Goal: Transaction & Acquisition: Purchase product/service

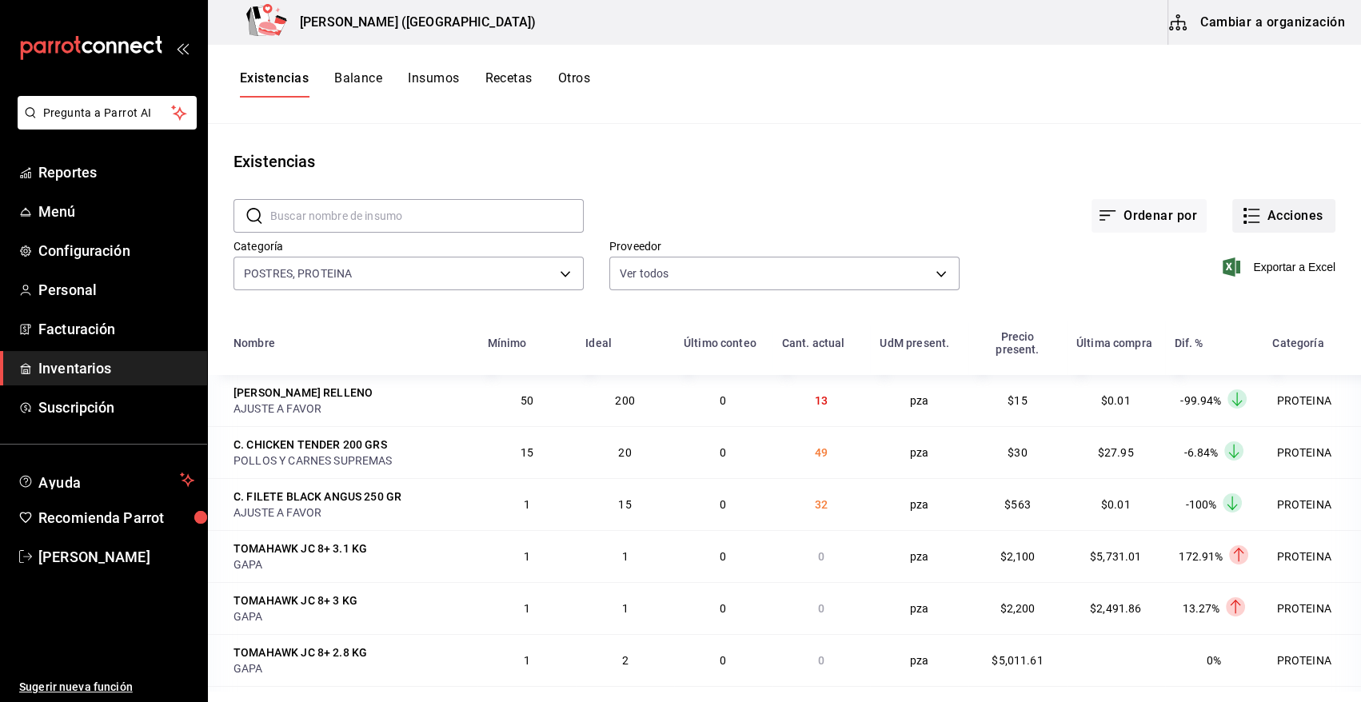
click at [1279, 213] on button "Acciones" at bounding box center [1283, 216] width 103 height 34
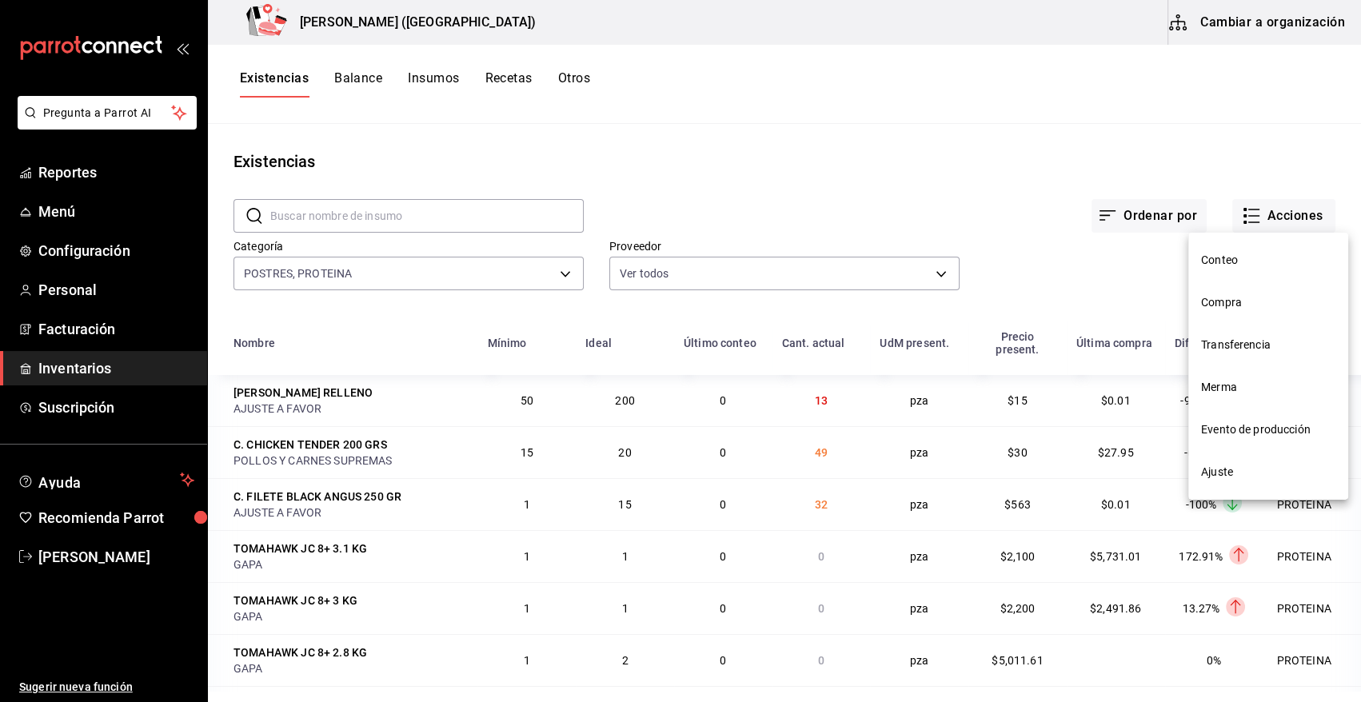
click at [1236, 302] on span "Compra" at bounding box center [1268, 302] width 134 height 17
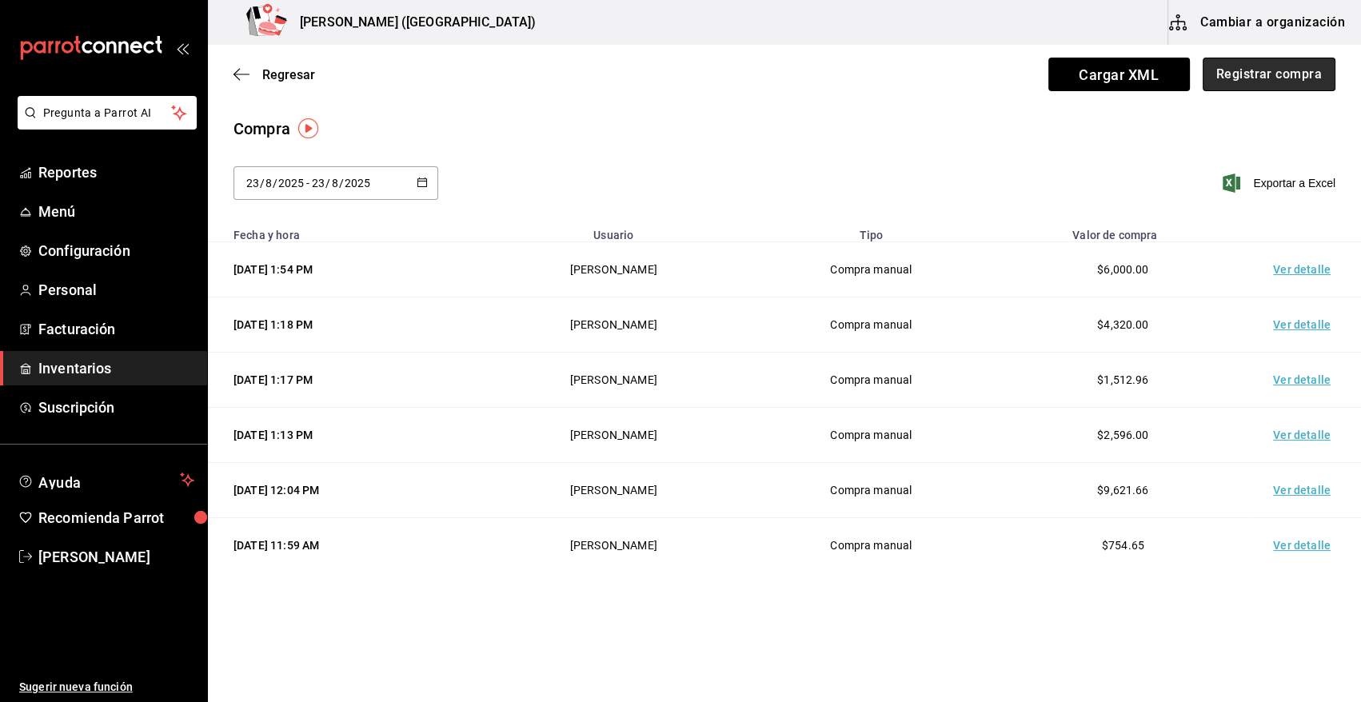
click at [1301, 88] on button "Registrar compra" at bounding box center [1269, 75] width 133 height 34
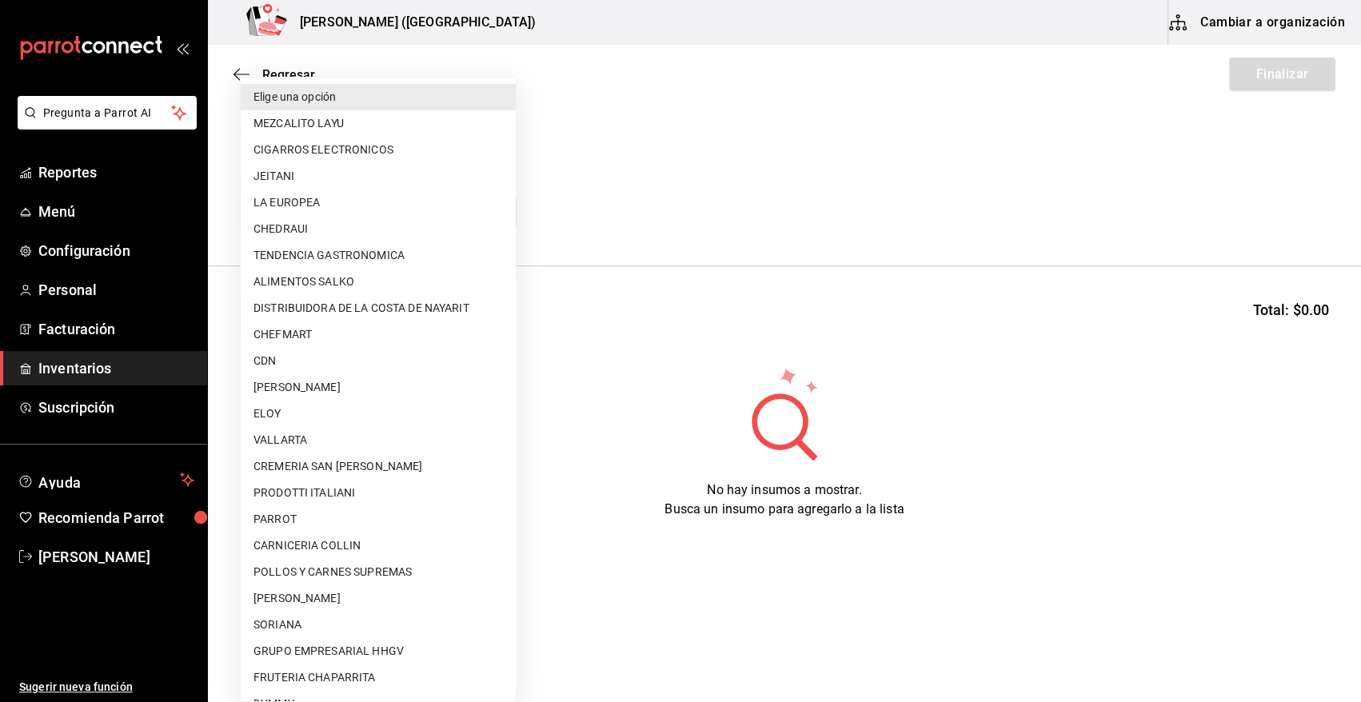
click at [361, 215] on body "Pregunta a Parrot AI Reportes Menú Configuración Personal Facturación Inventari…" at bounding box center [680, 306] width 1361 height 612
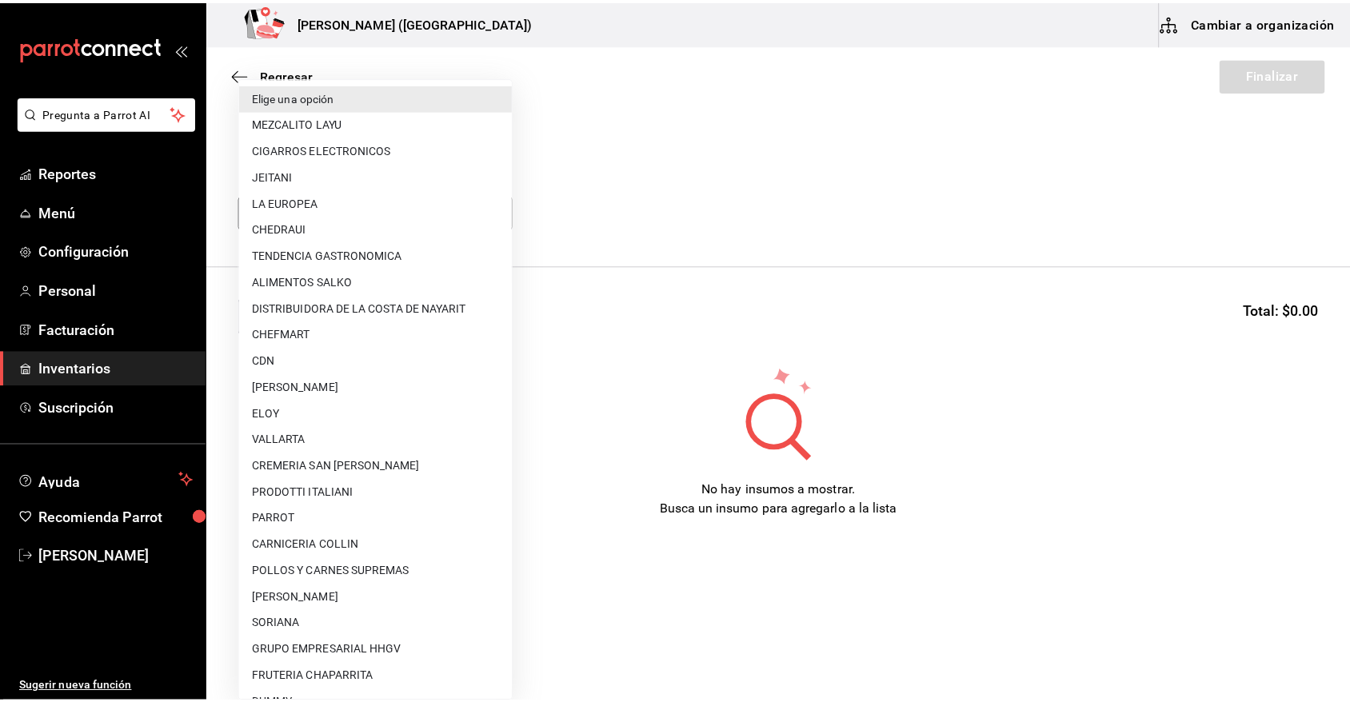
scroll to position [367, 0]
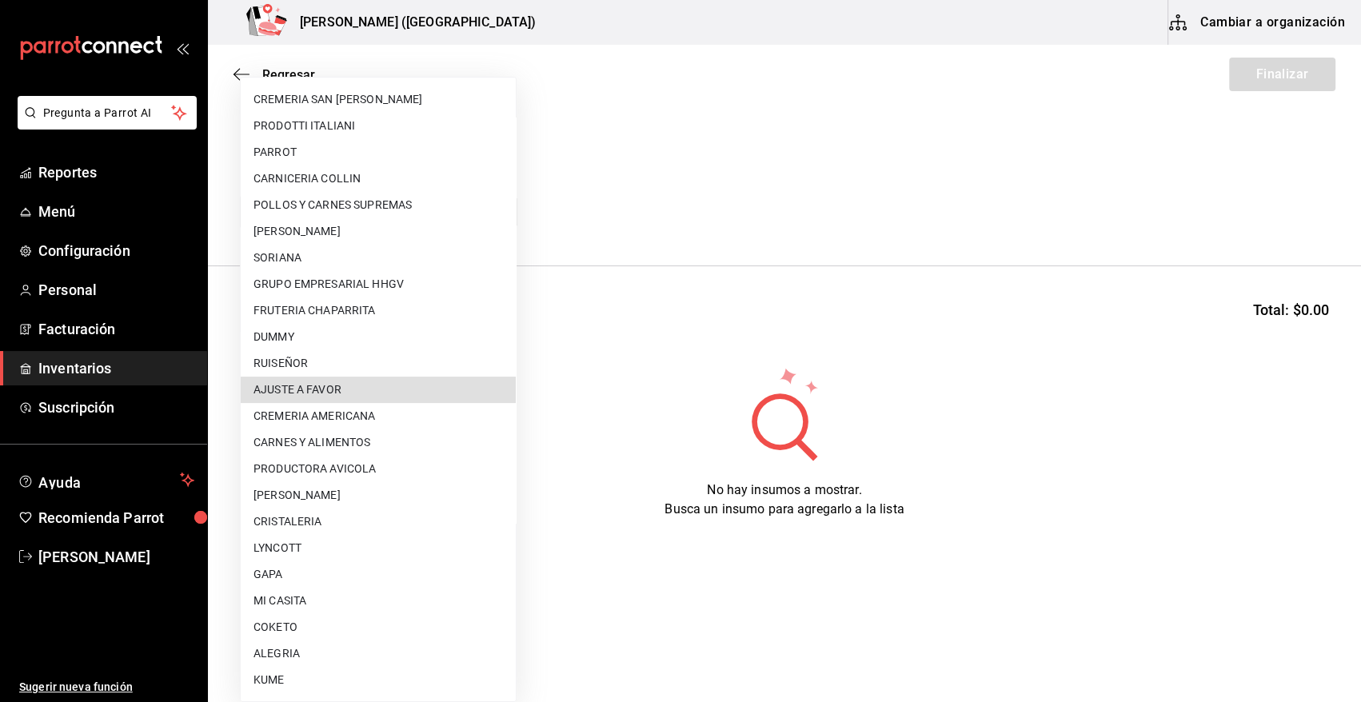
type input "dd0fbccd-e034-4acc-8432-7d1d5e23f321"
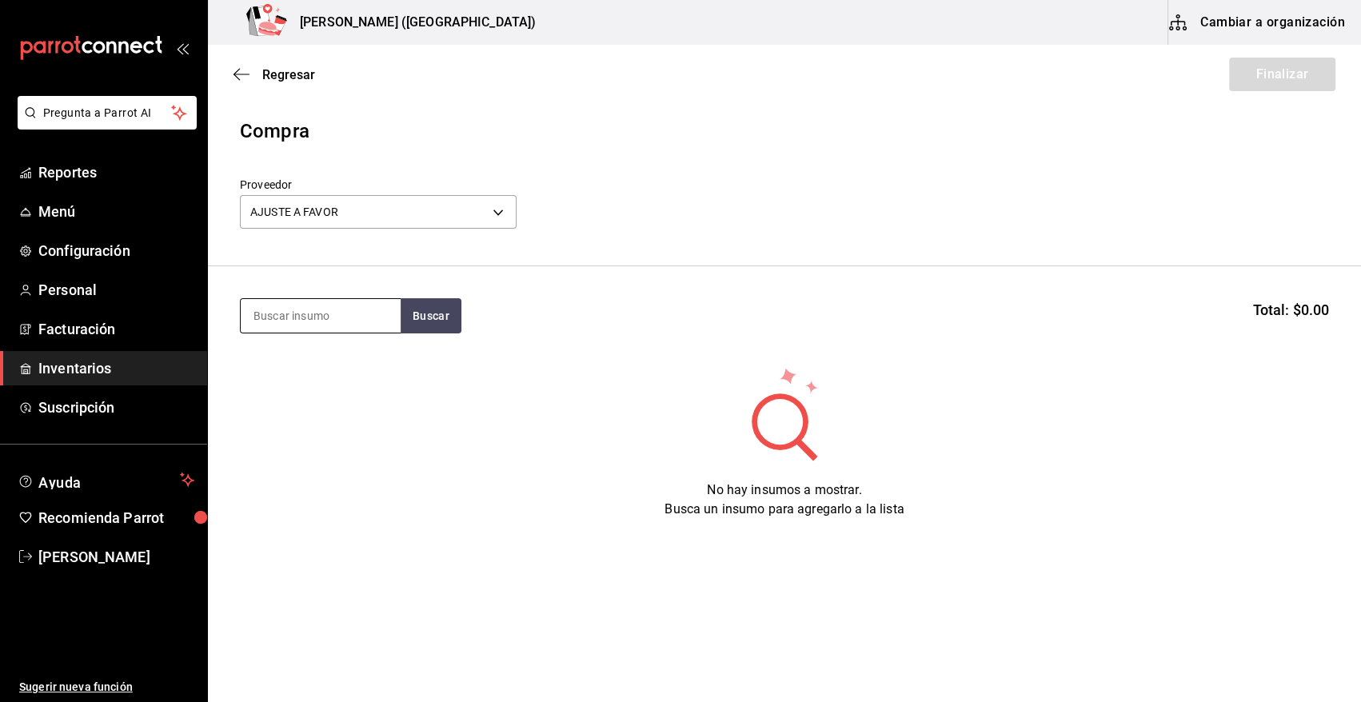
click at [343, 315] on input at bounding box center [321, 316] width 160 height 34
click at [365, 321] on input at bounding box center [321, 316] width 160 height 34
click at [296, 318] on input at bounding box center [321, 316] width 160 height 34
type input "HAMB"
click at [411, 313] on button "Buscar" at bounding box center [431, 315] width 61 height 35
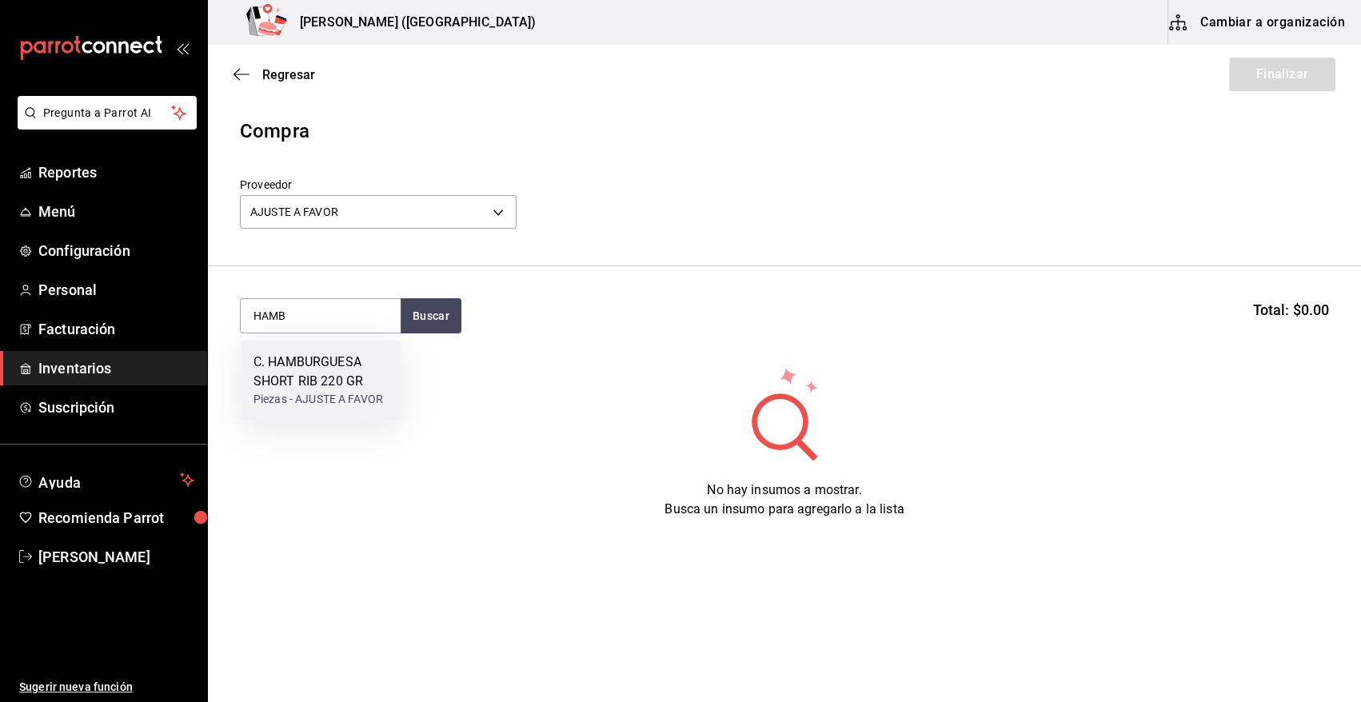
click at [356, 393] on div "Piezas - AJUSTE A FAVOR" at bounding box center [320, 399] width 134 height 17
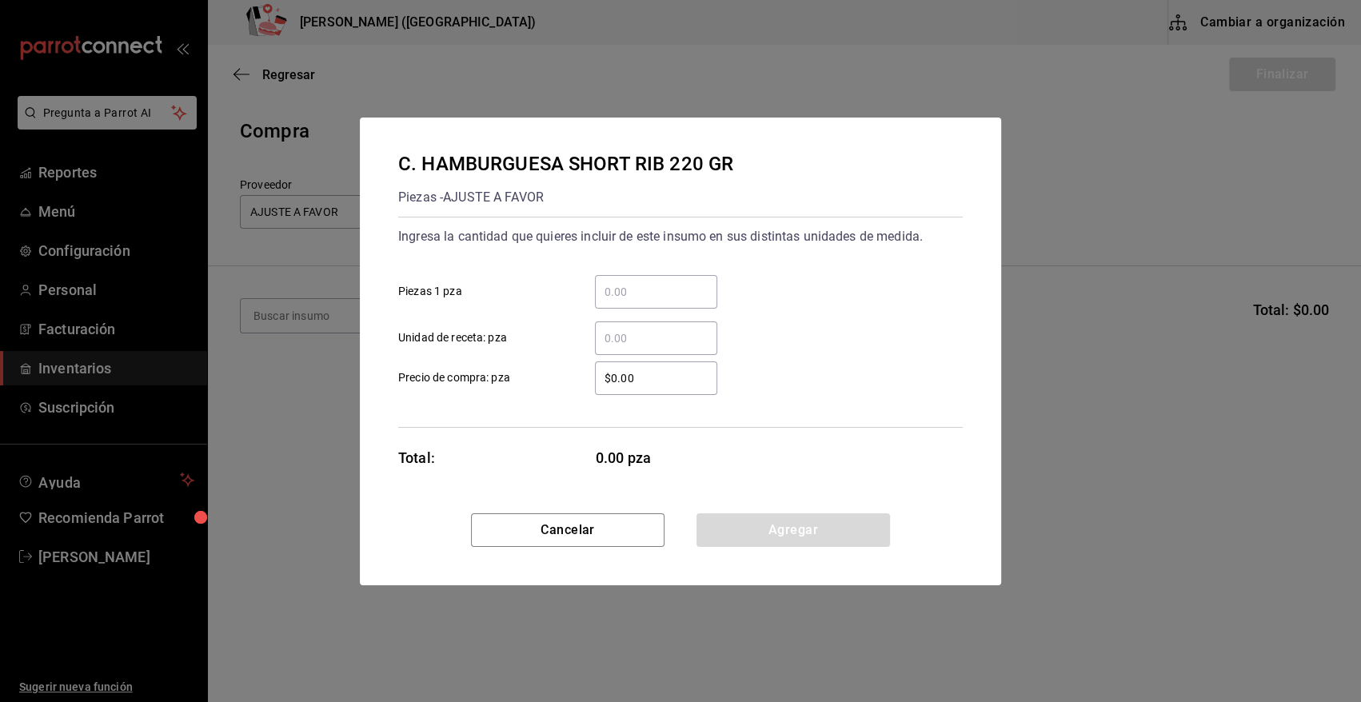
click at [628, 291] on input "​ Piezas 1 pza" at bounding box center [656, 291] width 122 height 19
type input "3"
type input "$0.01"
click at [773, 520] on button "Agregar" at bounding box center [792, 530] width 193 height 34
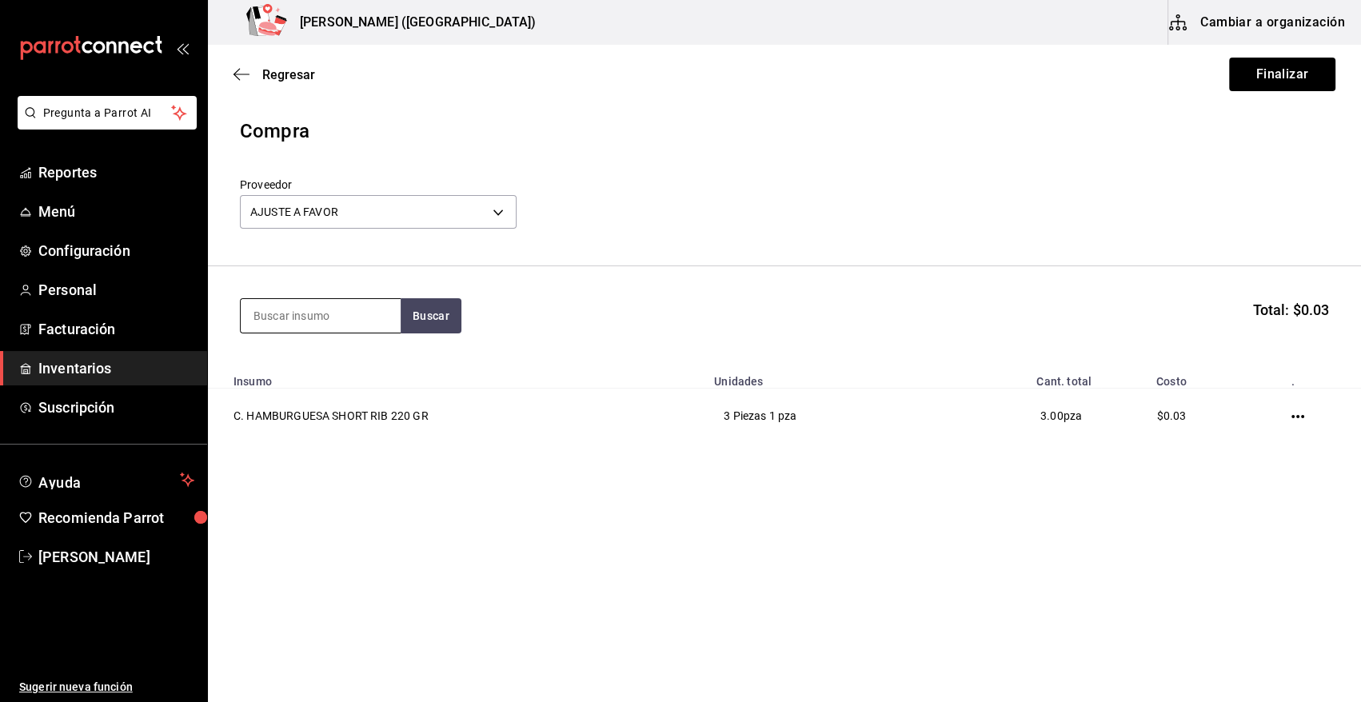
click at [343, 317] on input at bounding box center [321, 316] width 160 height 34
type input "DATIL"
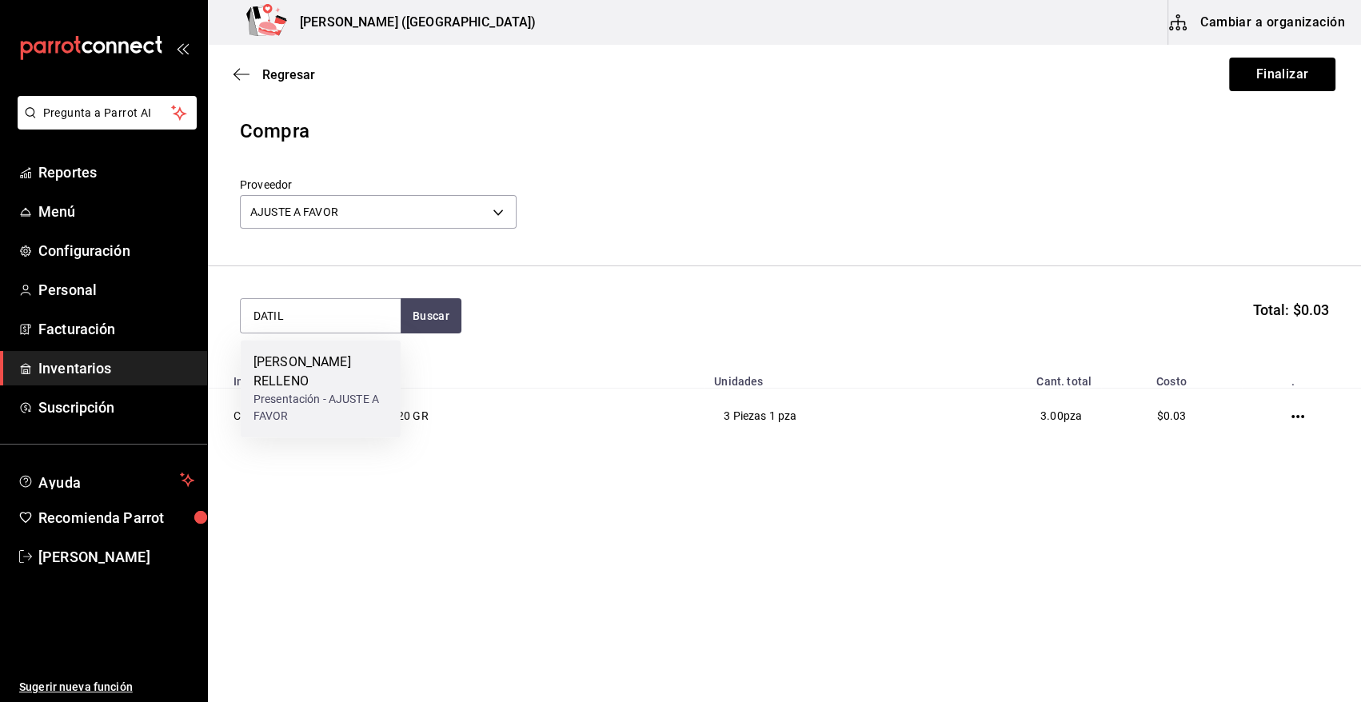
click at [281, 360] on div "P. DATIL RELLENO" at bounding box center [320, 372] width 134 height 38
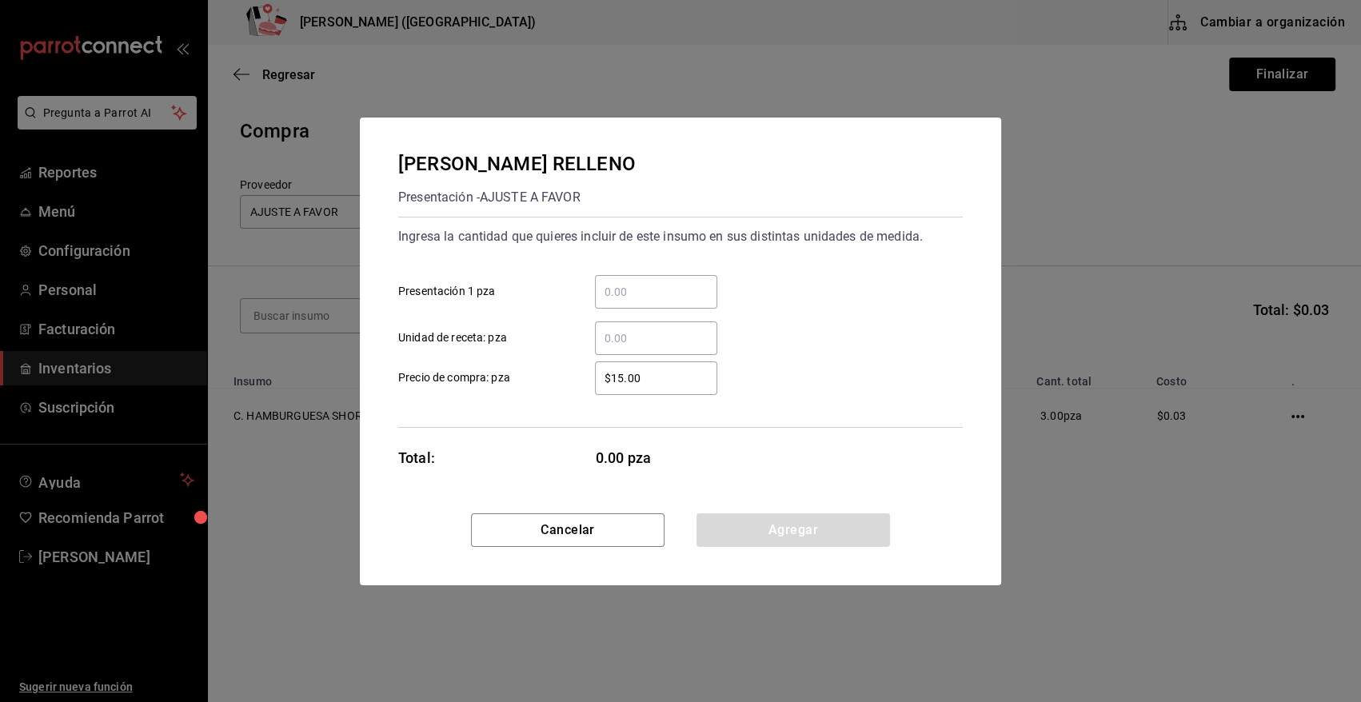
click at [623, 289] on input "​ Presentación 1 pza" at bounding box center [656, 291] width 122 height 19
type input "7"
drag, startPoint x: 657, startPoint y: 377, endPoint x: 575, endPoint y: 410, distance: 88.6
click at [575, 410] on div "Ingresa la cantidad que quieres incluir de este insumo en sus distintas unidade…" at bounding box center [680, 322] width 564 height 211
type input "$0.01"
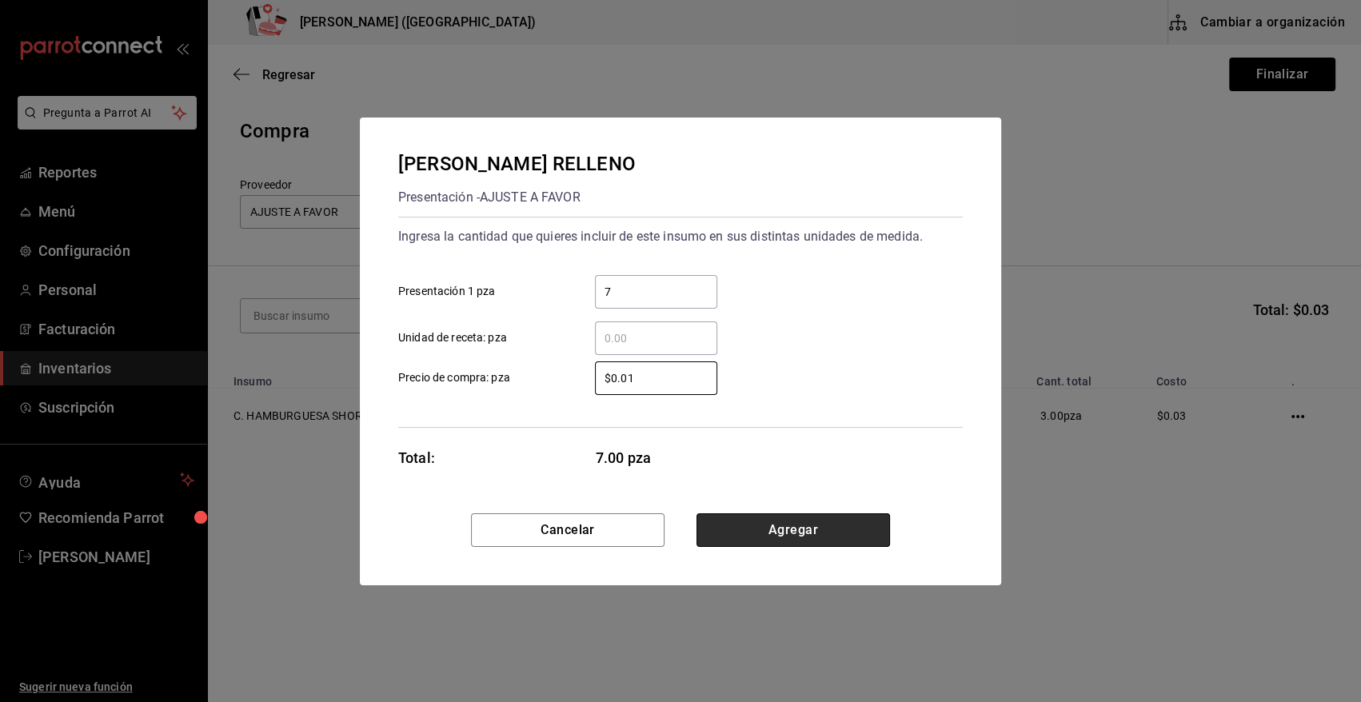
click at [815, 529] on button "Agregar" at bounding box center [792, 530] width 193 height 34
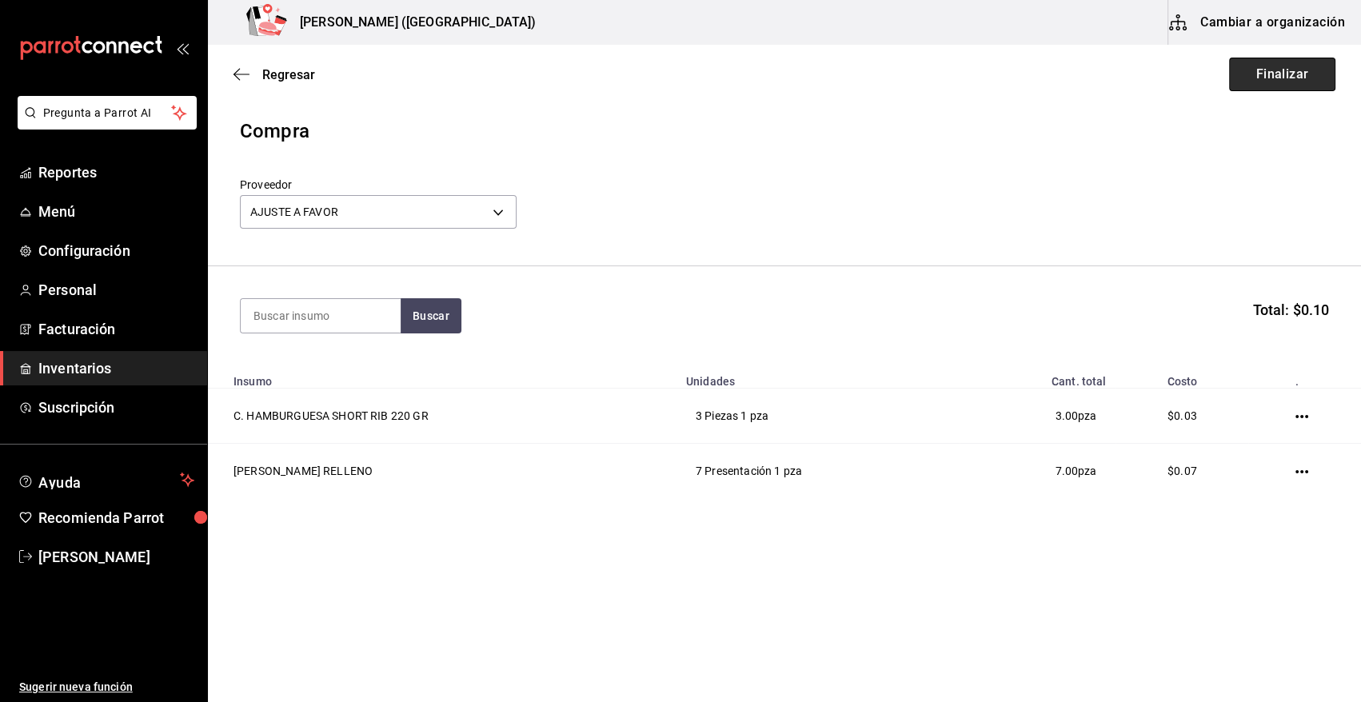
click at [1308, 70] on button "Finalizar" at bounding box center [1282, 75] width 106 height 34
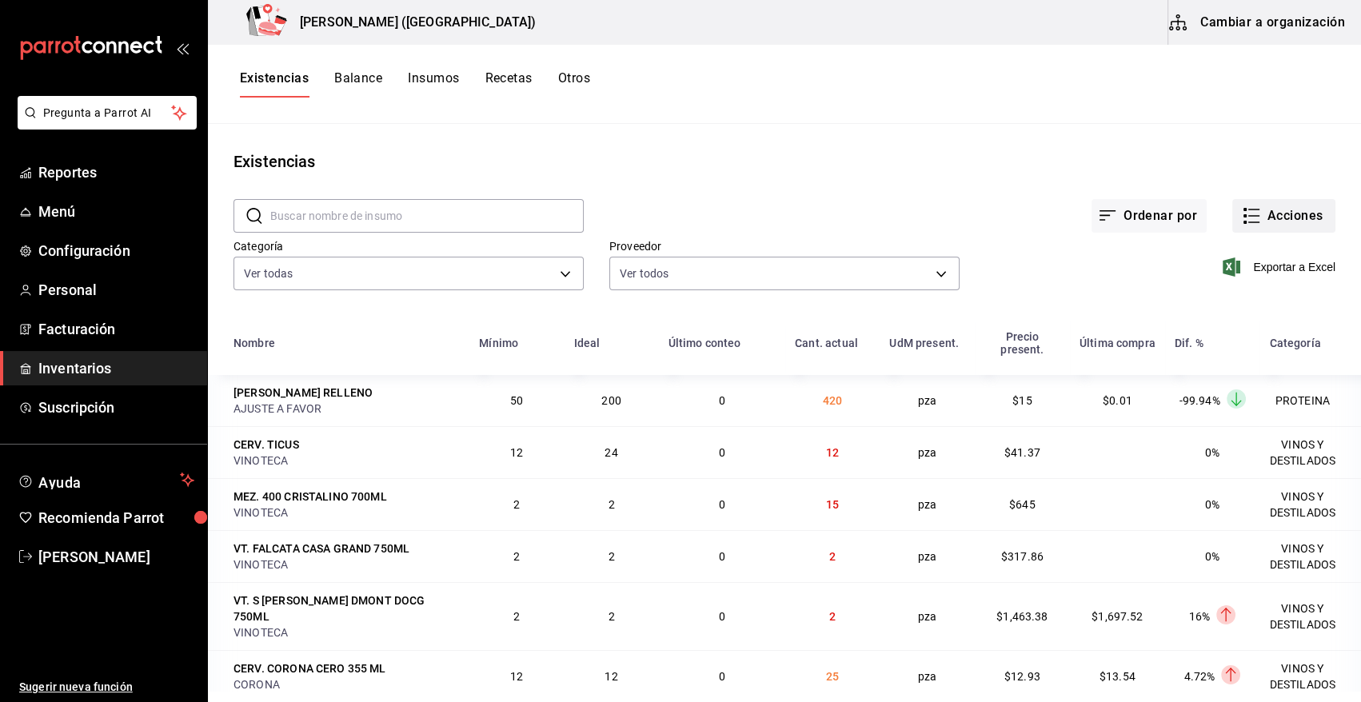
click at [1276, 210] on button "Acciones" at bounding box center [1283, 216] width 103 height 34
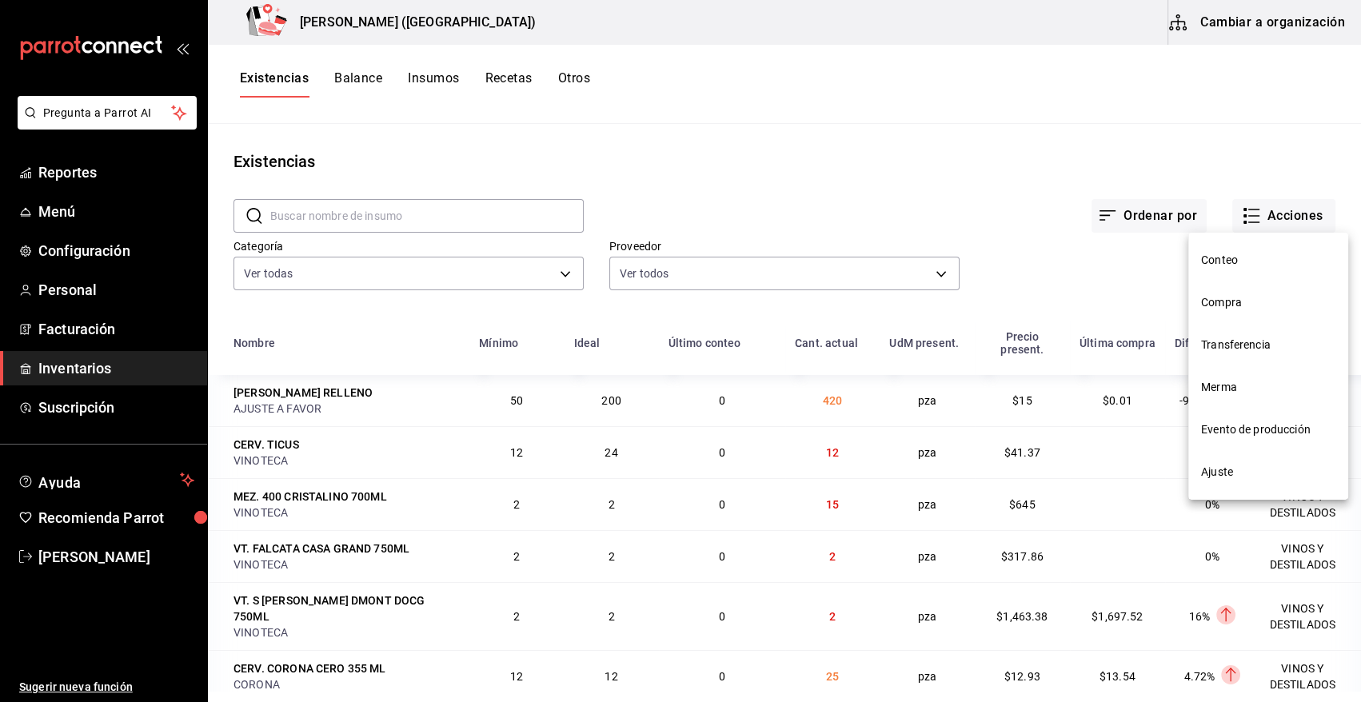
click at [1231, 305] on span "Compra" at bounding box center [1268, 302] width 134 height 17
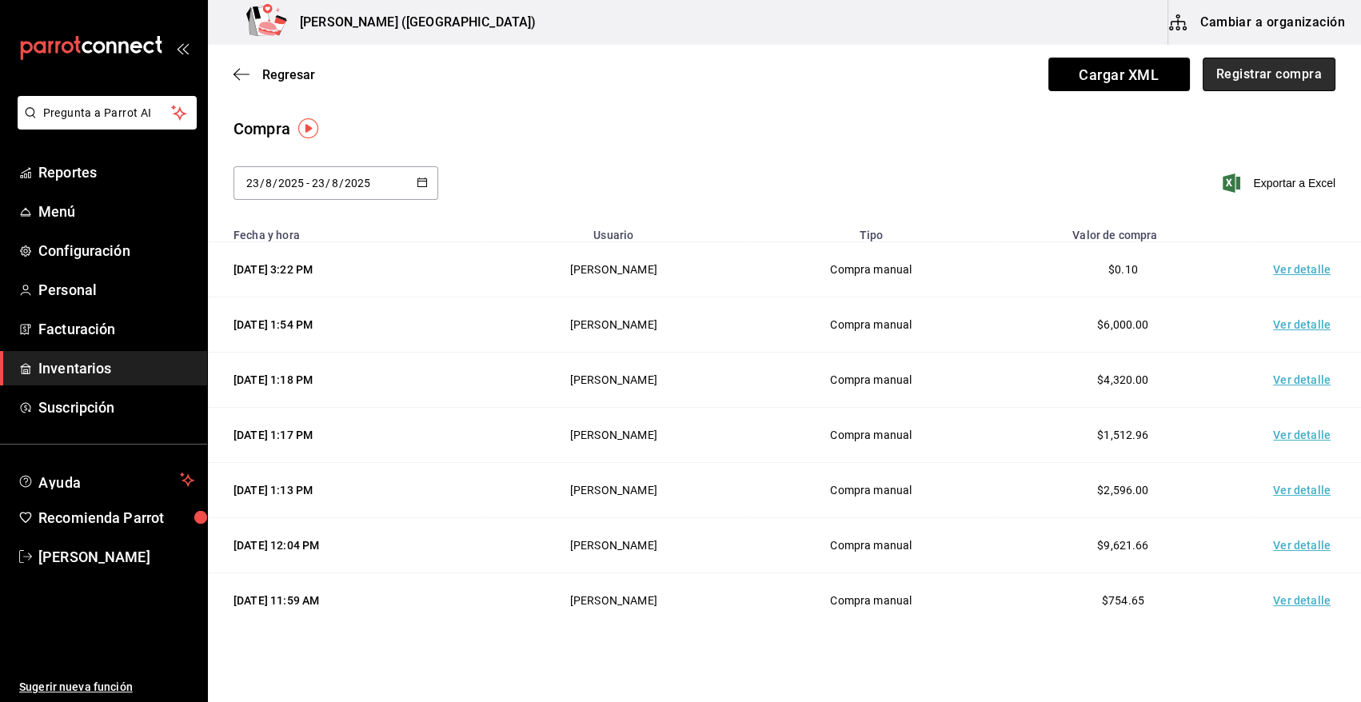
click at [1240, 66] on button "Registrar compra" at bounding box center [1269, 75] width 133 height 34
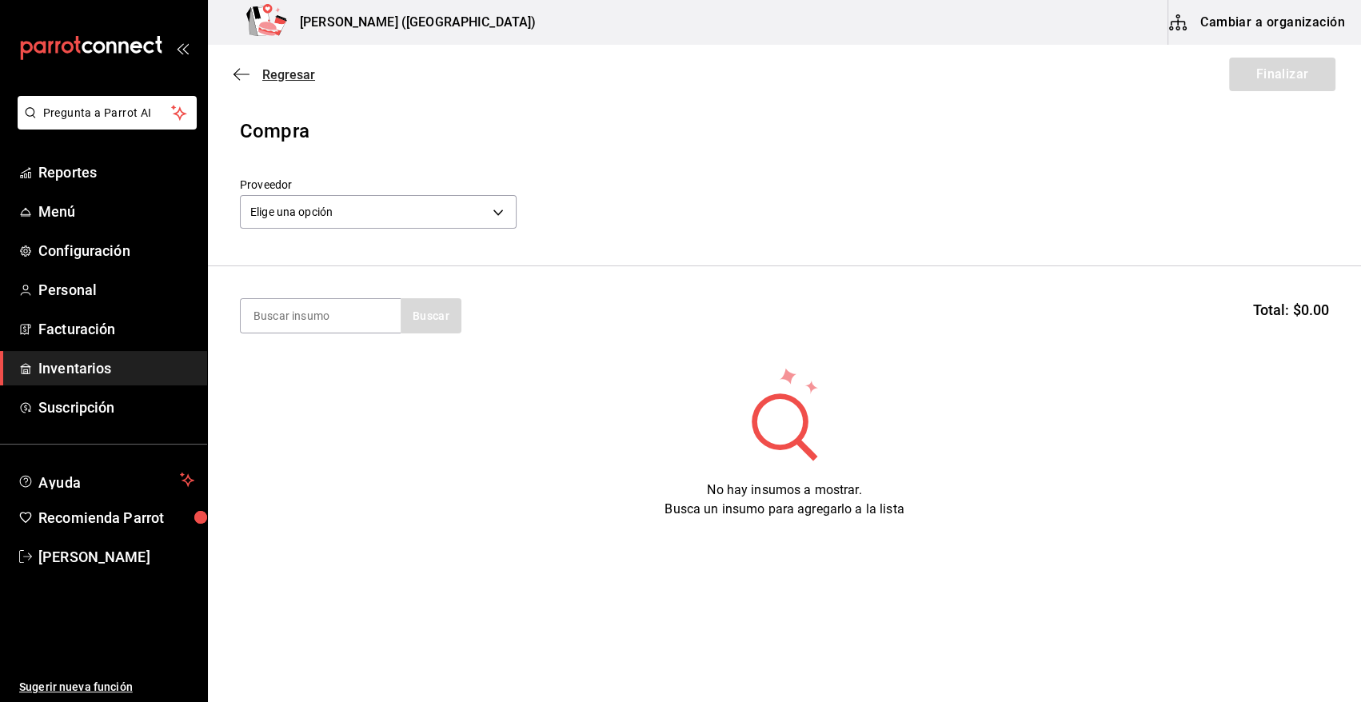
click at [283, 75] on span "Regresar" at bounding box center [288, 74] width 53 height 15
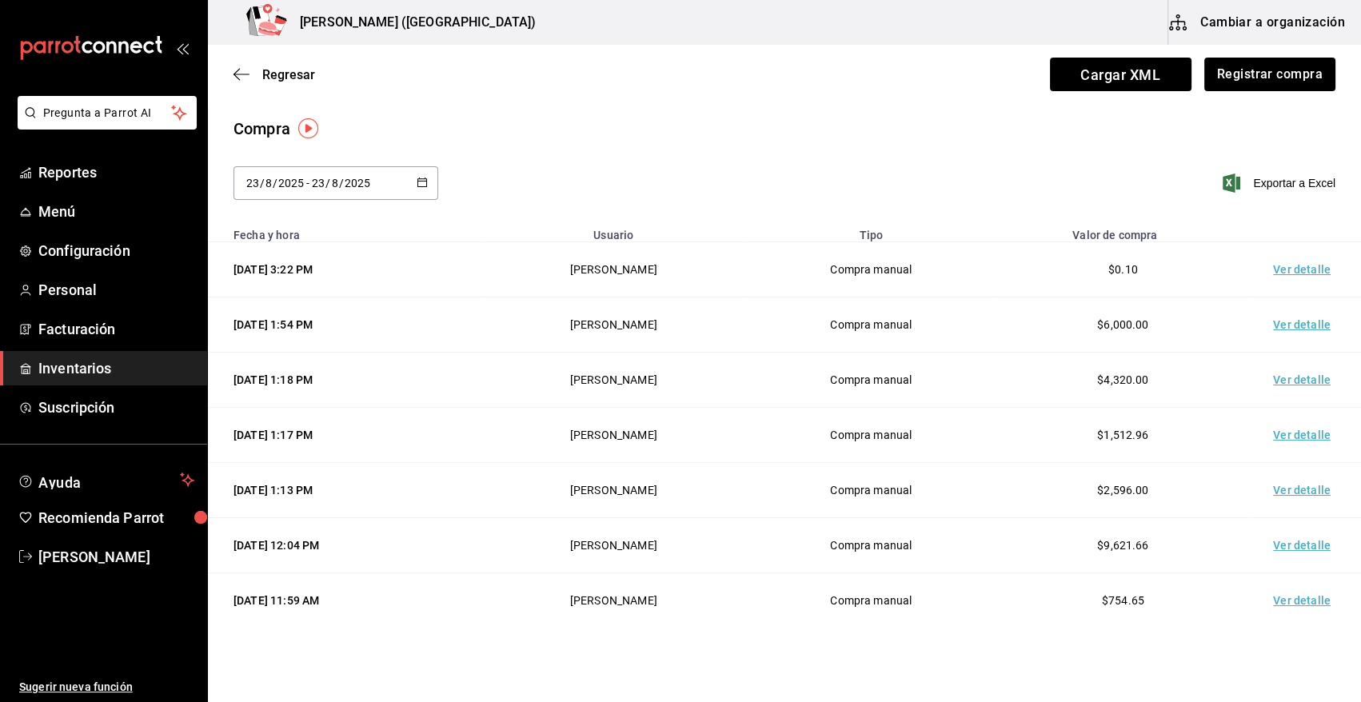
click at [1295, 271] on td "Ver detalle" at bounding box center [1305, 269] width 112 height 55
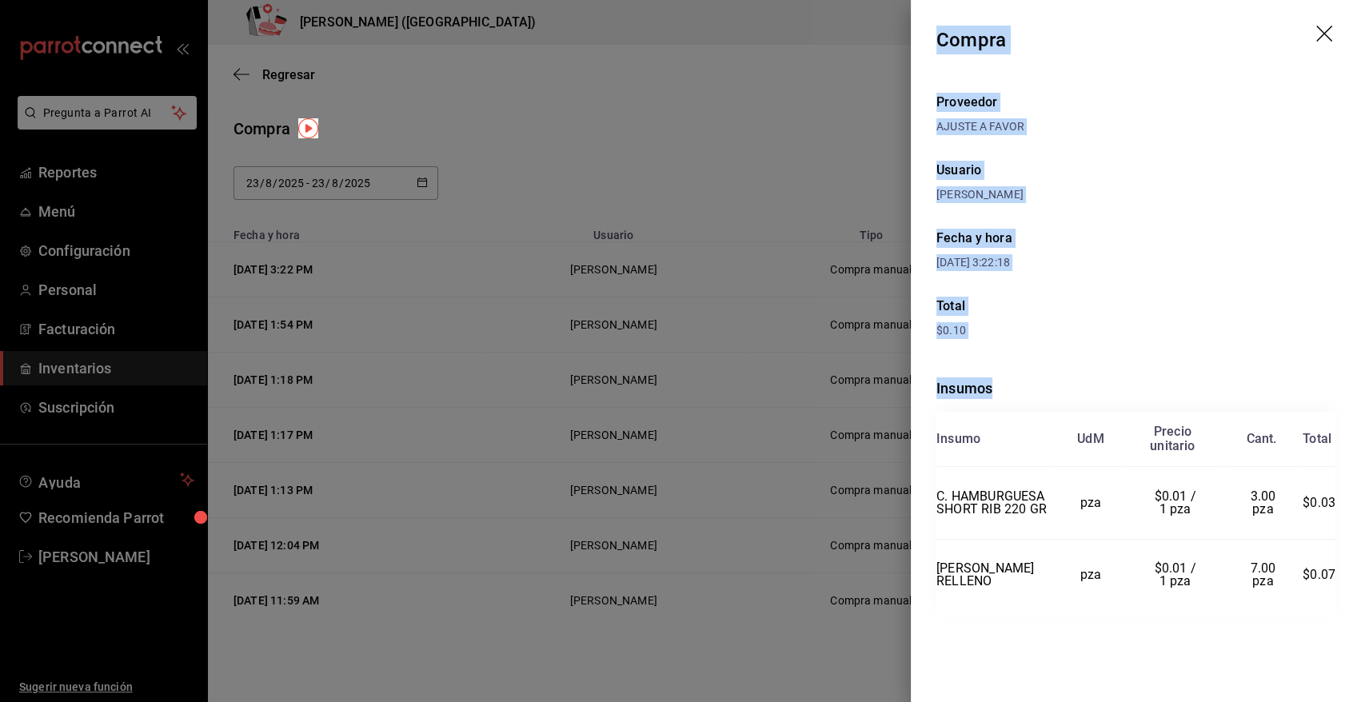
drag, startPoint x: 938, startPoint y: 37, endPoint x: 1353, endPoint y: 616, distance: 712.9
click at [1353, 616] on div "Compra Proveedor AJUSTE A FAVOR Usuario Angy Madalena Fecha y hora 23/08/2025 3…" at bounding box center [1136, 351] width 450 height 702
copy div "Compra Proveedor AJUSTE A FAVOR Usuario Angy Madalena Fecha y hora 23/08/2025 3…"
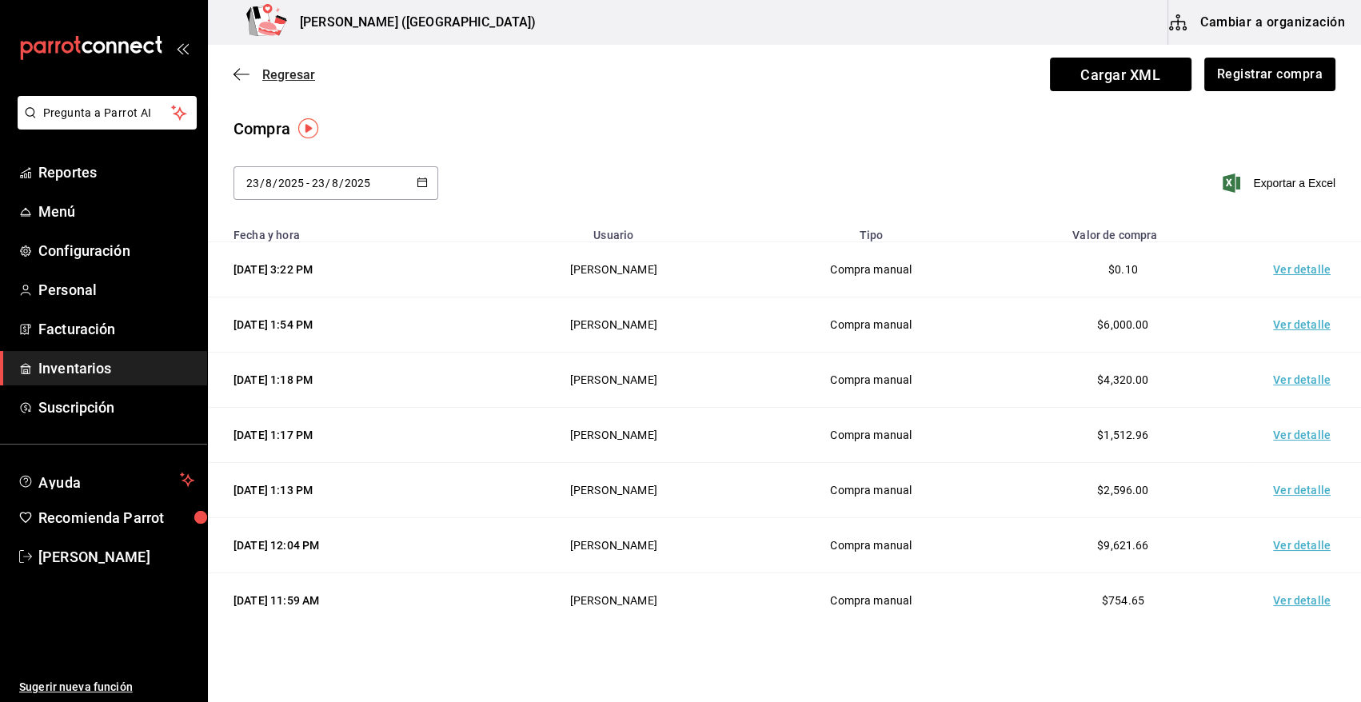
click at [285, 71] on span "Regresar" at bounding box center [288, 74] width 53 height 15
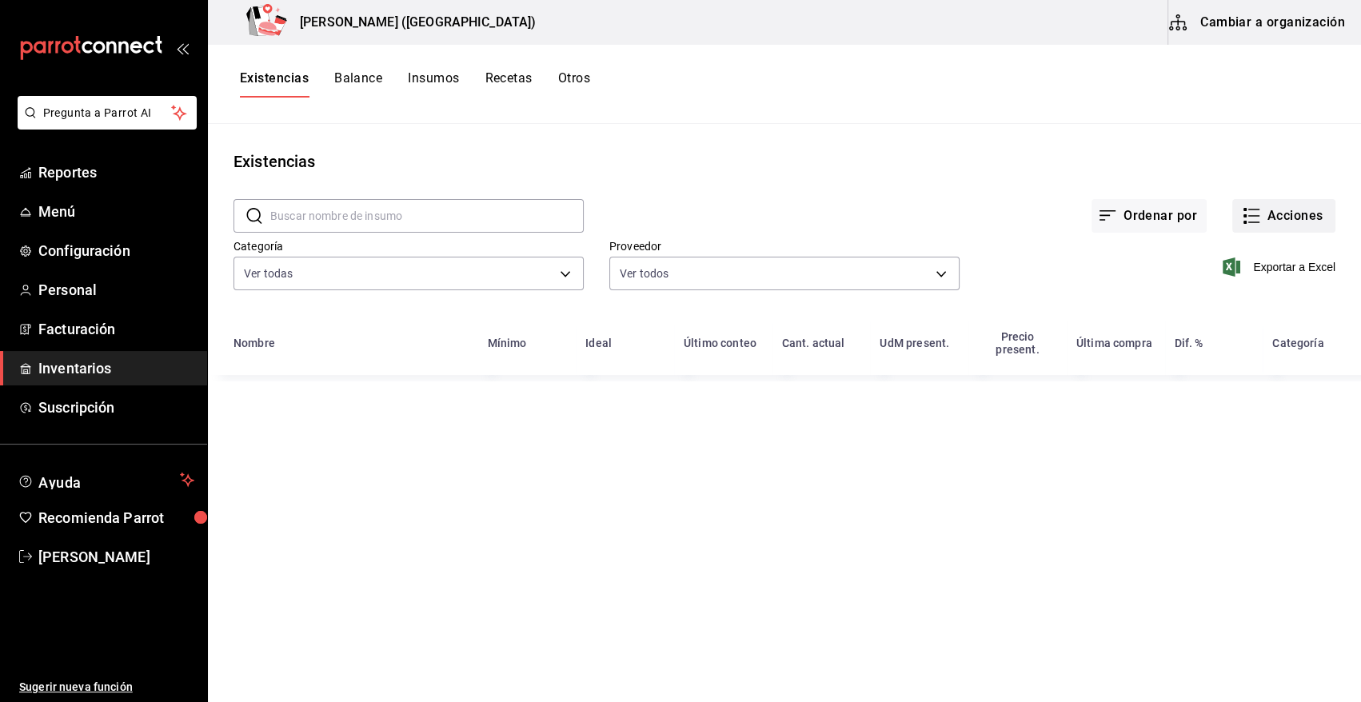
click at [1268, 209] on button "Acciones" at bounding box center [1283, 216] width 103 height 34
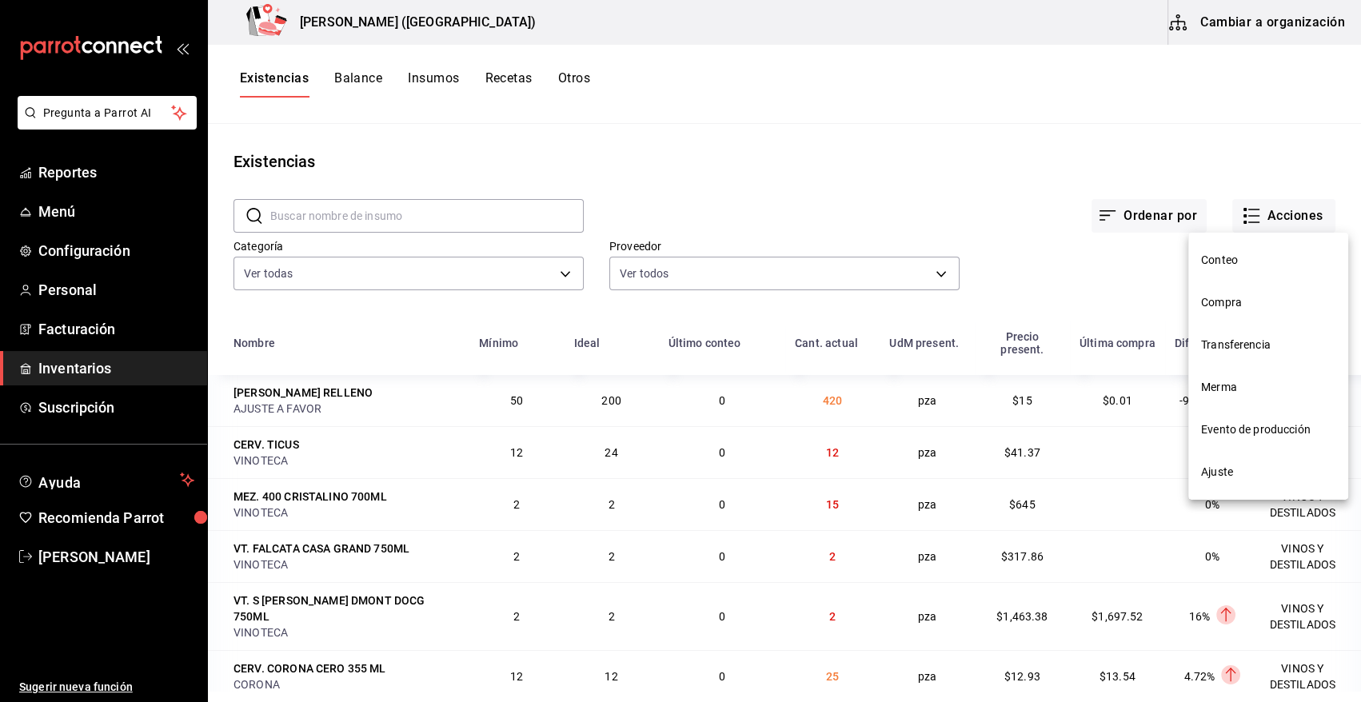
click at [1235, 391] on span "Merma" at bounding box center [1268, 387] width 134 height 17
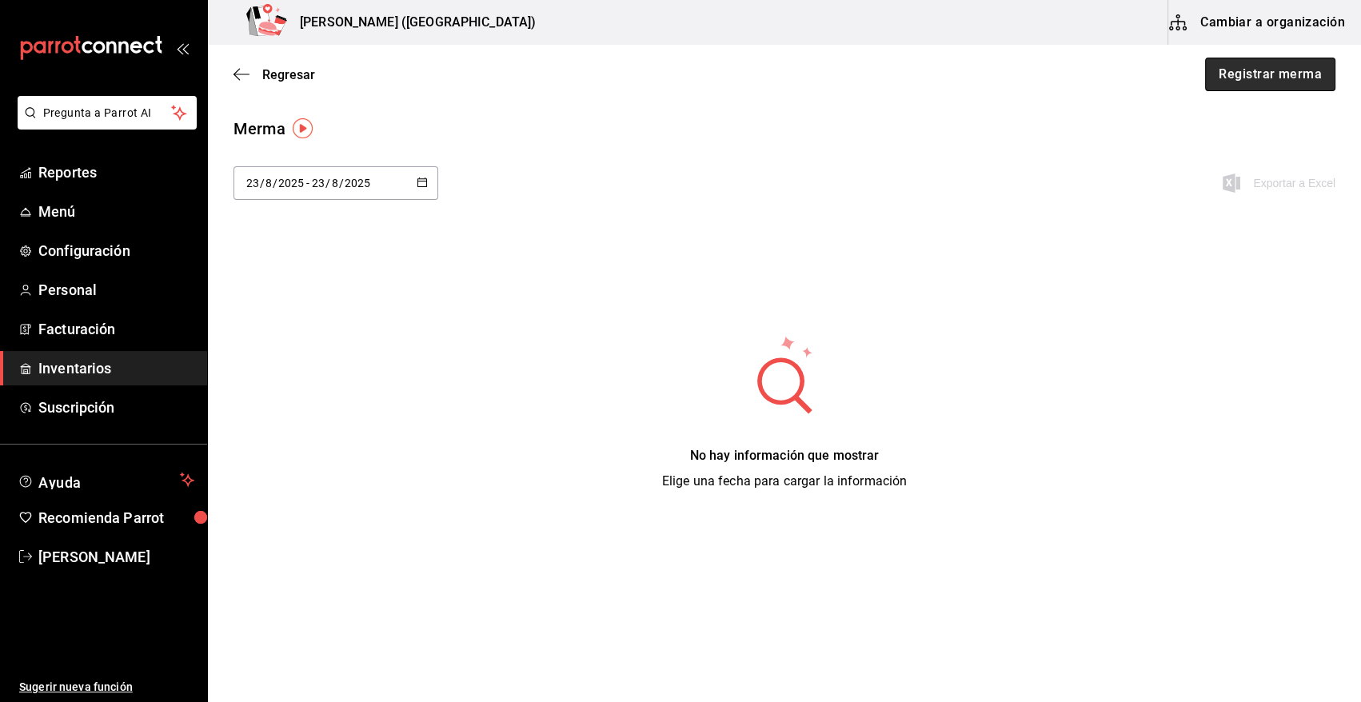
click at [1266, 66] on button "Registrar merma" at bounding box center [1270, 75] width 130 height 34
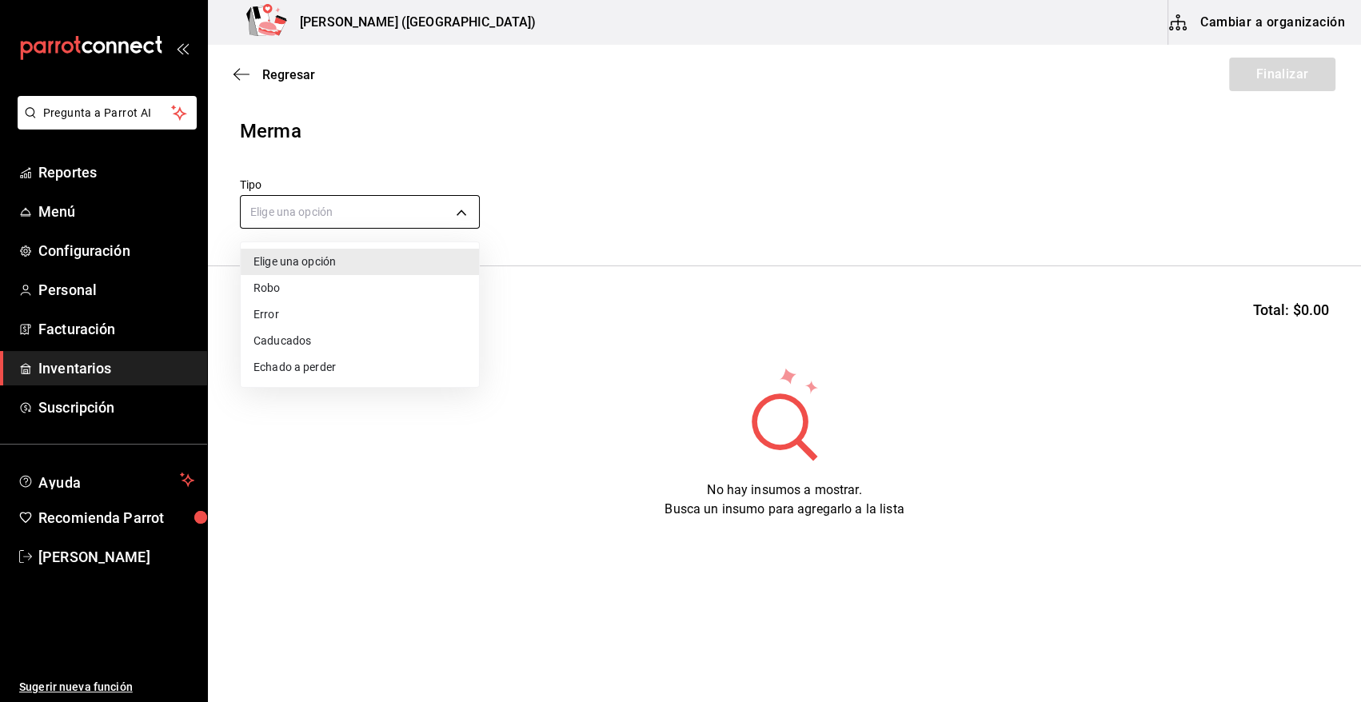
click at [318, 206] on body "Pregunta a Parrot AI Reportes Menú Configuración Personal Facturación Inventari…" at bounding box center [680, 306] width 1361 height 612
click at [280, 320] on li "Error" at bounding box center [360, 314] width 238 height 26
type input "ERROR"
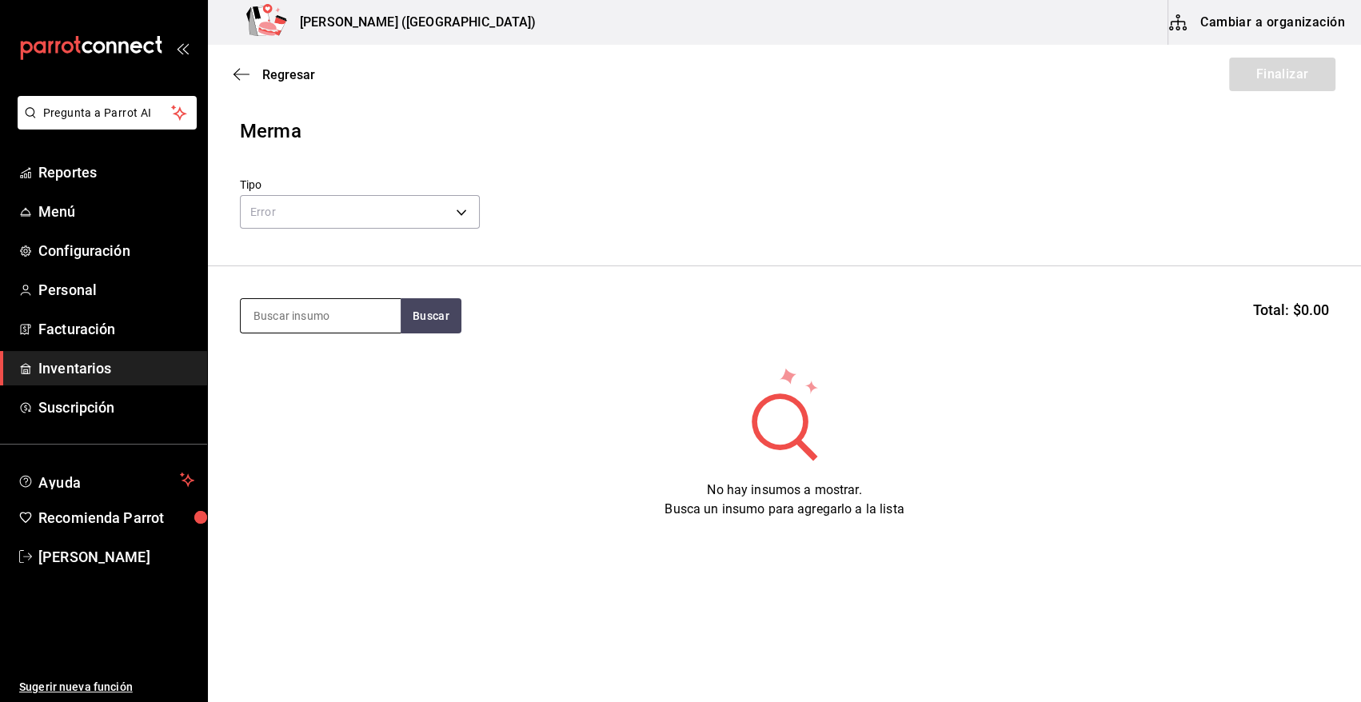
click at [297, 321] on input at bounding box center [321, 316] width 160 height 34
type input "HAM"
click at [436, 312] on button "Buscar" at bounding box center [431, 315] width 61 height 35
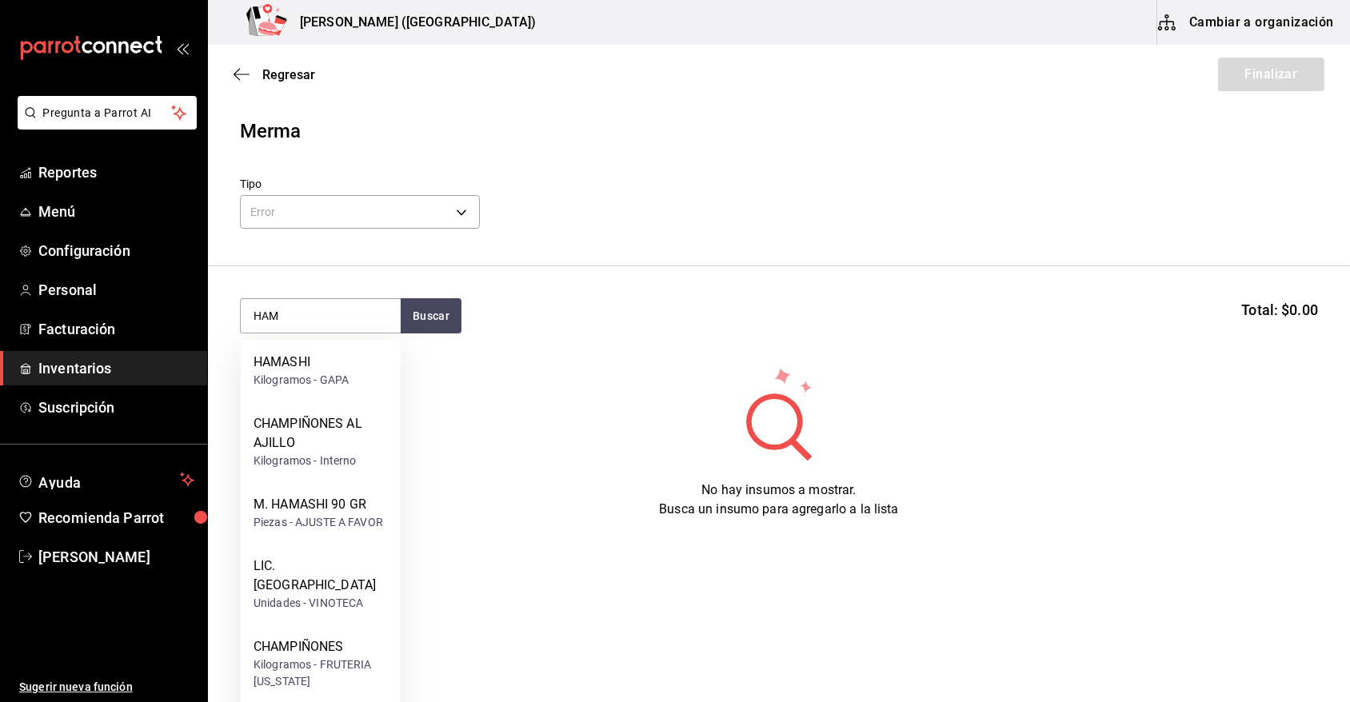
scroll to position [227, 0]
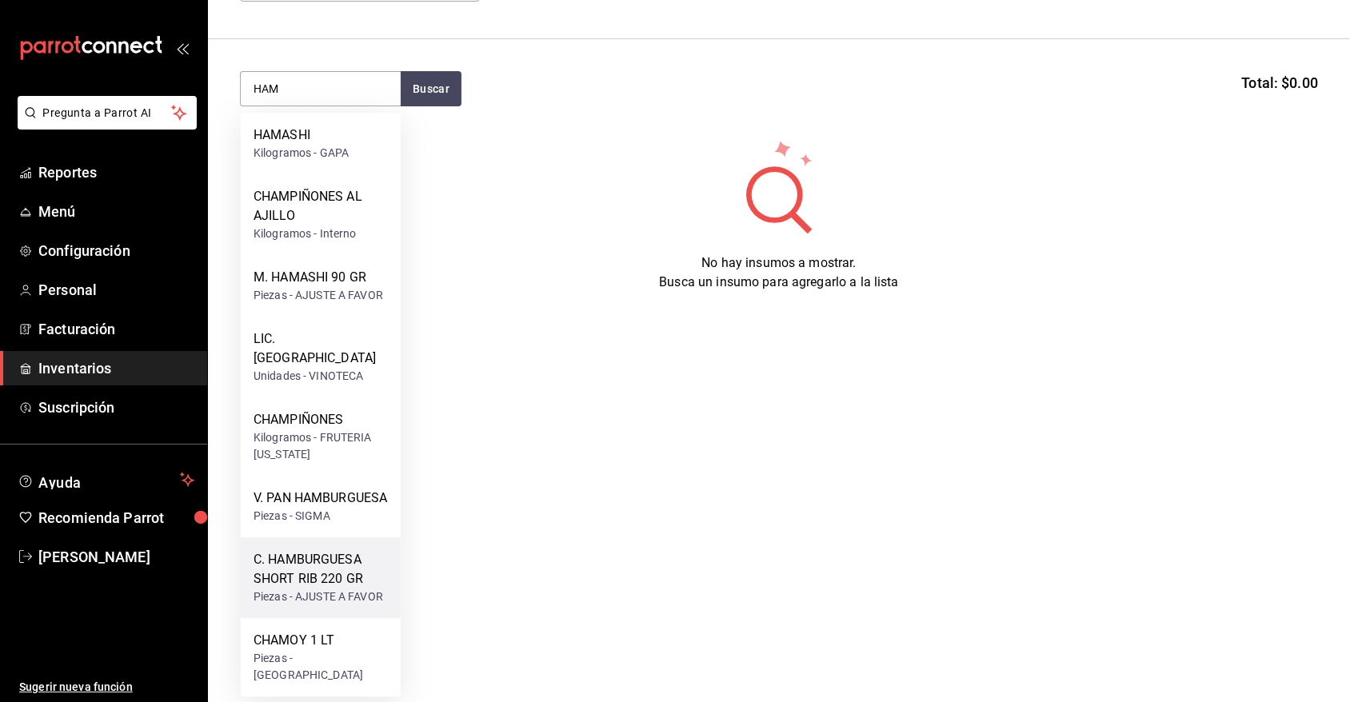
click at [336, 584] on div "C. HAMBURGUESA SHORT RIB 220 GR" at bounding box center [320, 569] width 134 height 38
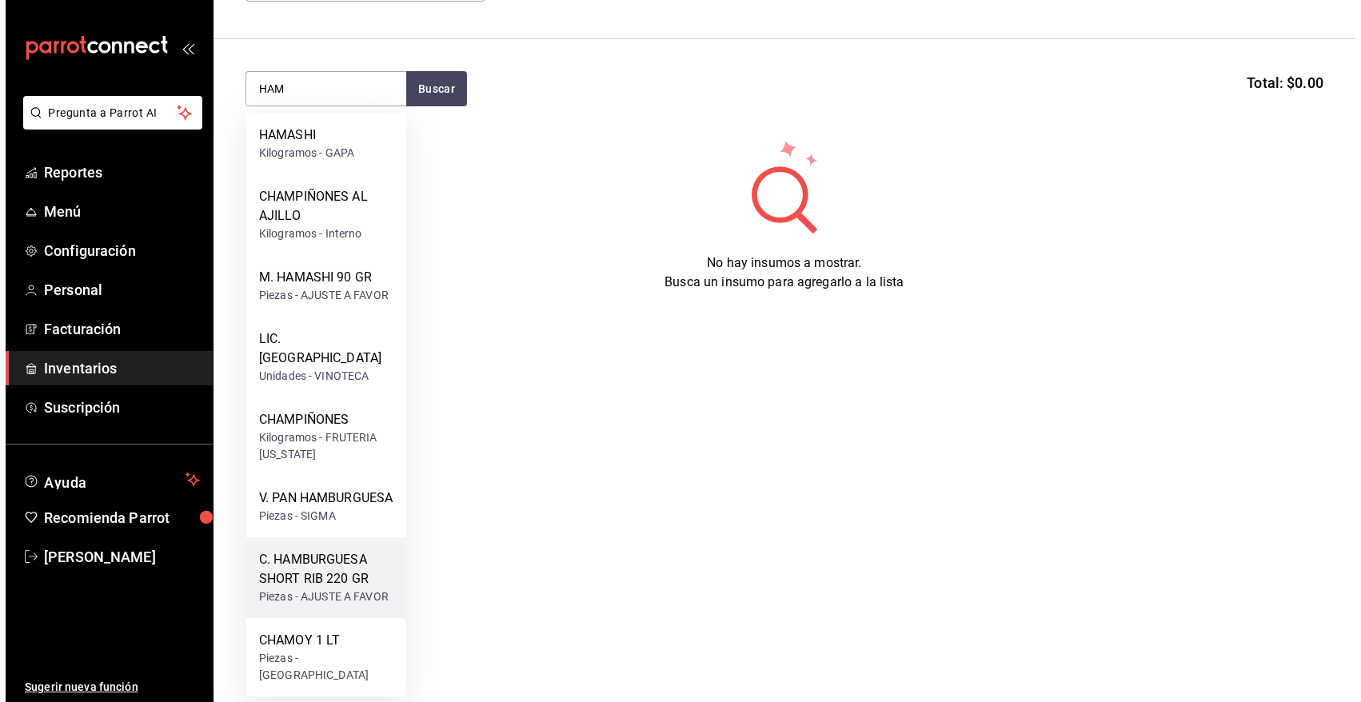
scroll to position [0, 0]
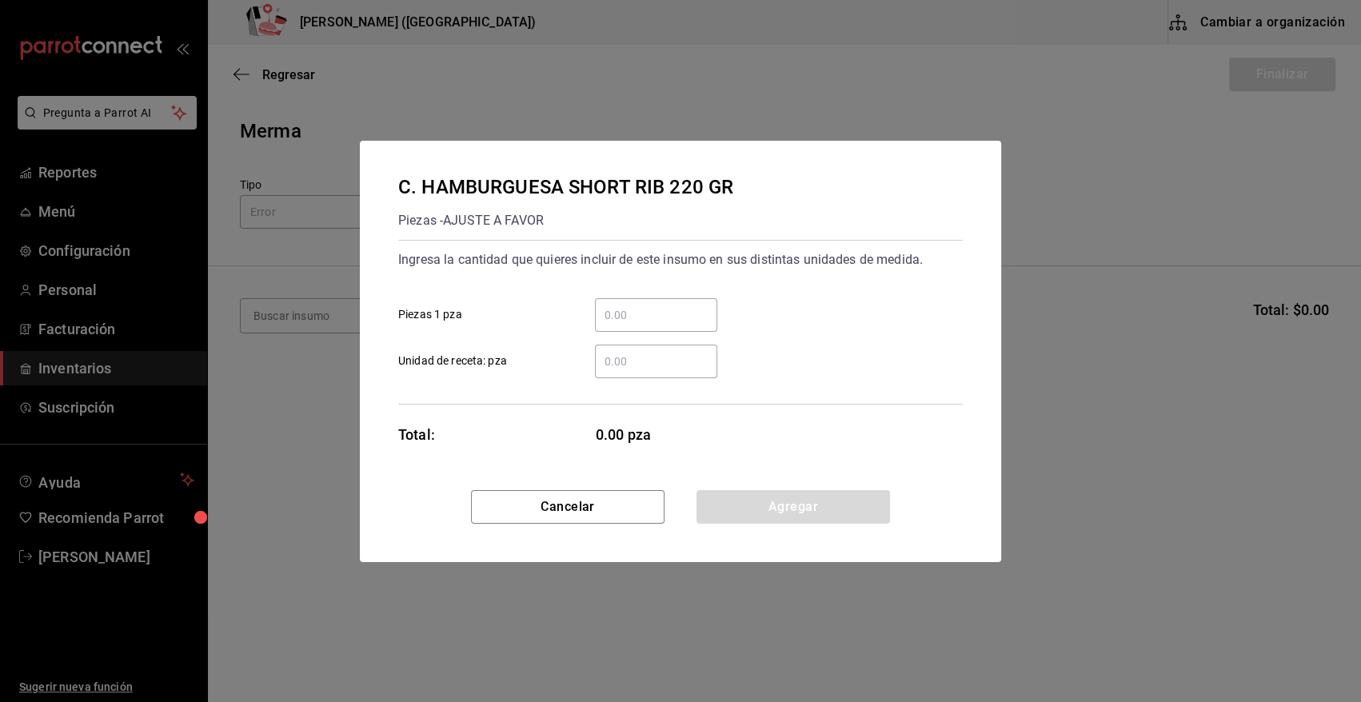
click at [656, 322] on input "​ Piezas 1 pza" at bounding box center [656, 314] width 122 height 19
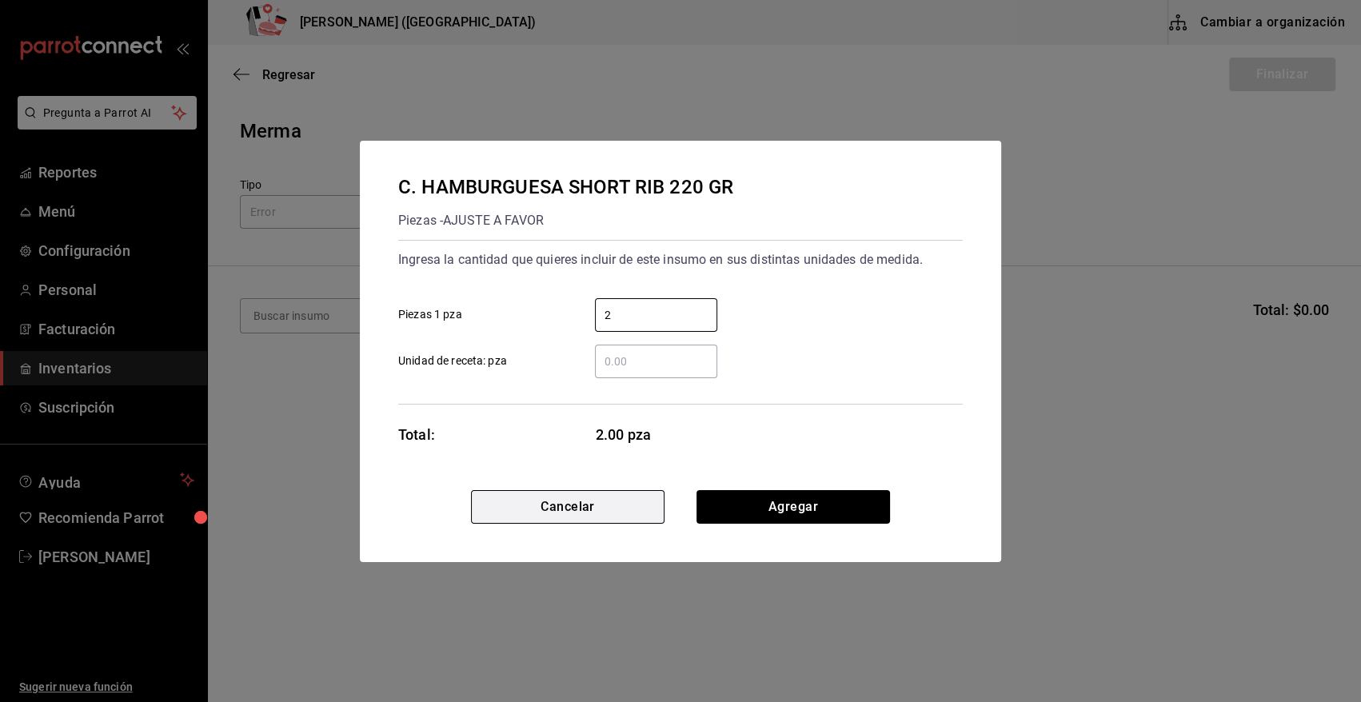
type input "2"
click at [576, 512] on button "Cancelar" at bounding box center [567, 507] width 193 height 34
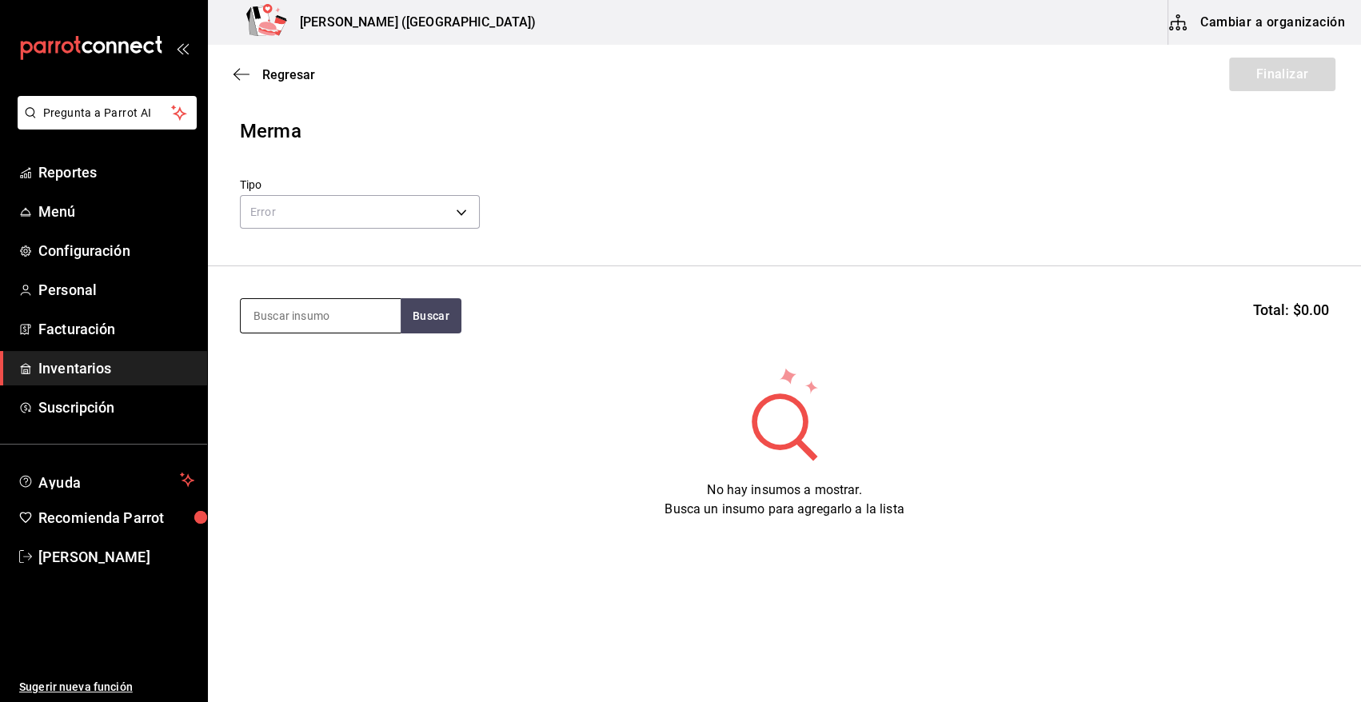
click at [328, 323] on input at bounding box center [321, 316] width 160 height 34
type input "COST"
click at [451, 317] on button "Buscar" at bounding box center [431, 315] width 61 height 35
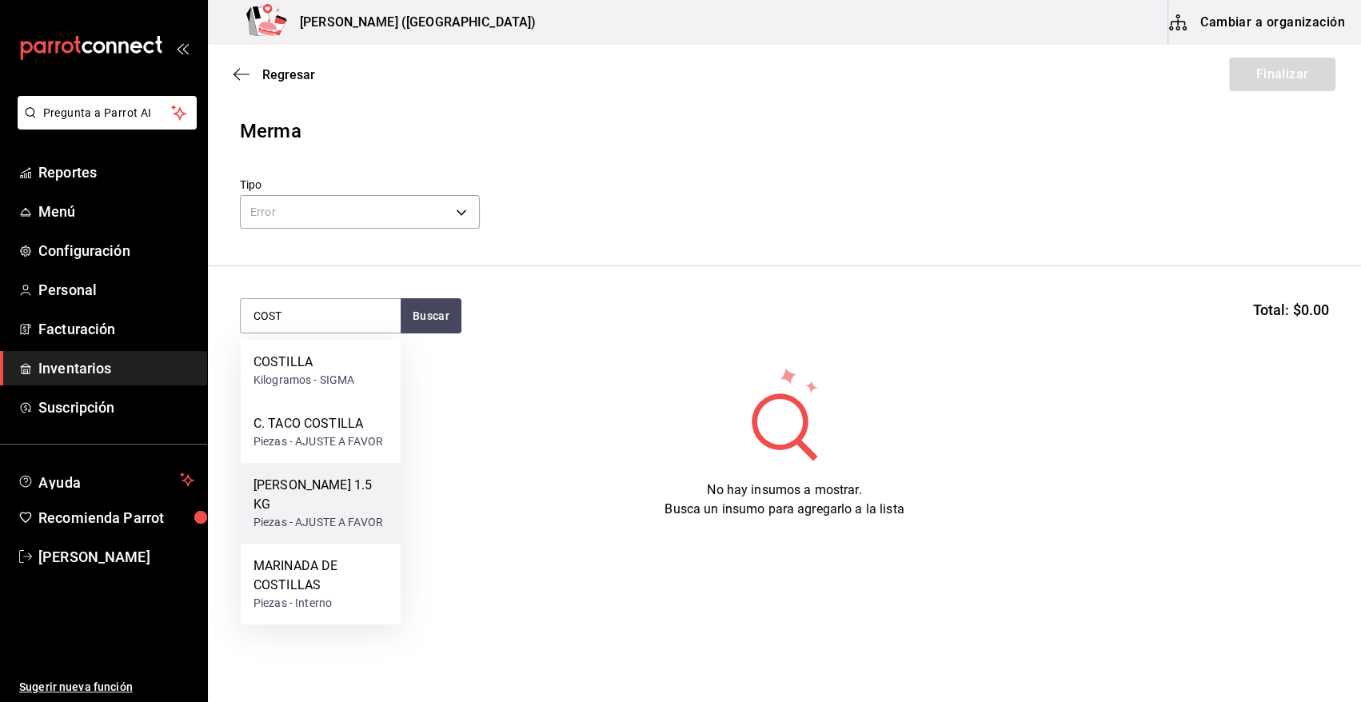
click at [343, 493] on div "C. COSTILLA 1.5 KG" at bounding box center [320, 495] width 134 height 38
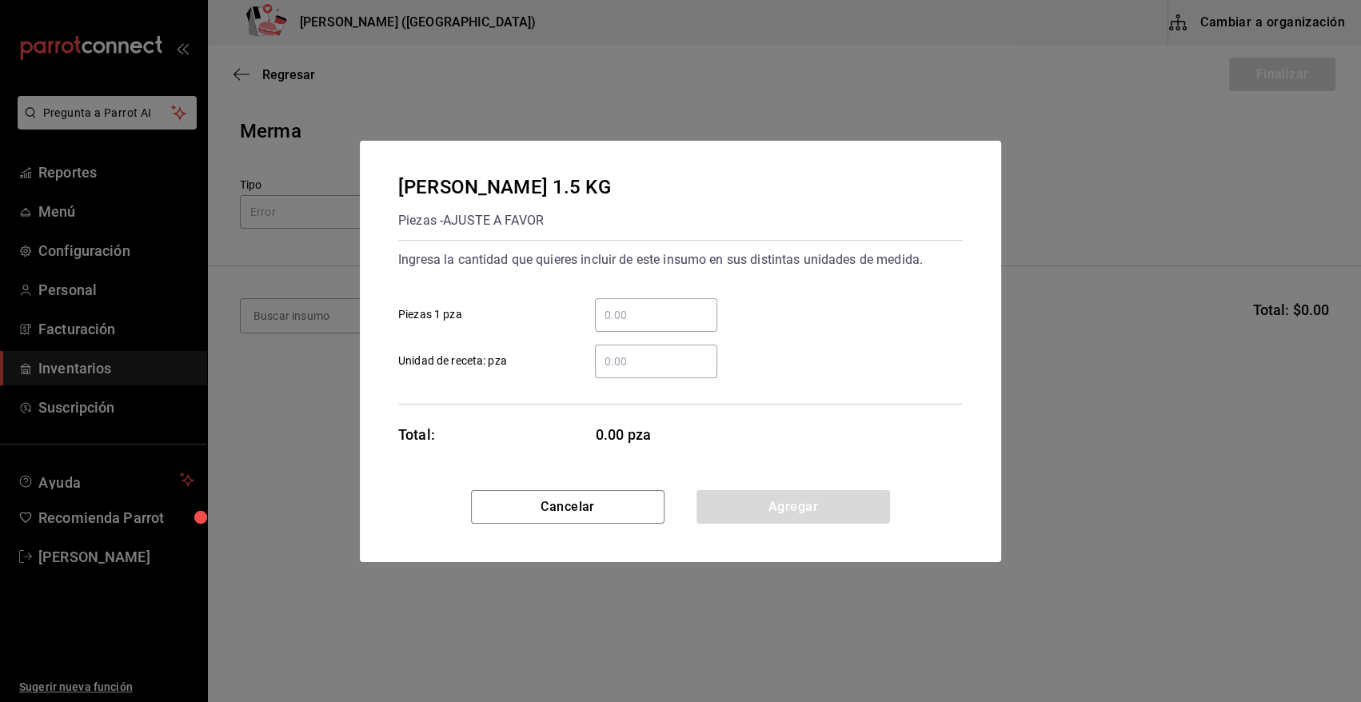
click at [650, 316] on input "​ Piezas 1 pza" at bounding box center [656, 314] width 122 height 19
type input "2"
click at [791, 296] on div "2 ​ Piezas 1 pza" at bounding box center [673, 308] width 577 height 46
click at [746, 510] on button "Agregar" at bounding box center [792, 507] width 193 height 34
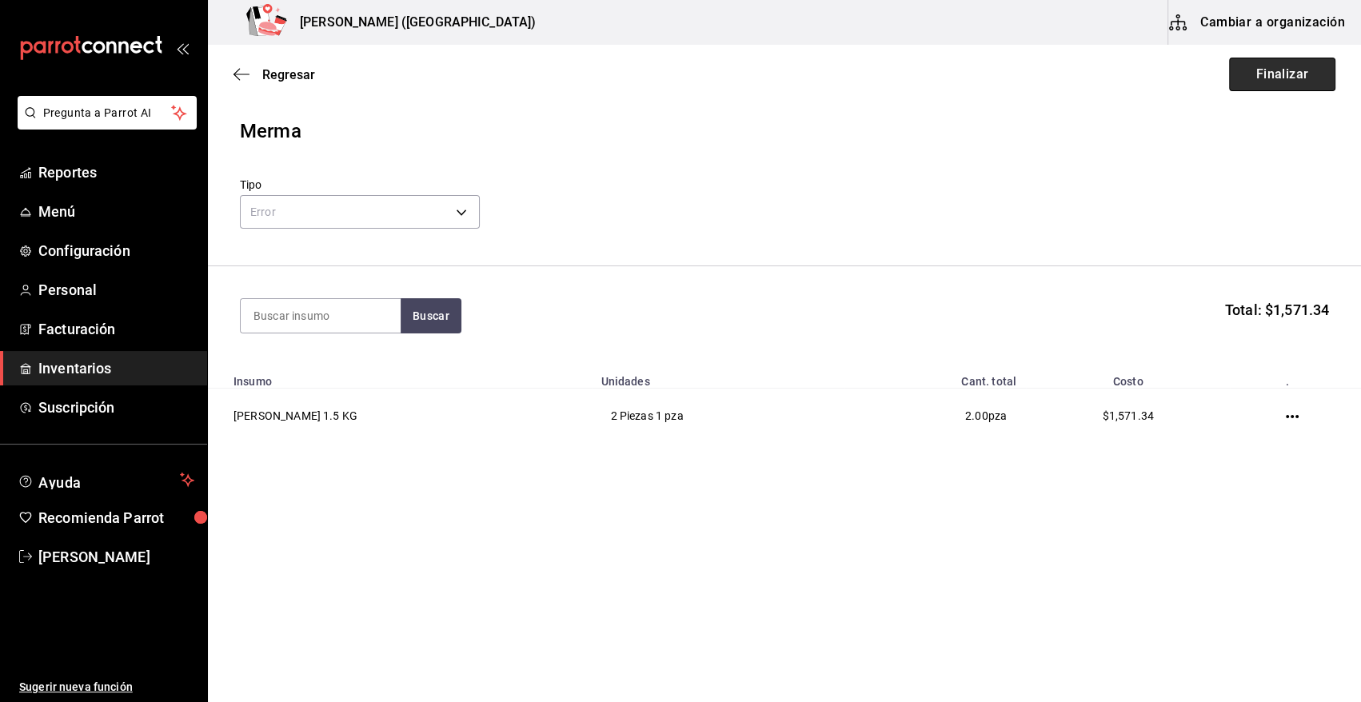
click at [1274, 82] on button "Finalizar" at bounding box center [1282, 75] width 106 height 34
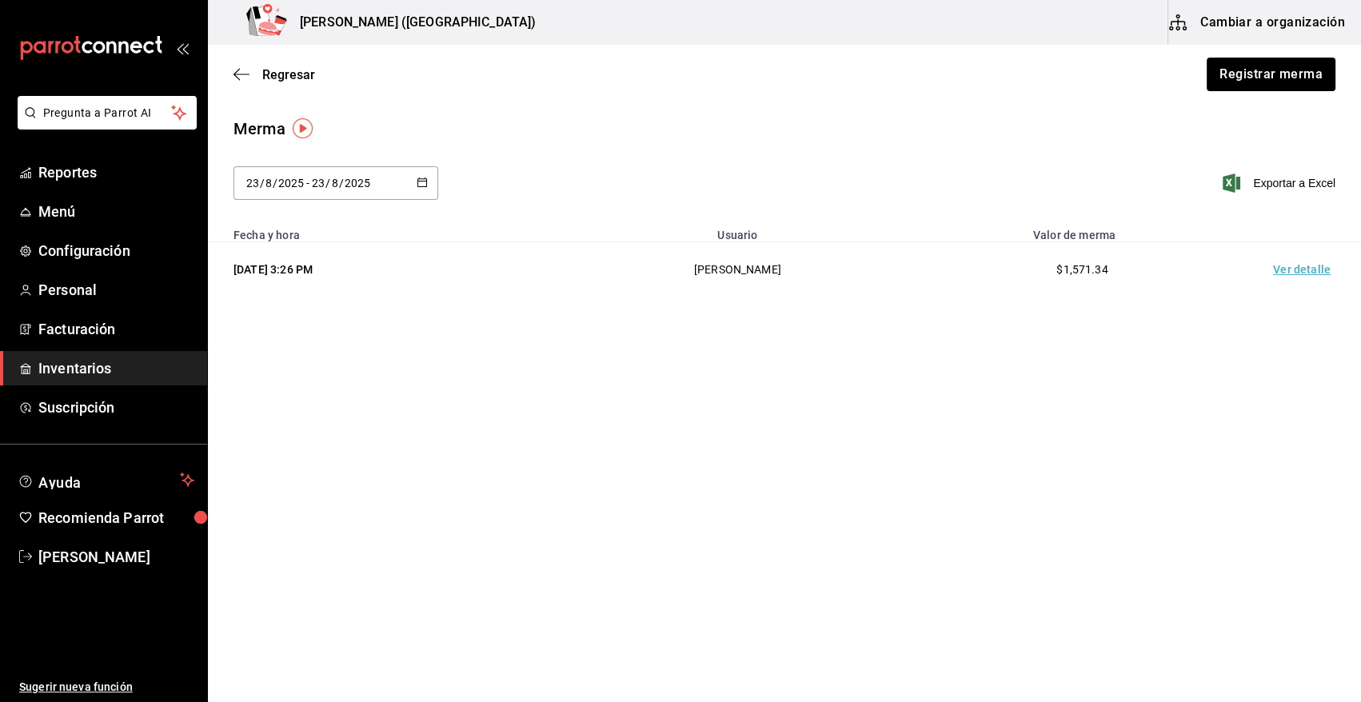
click at [1300, 267] on td "Ver detalle" at bounding box center [1305, 269] width 112 height 55
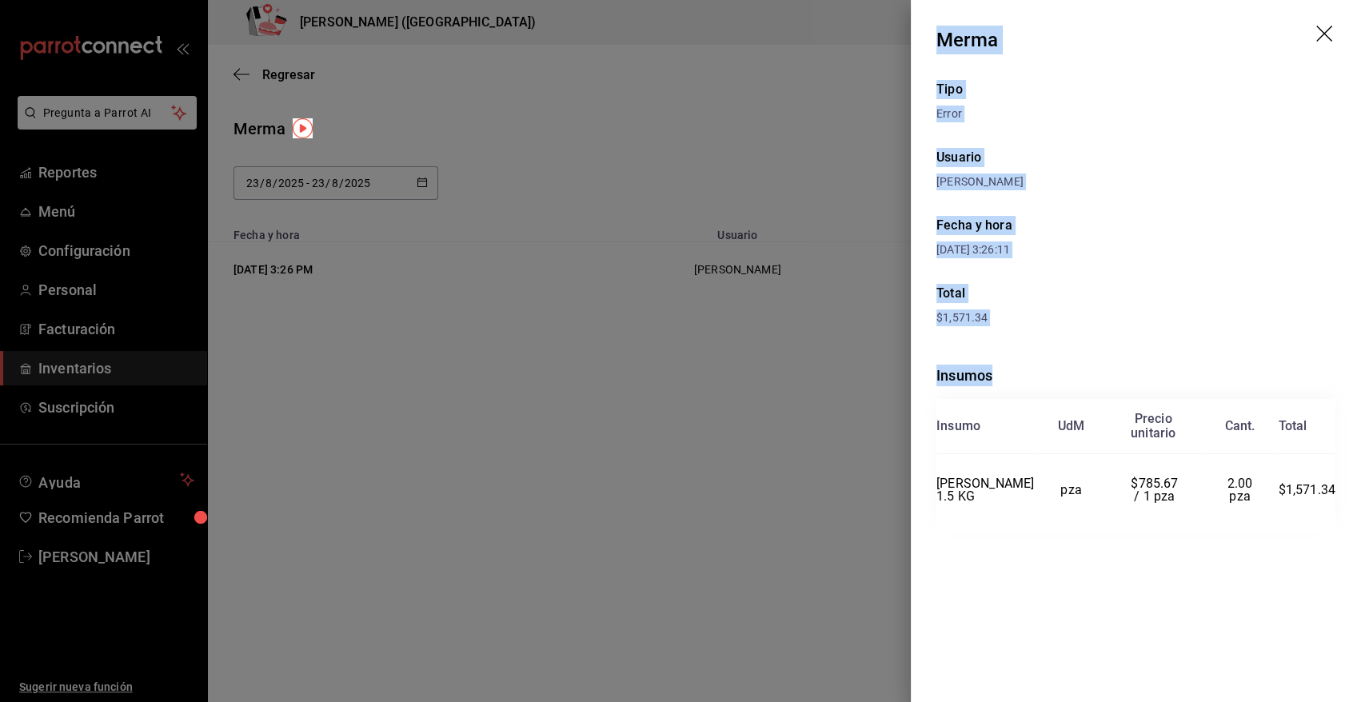
drag, startPoint x: 937, startPoint y: 32, endPoint x: 1342, endPoint y: 502, distance: 620.2
click at [1342, 502] on div "Merma Tipo Error Usuario Angy Madalena Fecha y hora 23/08/2025 3:26:11 Total $1…" at bounding box center [1136, 351] width 450 height 702
copy div "Merma Tipo Error Usuario Angy Madalena Fecha y hora 23/08/2025 3:26:11 Total $1…"
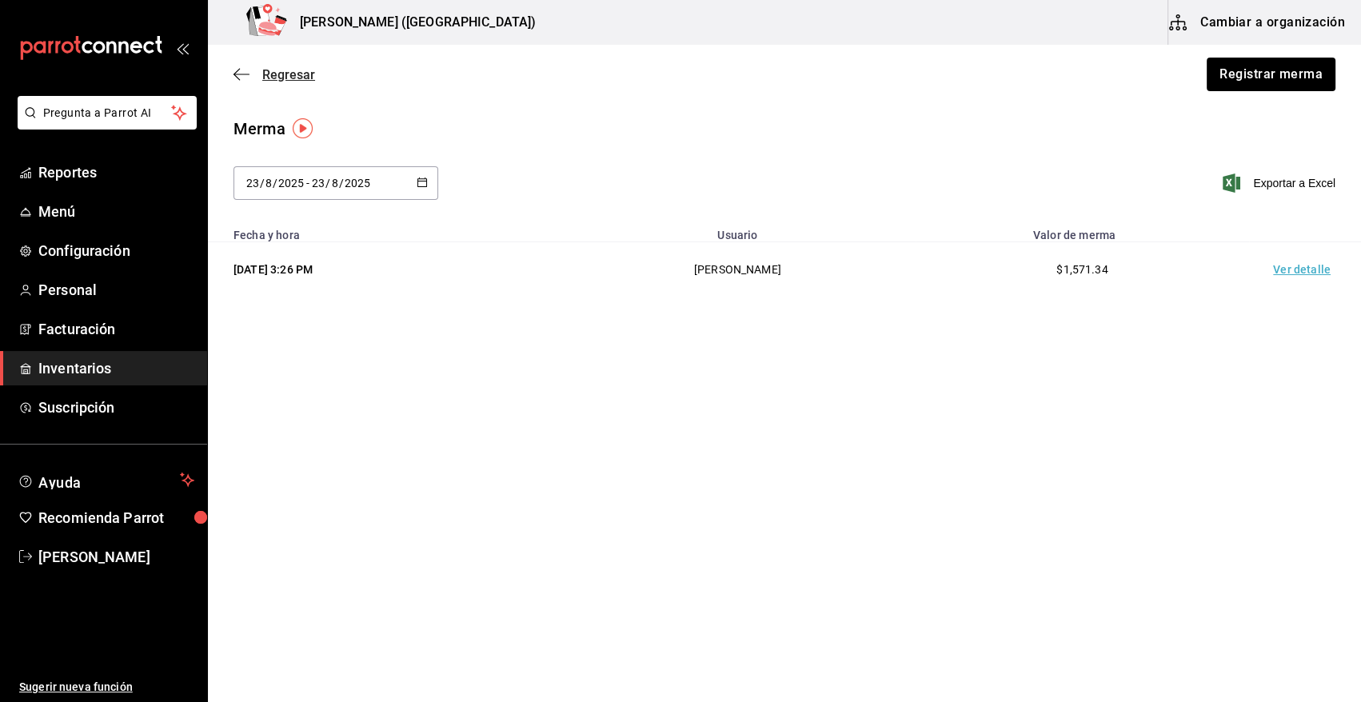
click at [292, 72] on span "Regresar" at bounding box center [288, 74] width 53 height 15
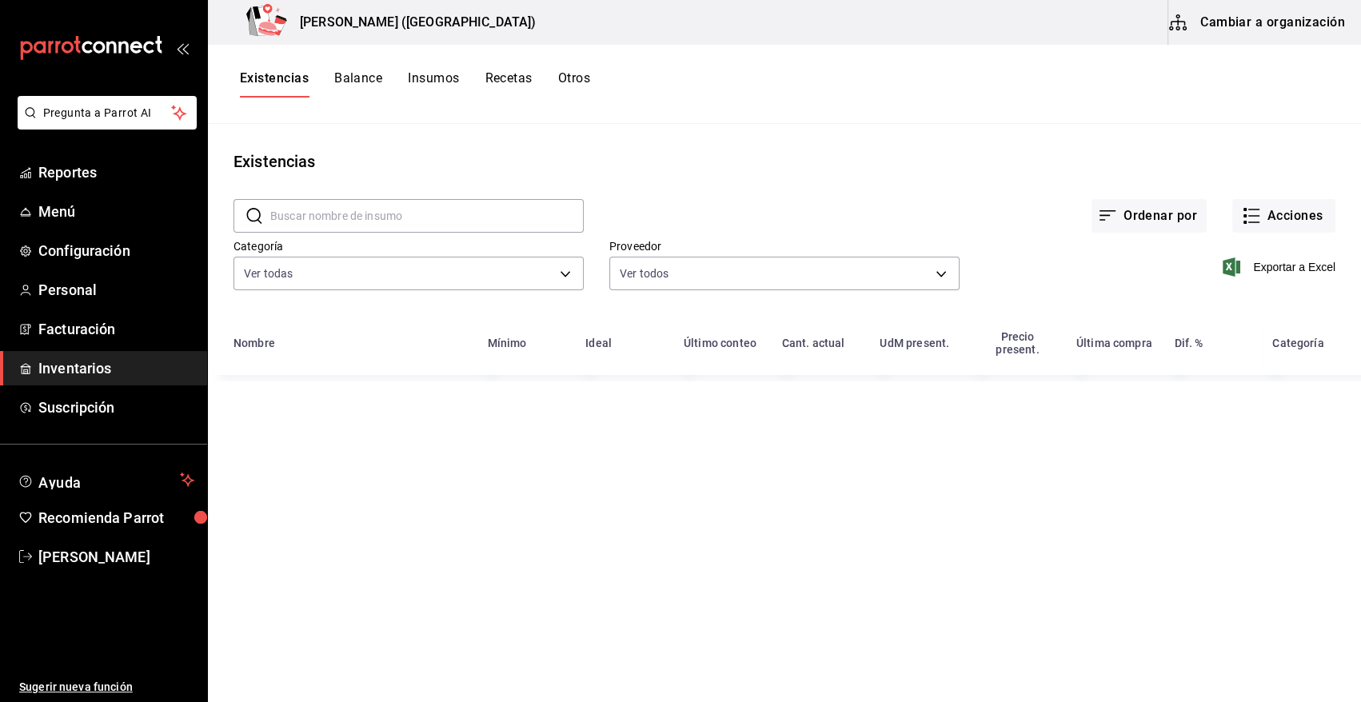
click at [395, 211] on input "text" at bounding box center [426, 216] width 313 height 32
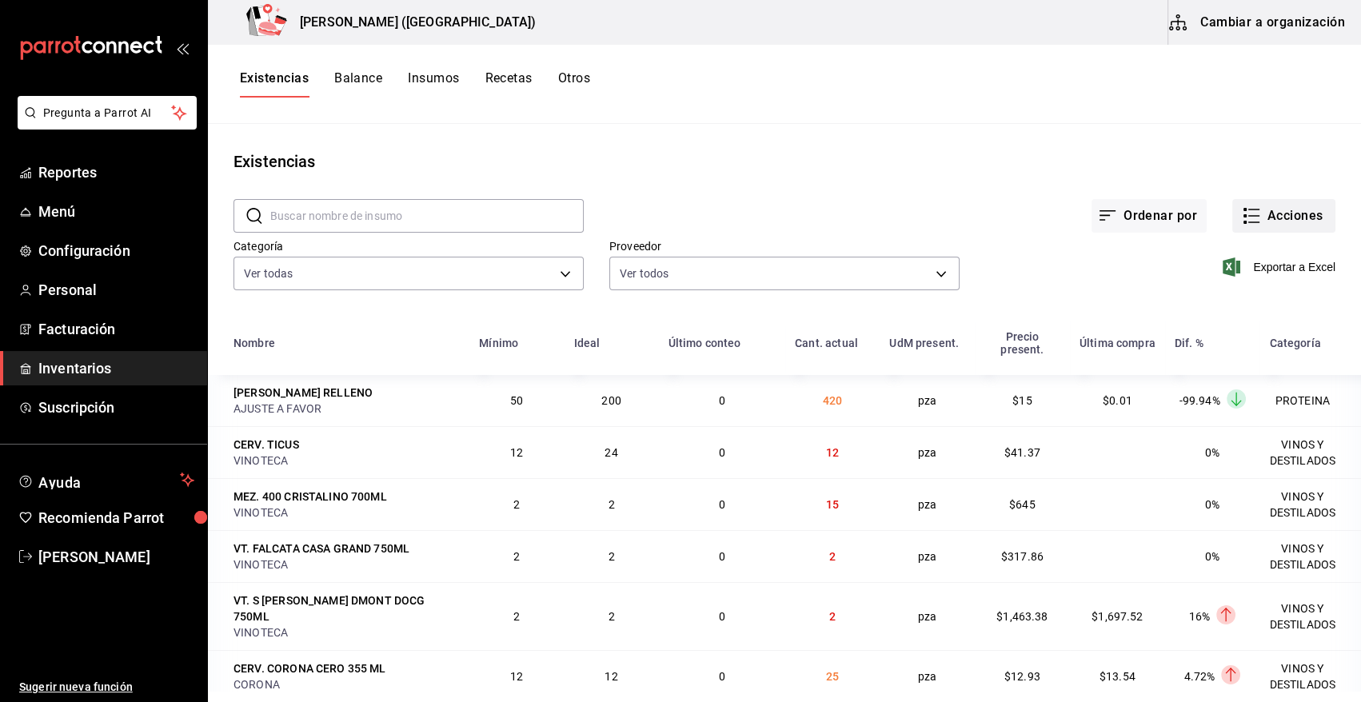
click at [1262, 214] on button "Acciones" at bounding box center [1283, 216] width 103 height 34
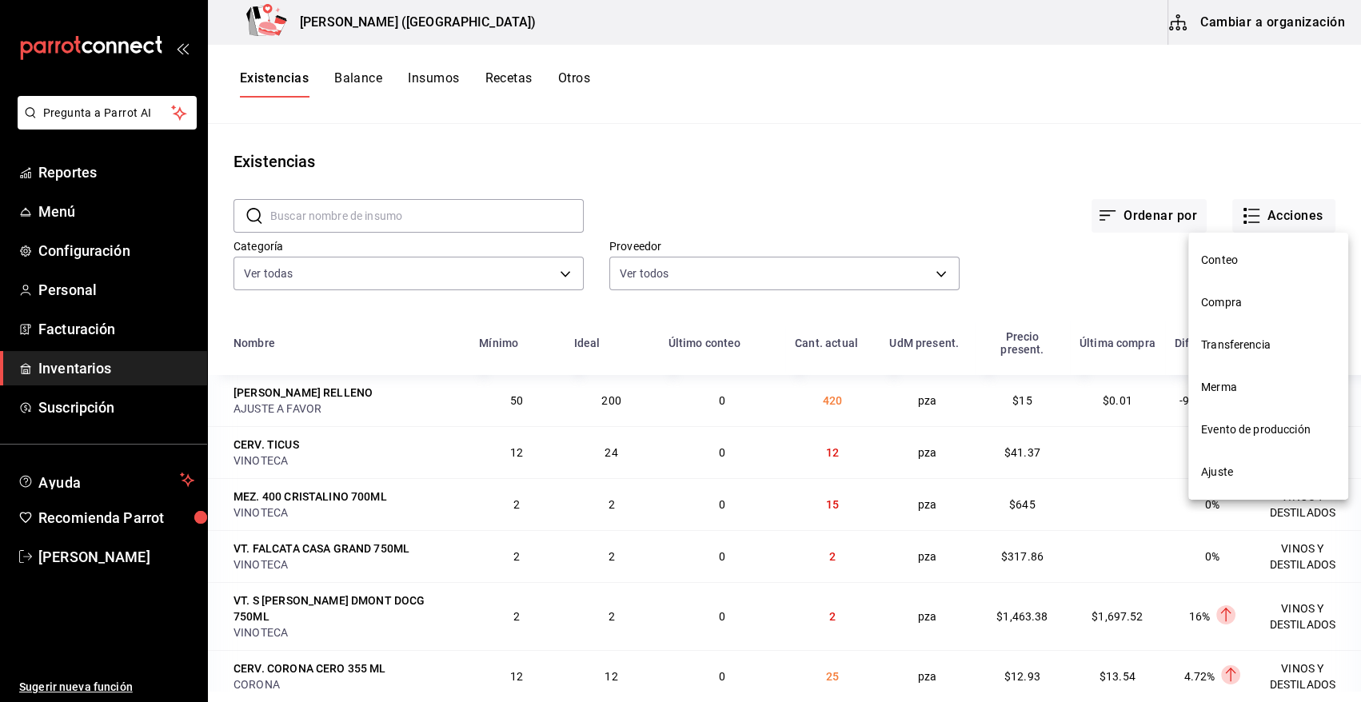
click at [1226, 389] on span "Merma" at bounding box center [1268, 387] width 134 height 17
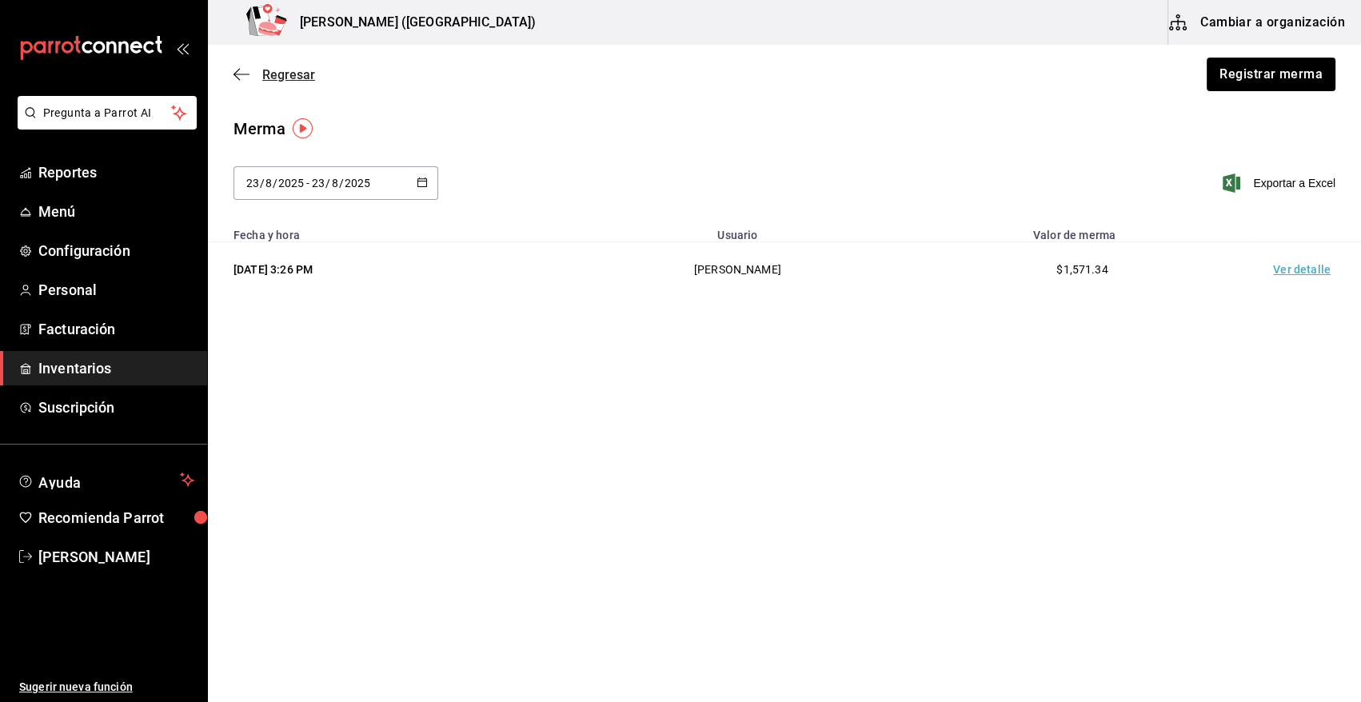
click at [281, 76] on span "Regresar" at bounding box center [288, 74] width 53 height 15
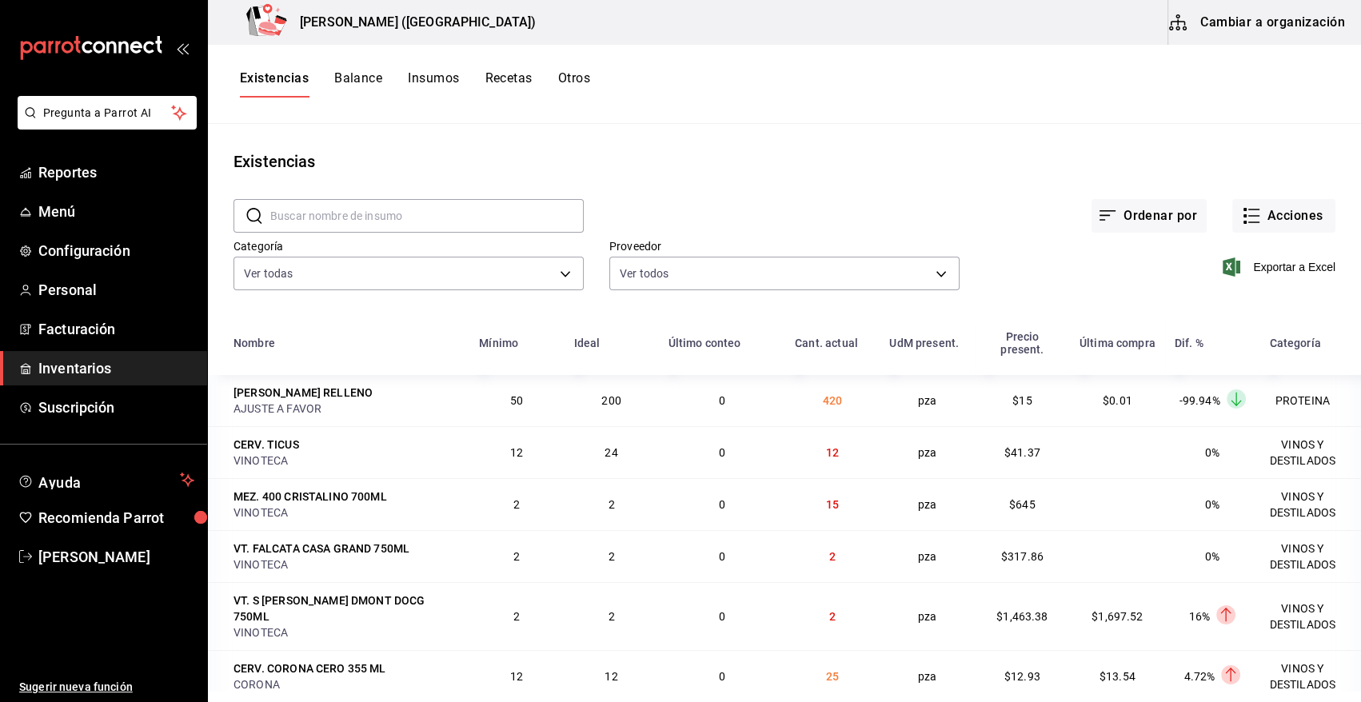
click at [505, 221] on input "text" at bounding box center [426, 216] width 313 height 32
click at [465, 148] on main "Existencias ​ ​ Ordenar por Acciones Categoría Ver todas 08f8d543-33e6-4481-bf0…" at bounding box center [784, 407] width 1153 height 567
click at [1292, 213] on button "Acciones" at bounding box center [1283, 216] width 103 height 34
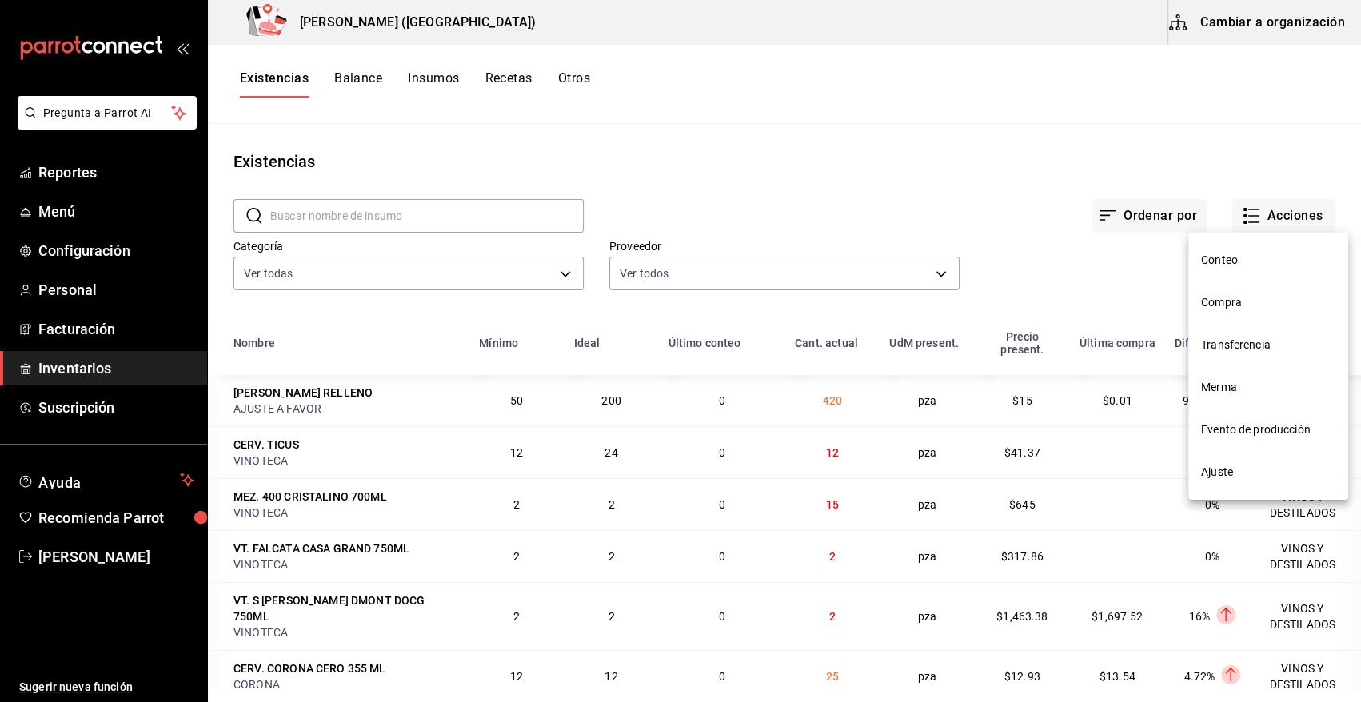
click at [934, 189] on div at bounding box center [680, 351] width 1361 height 702
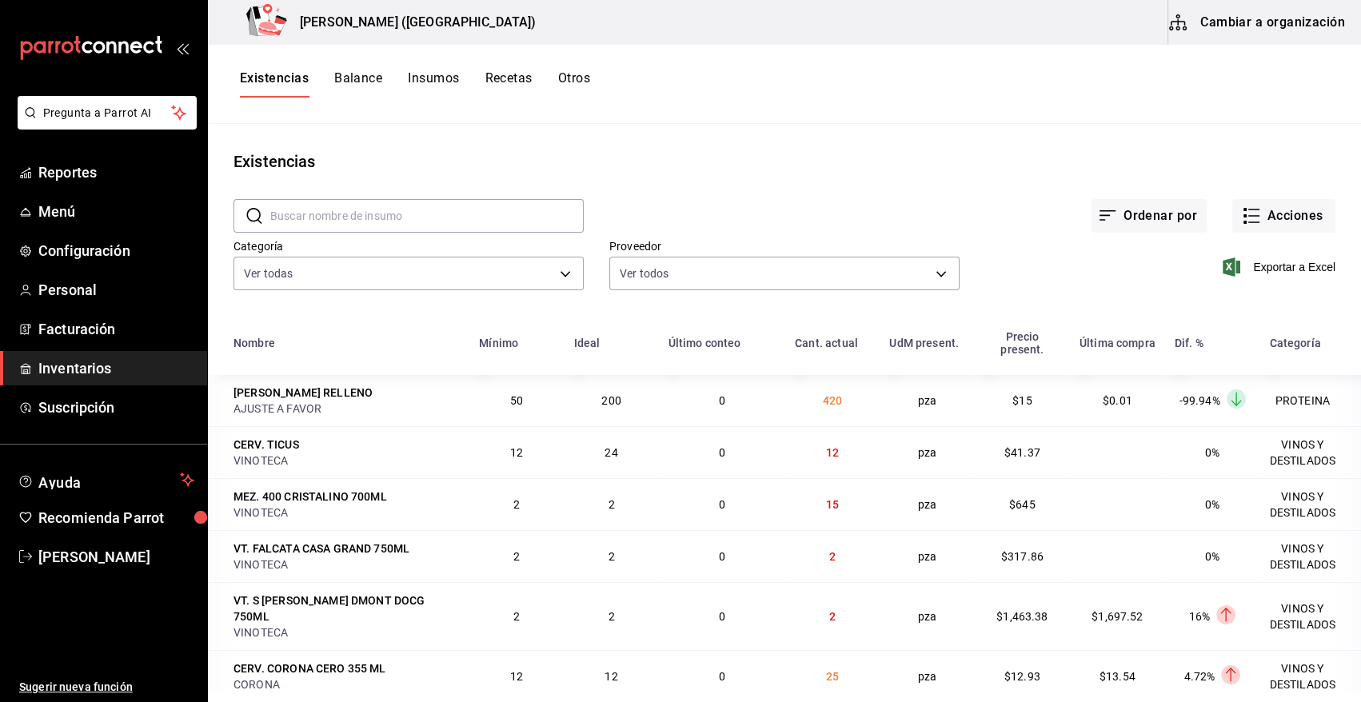
click at [1266, 185] on div "Ordenar por Acciones" at bounding box center [960, 202] width 752 height 59
click at [1261, 205] on button "Acciones" at bounding box center [1283, 216] width 103 height 34
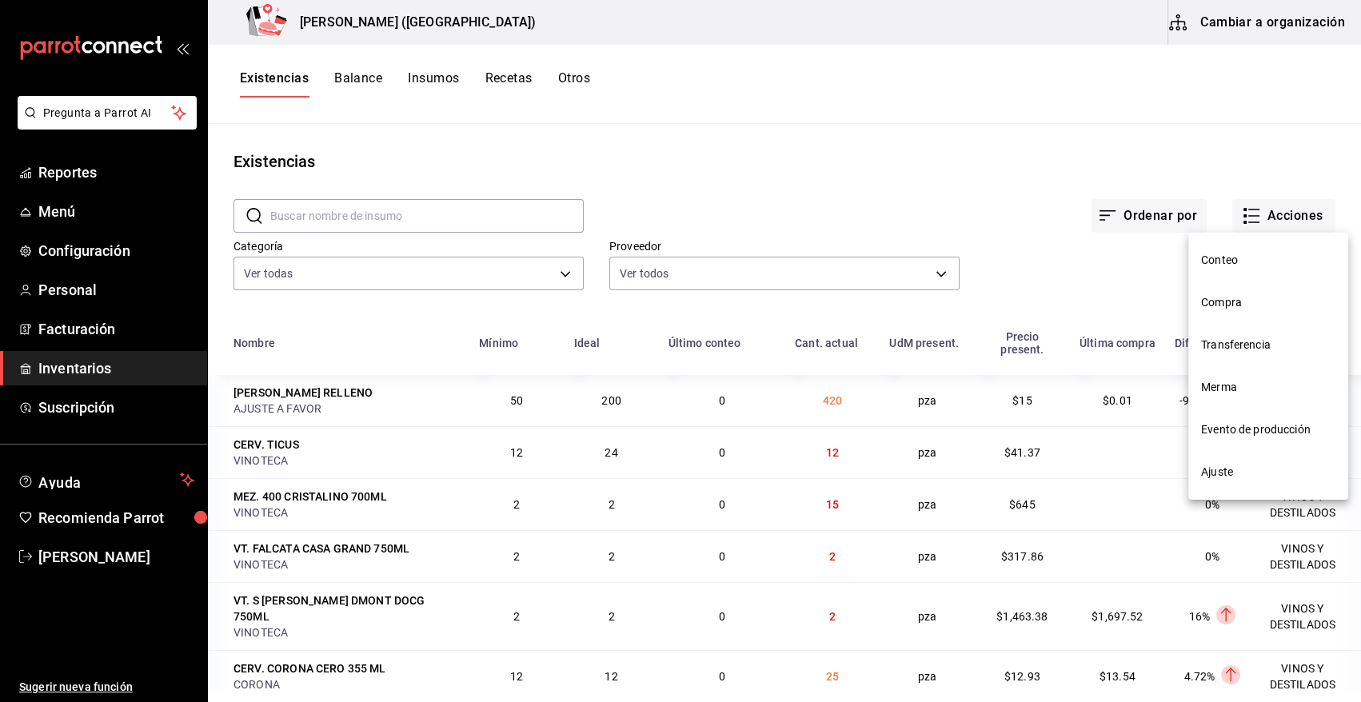
click at [1228, 301] on span "Compra" at bounding box center [1268, 302] width 134 height 17
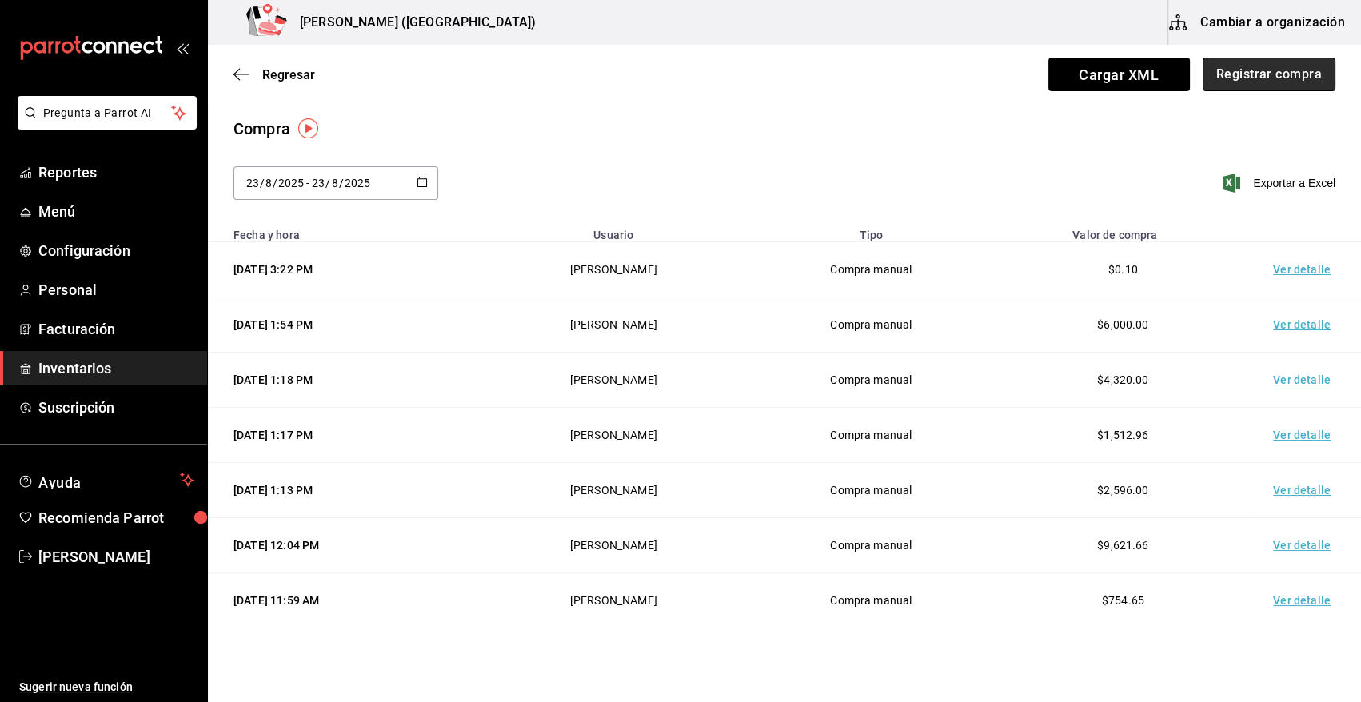
click at [1283, 74] on button "Registrar compra" at bounding box center [1269, 75] width 133 height 34
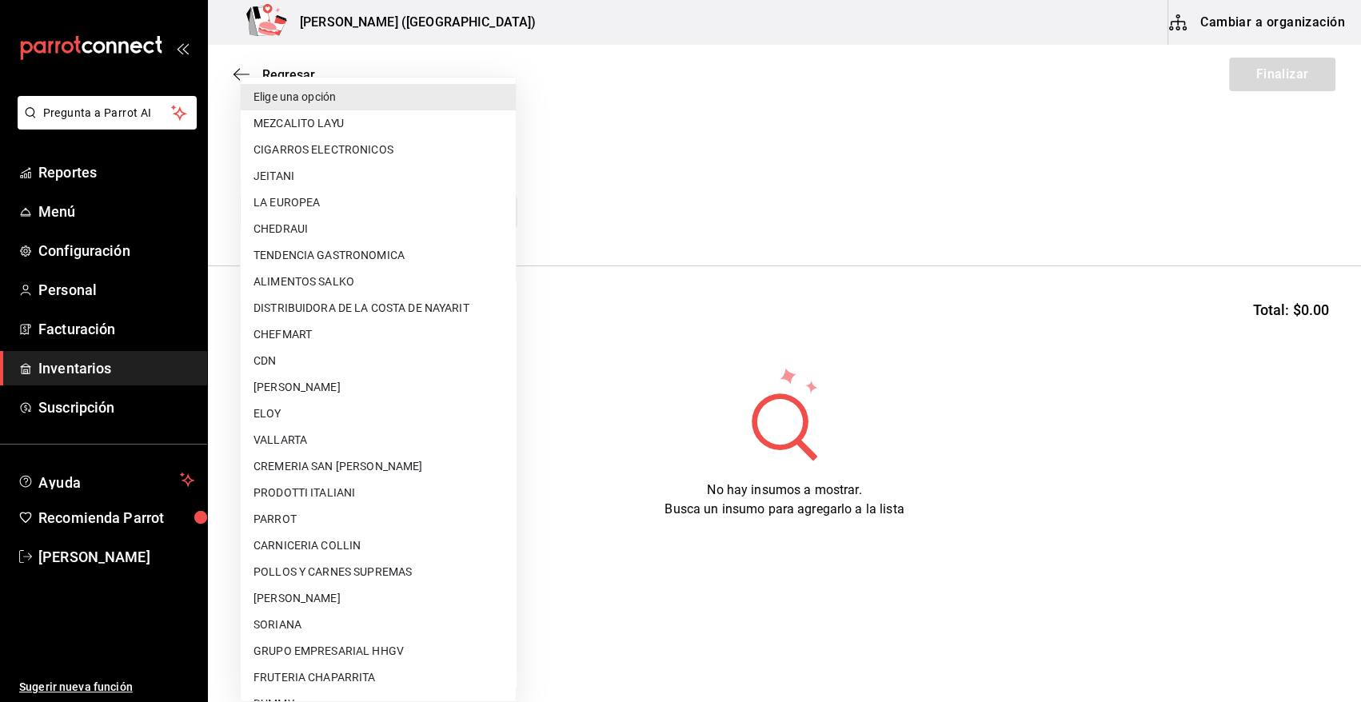
click at [301, 213] on body "Pregunta a Parrot AI Reportes Menú Configuración Personal Facturación Inventari…" at bounding box center [680, 306] width 1361 height 612
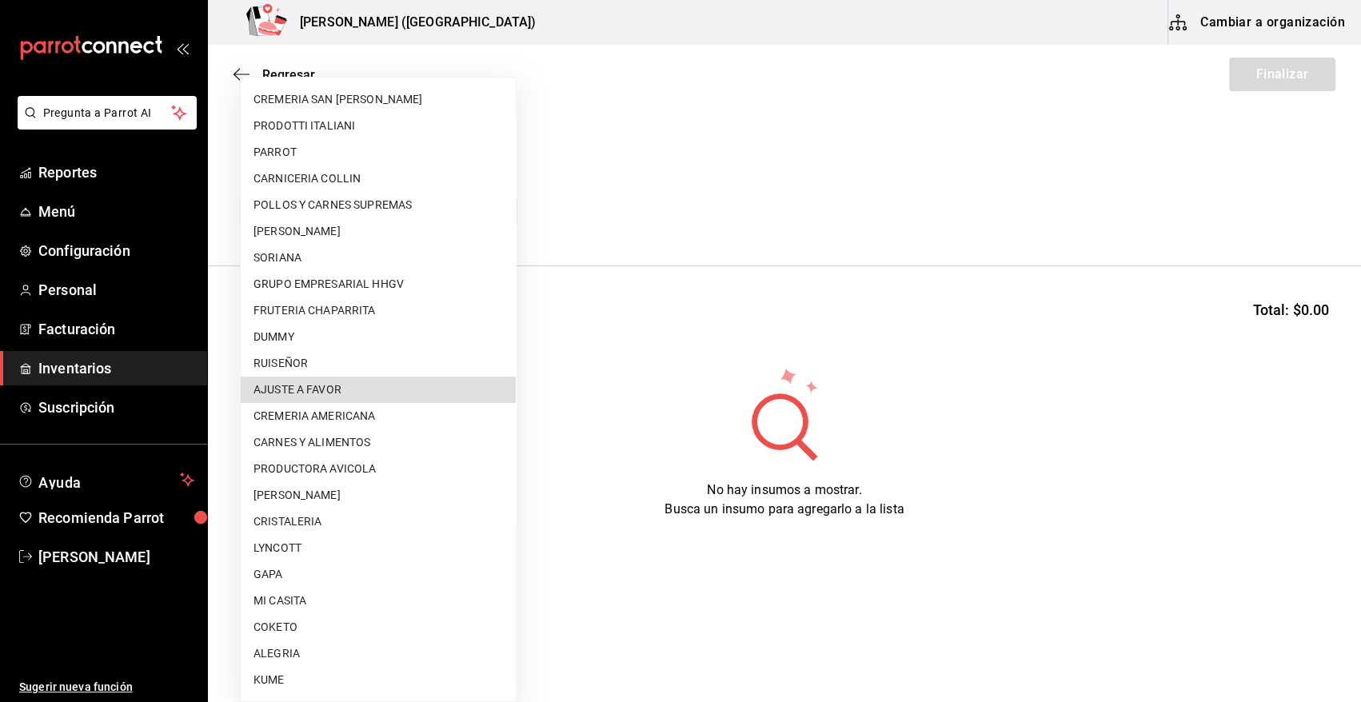
type input "dd0fbccd-e034-4acc-8432-7d1d5e23f321"
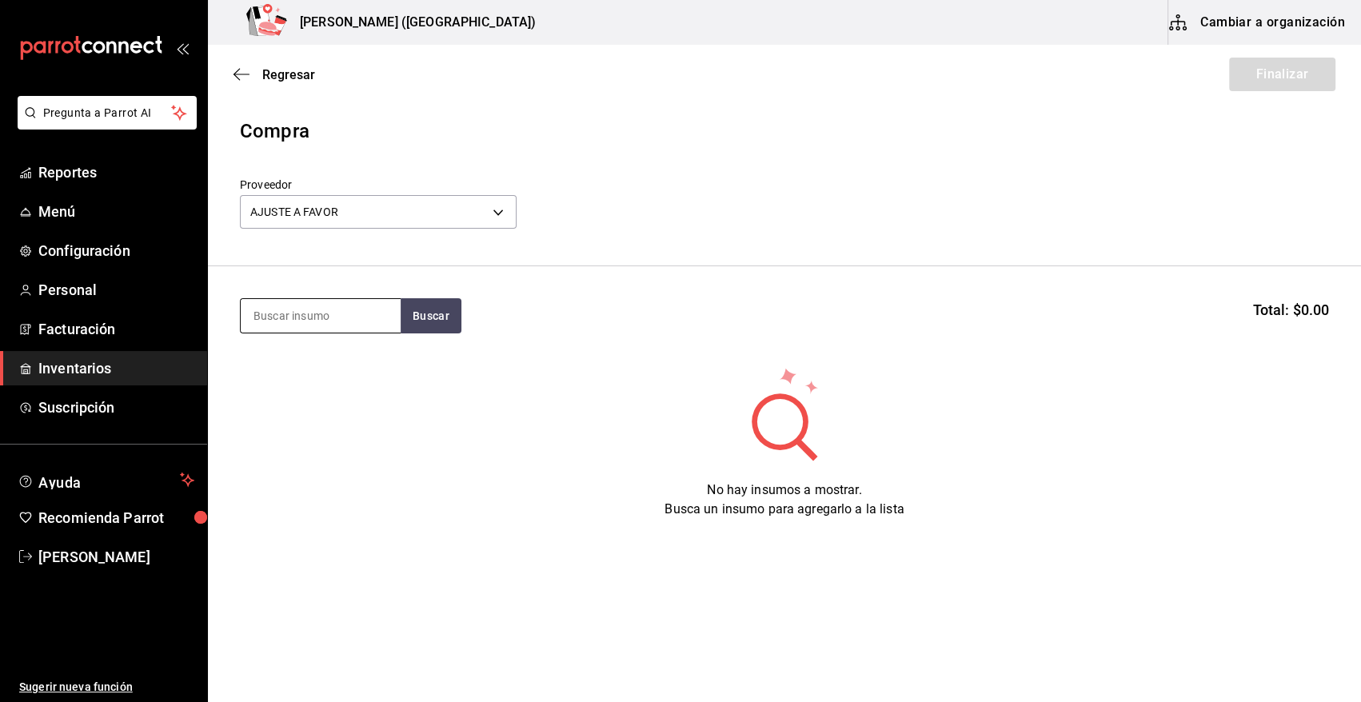
drag, startPoint x: 288, startPoint y: 336, endPoint x: 290, endPoint y: 325, distance: 11.4
click at [289, 328] on section "Buscar Total: $0.00" at bounding box center [784, 315] width 1153 height 99
click at [291, 321] on input at bounding box center [321, 316] width 160 height 34
type input "250"
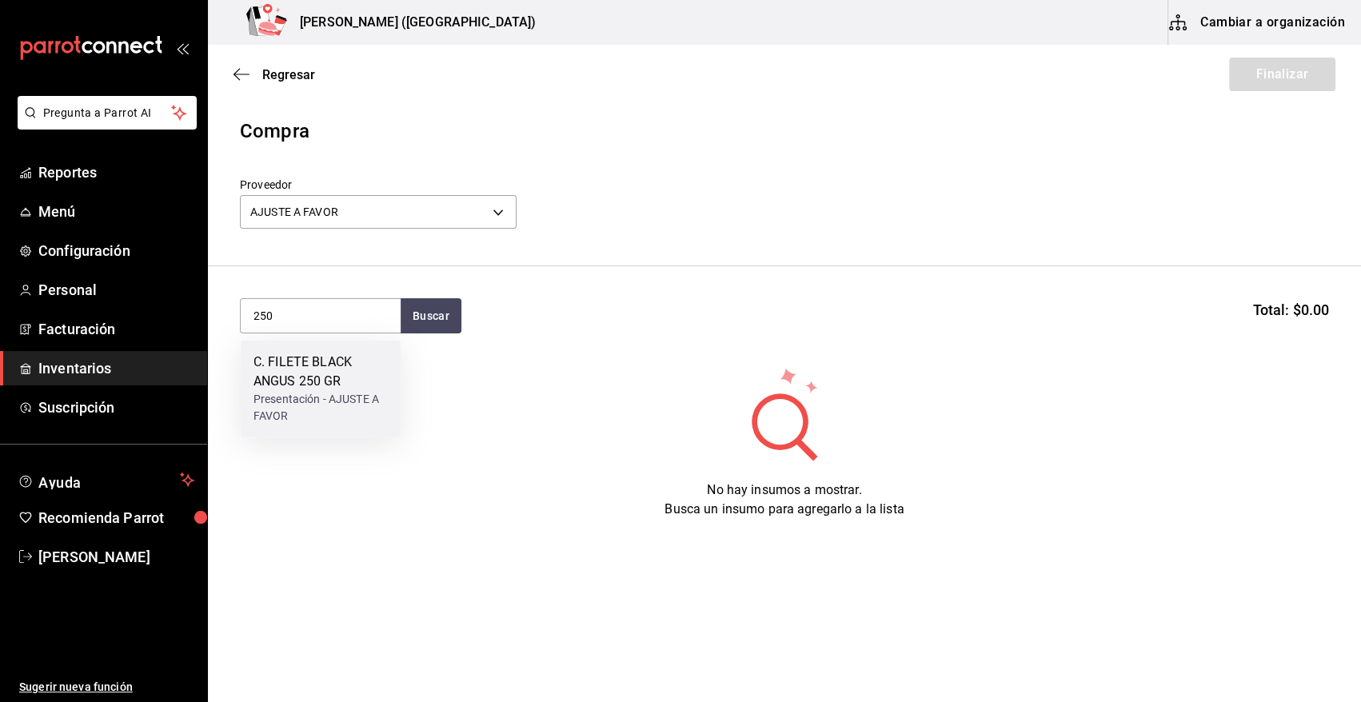
click at [297, 410] on div "Presentación - AJUSTE A FAVOR" at bounding box center [320, 408] width 134 height 34
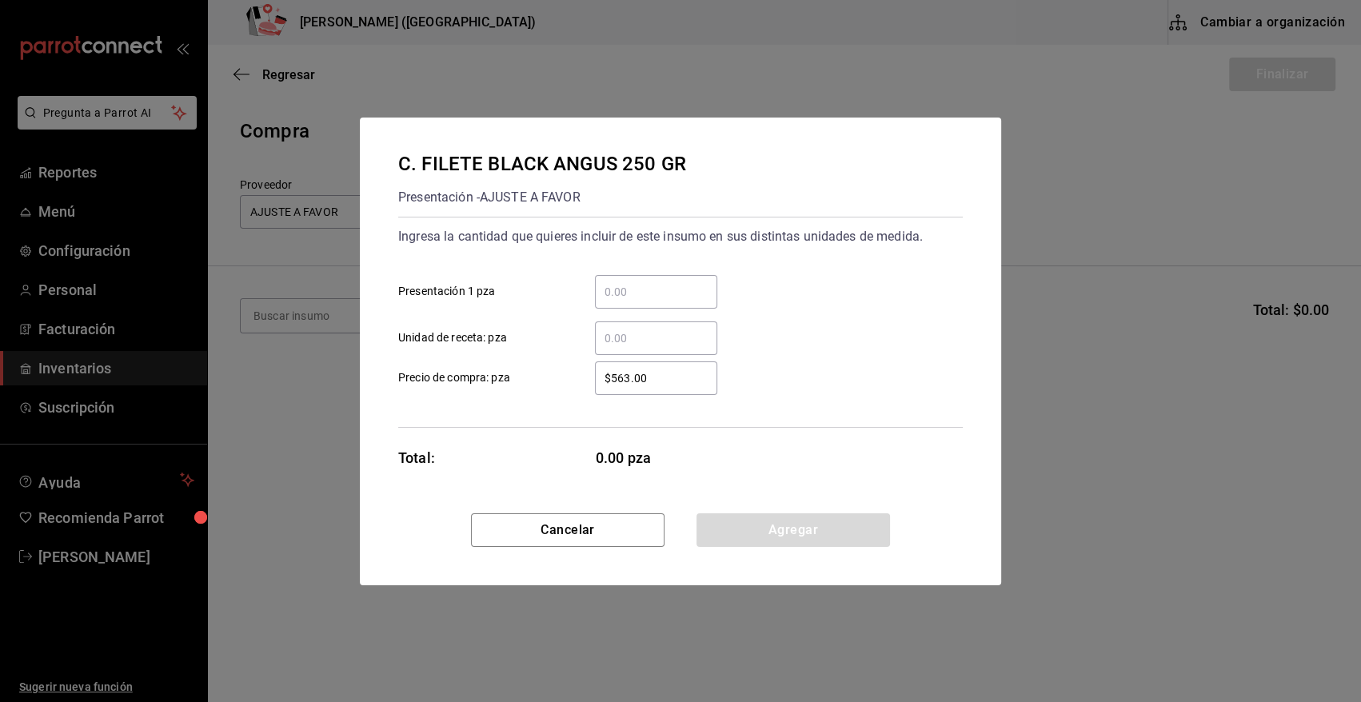
click at [625, 293] on input "​ Presentación 1 pza" at bounding box center [656, 291] width 122 height 19
type input "10"
type input "$0.01"
click at [801, 530] on button "Agregar" at bounding box center [792, 530] width 193 height 34
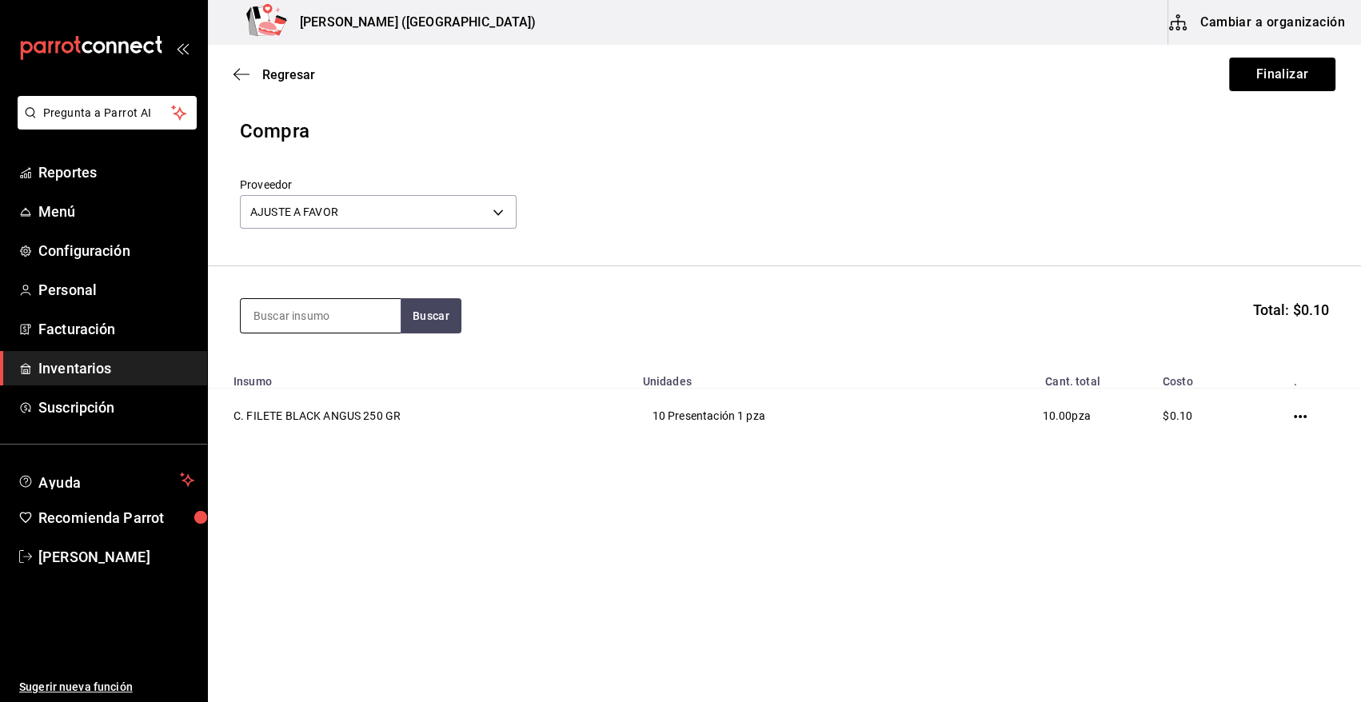
click at [366, 313] on input at bounding box center [321, 316] width 160 height 34
type input "TOSTADA"
click at [326, 369] on div "M. ATUN TOSTADA 100GR" at bounding box center [320, 372] width 134 height 38
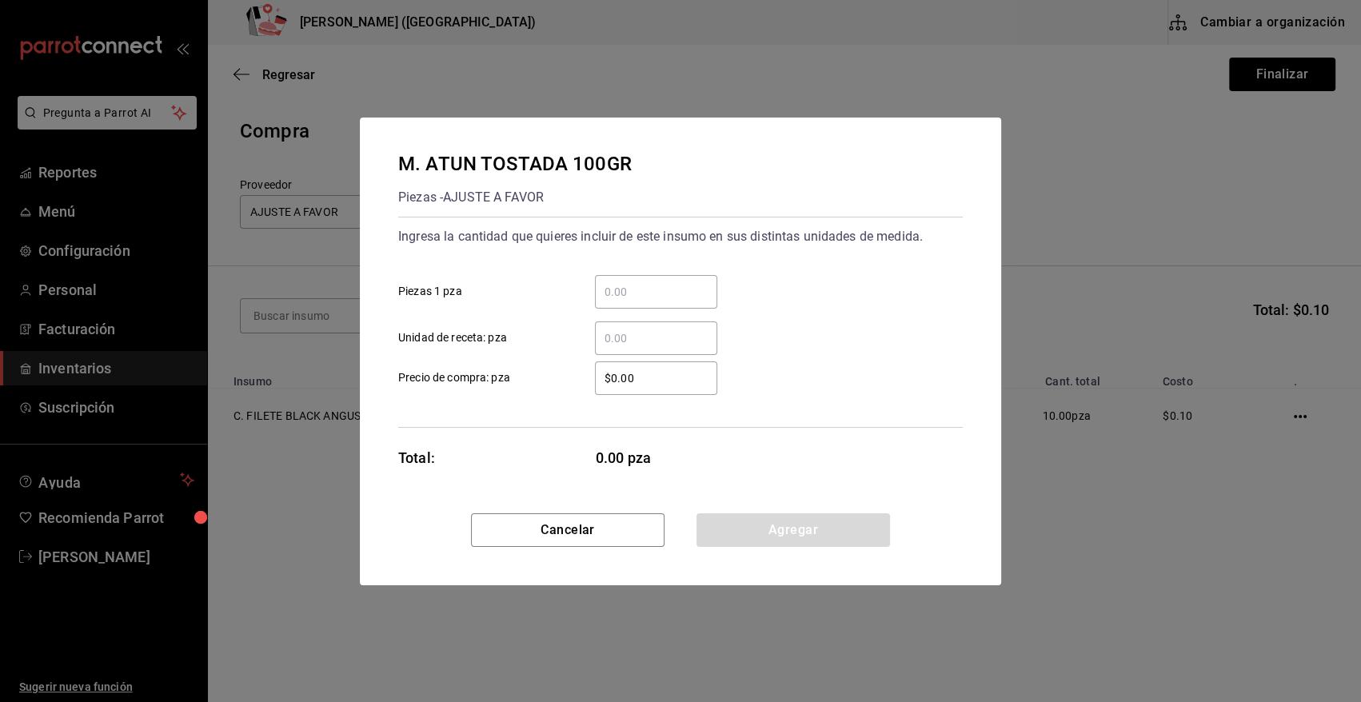
click at [670, 291] on input "​ Piezas 1 pza" at bounding box center [656, 291] width 122 height 19
type input "8"
type input "$0.01"
click at [780, 515] on button "Agregar" at bounding box center [792, 530] width 193 height 34
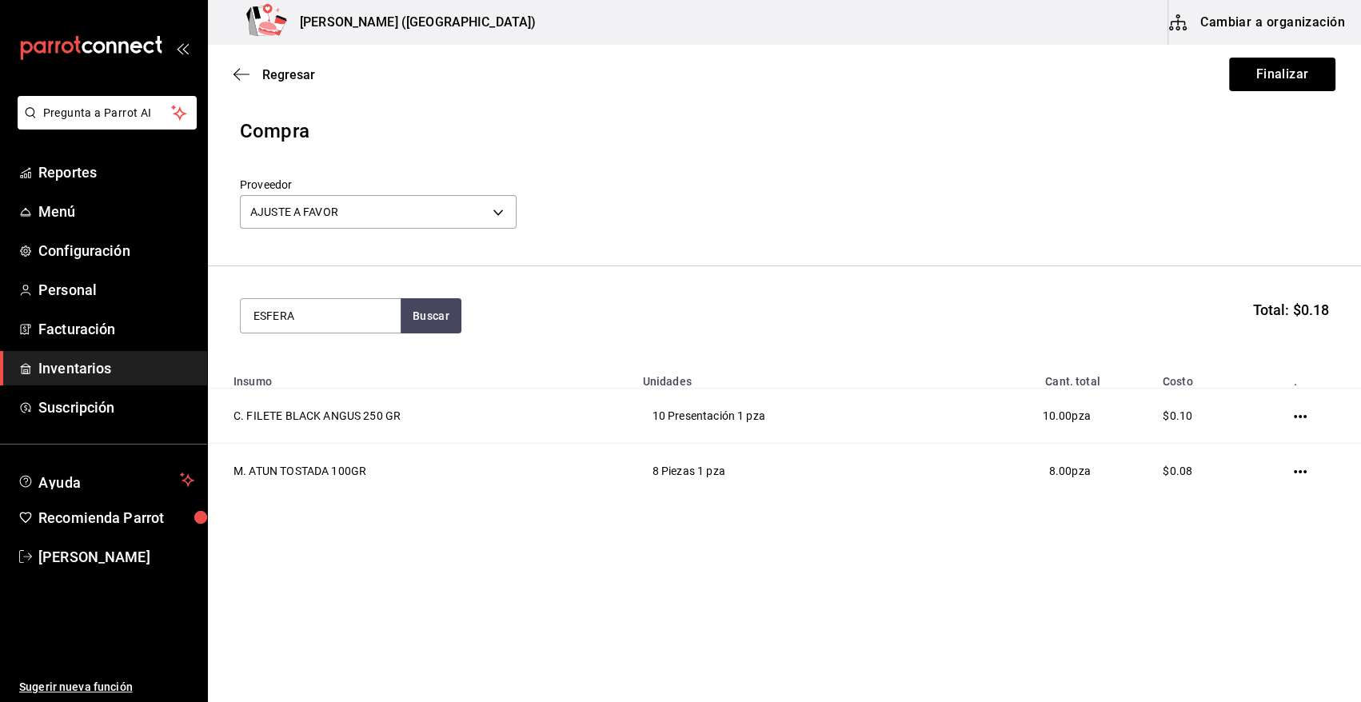
type input "ESFERA"
click at [418, 312] on button "Buscar" at bounding box center [431, 315] width 61 height 35
click at [330, 316] on input "ESFERA" at bounding box center [321, 316] width 160 height 34
click at [409, 320] on button "Buscar" at bounding box center [431, 315] width 61 height 35
click at [321, 350] on div "M. SALMON ESFERAS Piezas - AJUSTE A FAVOR" at bounding box center [321, 371] width 160 height 62
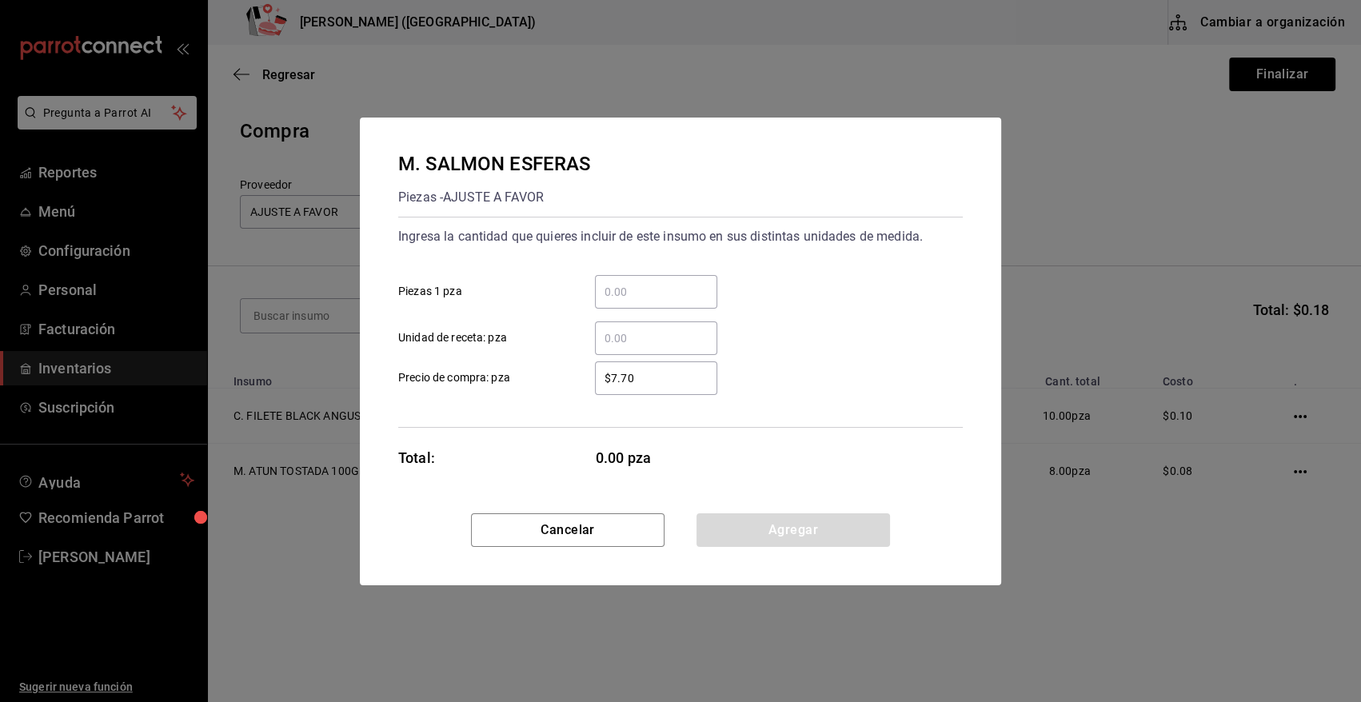
click at [629, 292] on input "​ Piezas 1 pza" at bounding box center [656, 291] width 122 height 19
type input "60"
type input "$0.01"
click at [778, 540] on button "Agregar" at bounding box center [792, 530] width 193 height 34
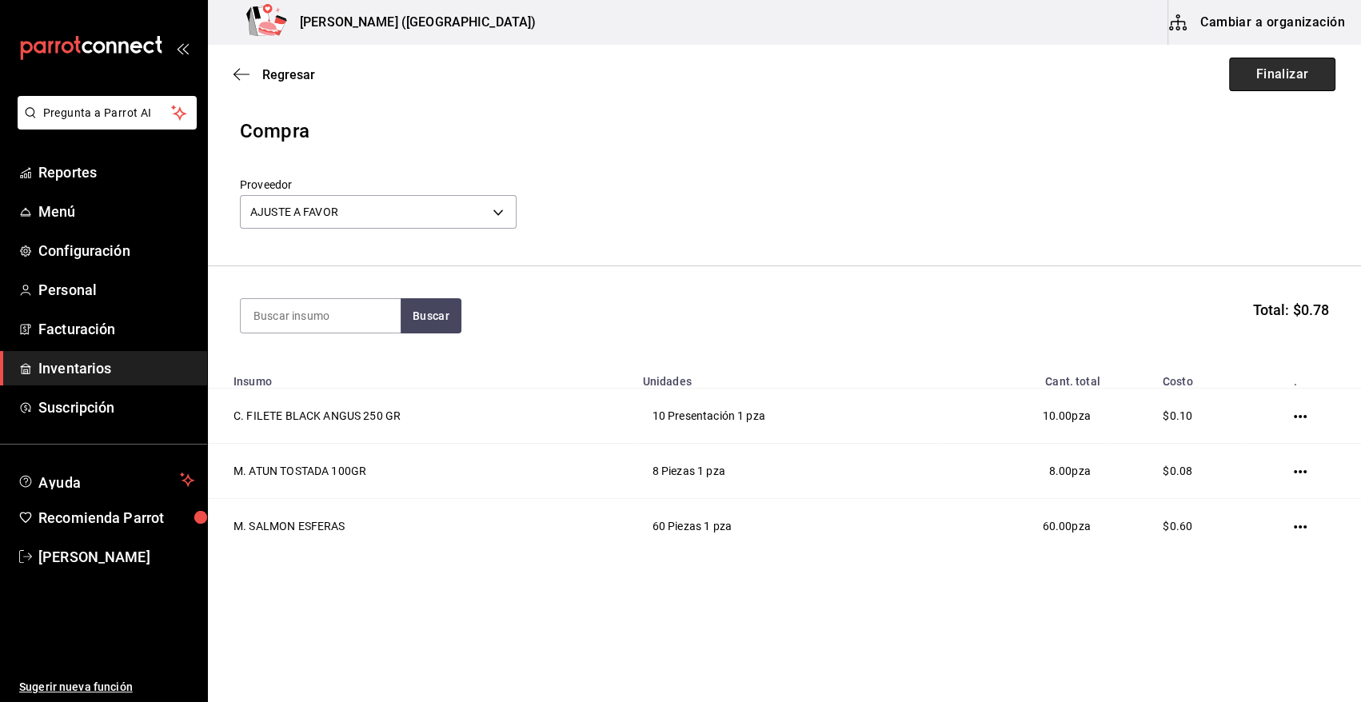
click at [1280, 81] on button "Finalizar" at bounding box center [1282, 75] width 106 height 34
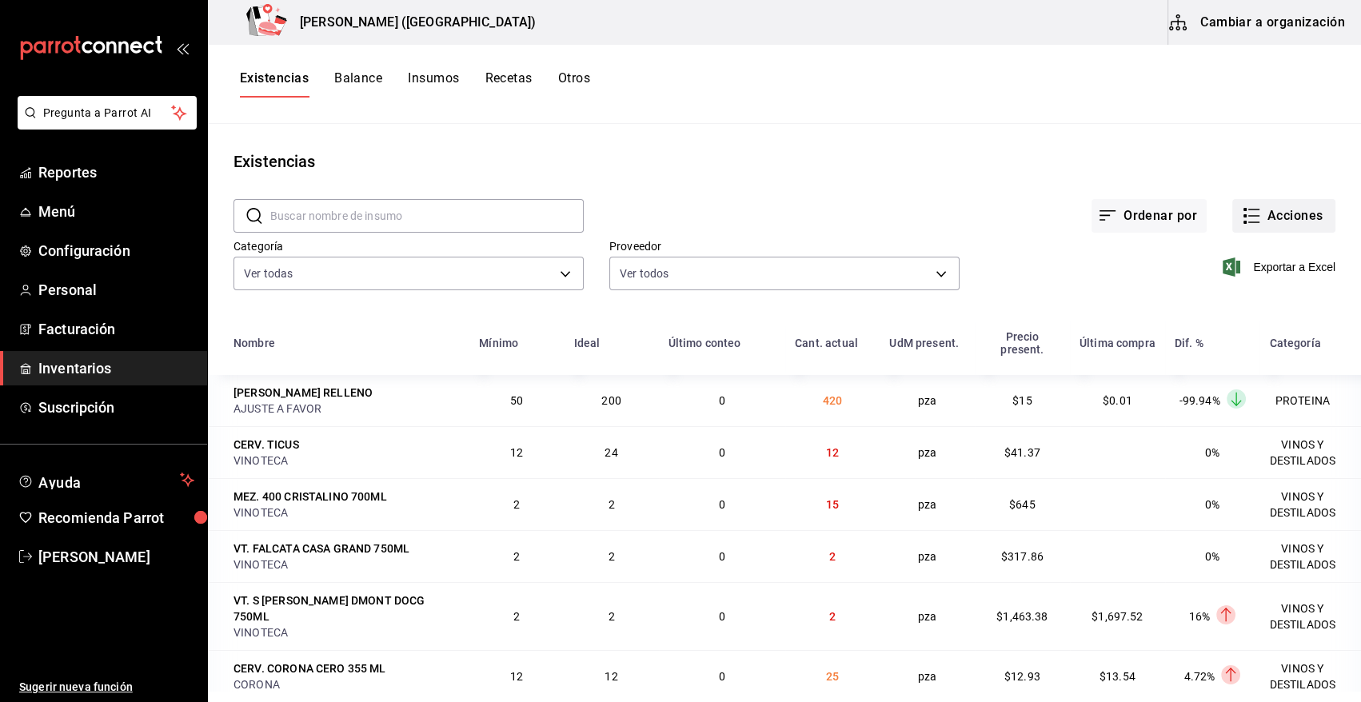
click at [1293, 221] on button "Acciones" at bounding box center [1283, 216] width 103 height 34
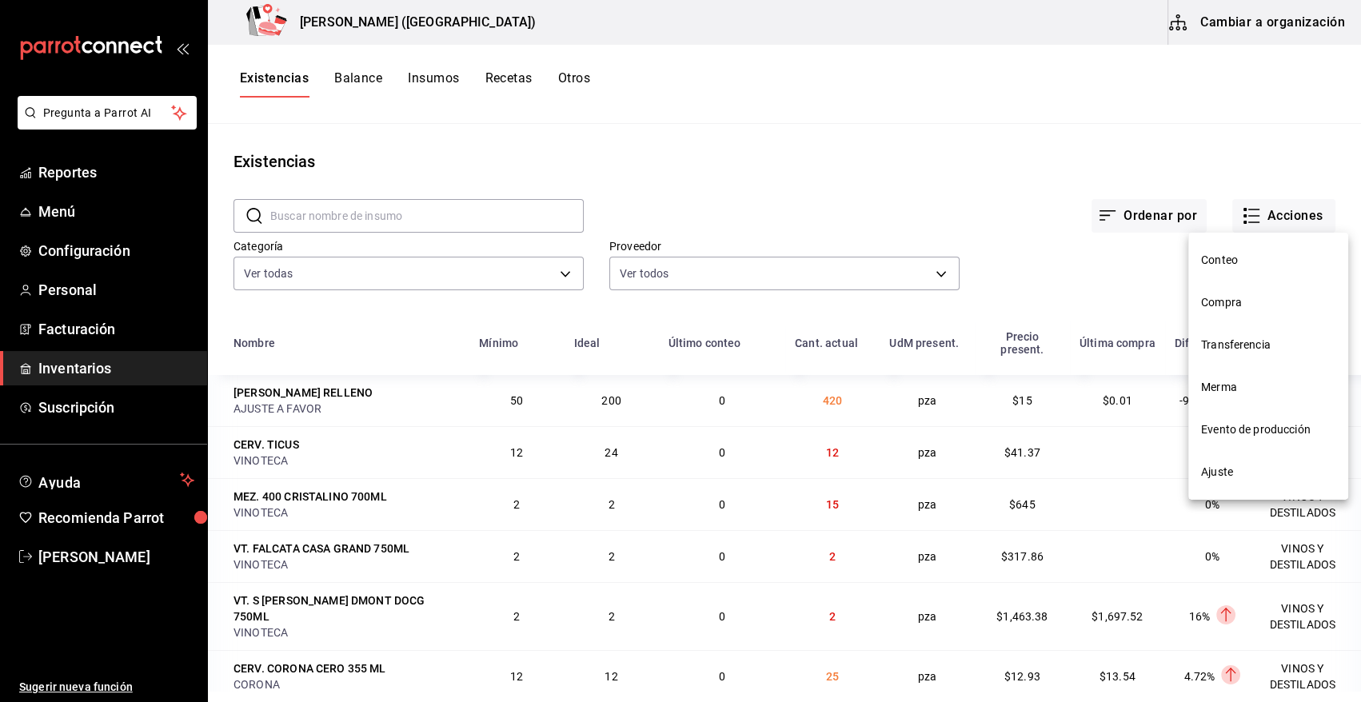
click at [1247, 301] on span "Compra" at bounding box center [1268, 302] width 134 height 17
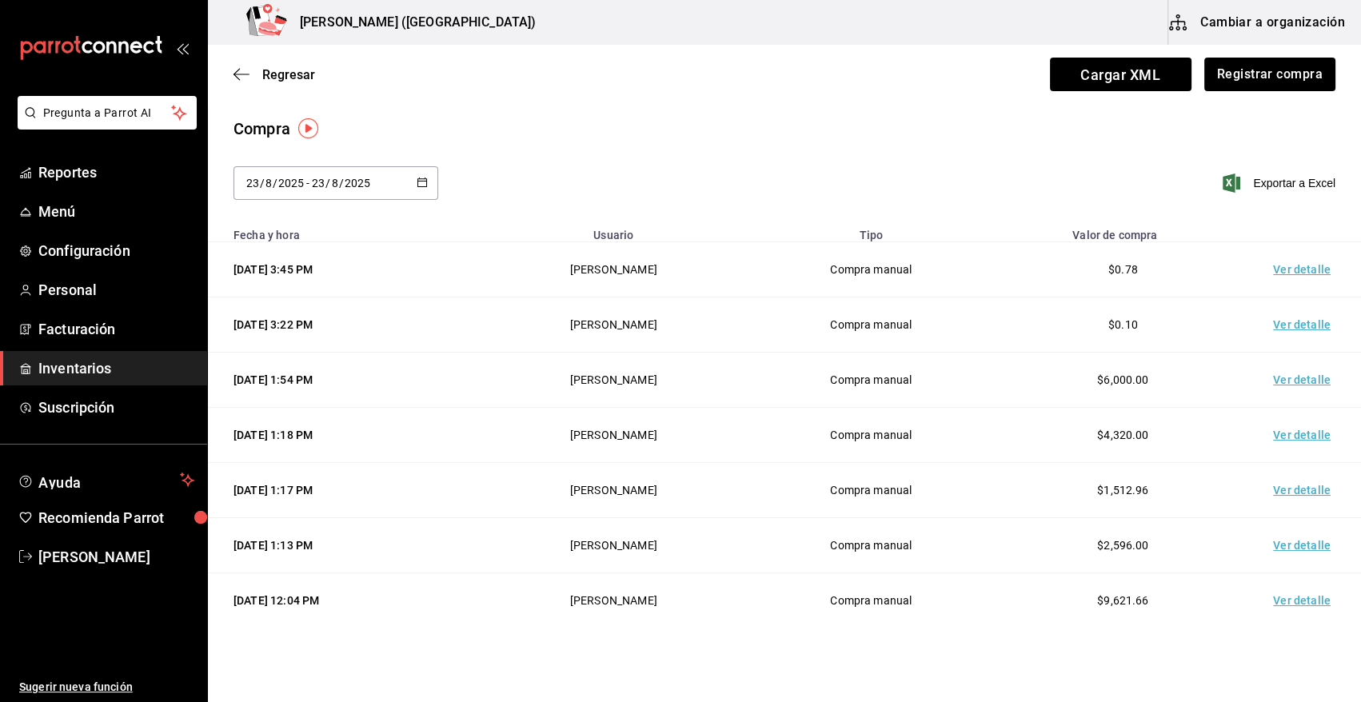
click at [1287, 262] on td "Ver detalle" at bounding box center [1305, 269] width 112 height 55
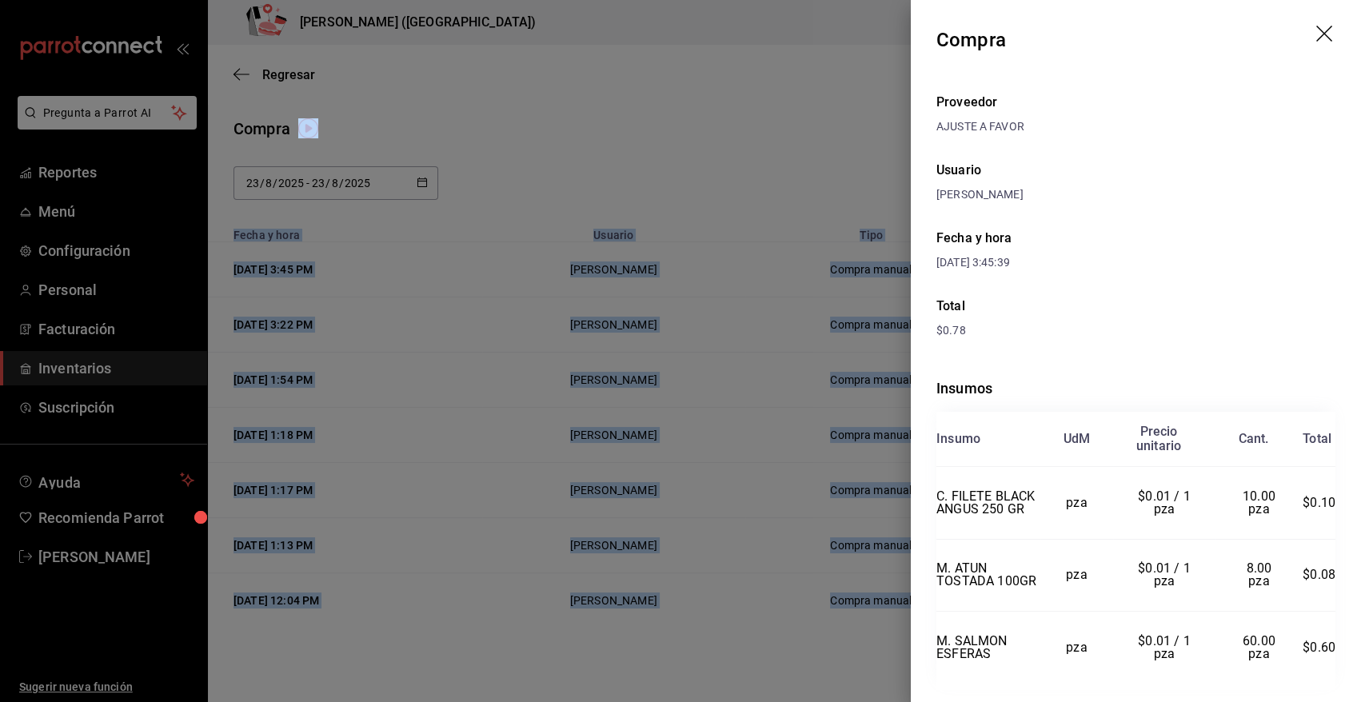
scroll to position [64, 0]
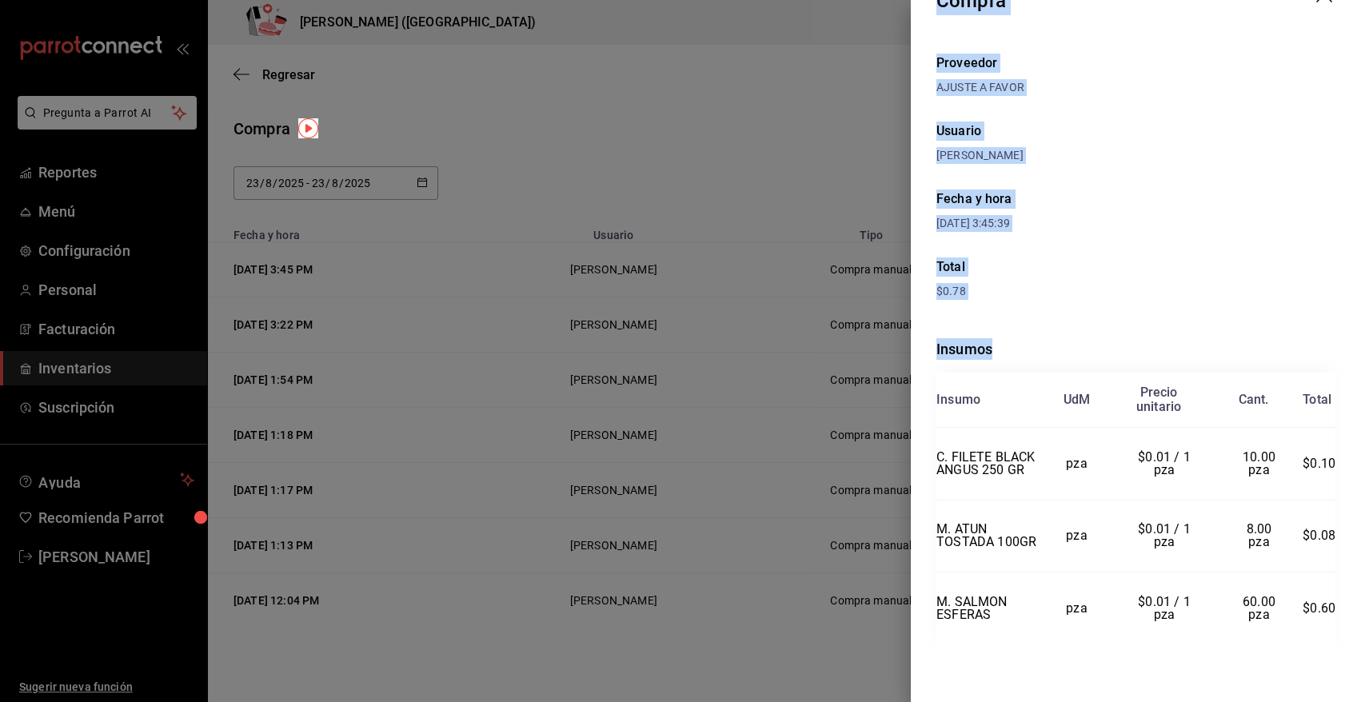
drag, startPoint x: 938, startPoint y: 38, endPoint x: 1341, endPoint y: 652, distance: 735.1
click at [1341, 652] on div "Compra Proveedor AJUSTE A FAVOR Usuario Angy Madalena Fecha y hora 23/08/2025 3…" at bounding box center [1136, 351] width 450 height 702
copy div "Compra Proveedor AJUSTE A FAVOR Usuario Angy Madalena Fecha y hora 23/08/2025 3…"
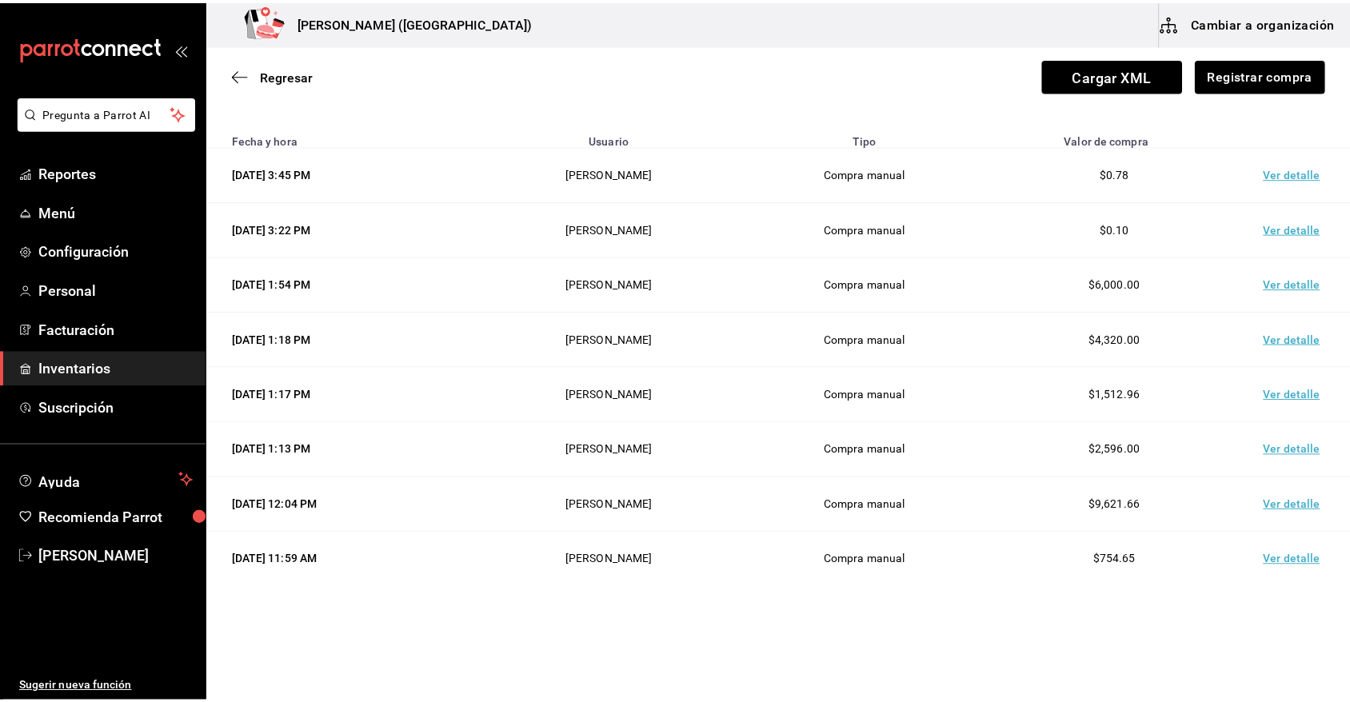
scroll to position [0, 0]
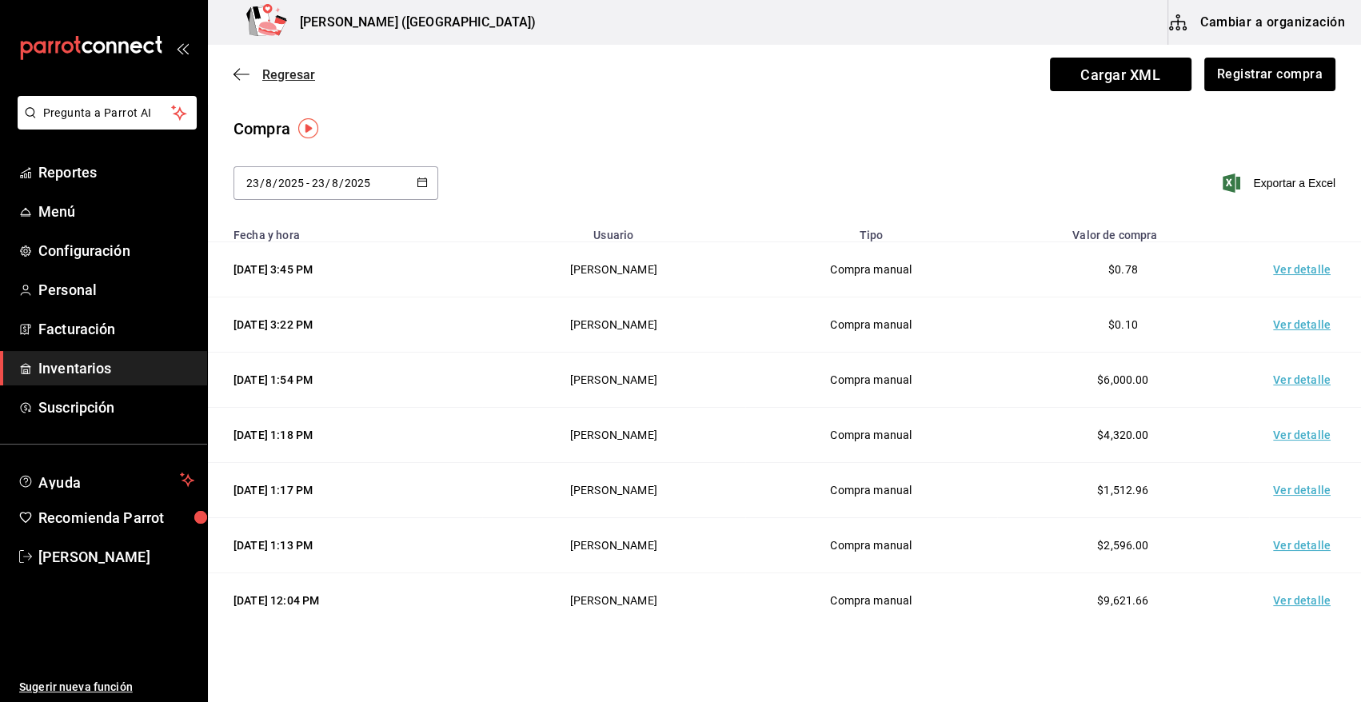
click at [296, 71] on span "Regresar" at bounding box center [288, 74] width 53 height 15
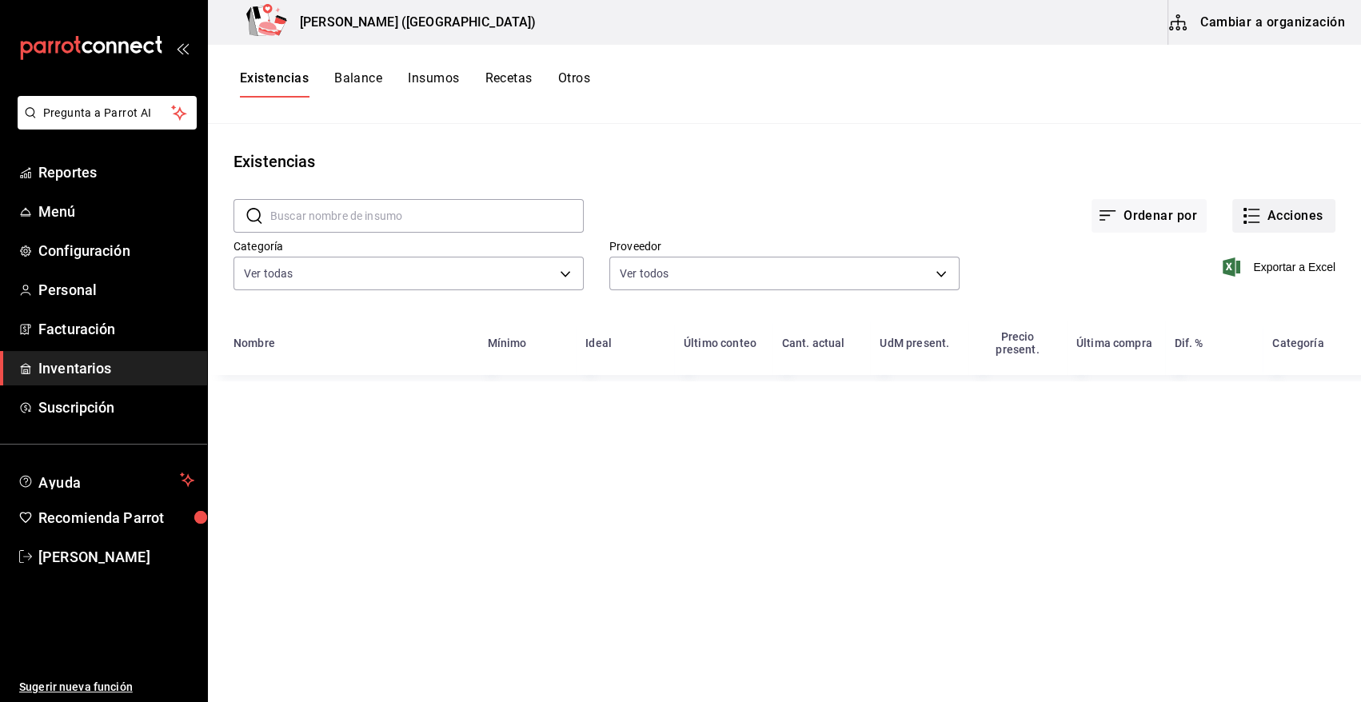
click at [1299, 207] on button "Acciones" at bounding box center [1283, 216] width 103 height 34
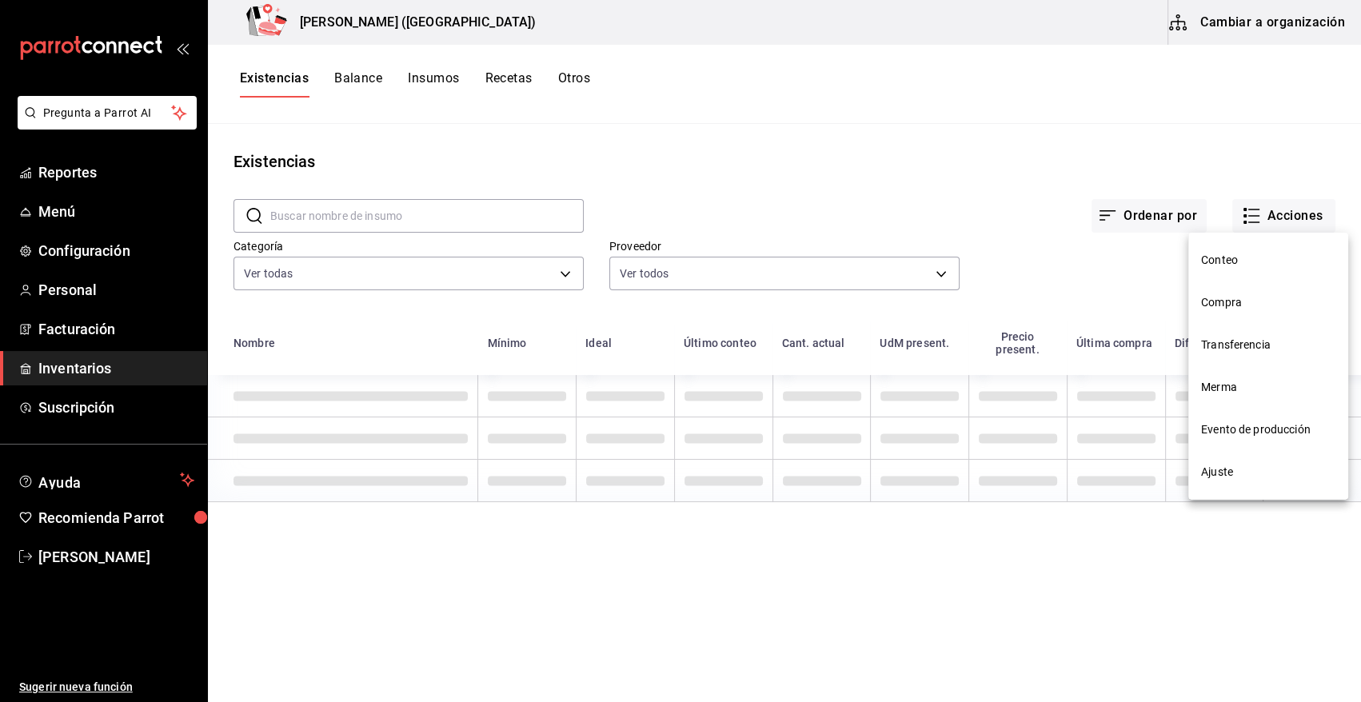
click at [1242, 391] on span "Merma" at bounding box center [1268, 387] width 134 height 17
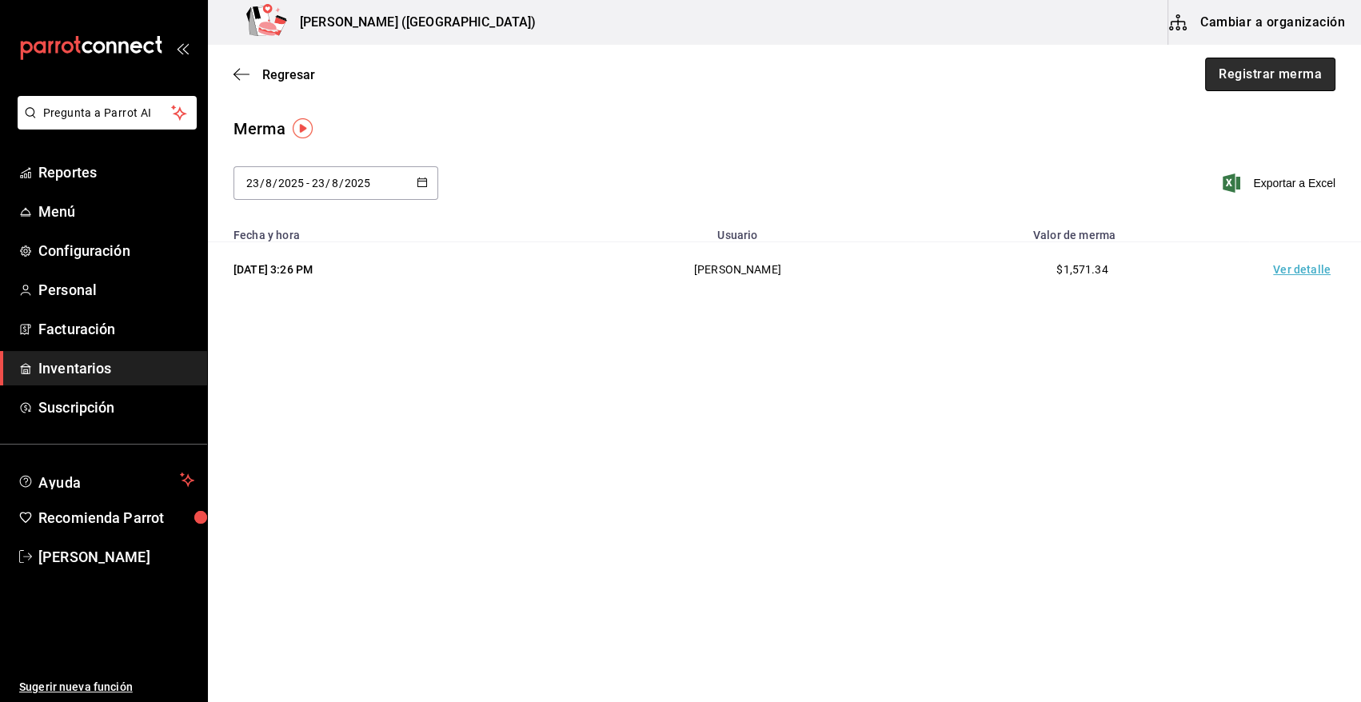
click at [1261, 78] on button "Registrar merma" at bounding box center [1270, 75] width 130 height 34
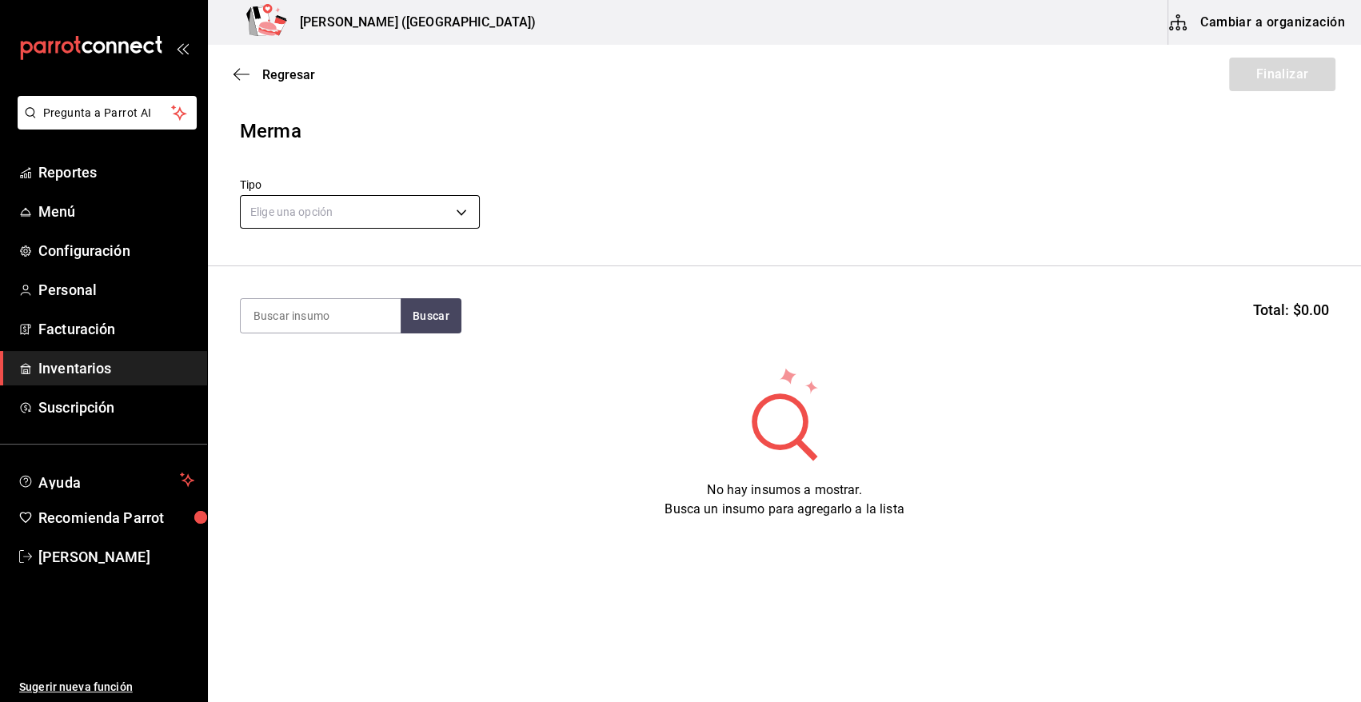
click at [337, 208] on body "Pregunta a Parrot AI Reportes Menú Configuración Personal Facturación Inventari…" at bounding box center [680, 306] width 1361 height 612
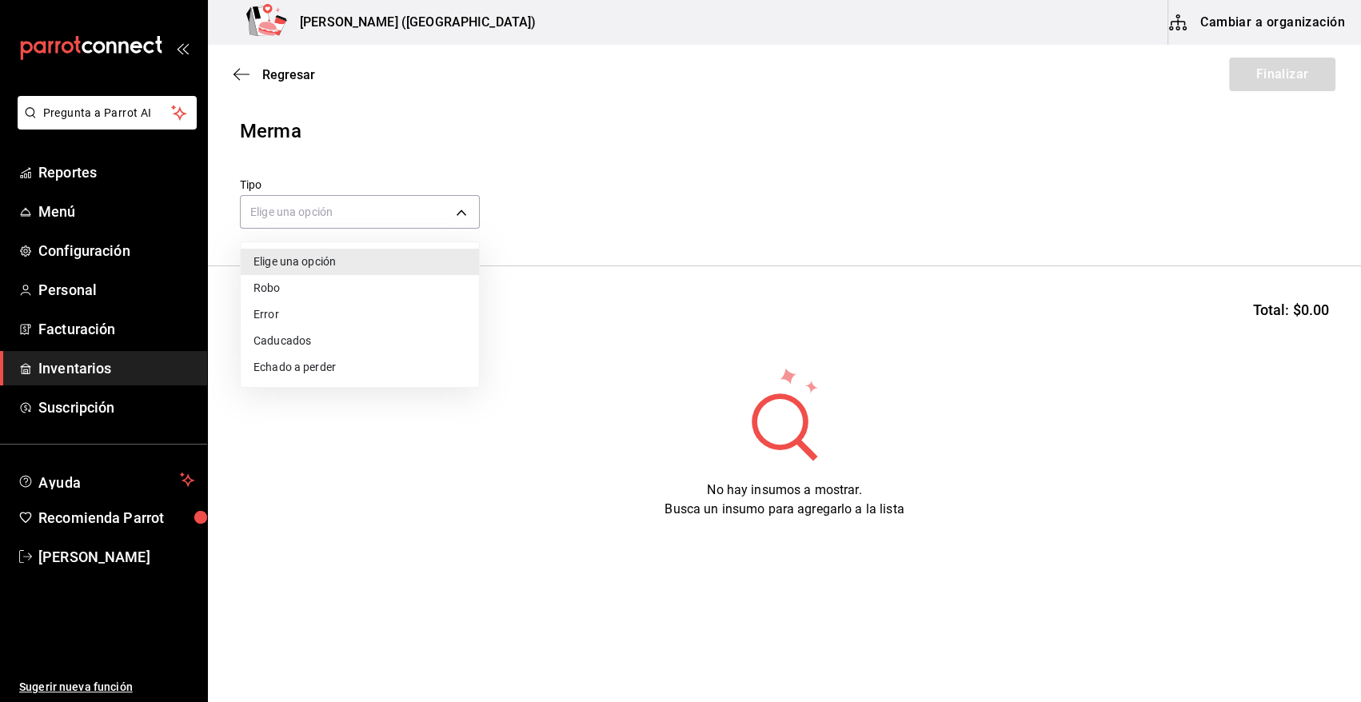
click at [301, 314] on li "Error" at bounding box center [360, 314] width 238 height 26
type input "ERROR"
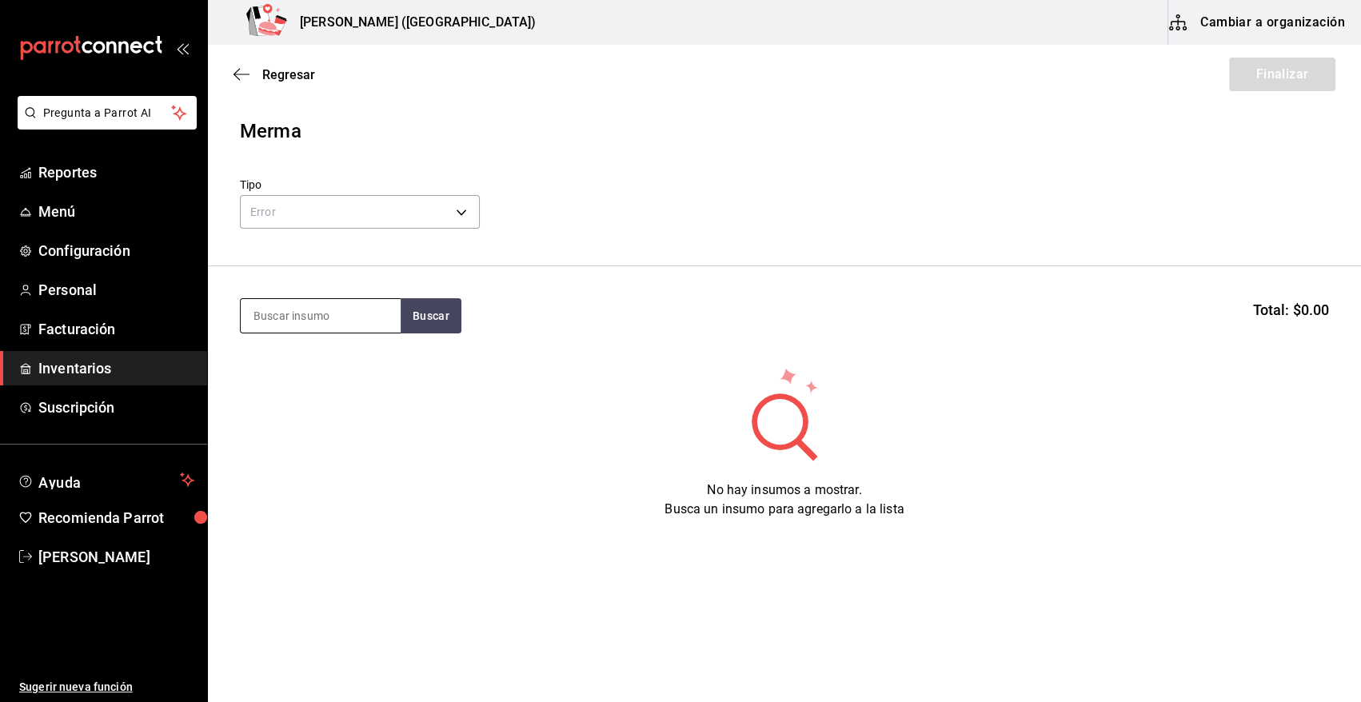
click at [326, 317] on input at bounding box center [321, 316] width 160 height 34
type input "500"
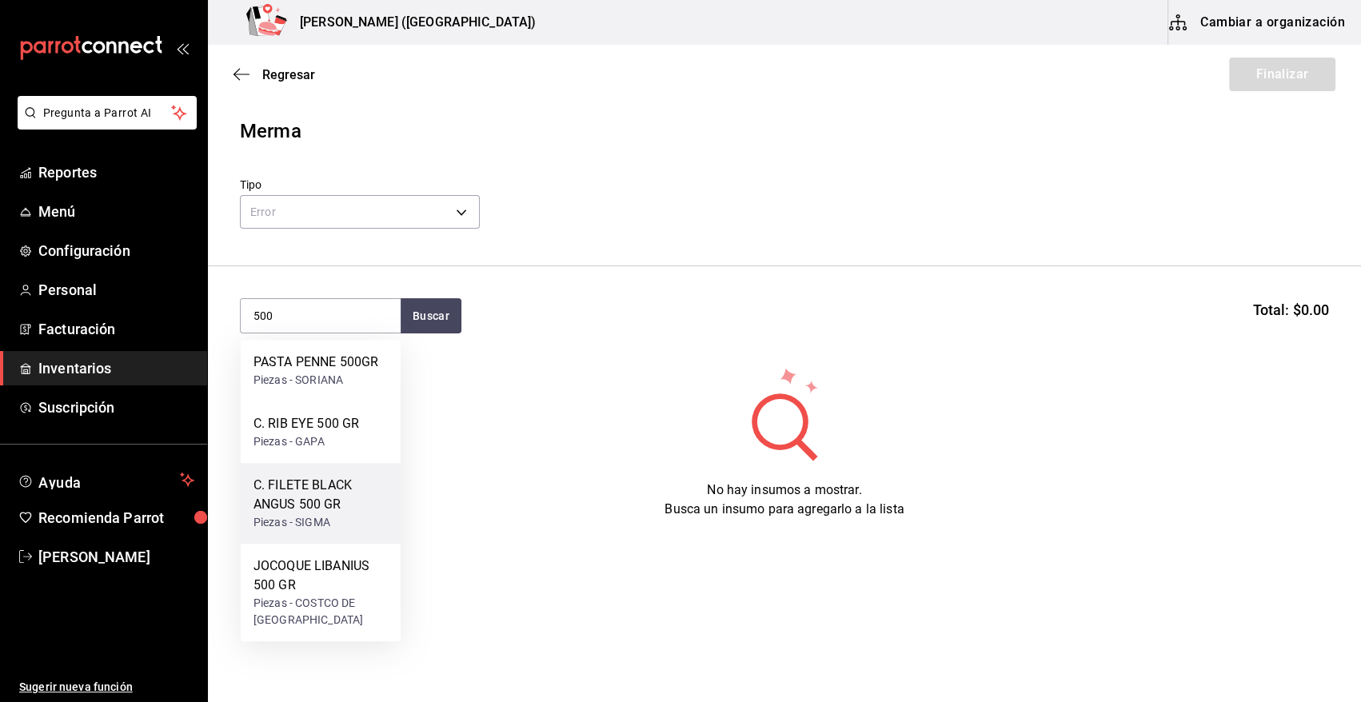
click at [333, 520] on div "Piezas - SIGMA" at bounding box center [320, 522] width 134 height 17
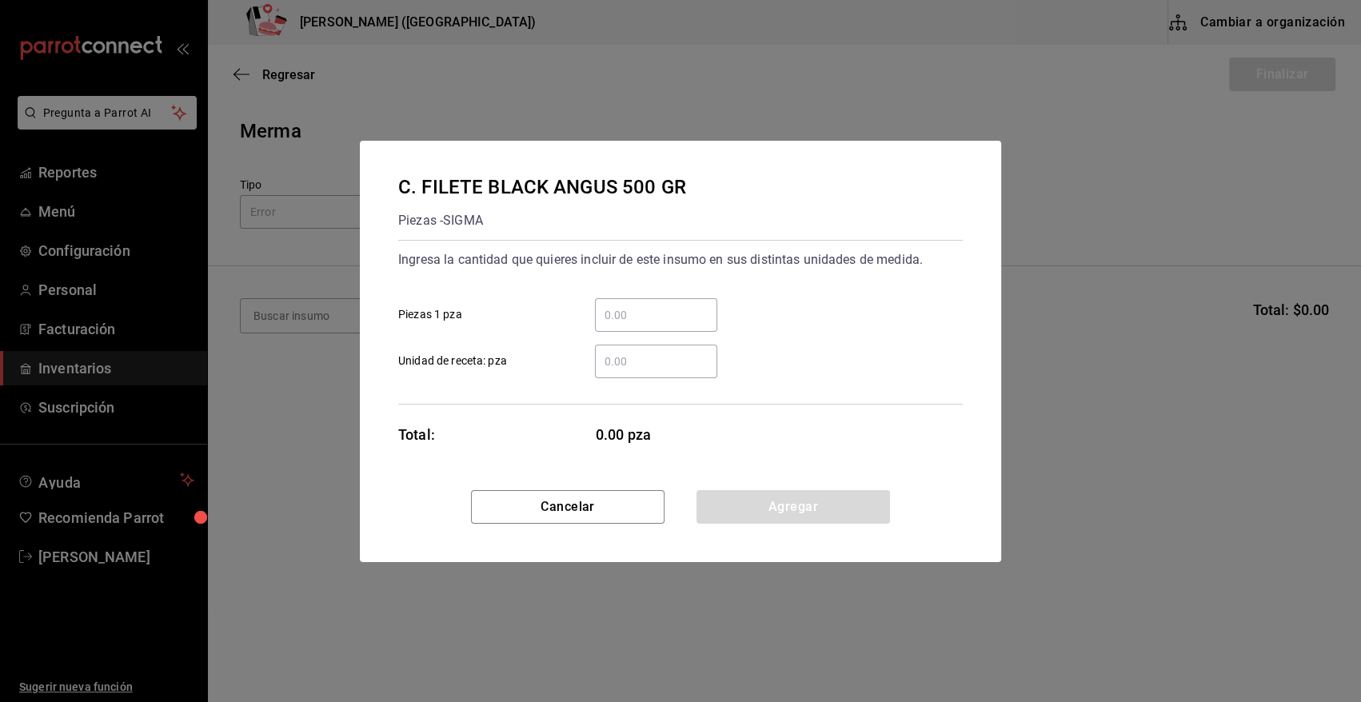
click at [615, 315] on input "​ Piezas 1 pza" at bounding box center [656, 314] width 122 height 19
type input "5"
click at [818, 512] on button "Agregar" at bounding box center [792, 507] width 193 height 34
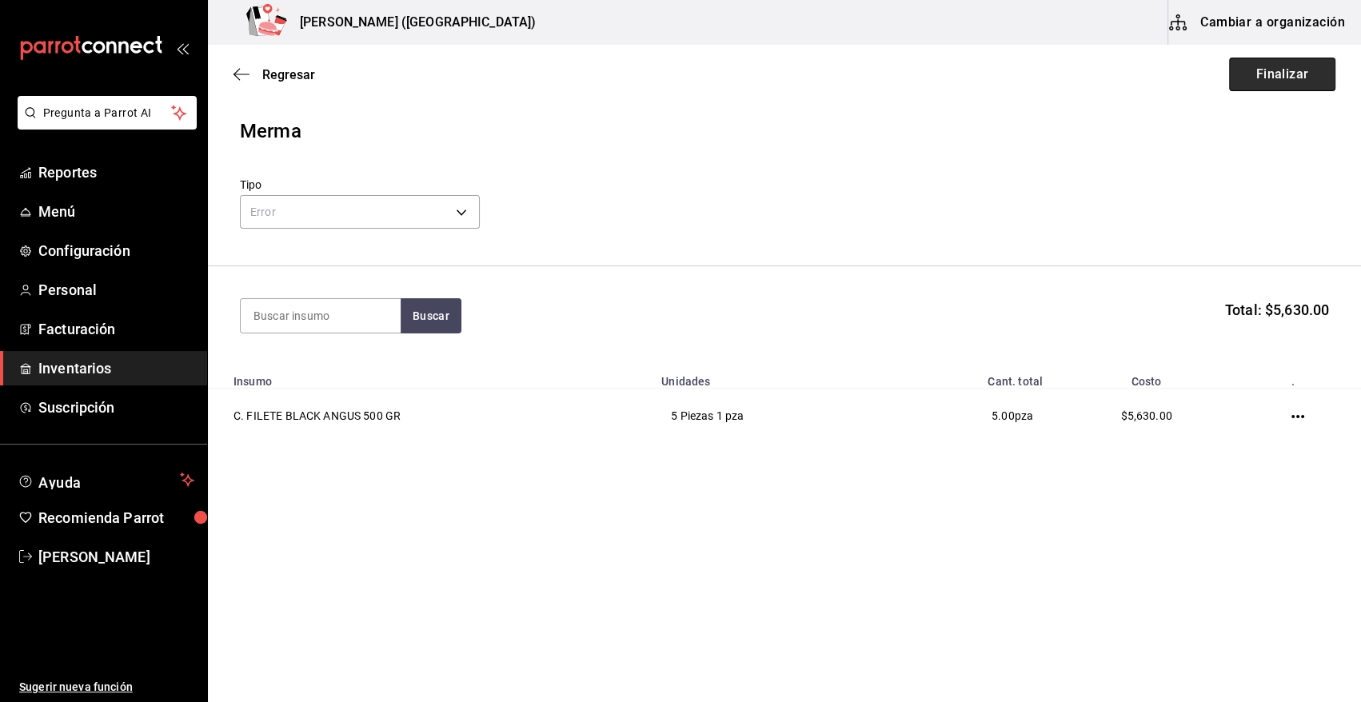
click at [1287, 67] on button "Finalizar" at bounding box center [1282, 75] width 106 height 34
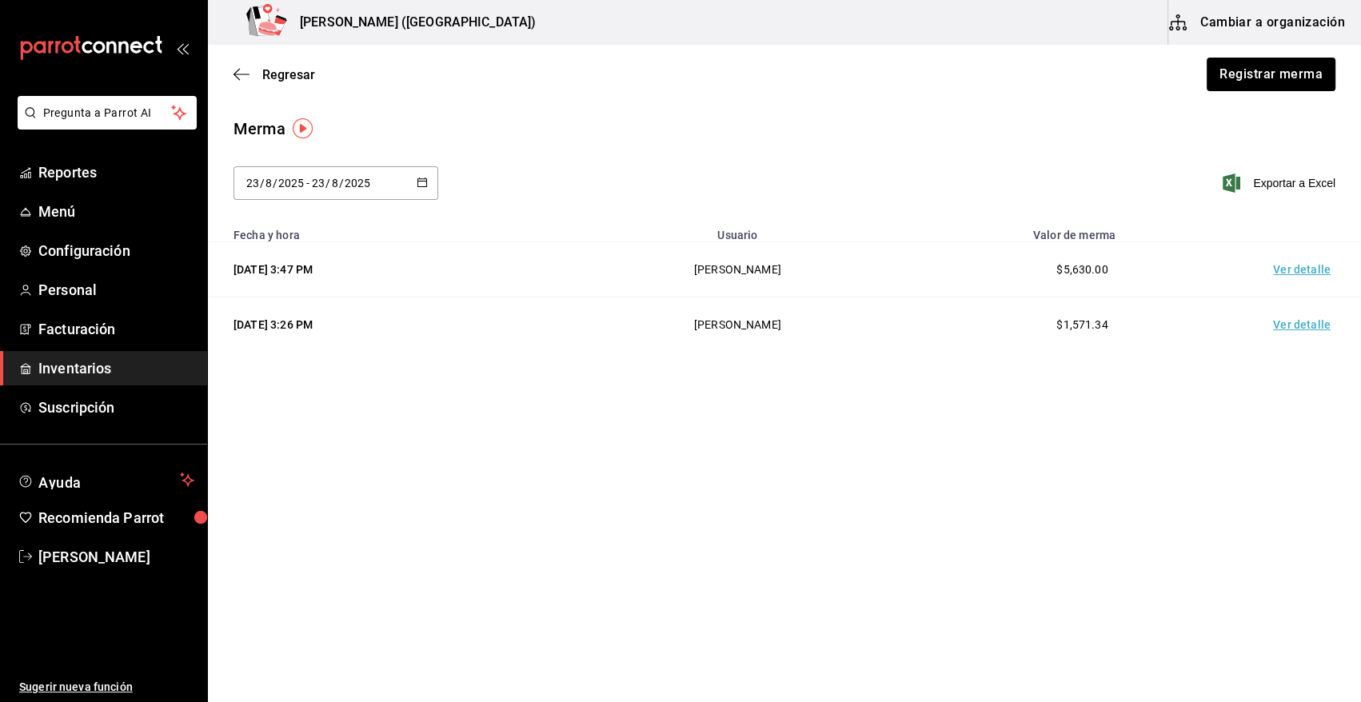
click at [1296, 269] on td "Ver detalle" at bounding box center [1305, 269] width 112 height 55
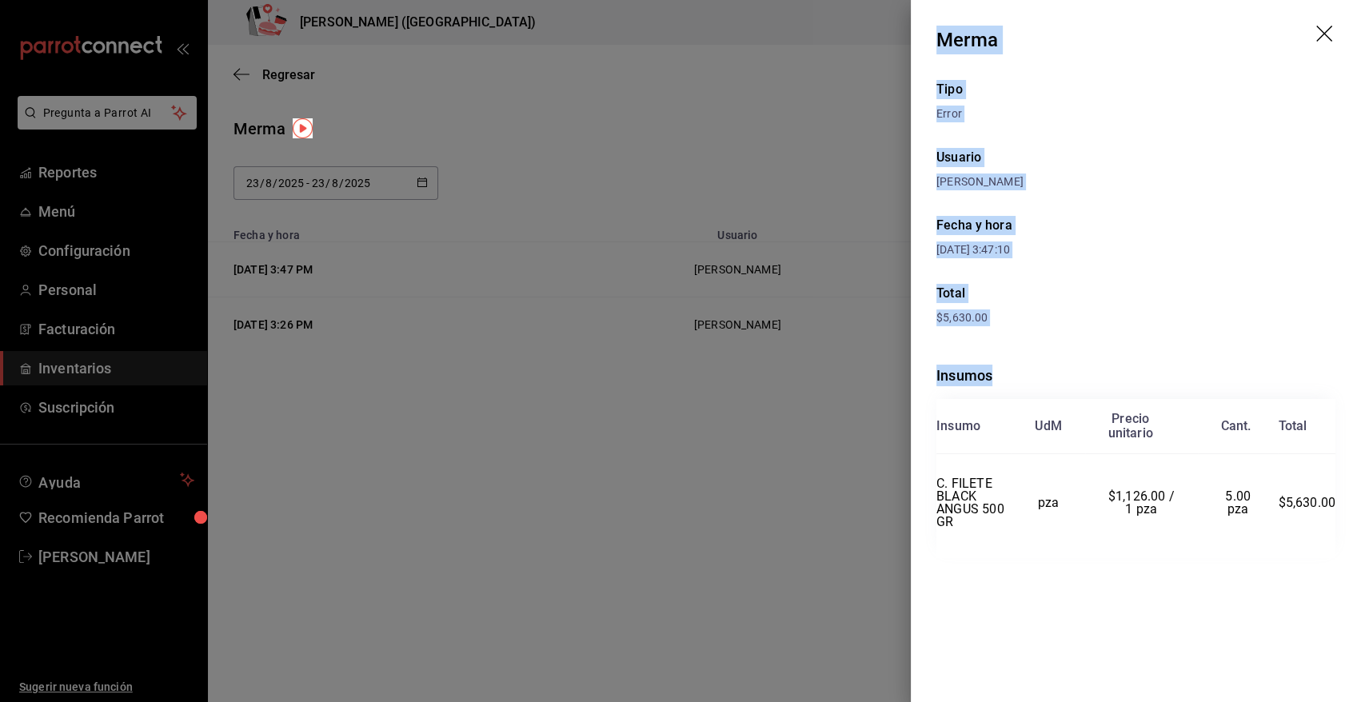
drag, startPoint x: 936, startPoint y: 38, endPoint x: 1331, endPoint y: 558, distance: 652.8
click at [1331, 558] on div "Merma Tipo Error Usuario Angy Madalena Fecha y hora 23/08/2025 3:47:10 Total $5…" at bounding box center [1136, 351] width 450 height 702
copy div "Merma Tipo Error Usuario Angy Madalena Fecha y hora 23/08/2025 3:47:10 Total $5…"
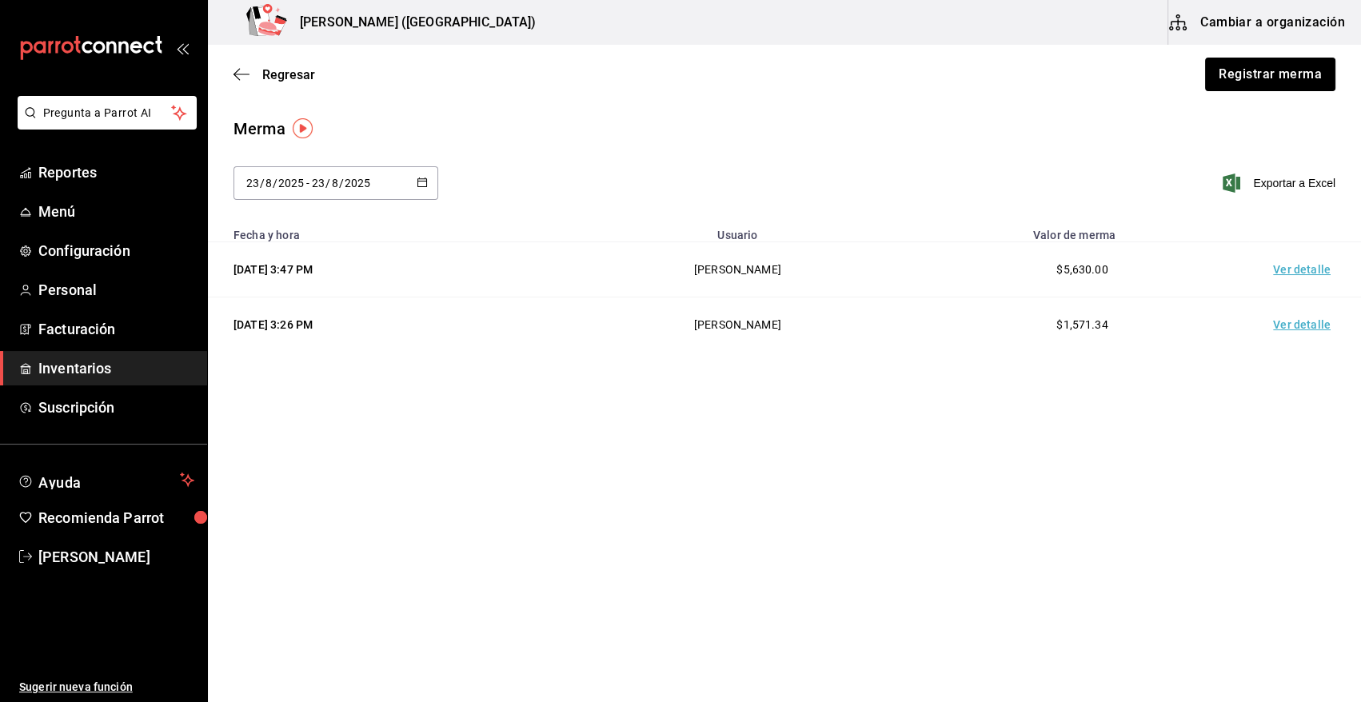
drag, startPoint x: 1227, startPoint y: 72, endPoint x: 623, endPoint y: 153, distance: 609.8
click at [1157, 74] on div "Regresar Registrar merma" at bounding box center [784, 74] width 1153 height 59
click at [1235, 72] on button "Registrar merma" at bounding box center [1270, 75] width 130 height 34
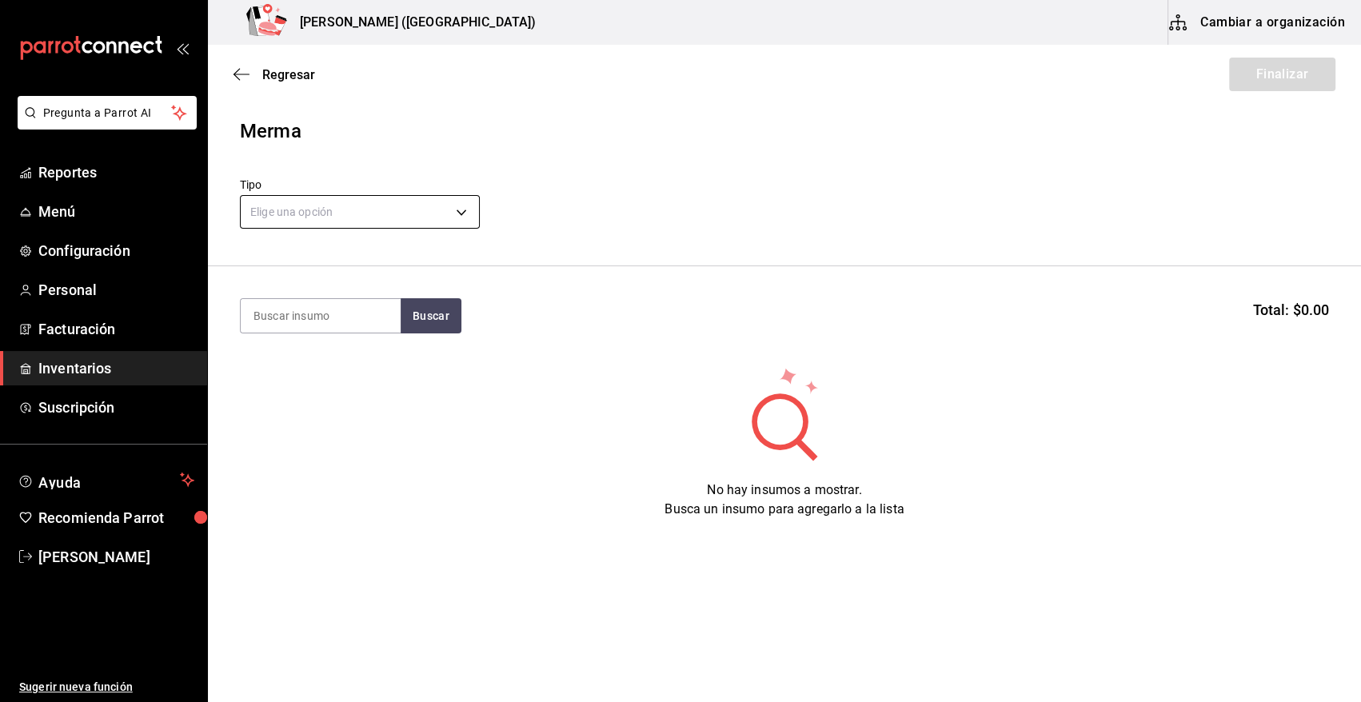
click at [325, 205] on body "Pregunta a Parrot AI Reportes Menú Configuración Personal Facturación Inventari…" at bounding box center [680, 306] width 1361 height 612
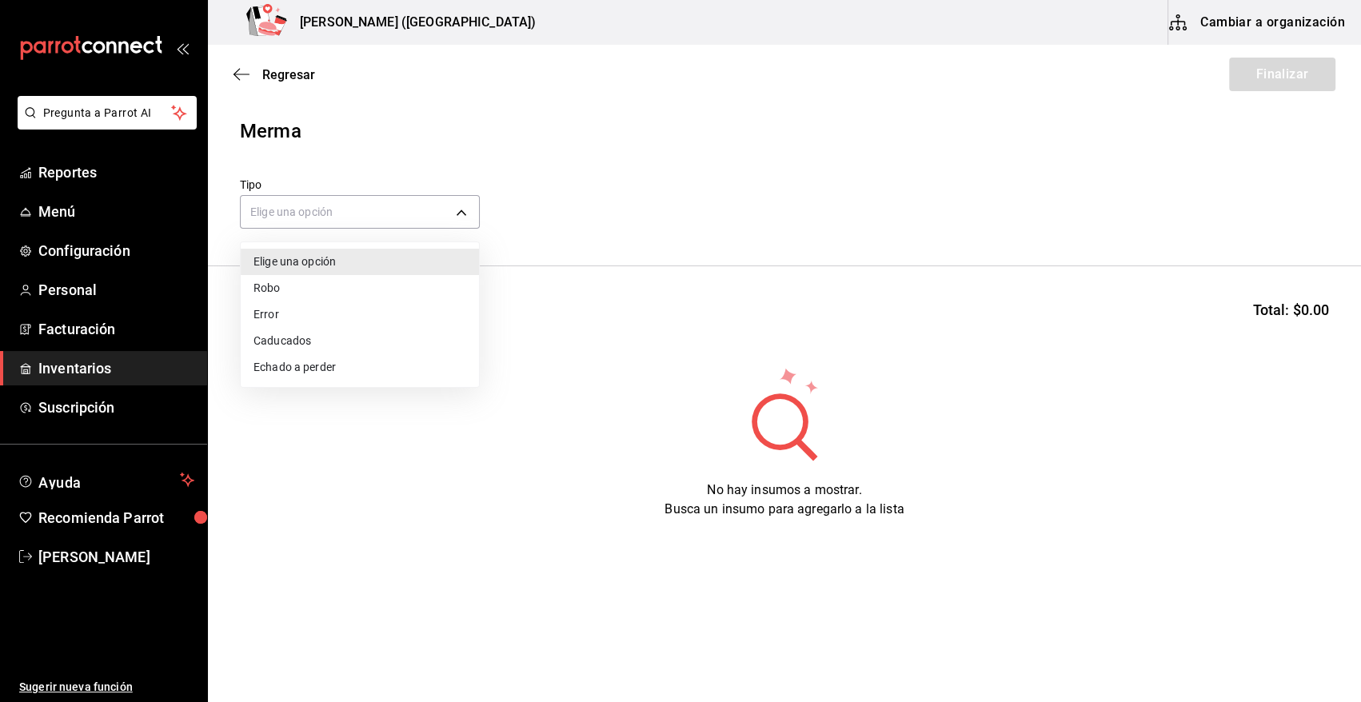
click at [300, 313] on li "Error" at bounding box center [360, 314] width 238 height 26
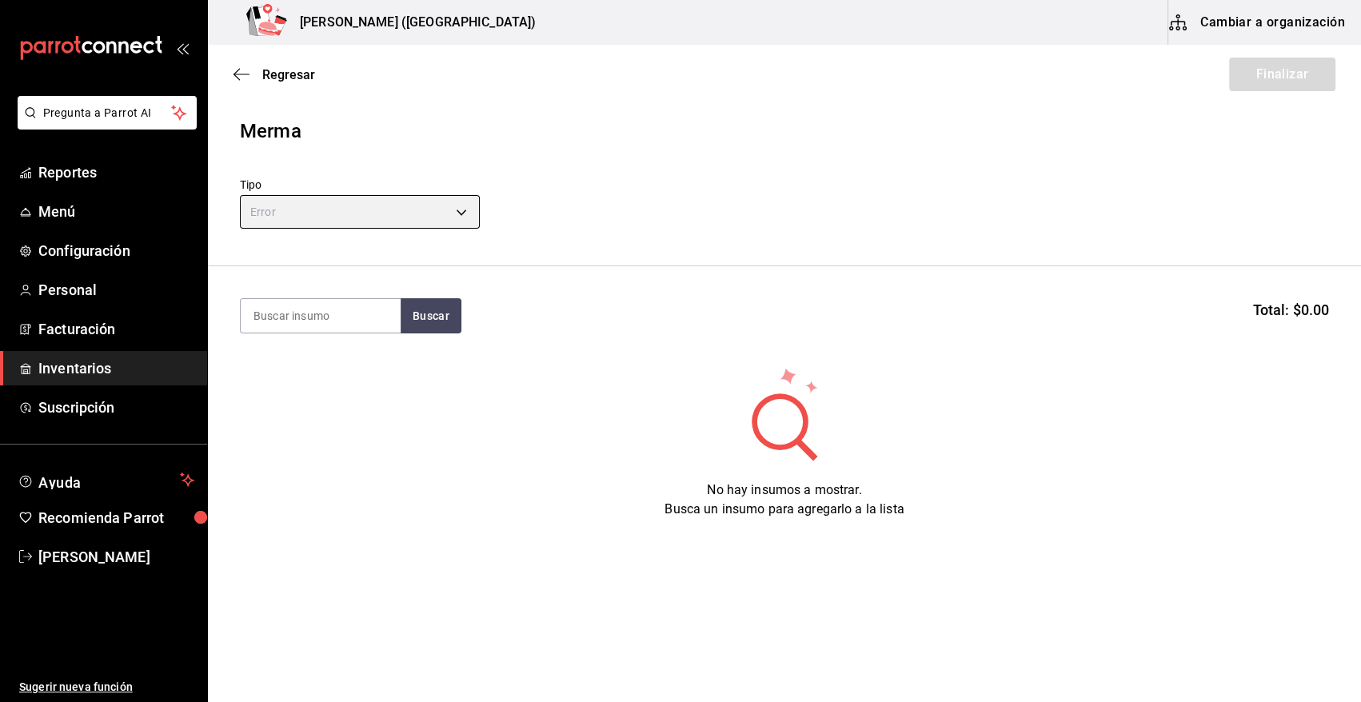
type input "ERROR"
click at [309, 307] on input at bounding box center [321, 316] width 160 height 34
type input "ATUN"
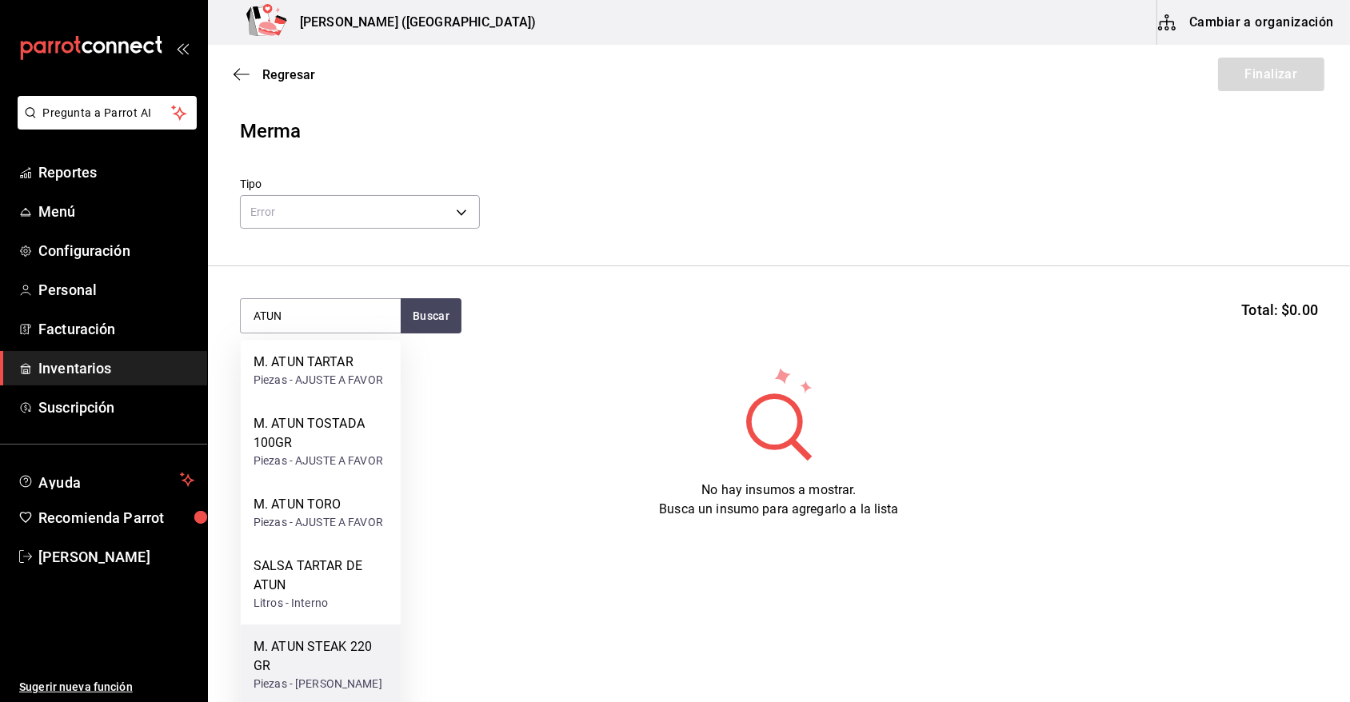
click at [326, 648] on div "M. ATUN STEAK 220 GR" at bounding box center [320, 656] width 134 height 38
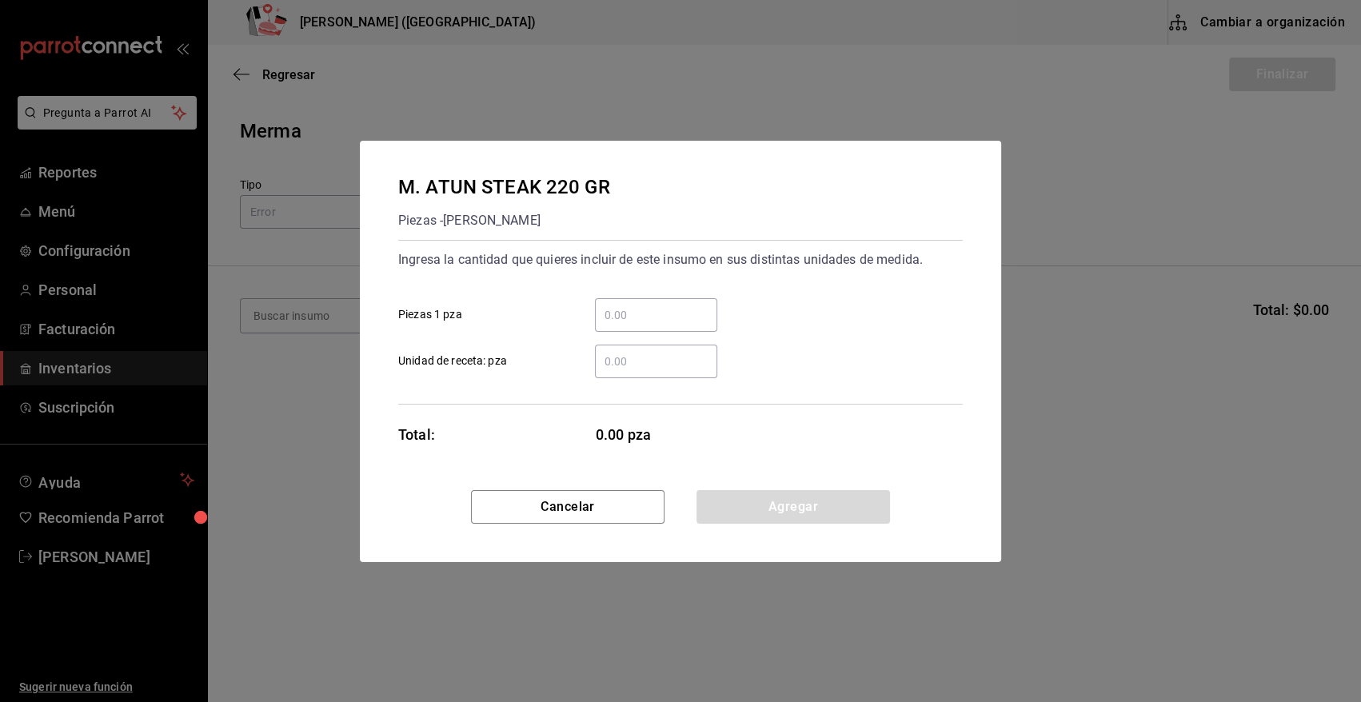
click at [673, 324] on input "​ Piezas 1 pza" at bounding box center [656, 314] width 122 height 19
type input "4"
click at [763, 512] on button "Agregar" at bounding box center [792, 507] width 193 height 34
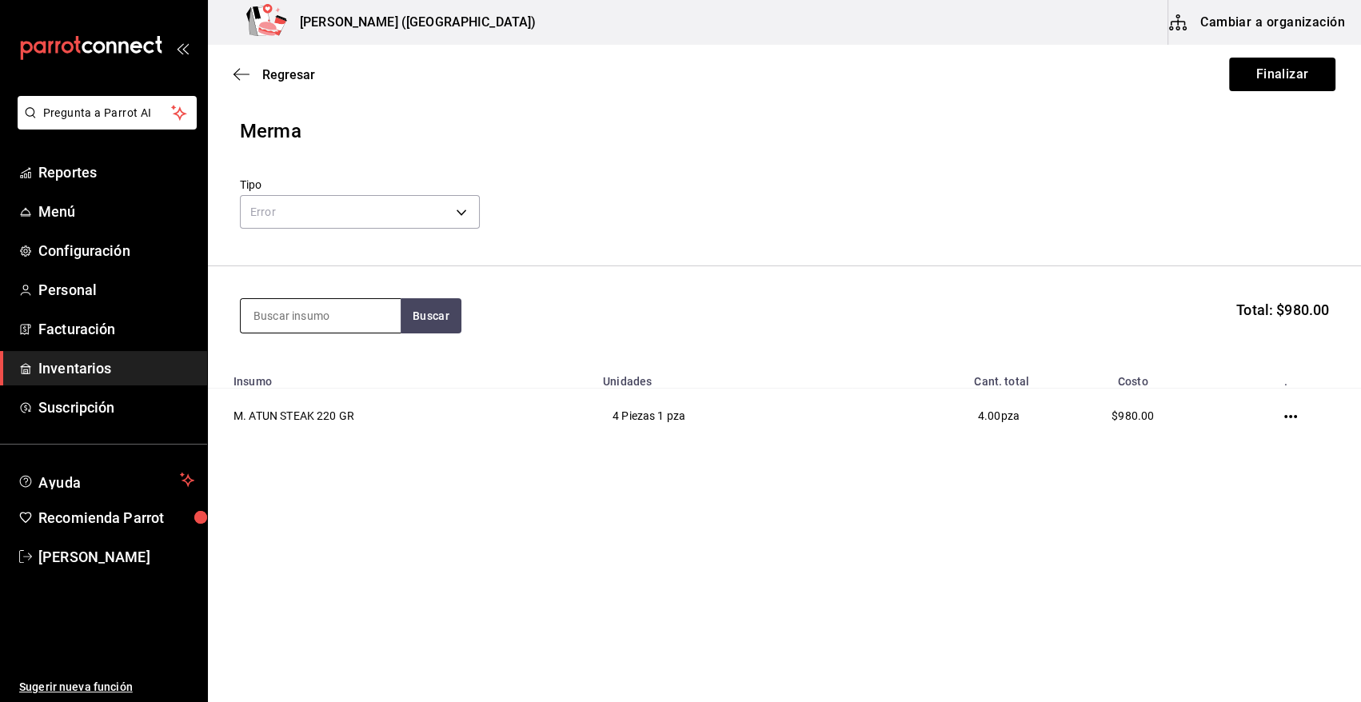
click at [369, 302] on input at bounding box center [321, 316] width 160 height 34
click at [364, 317] on input at bounding box center [321, 316] width 160 height 34
type input "SALMON"
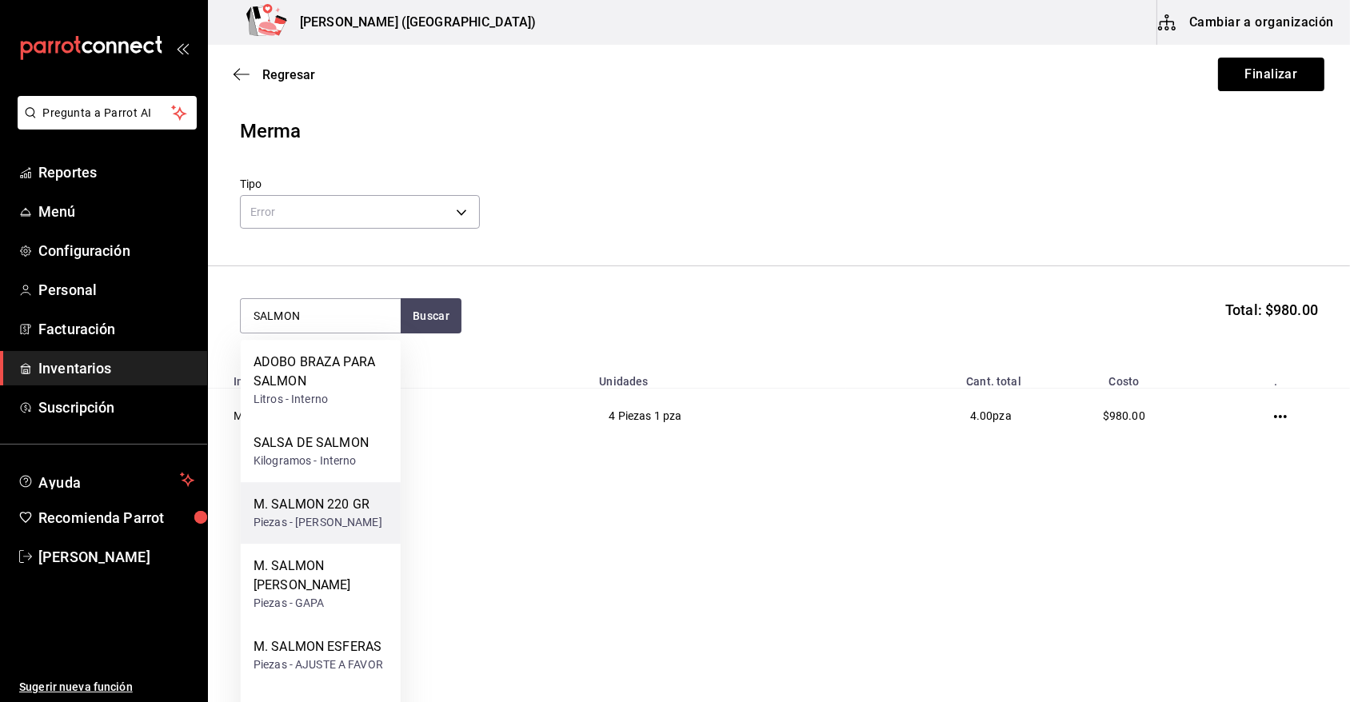
scroll to position [66, 0]
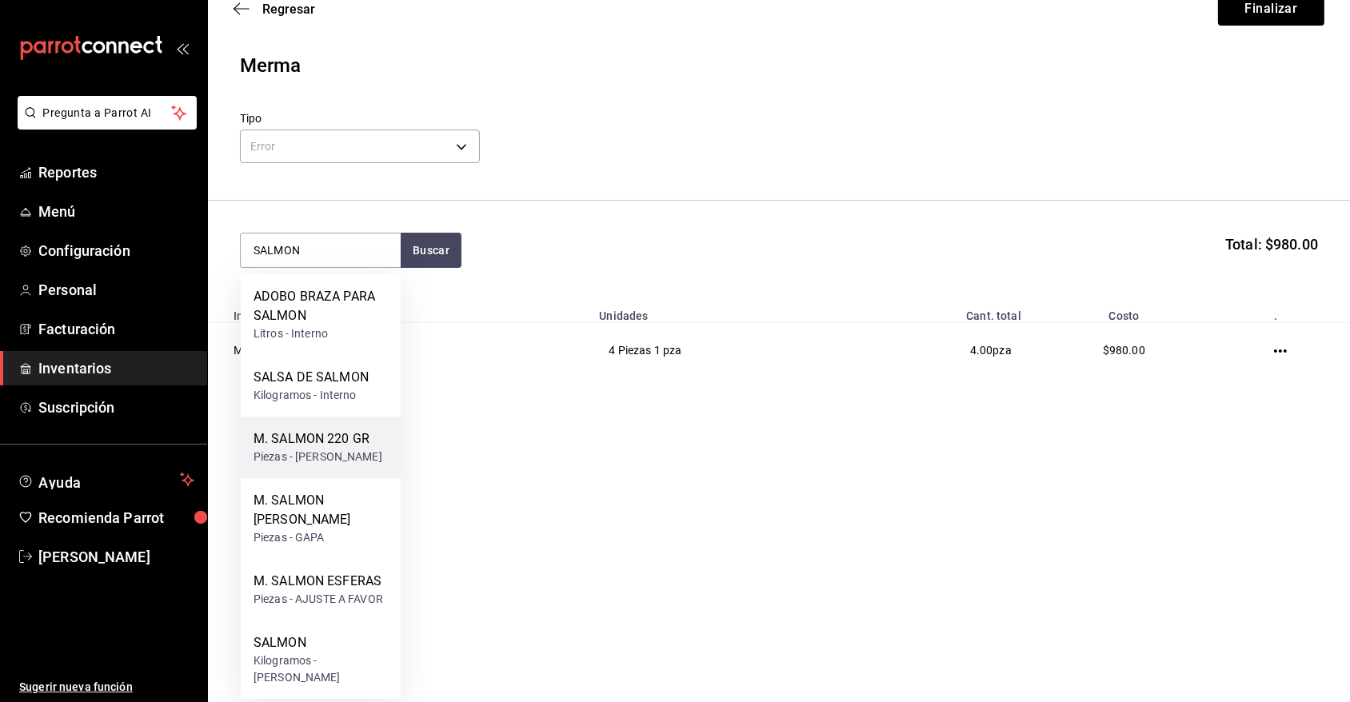
click at [357, 454] on div "Piezas - CARLOS ALFONSO TAPIA VARGAS" at bounding box center [317, 457] width 129 height 17
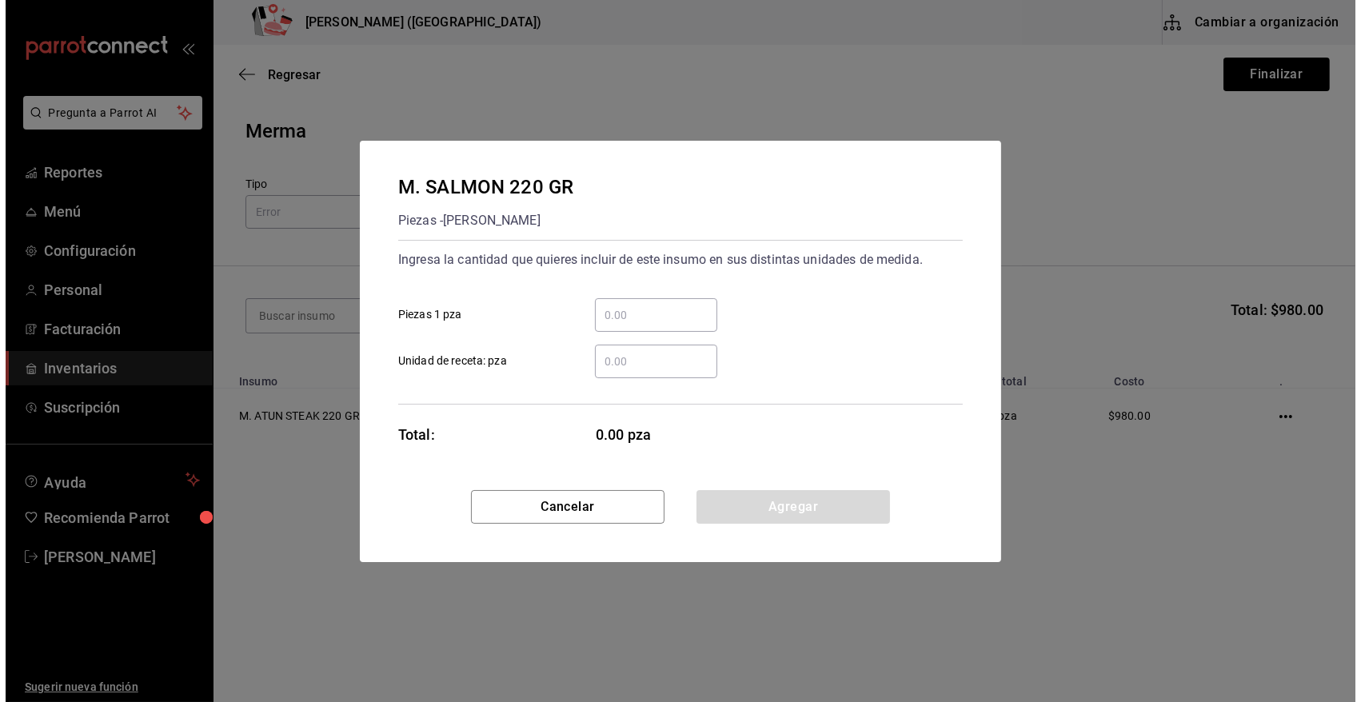
scroll to position [0, 0]
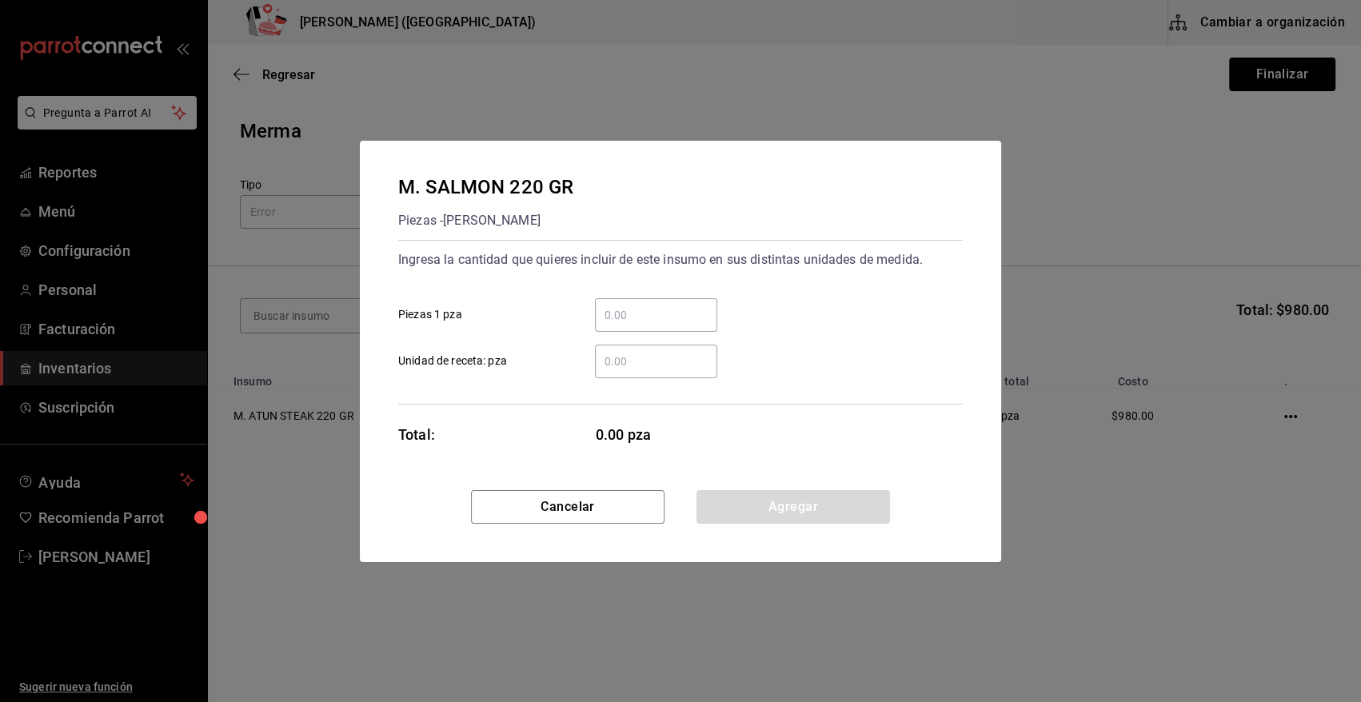
click at [664, 321] on input "​ Piezas 1 pza" at bounding box center [656, 314] width 122 height 19
type input "4"
click at [752, 305] on div "4 ​ Piezas 1 pza" at bounding box center [673, 308] width 577 height 46
click at [795, 496] on button "Agregar" at bounding box center [792, 507] width 193 height 34
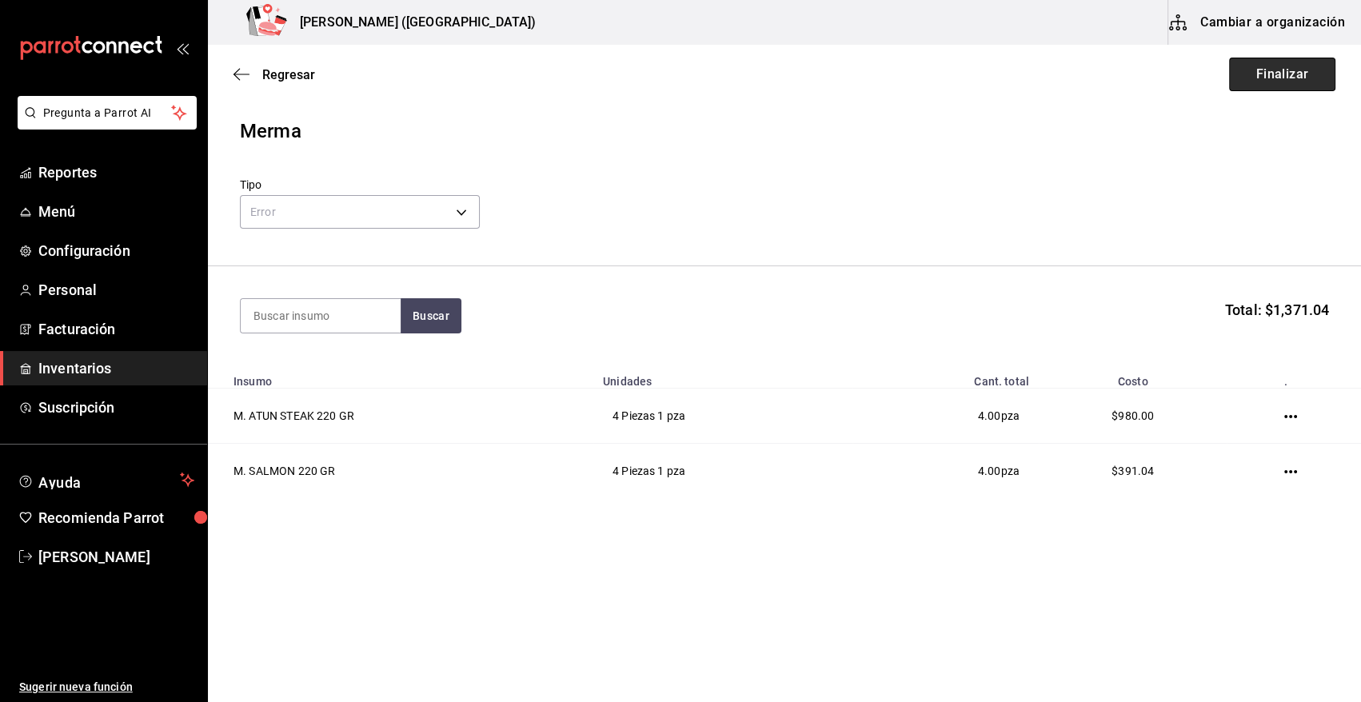
click at [1277, 74] on button "Finalizar" at bounding box center [1282, 75] width 106 height 34
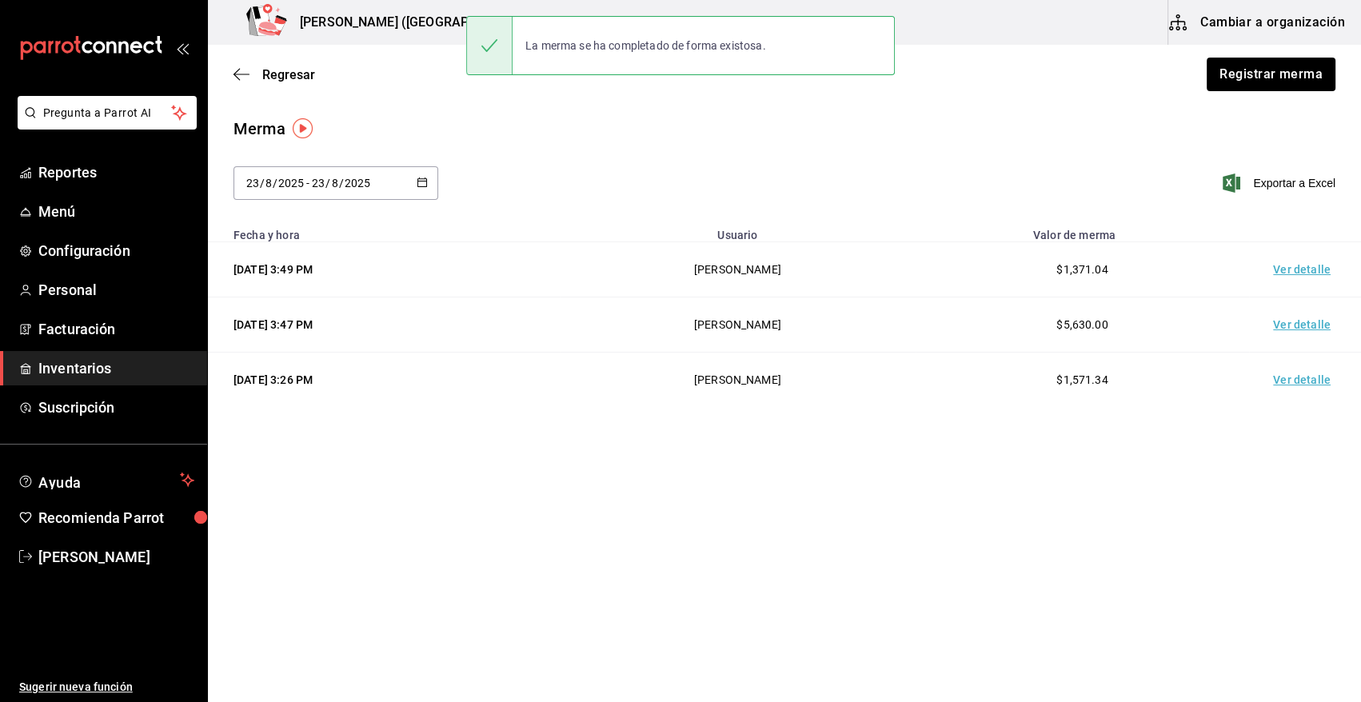
click at [1301, 270] on td "Ver detalle" at bounding box center [1305, 269] width 112 height 55
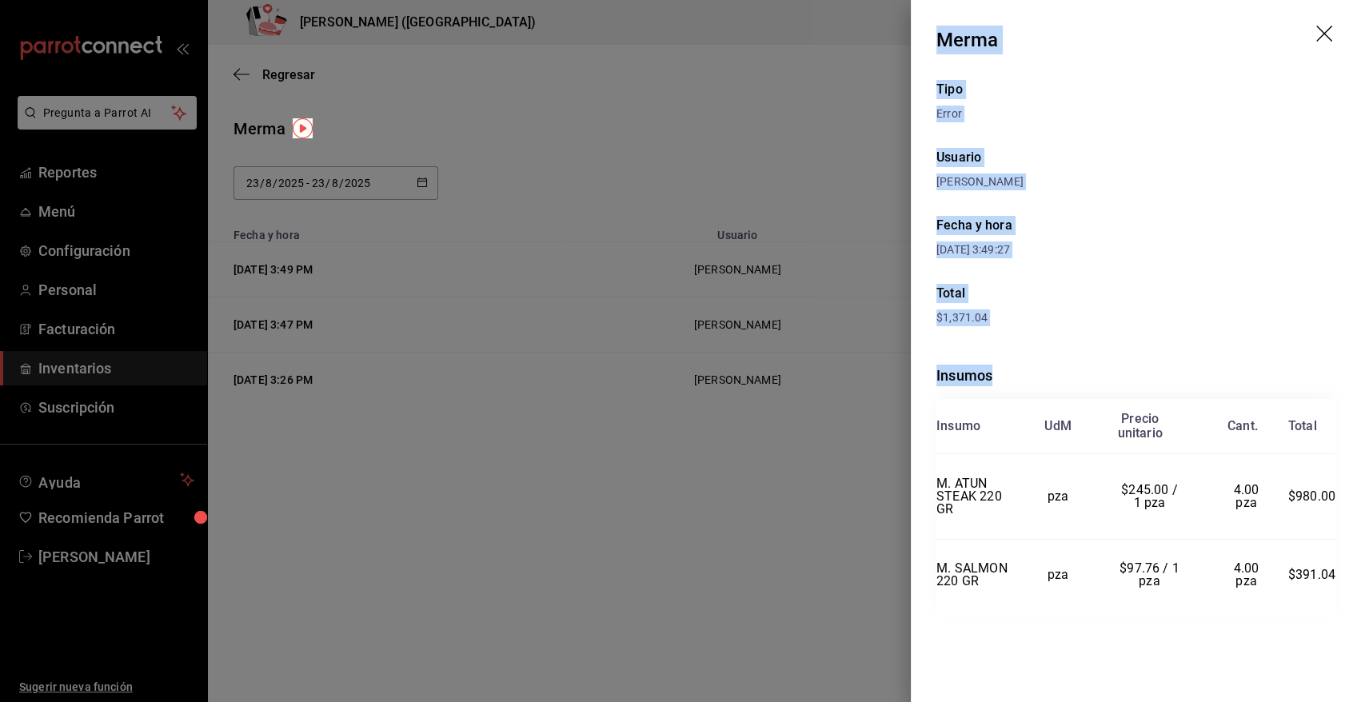
drag, startPoint x: 939, startPoint y: 39, endPoint x: 1324, endPoint y: 692, distance: 757.7
click at [1324, 692] on div "Merma Tipo Error Usuario Angy Madalena Fecha y hora 23/08/2025 3:49:27 Total $1…" at bounding box center [1136, 351] width 450 height 702
copy div "Merma Tipo Error Usuario Angy Madalena Fecha y hora 23/08/2025 3:49:27 Total $1…"
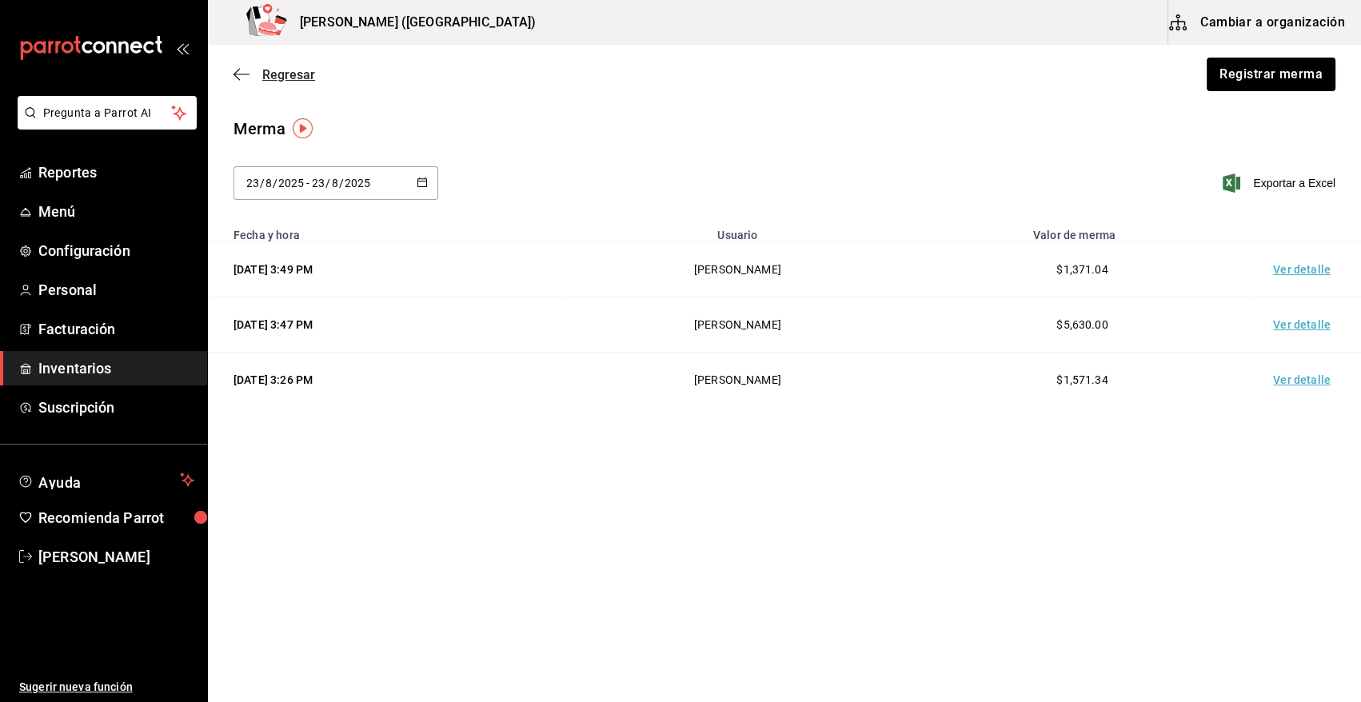
click at [288, 74] on span "Regresar" at bounding box center [288, 74] width 53 height 15
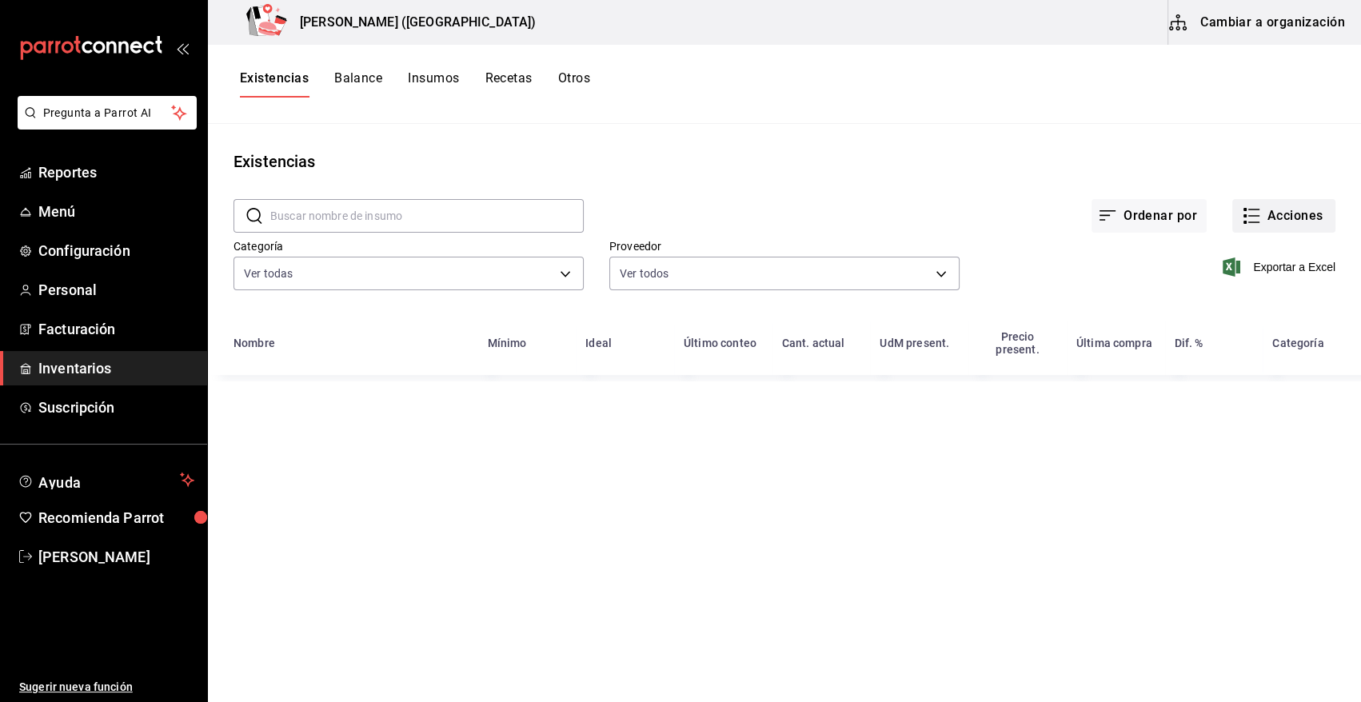
click at [1285, 218] on button "Acciones" at bounding box center [1283, 216] width 103 height 34
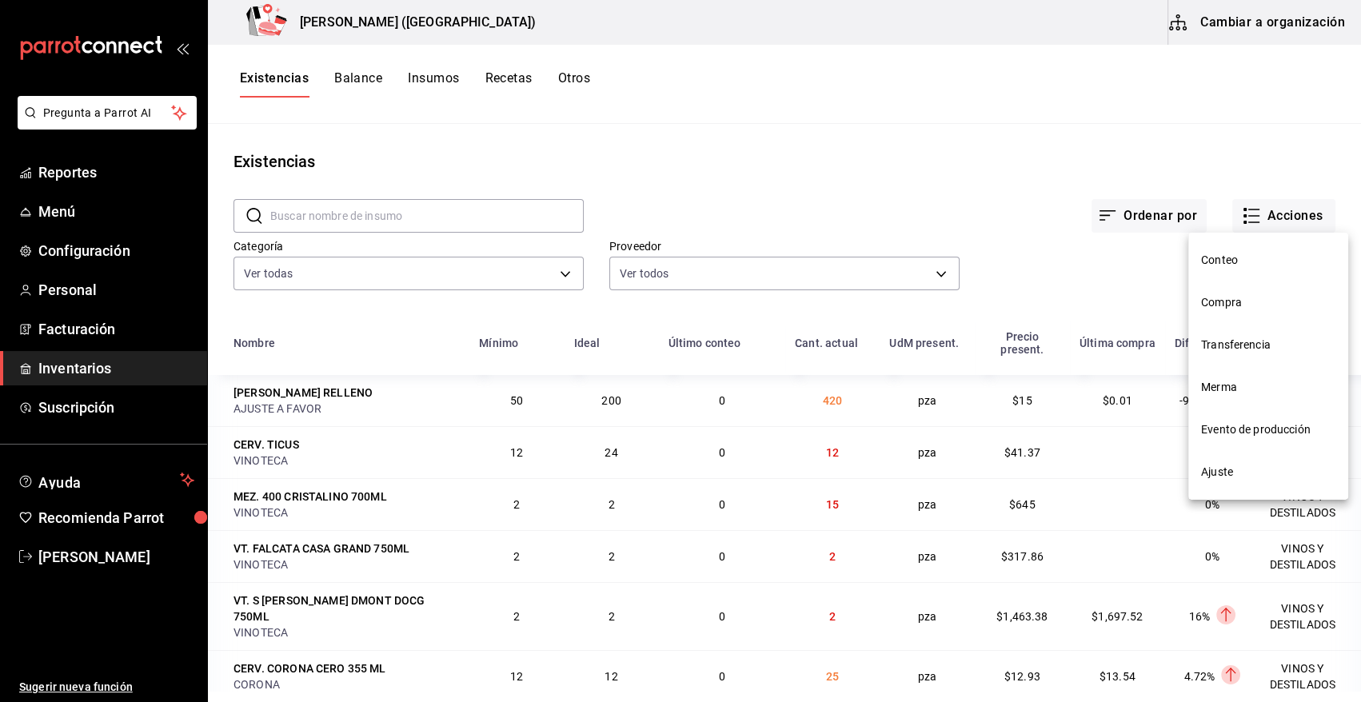
click at [1229, 305] on span "Compra" at bounding box center [1268, 302] width 134 height 17
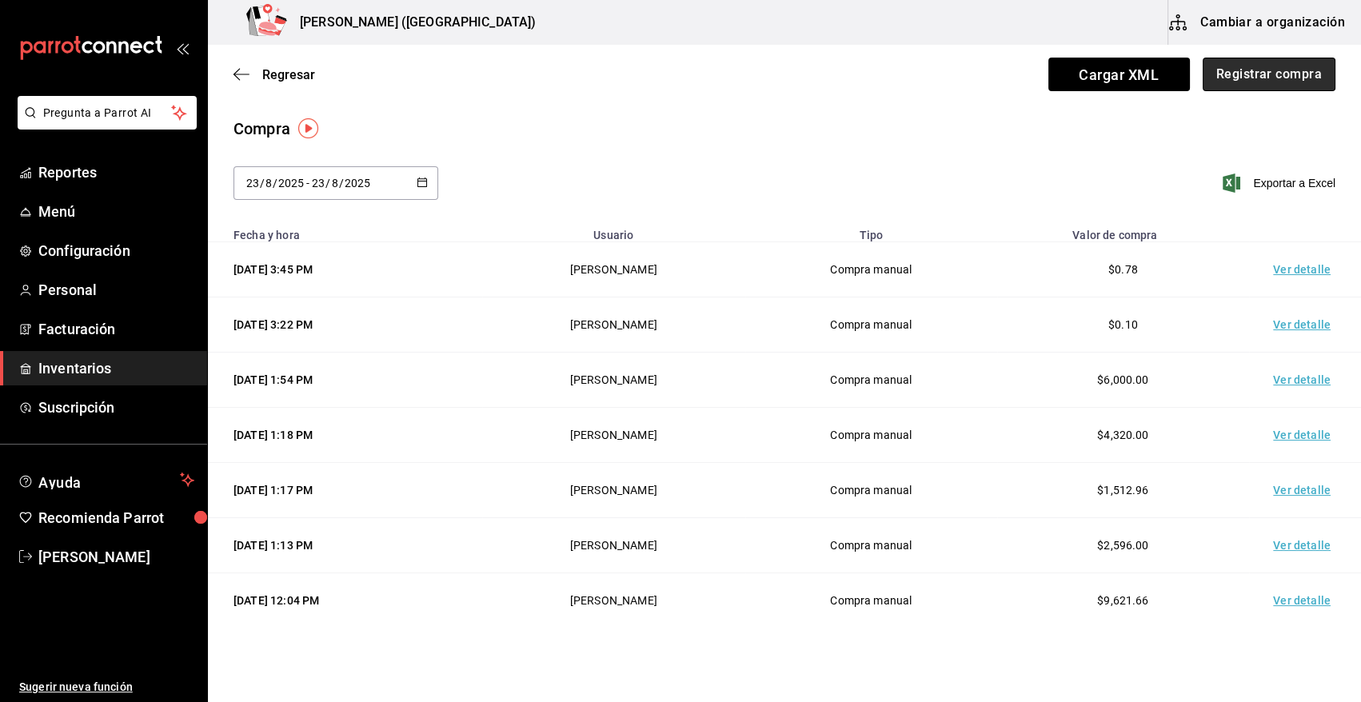
click at [1278, 70] on button "Registrar compra" at bounding box center [1269, 75] width 133 height 34
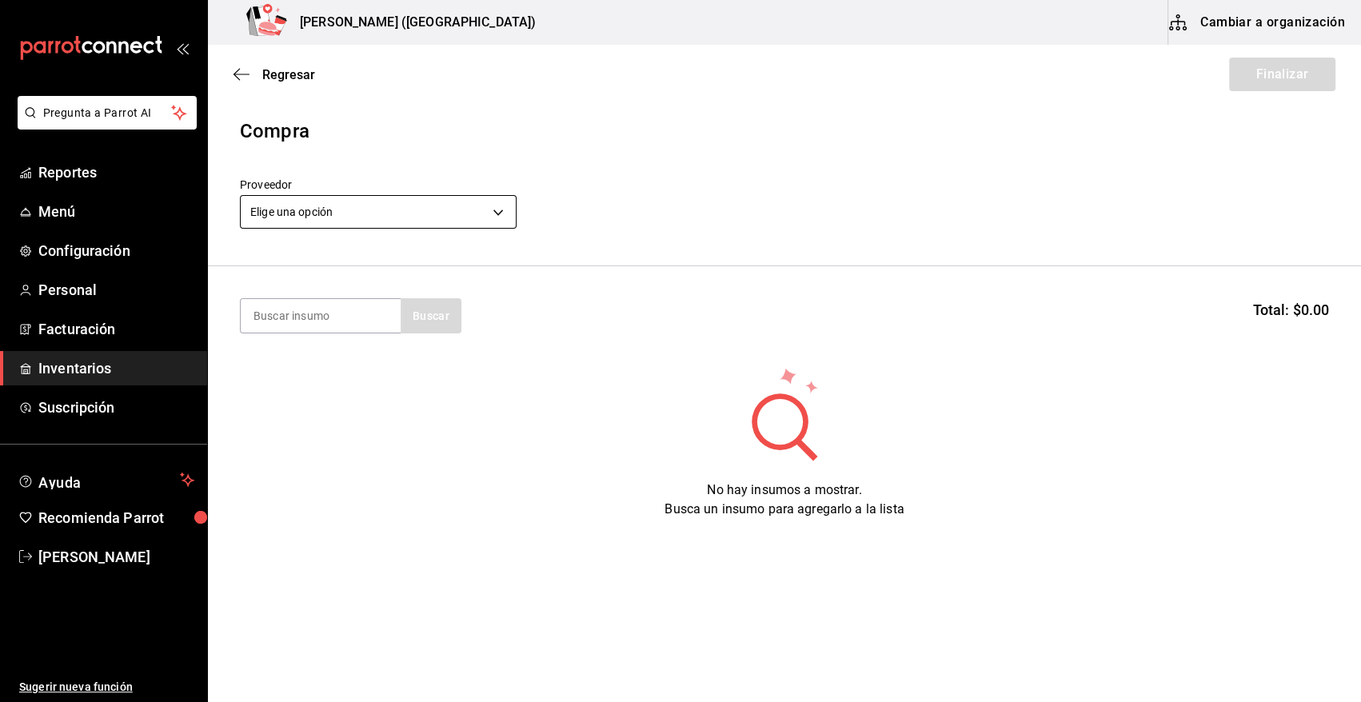
click at [359, 209] on body "Pregunta a Parrot AI Reportes Menú Configuración Personal Facturación Inventari…" at bounding box center [680, 306] width 1361 height 612
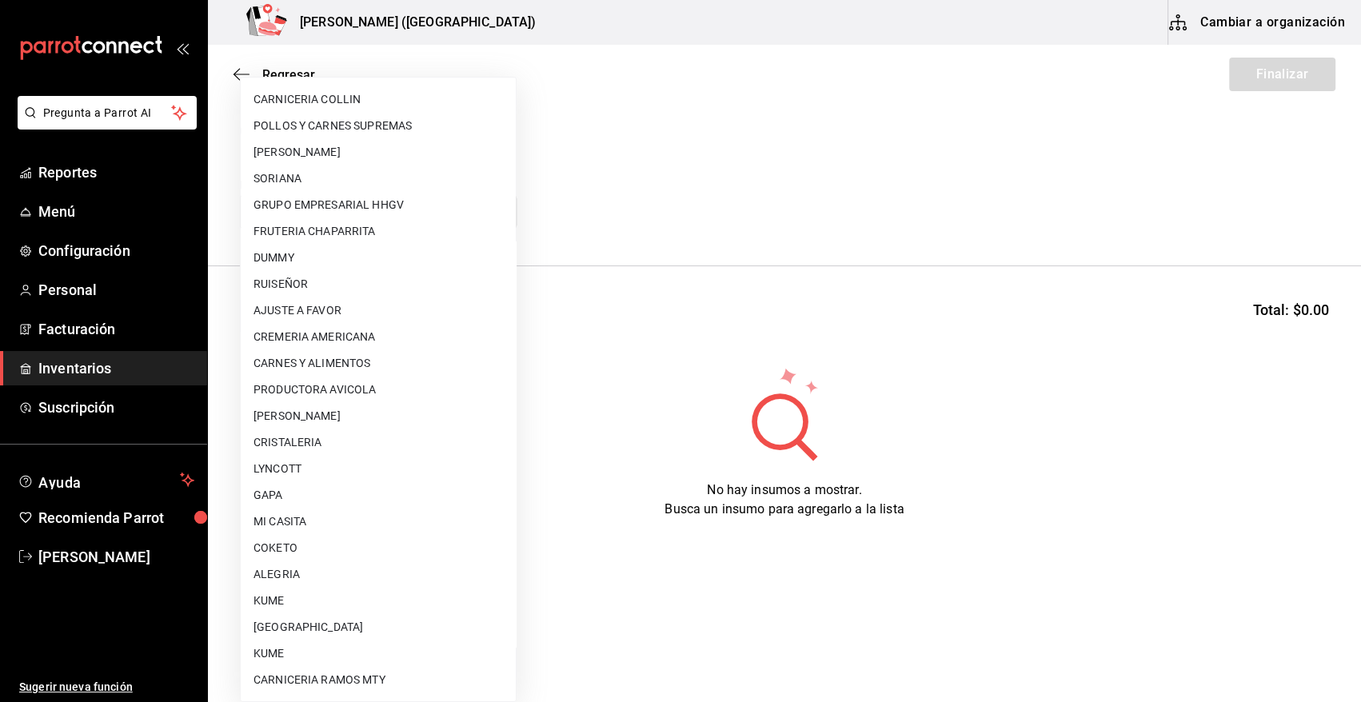
scroll to position [816, 0]
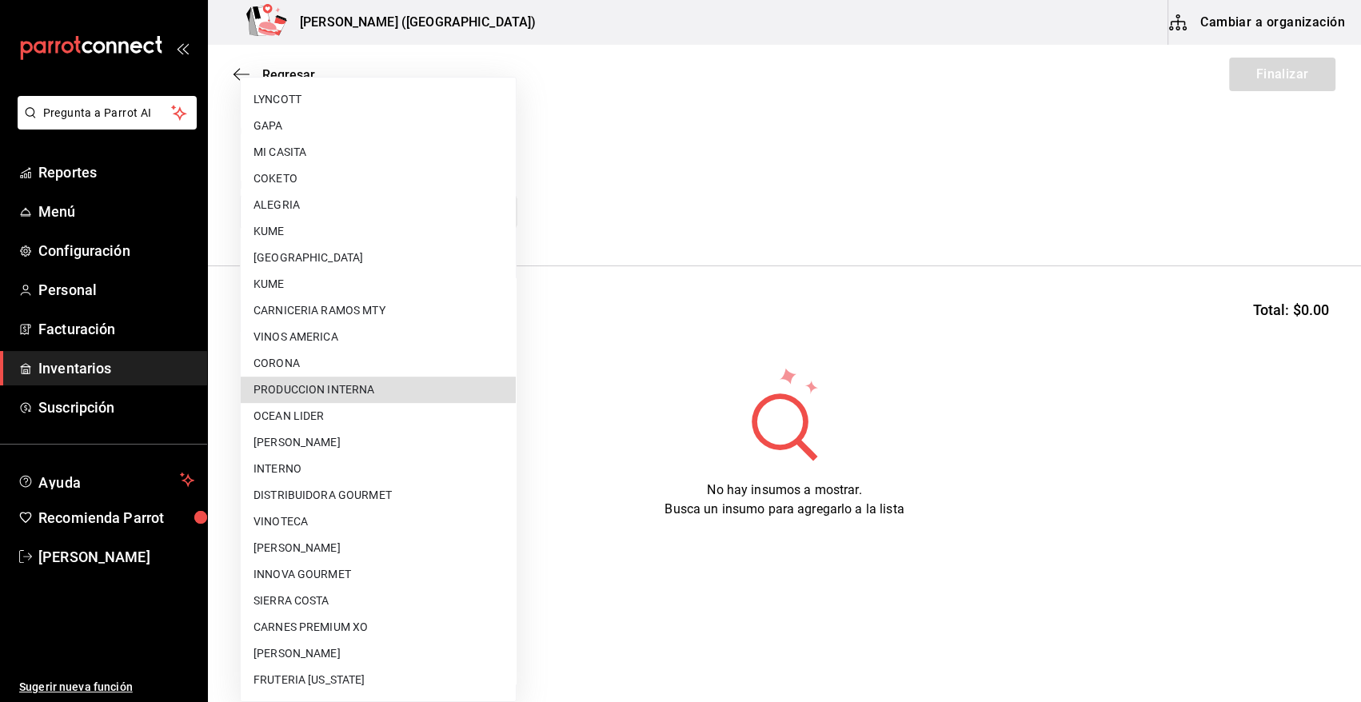
type input "ca5c8321-042a-43fe-a3bd-6967aa3ca48f"
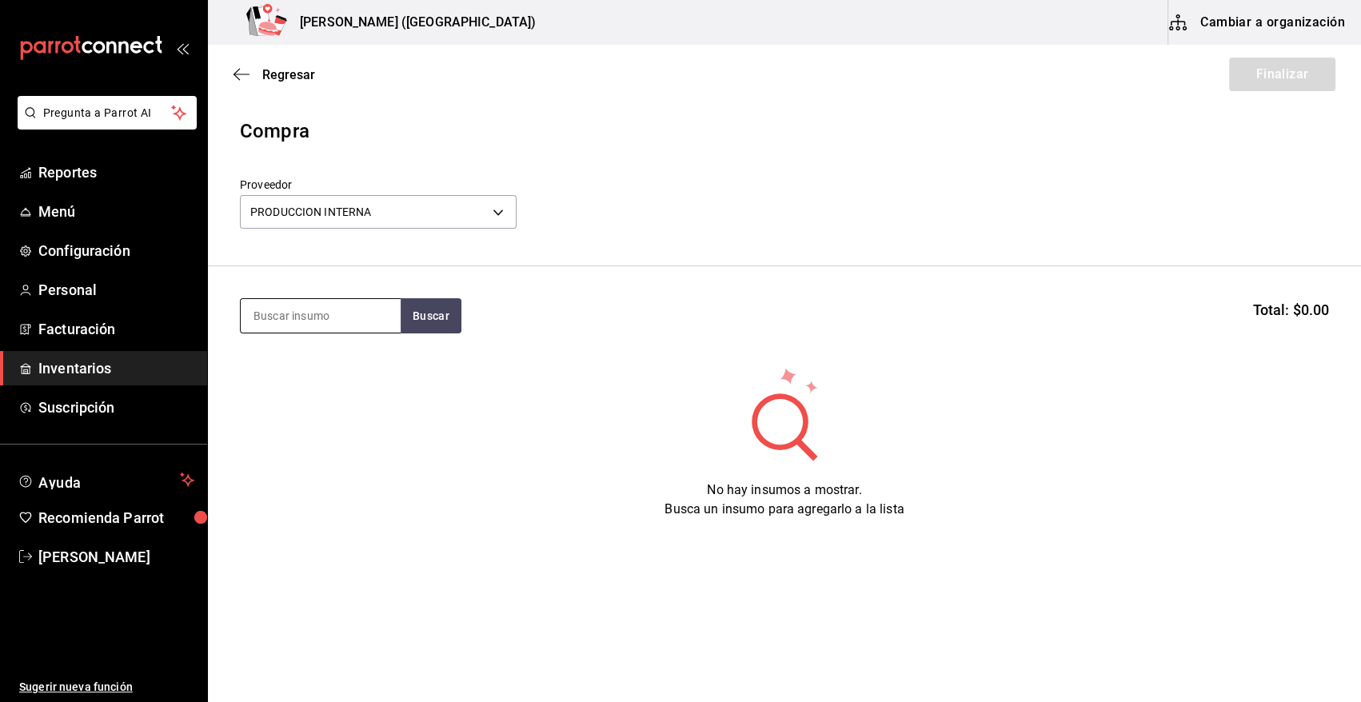
click at [325, 318] on input at bounding box center [321, 316] width 160 height 34
type input "ELOTE"
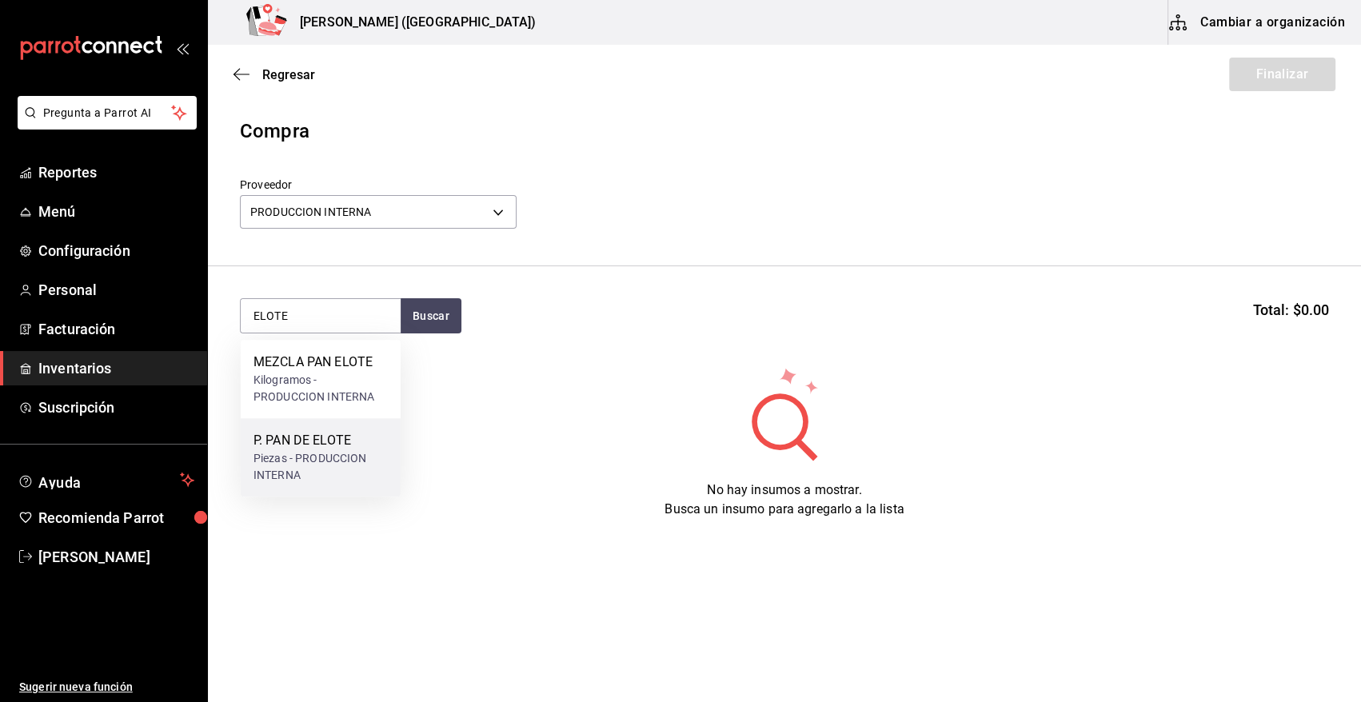
click at [322, 456] on div "Piezas - PRODUCCION INTERNA" at bounding box center [320, 467] width 134 height 34
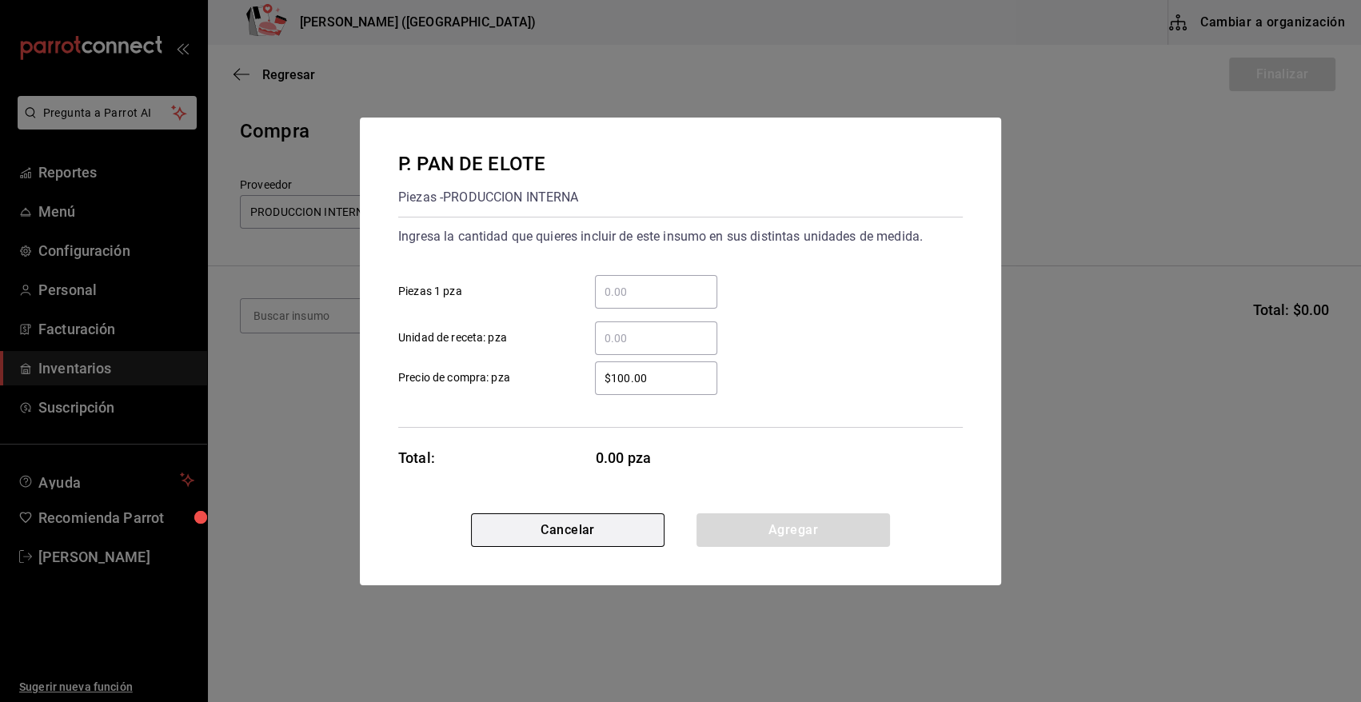
click at [574, 528] on button "Cancelar" at bounding box center [567, 530] width 193 height 34
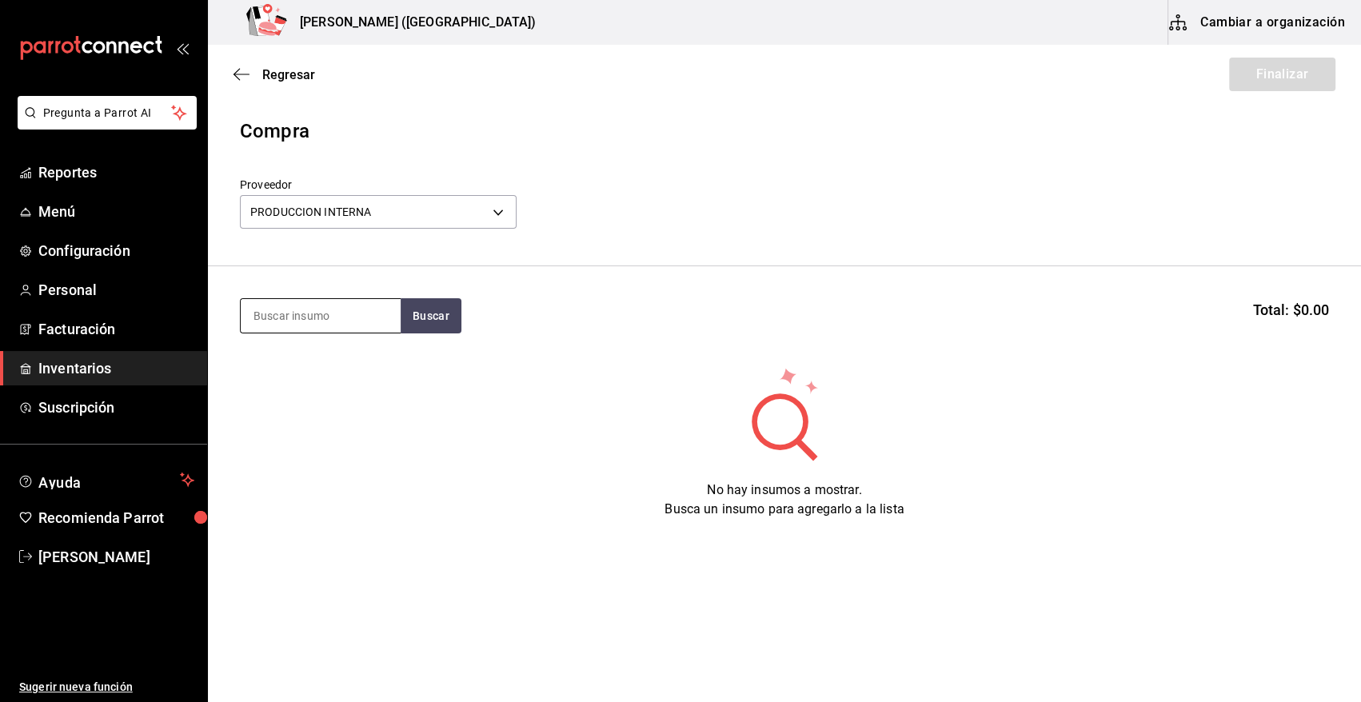
click at [338, 305] on input at bounding box center [321, 316] width 160 height 34
type input "ELOTE"
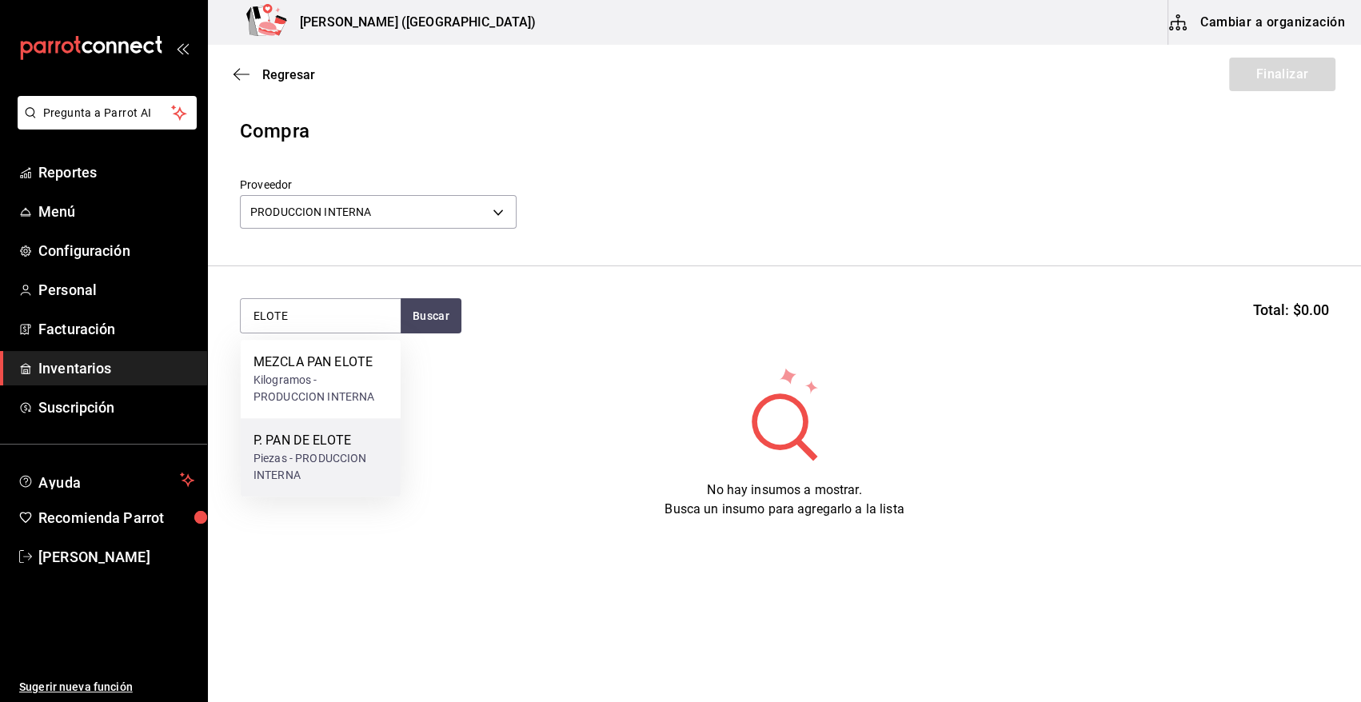
click at [321, 468] on div "Piezas - PRODUCCION INTERNA" at bounding box center [320, 467] width 134 height 34
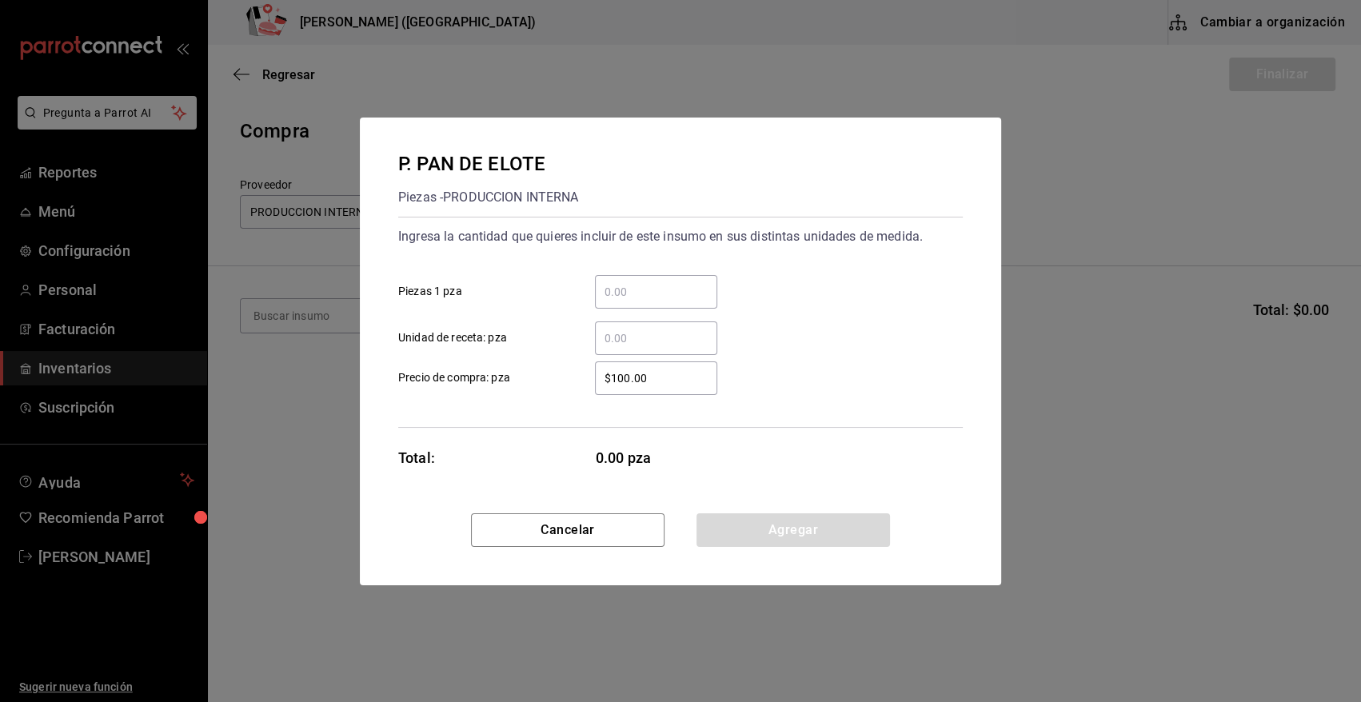
click at [632, 287] on input "​ Piezas 1 pza" at bounding box center [656, 291] width 122 height 19
type input "9"
type input "$0.01"
click at [783, 520] on button "Agregar" at bounding box center [792, 530] width 193 height 34
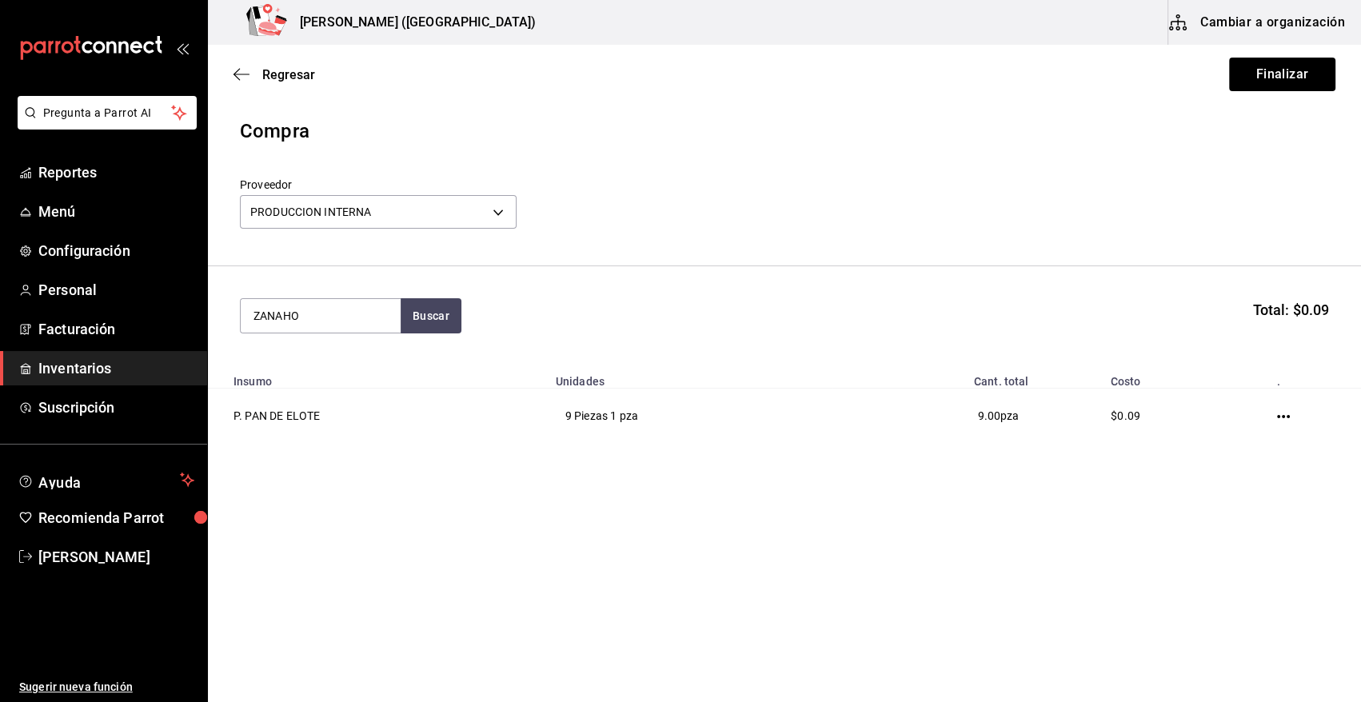
type input "ZANAHO"
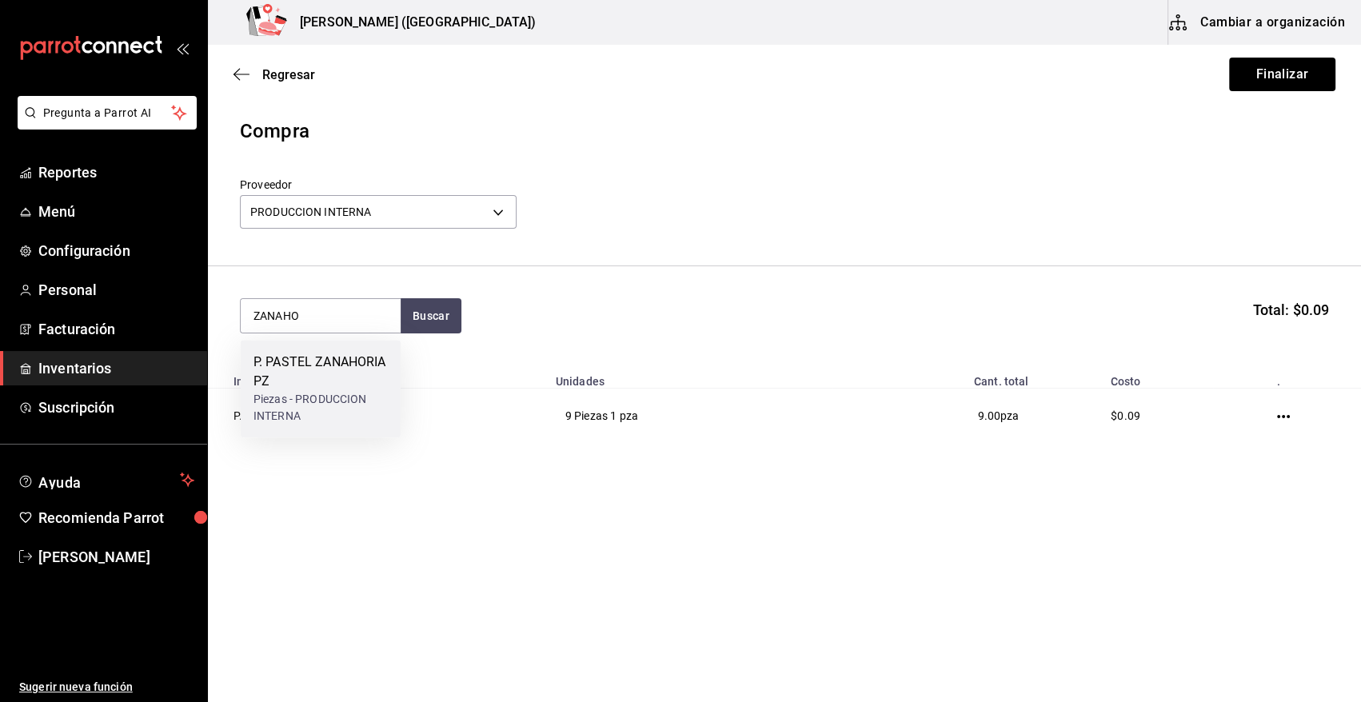
click at [323, 375] on div "P. PASTEL ZANAHORIA PZ" at bounding box center [320, 372] width 134 height 38
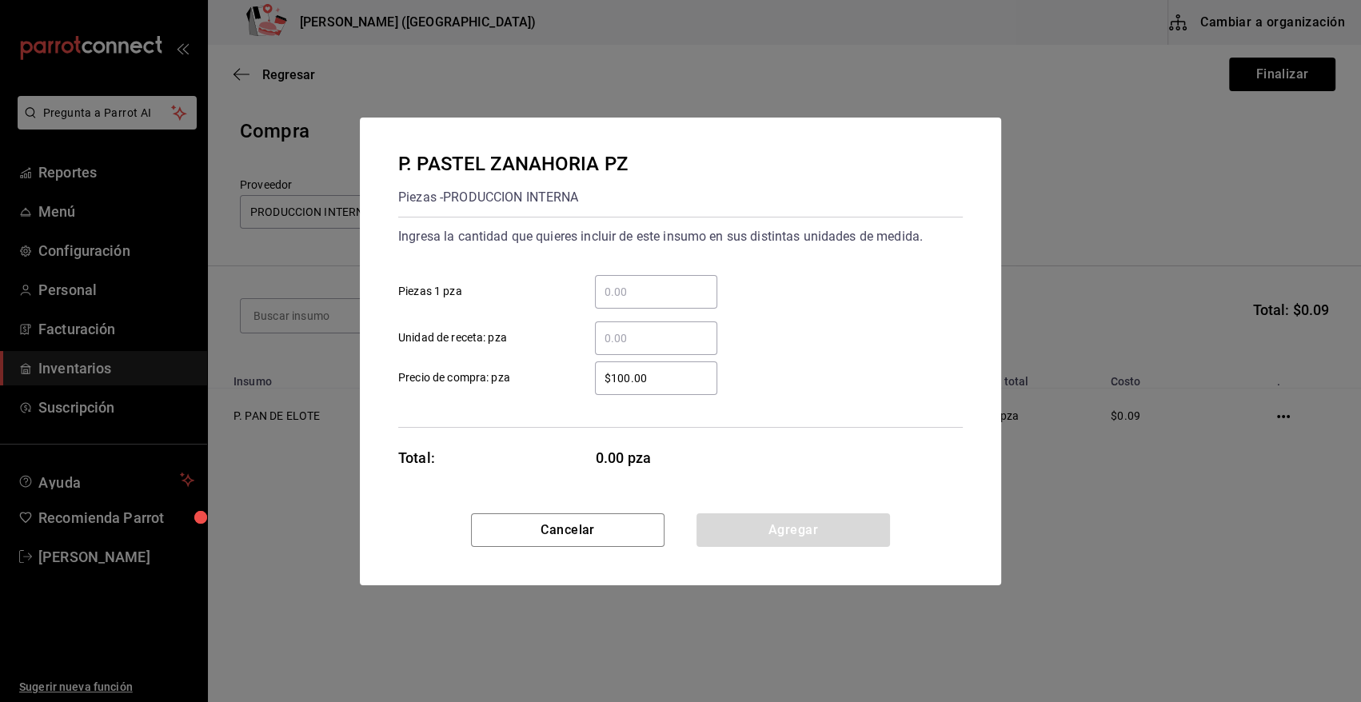
click at [655, 288] on input "​ Piezas 1 pza" at bounding box center [656, 291] width 122 height 19
type input "6"
type input "$0.01"
click at [724, 524] on button "Agregar" at bounding box center [792, 530] width 193 height 34
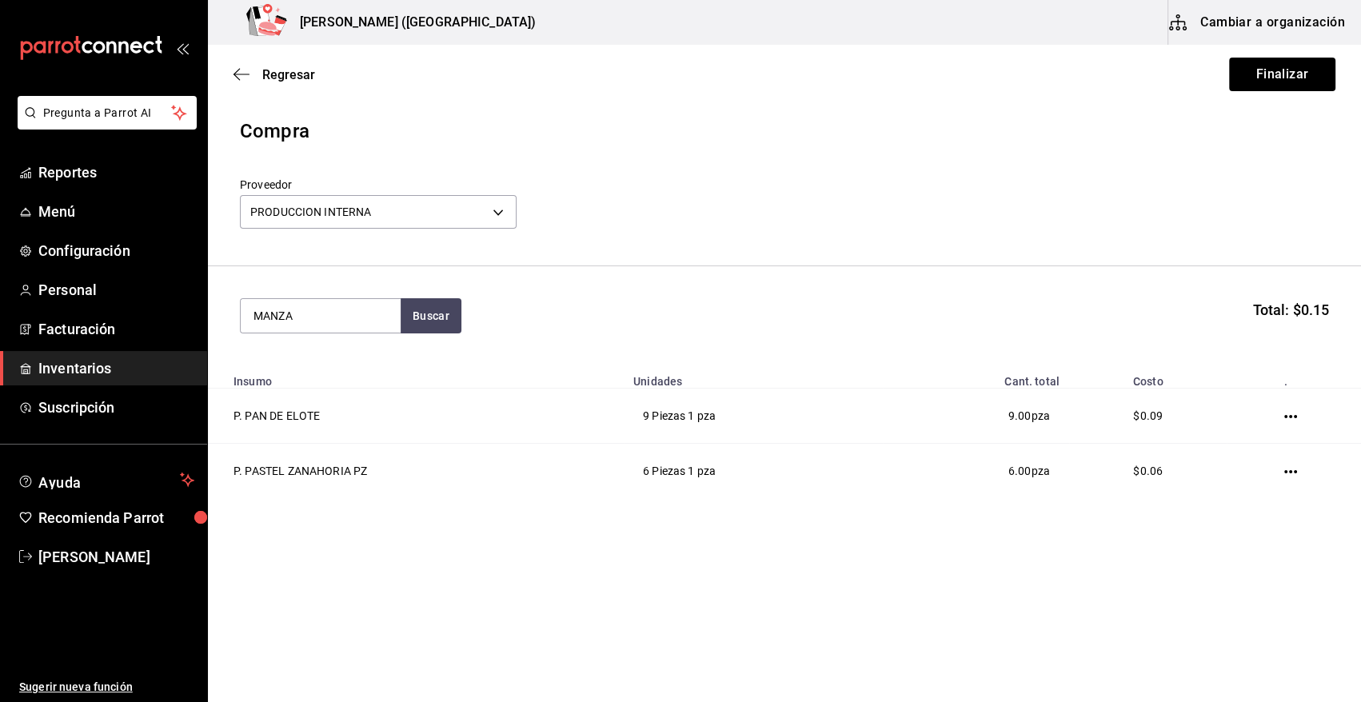
type input "MANZA"
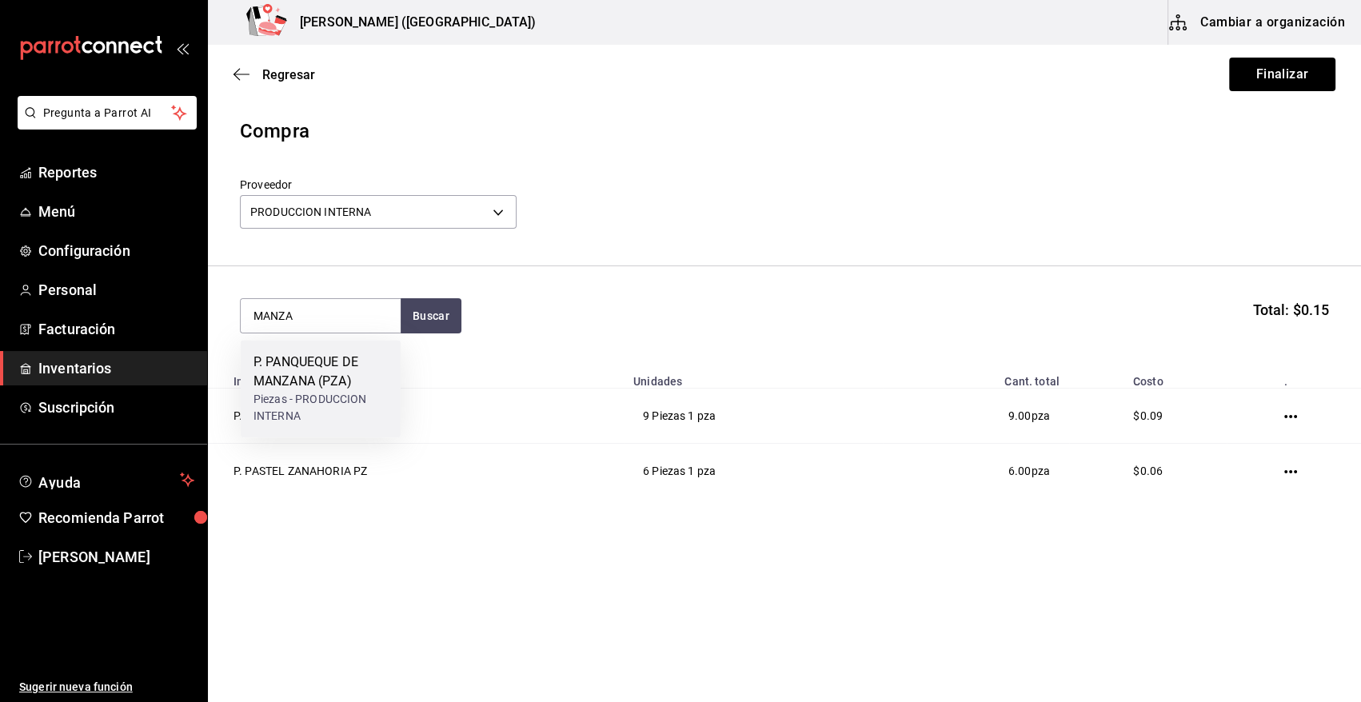
click at [316, 381] on div "P. PANQUEQUE DE MANZANA (PZA)" at bounding box center [320, 372] width 134 height 38
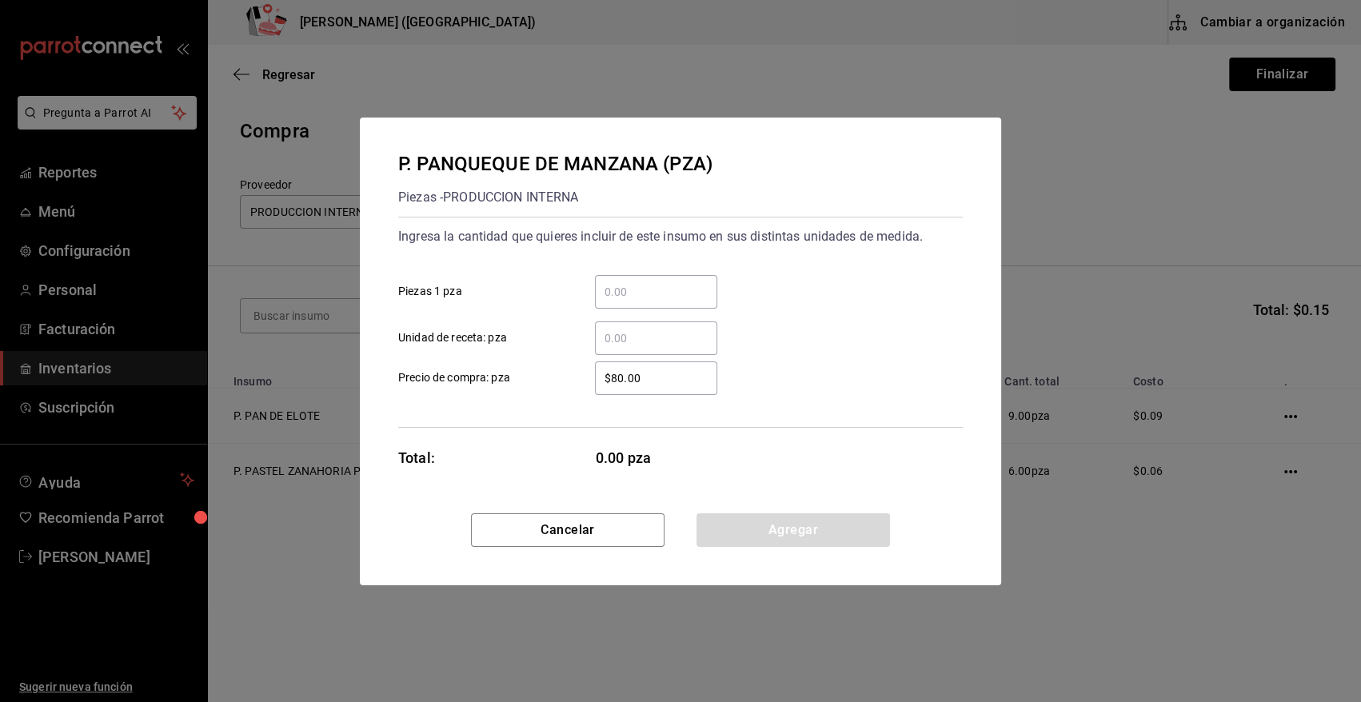
click at [658, 293] on input "​ Piezas 1 pza" at bounding box center [656, 291] width 122 height 19
type input "4"
type input "$0.01"
click at [832, 544] on button "Agregar" at bounding box center [792, 530] width 193 height 34
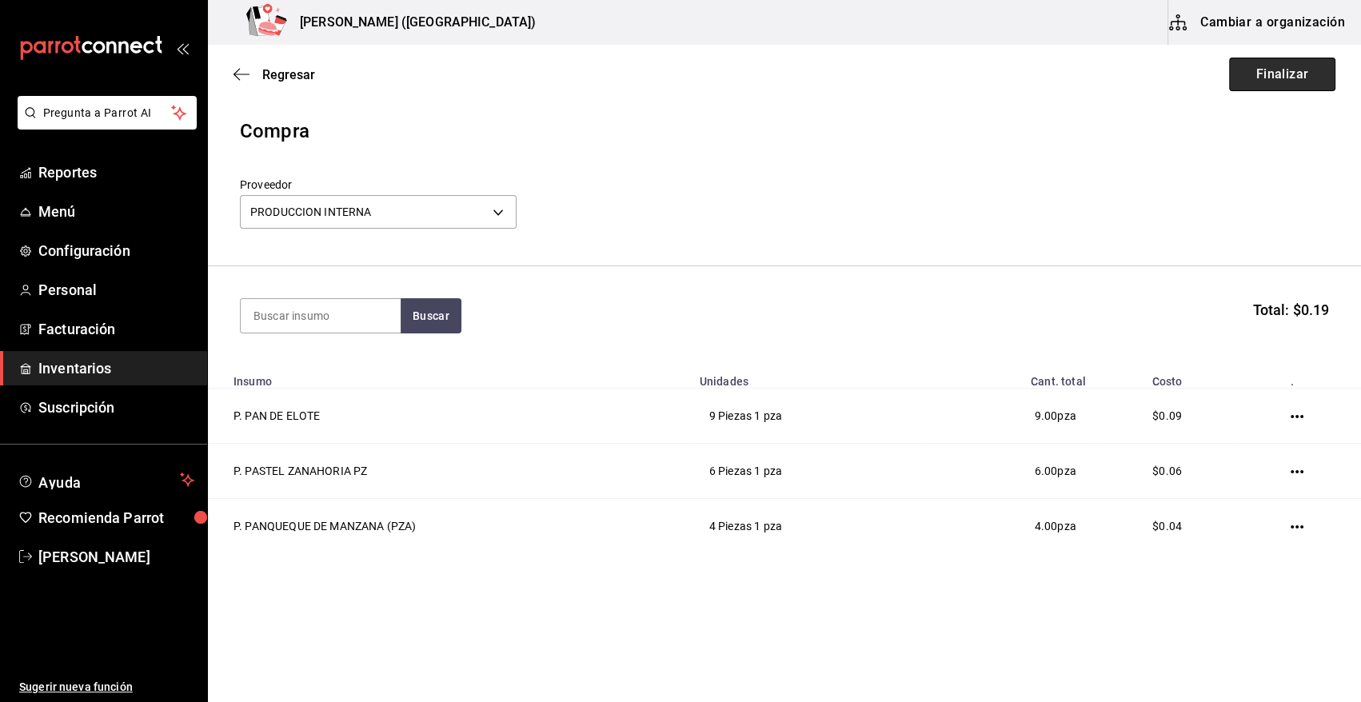
click at [1262, 70] on button "Finalizar" at bounding box center [1282, 75] width 106 height 34
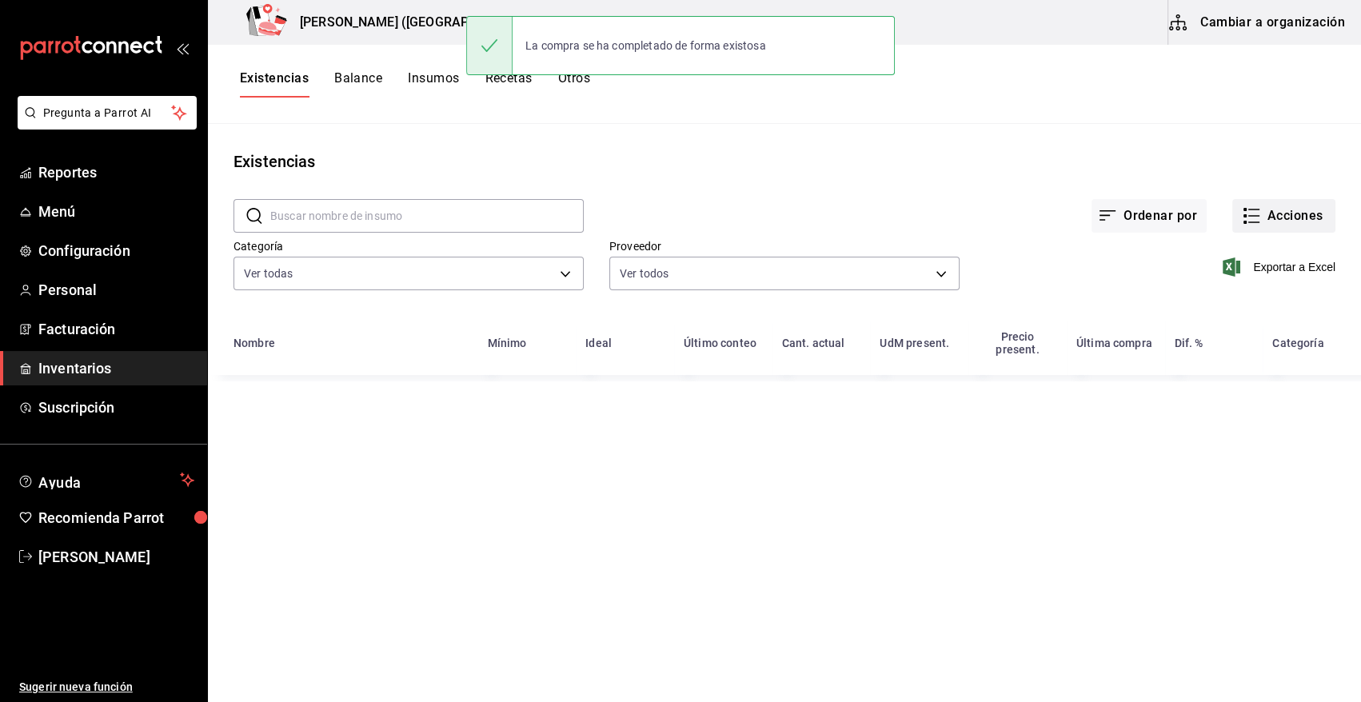
click at [1305, 216] on button "Acciones" at bounding box center [1283, 216] width 103 height 34
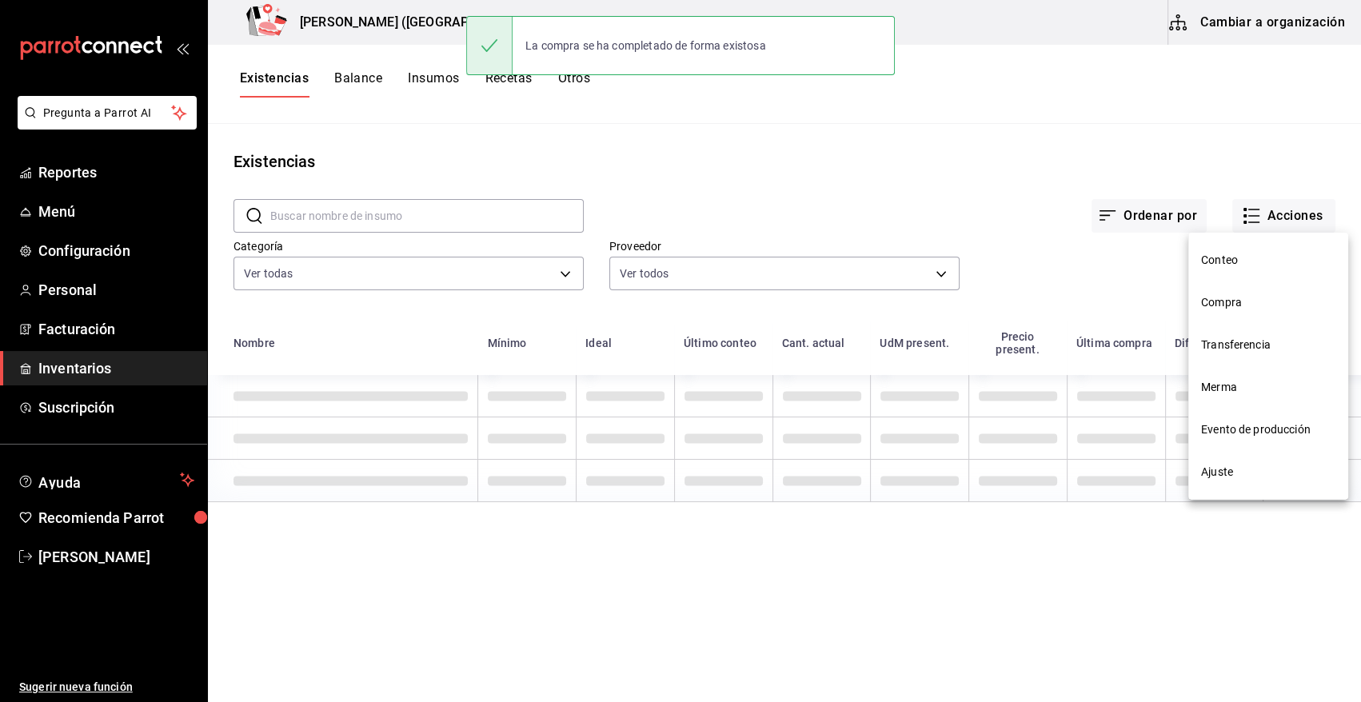
click at [1238, 306] on span "Compra" at bounding box center [1268, 302] width 134 height 17
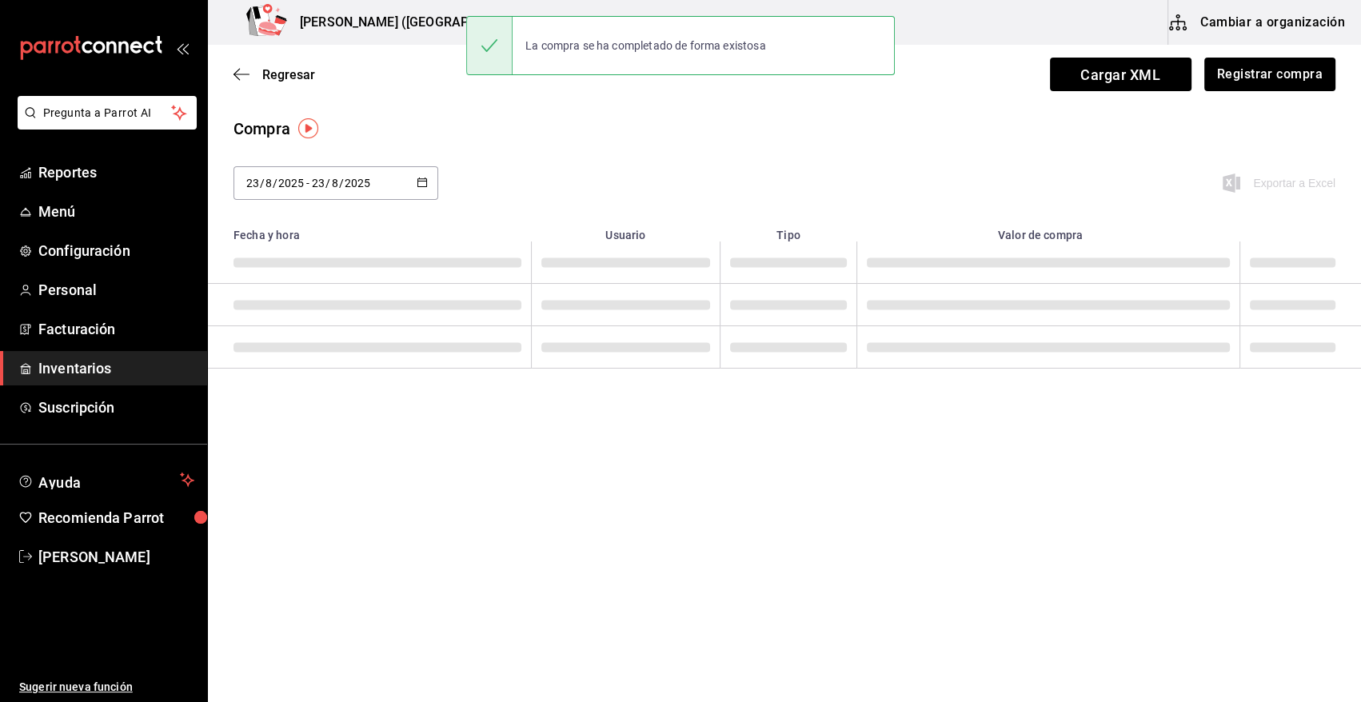
click at [1234, 302] on td at bounding box center [1047, 305] width 383 height 42
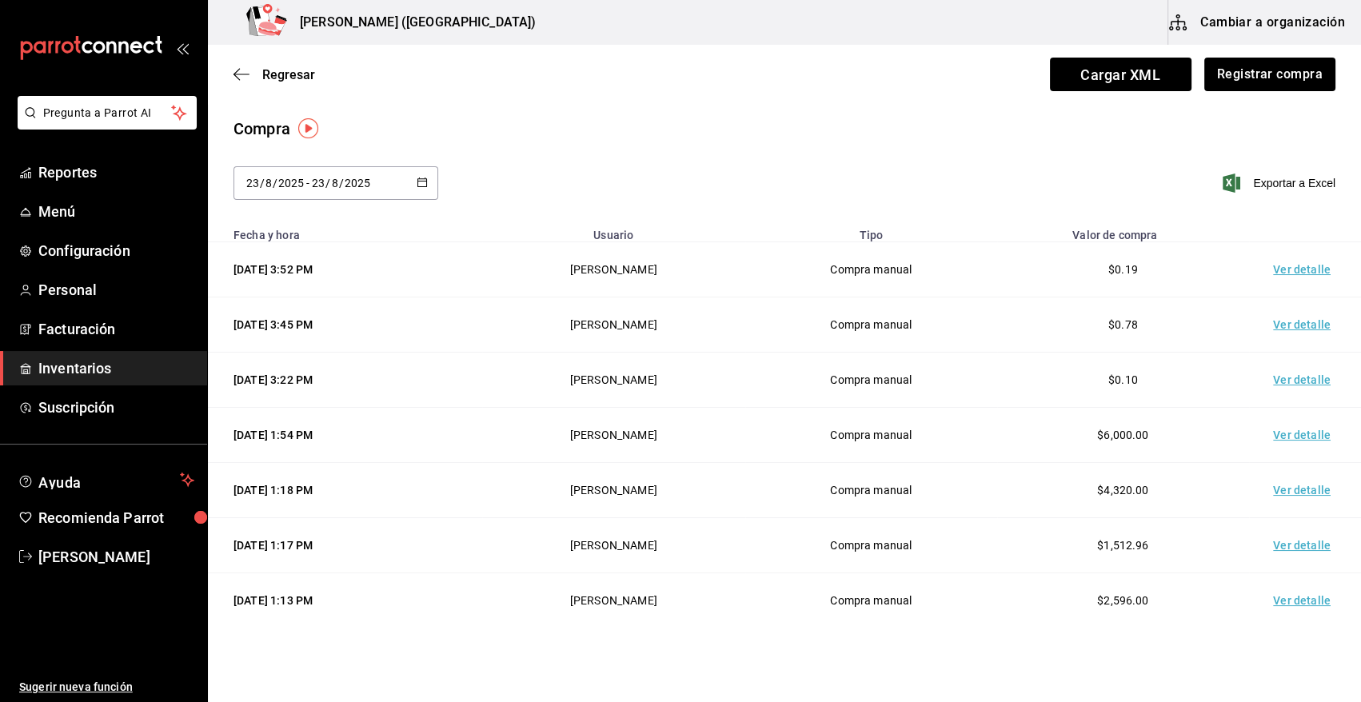
click at [1289, 265] on td "Ver detalle" at bounding box center [1305, 269] width 112 height 55
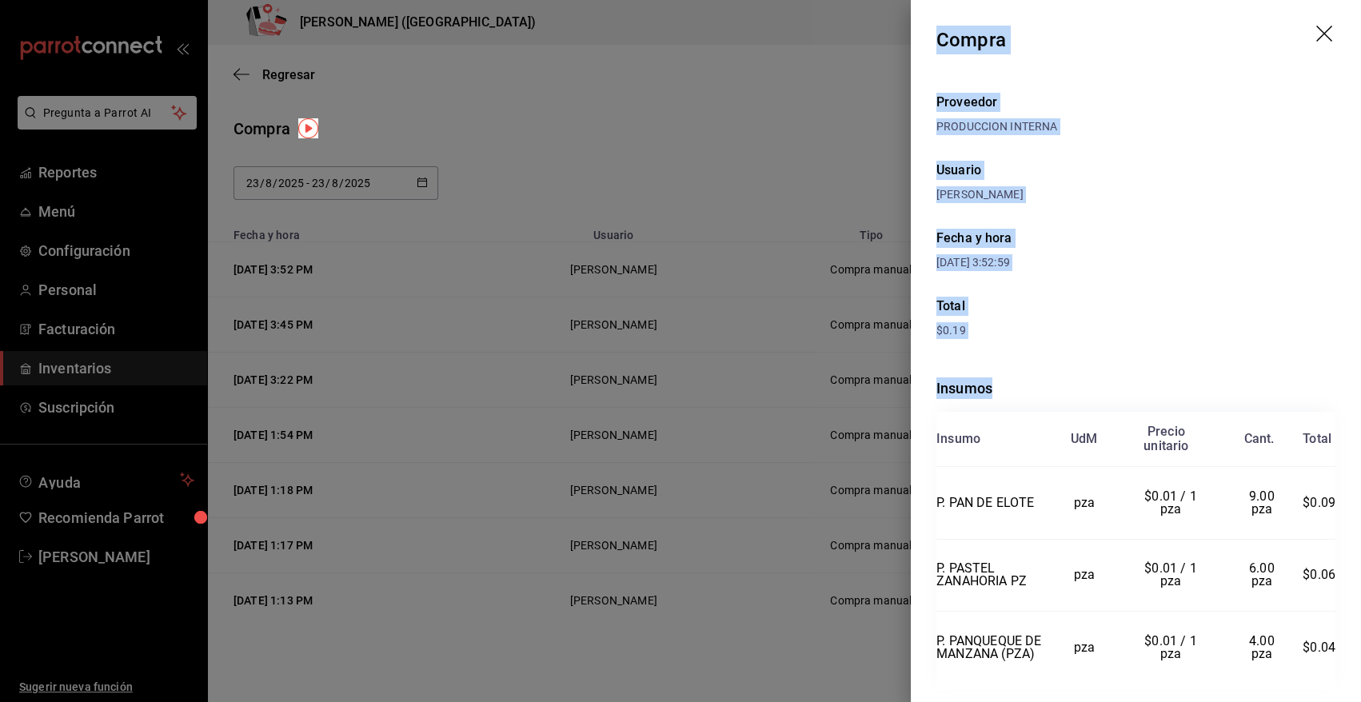
scroll to position [51, 0]
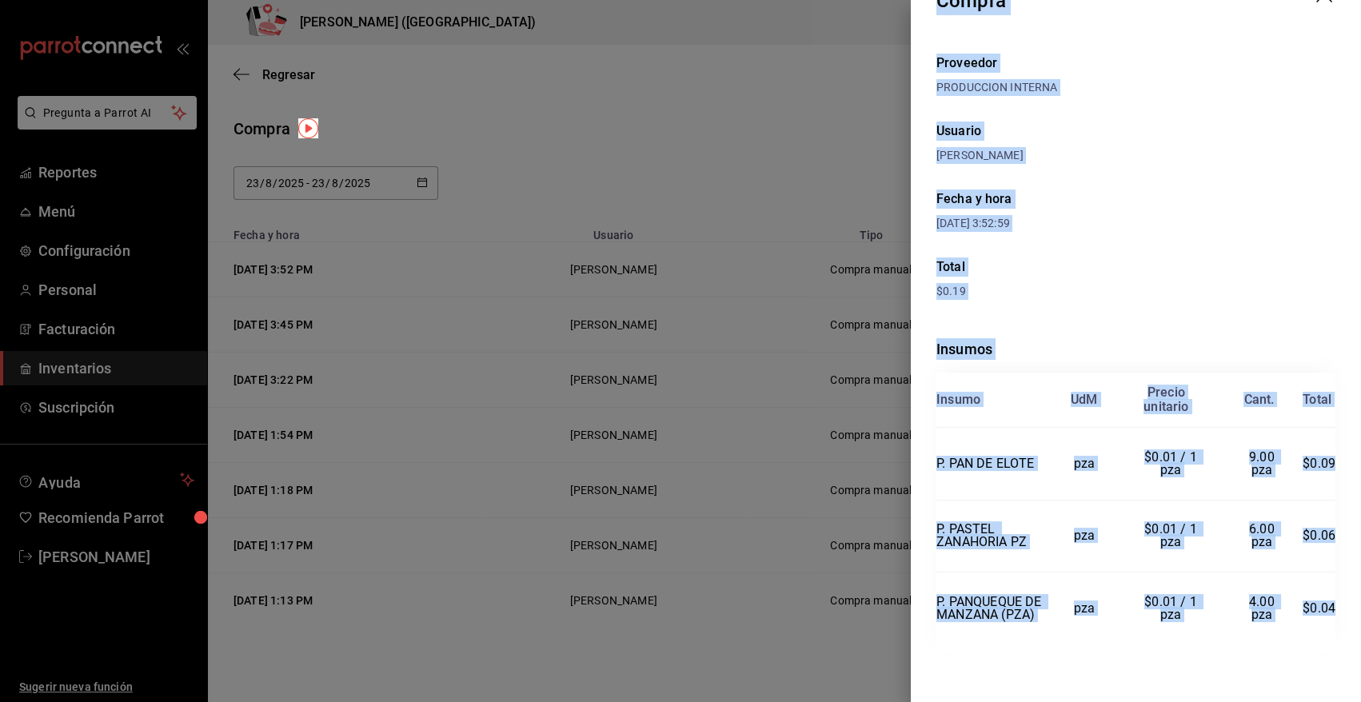
drag, startPoint x: 938, startPoint y: 34, endPoint x: 1320, endPoint y: 604, distance: 685.7
click at [1320, 604] on div "Compra Proveedor PRODUCCION INTERNA Usuario Angy Madalena Fecha y hora 23/08/20…" at bounding box center [1136, 351] width 450 height 702
copy div "Compra Proveedor PRODUCCION INTERNA Usuario Angy Madalena Fecha y hora 23/08/20…"
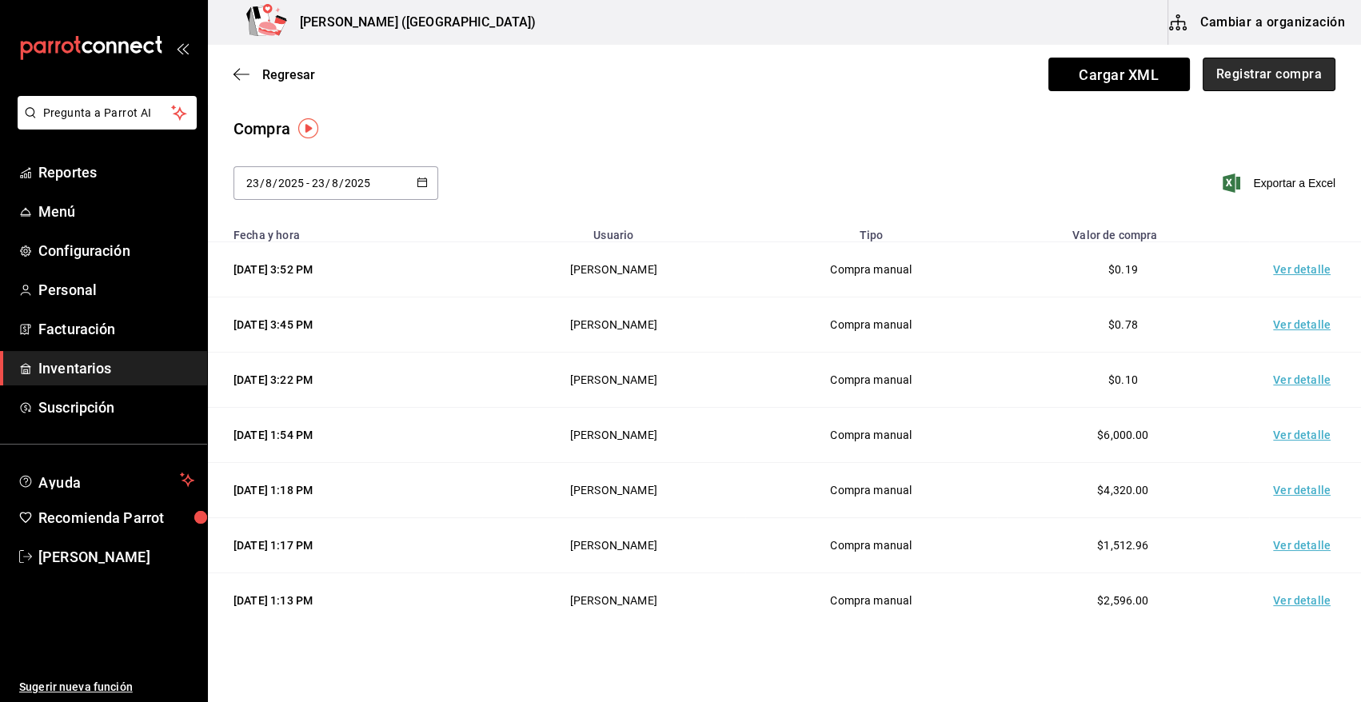
click at [1266, 75] on button "Registrar compra" at bounding box center [1269, 75] width 133 height 34
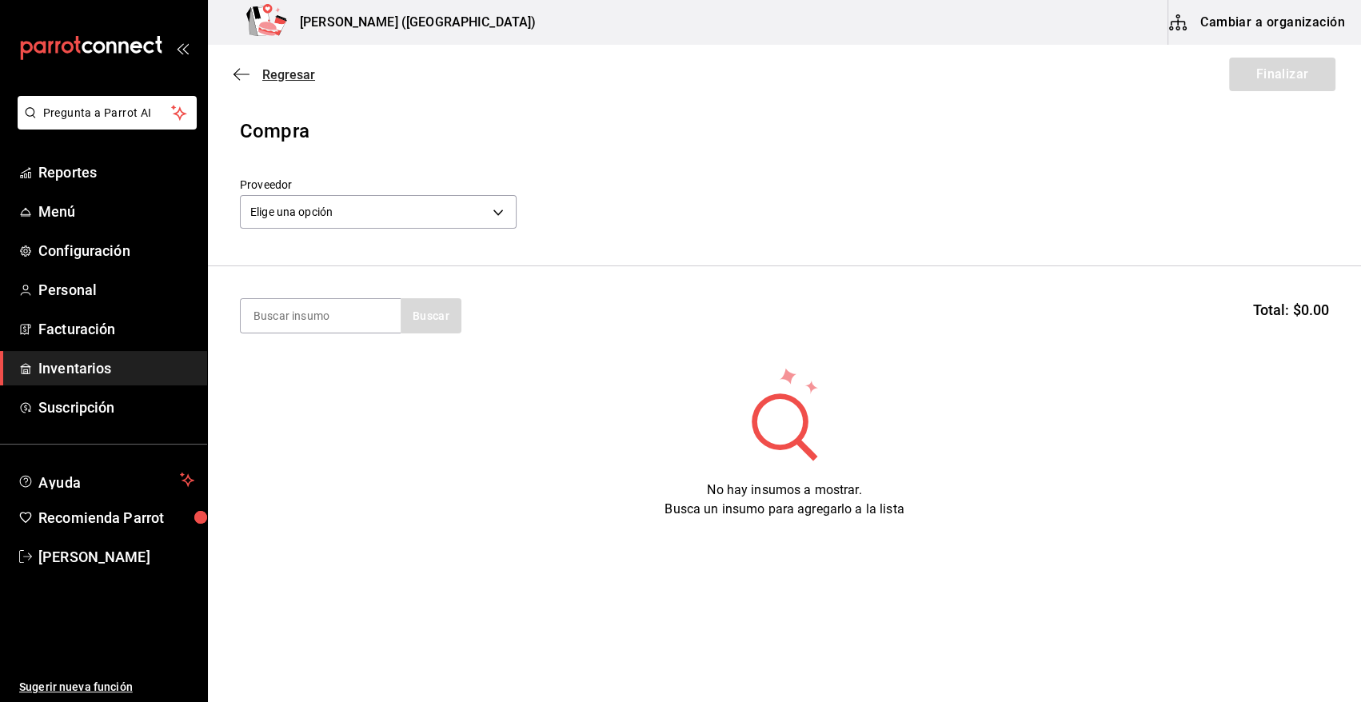
click at [290, 68] on span "Regresar" at bounding box center [288, 74] width 53 height 15
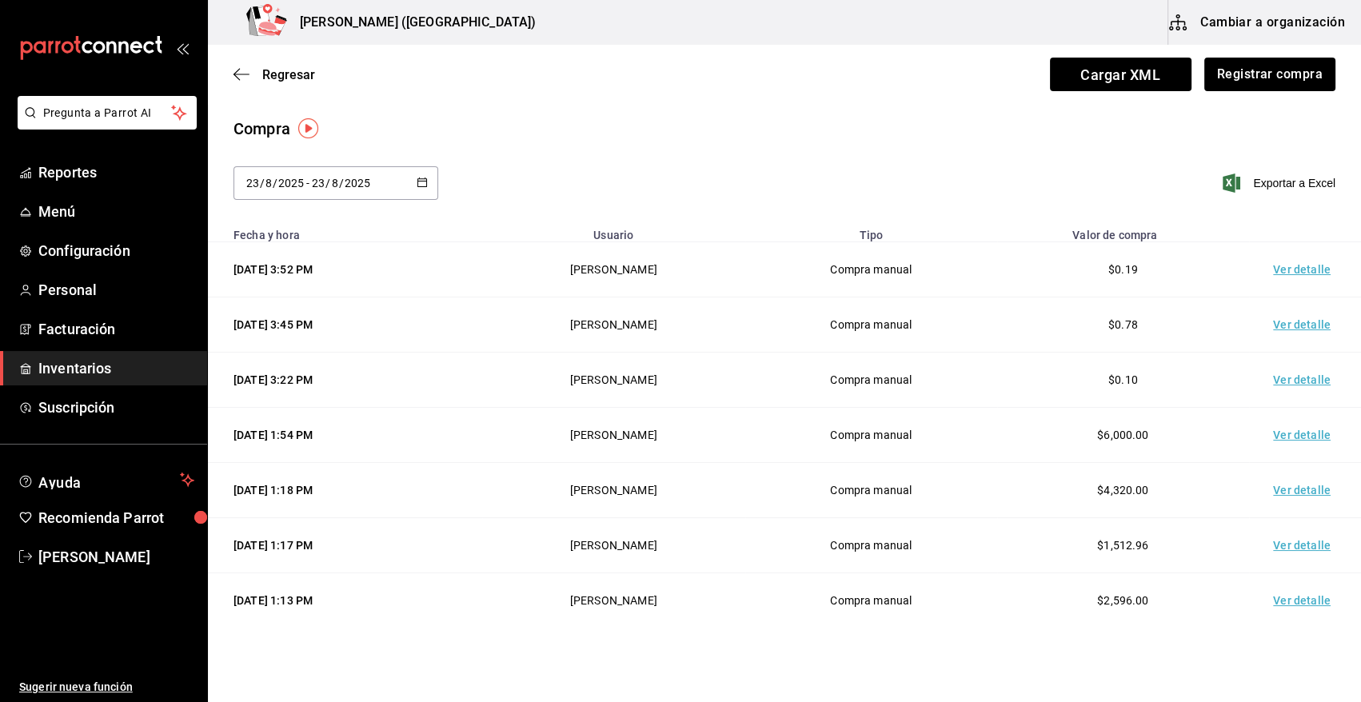
click at [1289, 493] on td "Ver detalle" at bounding box center [1305, 490] width 112 height 55
click at [1282, 429] on td "Ver detalle" at bounding box center [1305, 435] width 112 height 55
click at [1286, 552] on td "Ver detalle" at bounding box center [1305, 545] width 112 height 55
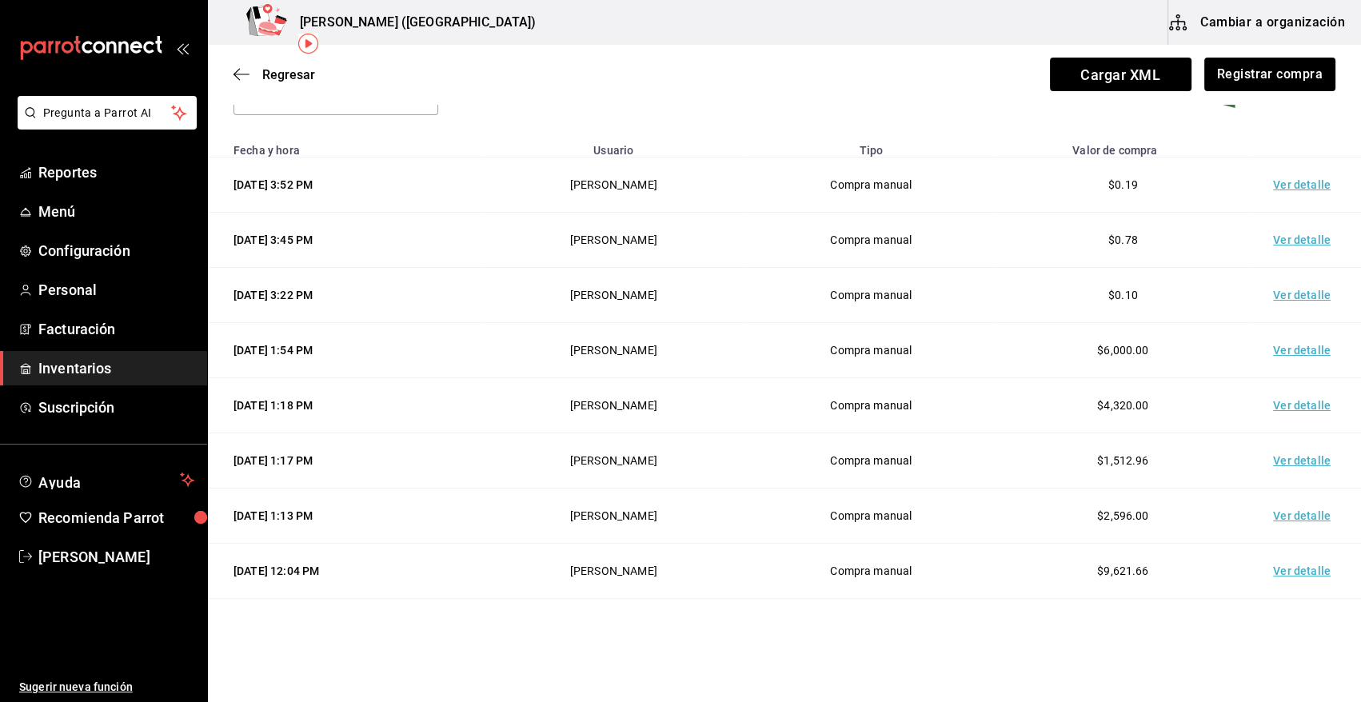
click at [1289, 512] on td "Ver detalle" at bounding box center [1305, 516] width 112 height 55
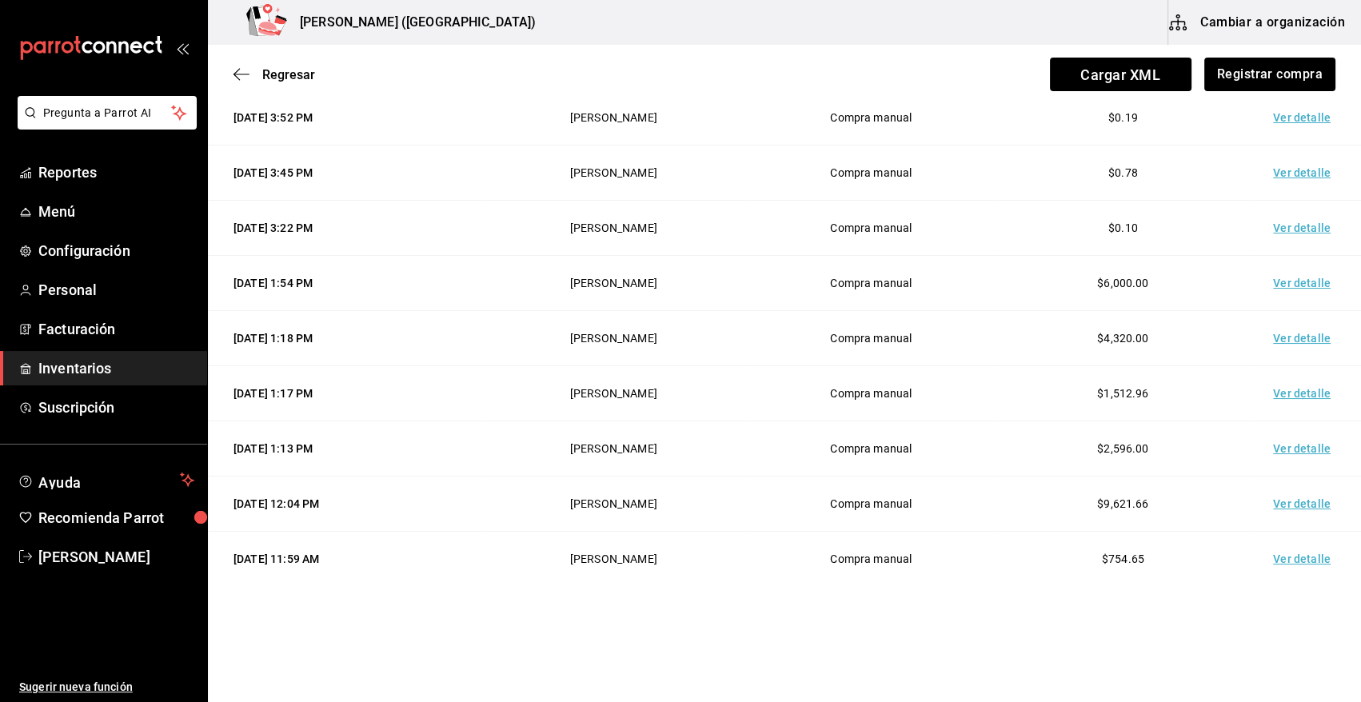
click at [1278, 453] on td "Ver detalle" at bounding box center [1305, 448] width 112 height 55
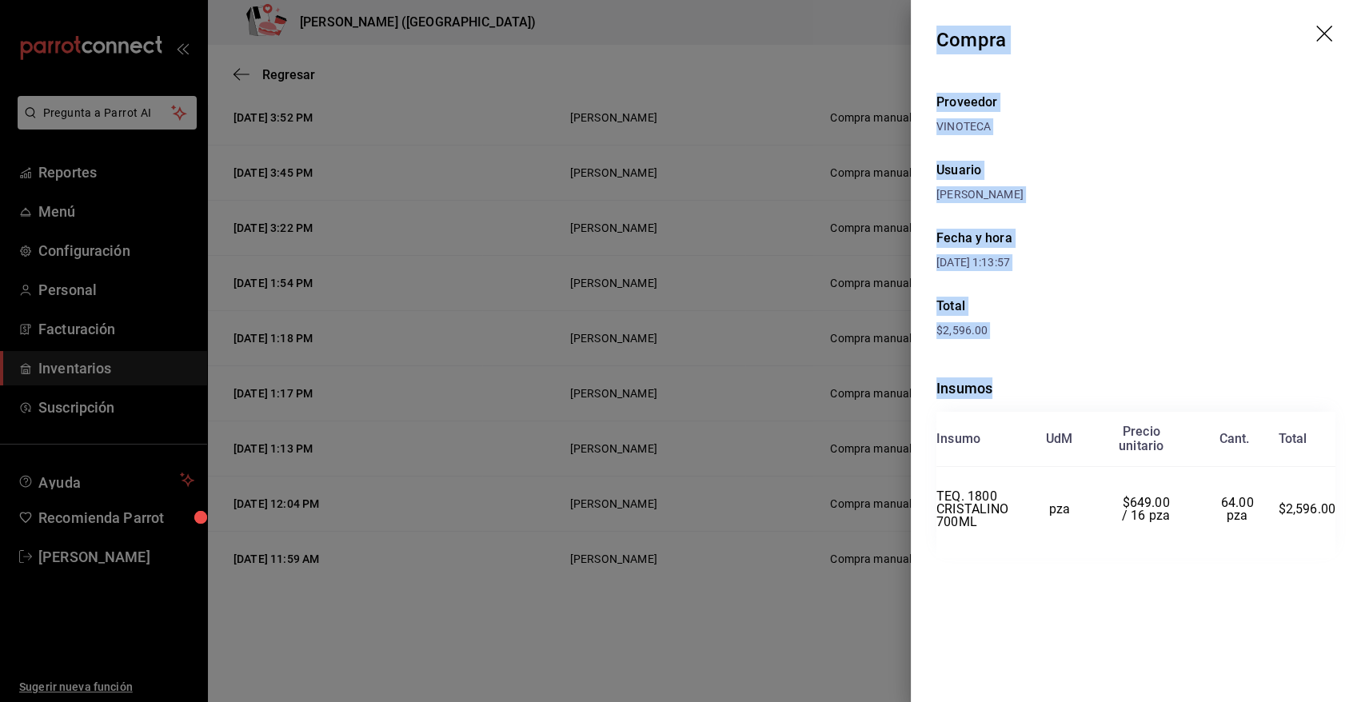
drag, startPoint x: 935, startPoint y: 39, endPoint x: 1342, endPoint y: 552, distance: 653.9
click at [1342, 552] on div "Compra Proveedor VINOTECA Usuario Adriana Madalena Fecha y hora 23/08/2025 1:13…" at bounding box center [1136, 351] width 450 height 702
copy div "Compra Proveedor VINOTECA Usuario Adriana Madalena Fecha y hora 23/08/2025 1:13…"
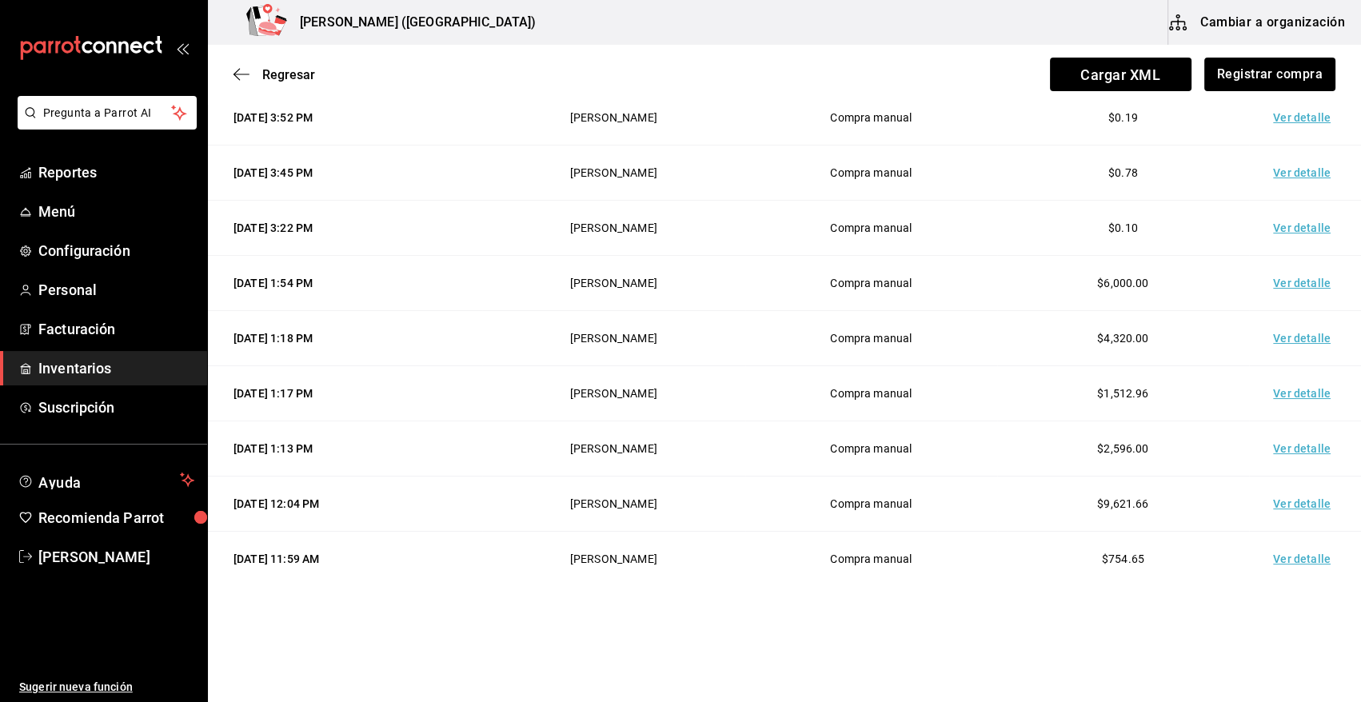
click at [1287, 449] on td "Ver detalle" at bounding box center [1305, 448] width 112 height 55
click at [1295, 389] on td "Ver detalle" at bounding box center [1305, 393] width 112 height 55
click at [1279, 397] on td "Ver detalle" at bounding box center [1305, 393] width 112 height 55
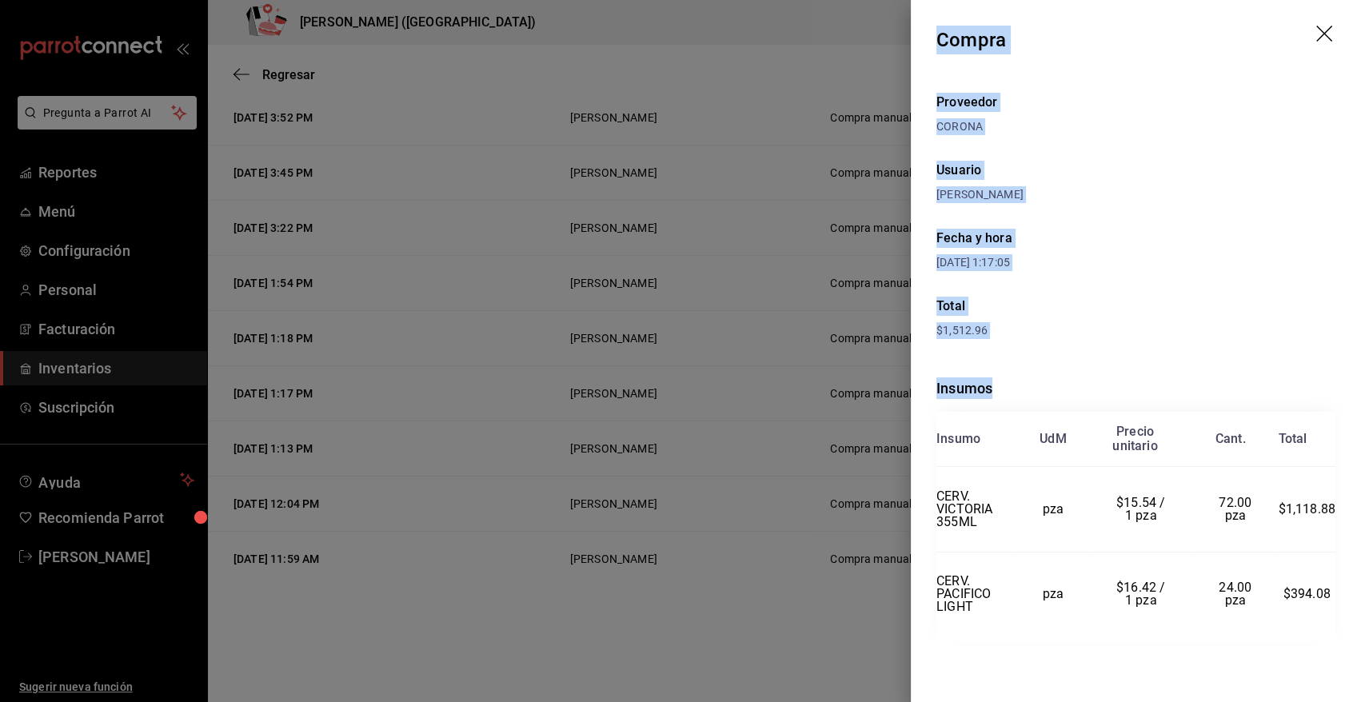
drag, startPoint x: 936, startPoint y: 34, endPoint x: 1335, endPoint y: 671, distance: 751.1
click at [1335, 671] on div "Compra Proveedor CORONA Usuario Adriana Madalena Fecha y hora 23/08/2025 1:17:0…" at bounding box center [1136, 351] width 450 height 702
copy div "Compra Proveedor CORONA Usuario Adriana Madalena Fecha y hora 23/08/2025 1:17:0…"
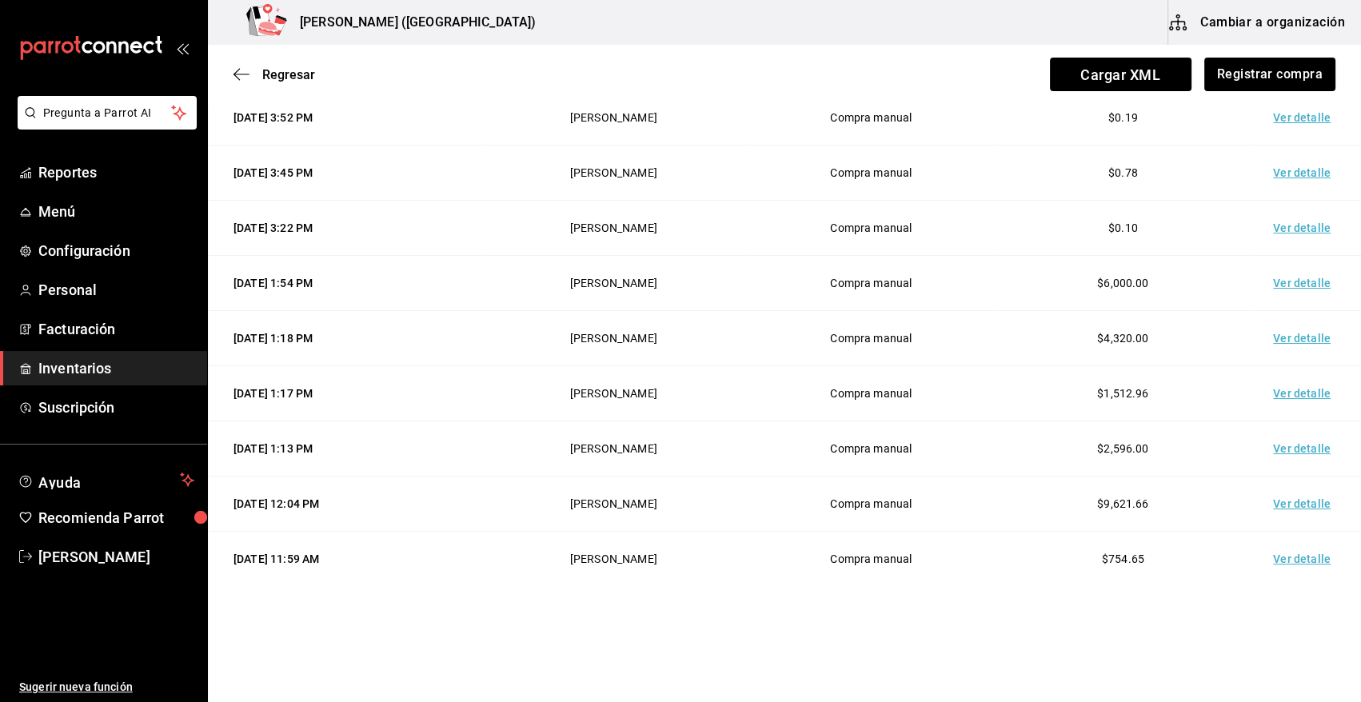
click at [1287, 389] on td "Ver detalle" at bounding box center [1305, 393] width 112 height 55
click at [1282, 338] on td "Ver detalle" at bounding box center [1305, 338] width 112 height 55
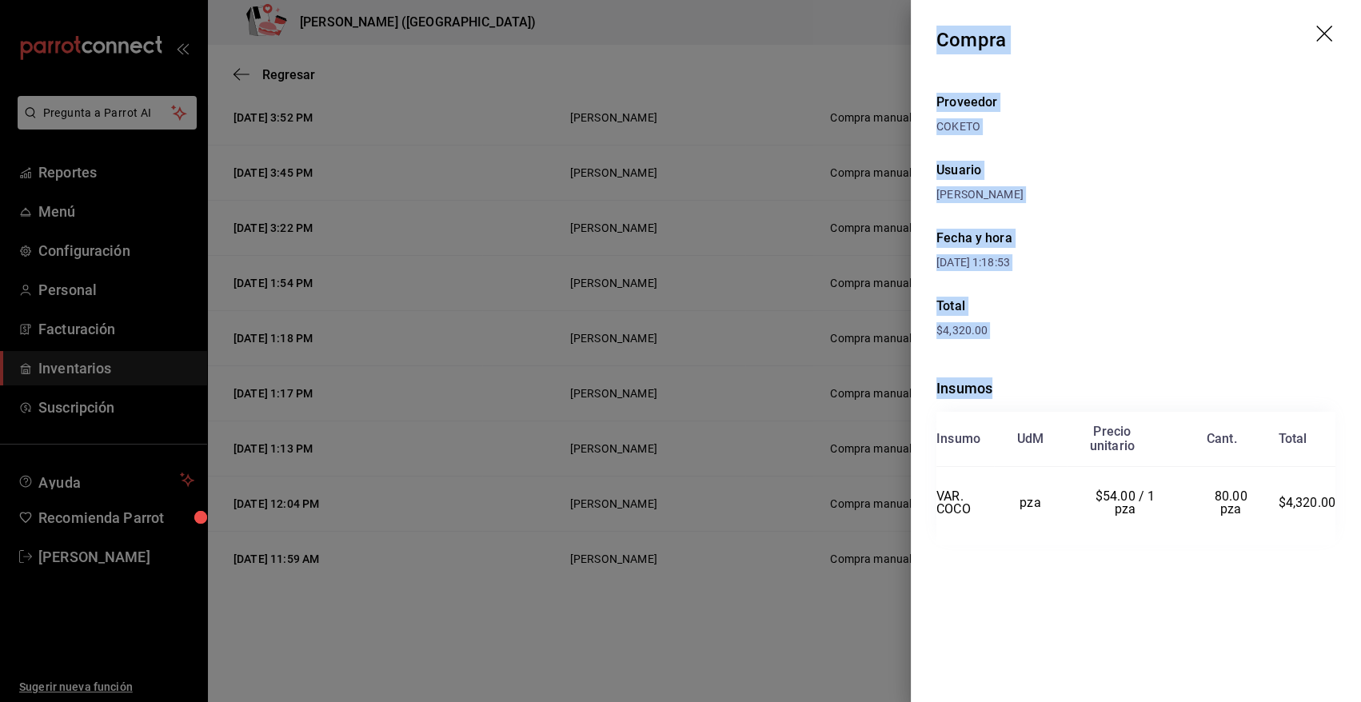
drag, startPoint x: 937, startPoint y: 32, endPoint x: 1337, endPoint y: 518, distance: 629.4
click at [1337, 518] on div "Compra Proveedor COKETO Usuario Adriana Madalena Fecha y hora 23/08/2025 1:18:5…" at bounding box center [1136, 351] width 450 height 702
copy div "Compra Proveedor COKETO Usuario Adriana Madalena Fecha y hora 23/08/2025 1:18:5…"
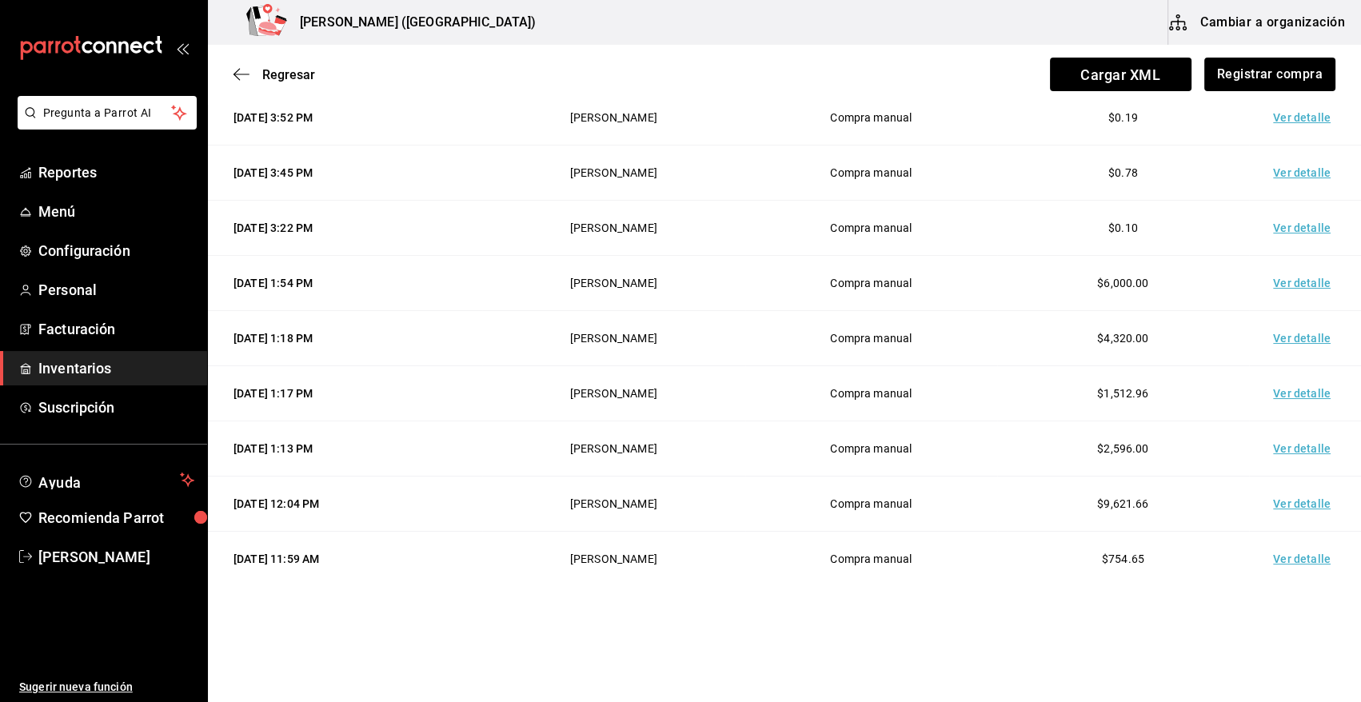
click at [1275, 288] on td "Ver detalle" at bounding box center [1305, 283] width 112 height 55
click at [1282, 278] on td "Ver detalle" at bounding box center [1305, 283] width 112 height 55
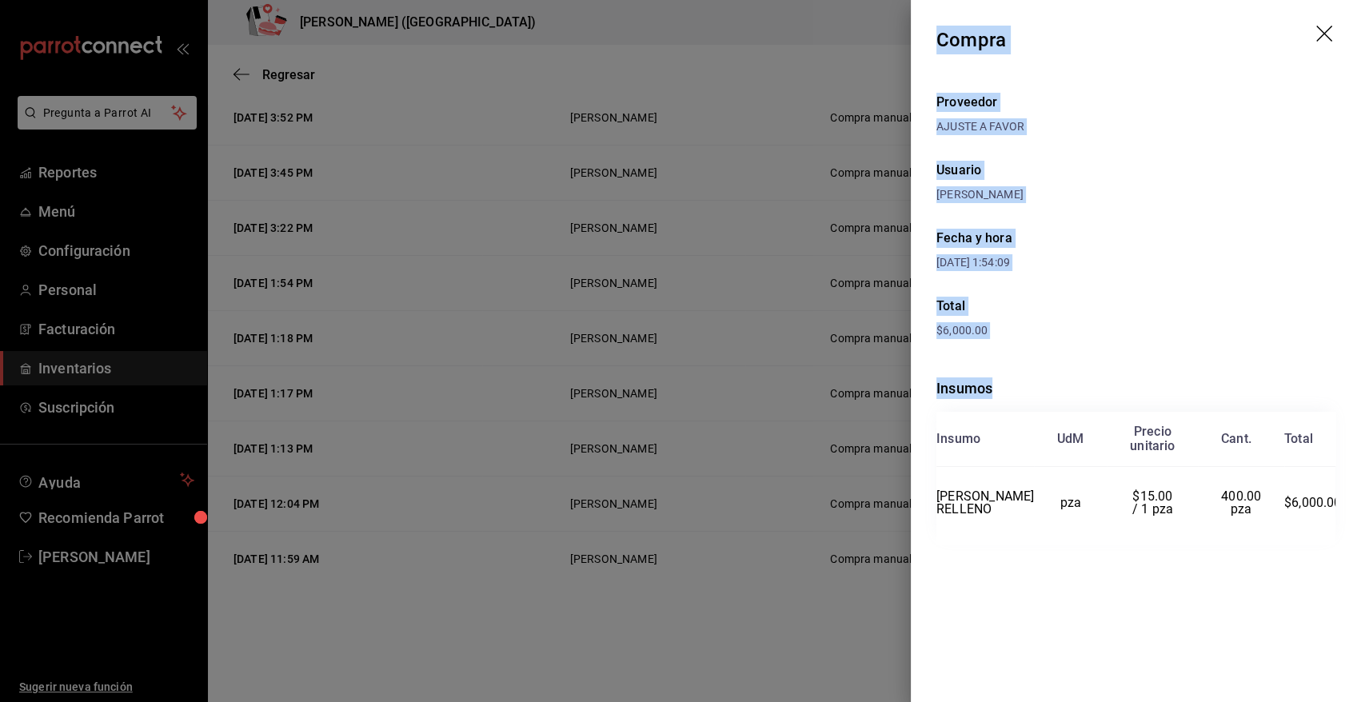
drag, startPoint x: 941, startPoint y: 40, endPoint x: 1344, endPoint y: 592, distance: 683.2
click at [1344, 592] on div "Compra Proveedor AJUSTE A FAVOR Usuario Adriana Madalena Fecha y hora 23/08/202…" at bounding box center [1136, 351] width 450 height 702
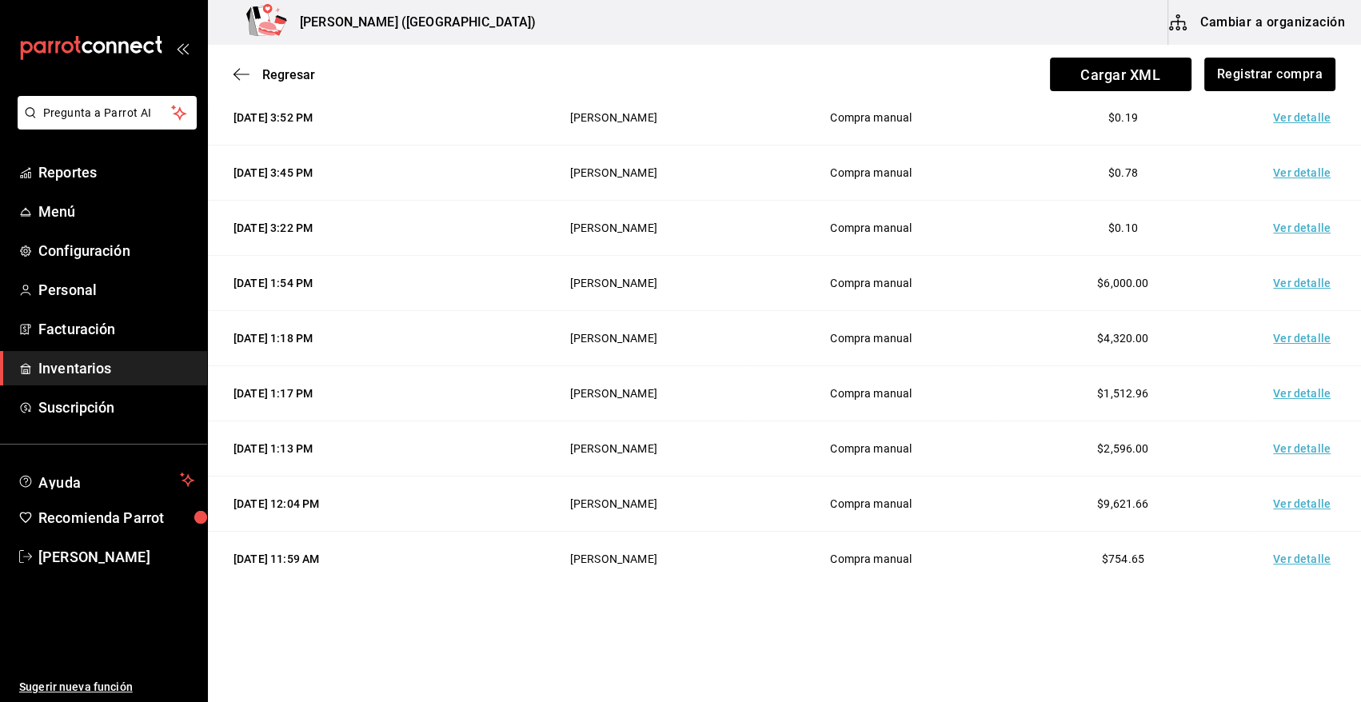
click at [73, 367] on span "Inventarios" at bounding box center [116, 368] width 156 height 22
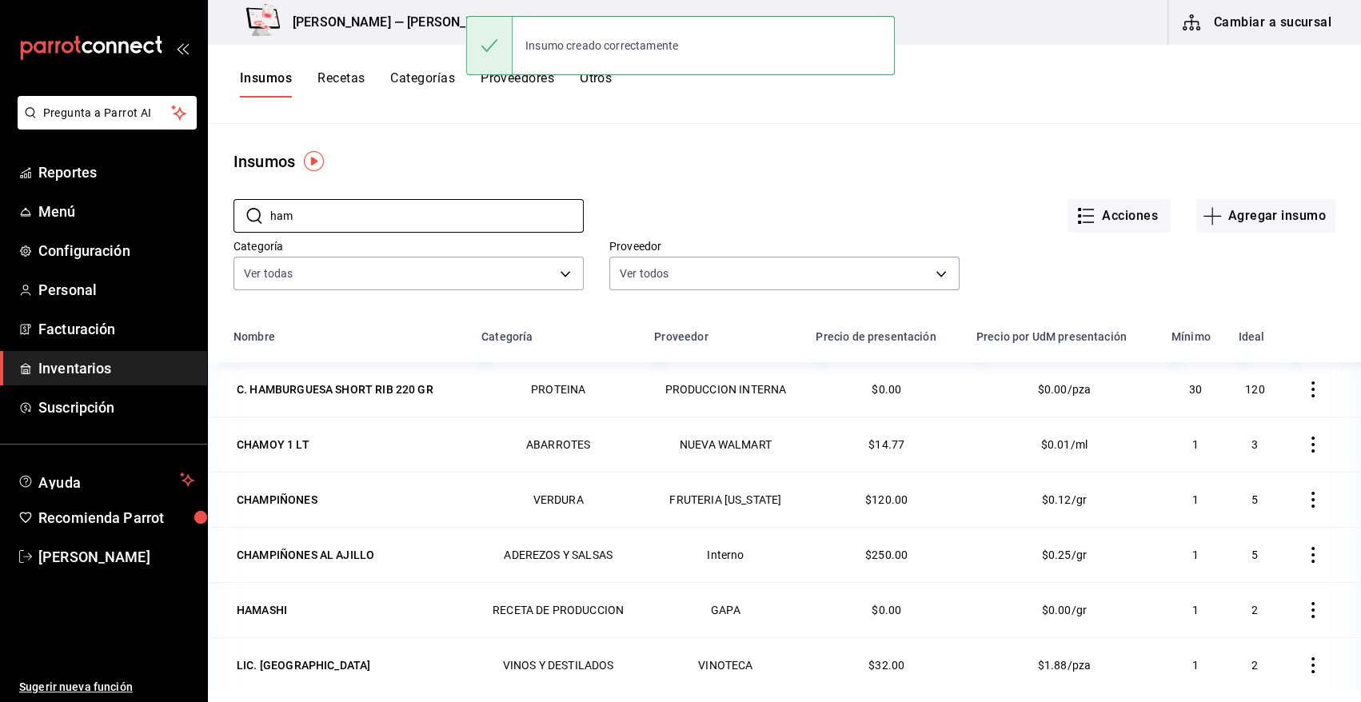
drag, startPoint x: 383, startPoint y: 204, endPoint x: 235, endPoint y: 237, distance: 151.5
click at [235, 237] on div "​ ham ​ Acciones Agregar insumo Categoría Ver todas 08f8d543-33e6-4481-bf08-168…" at bounding box center [784, 246] width 1153 height 147
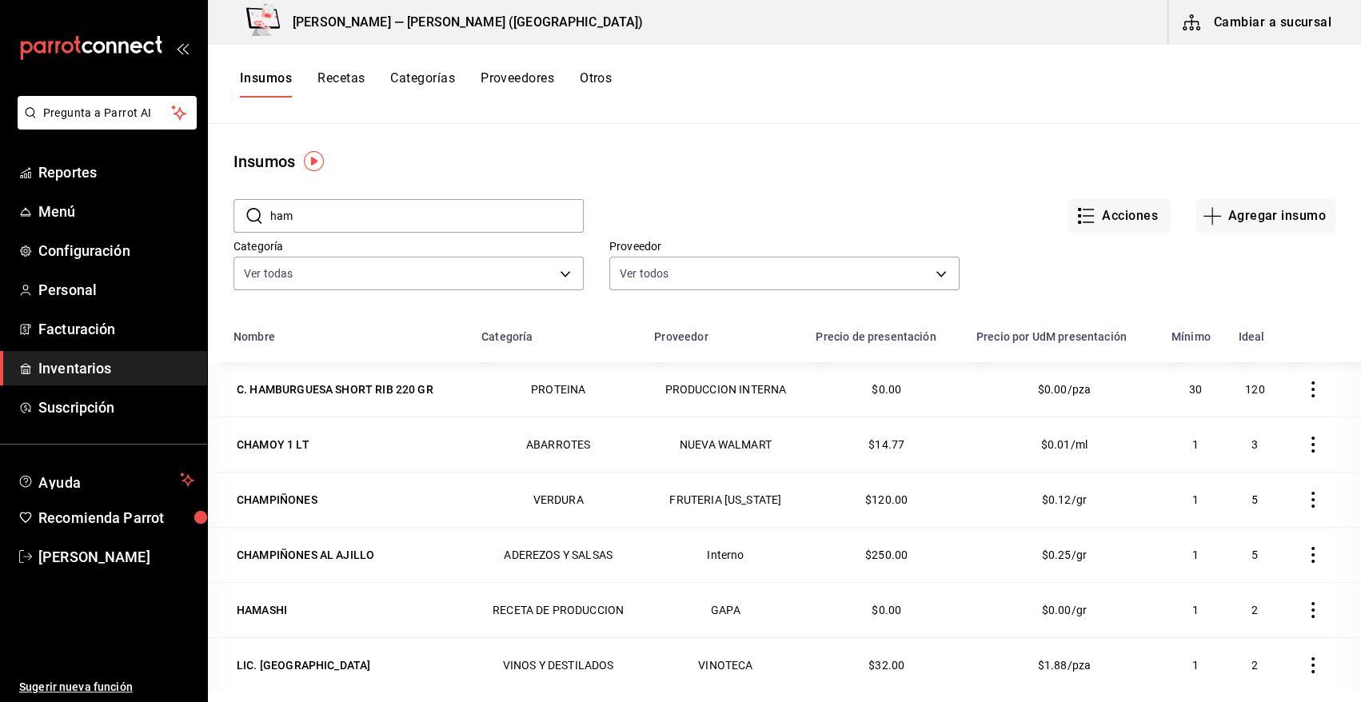
click at [393, 178] on div "​ ham ​" at bounding box center [396, 202] width 376 height 59
click at [343, 389] on div "C. HAMBURGUESA SHORT RIB 220 GR" at bounding box center [335, 389] width 197 height 16
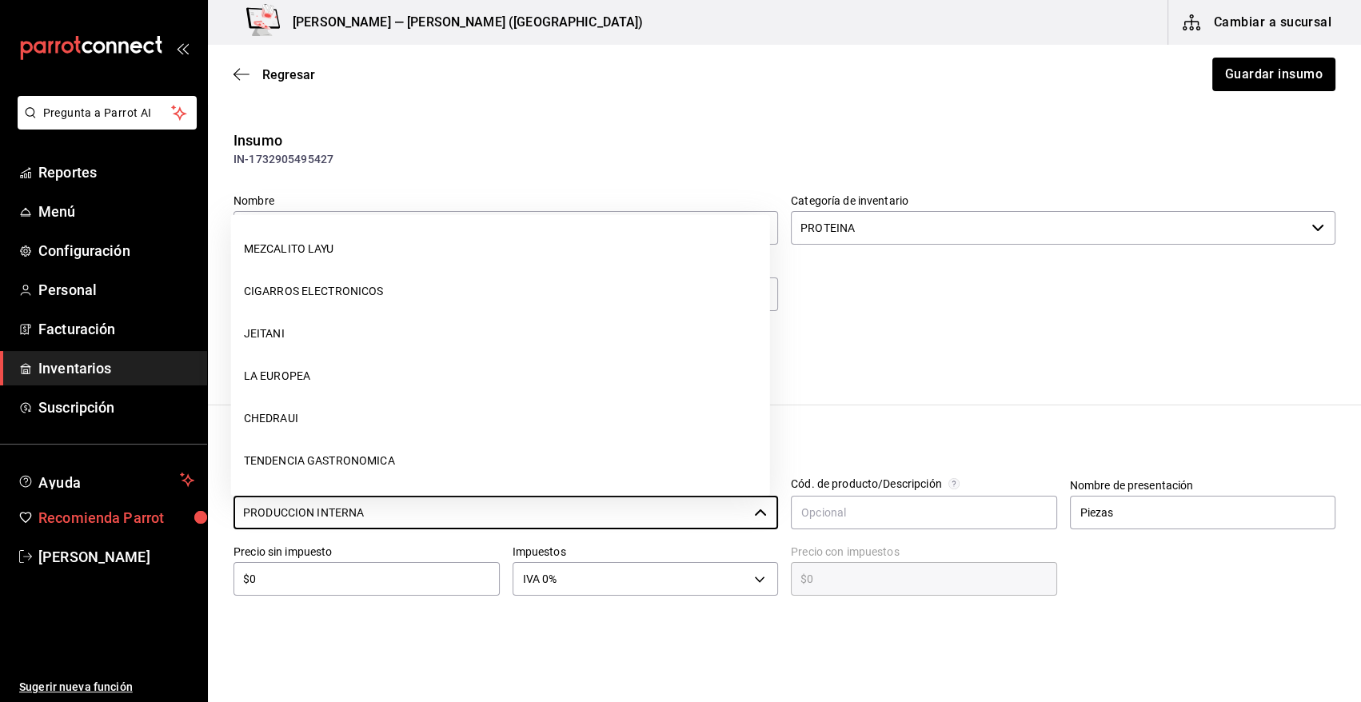
scroll to position [1524, 0]
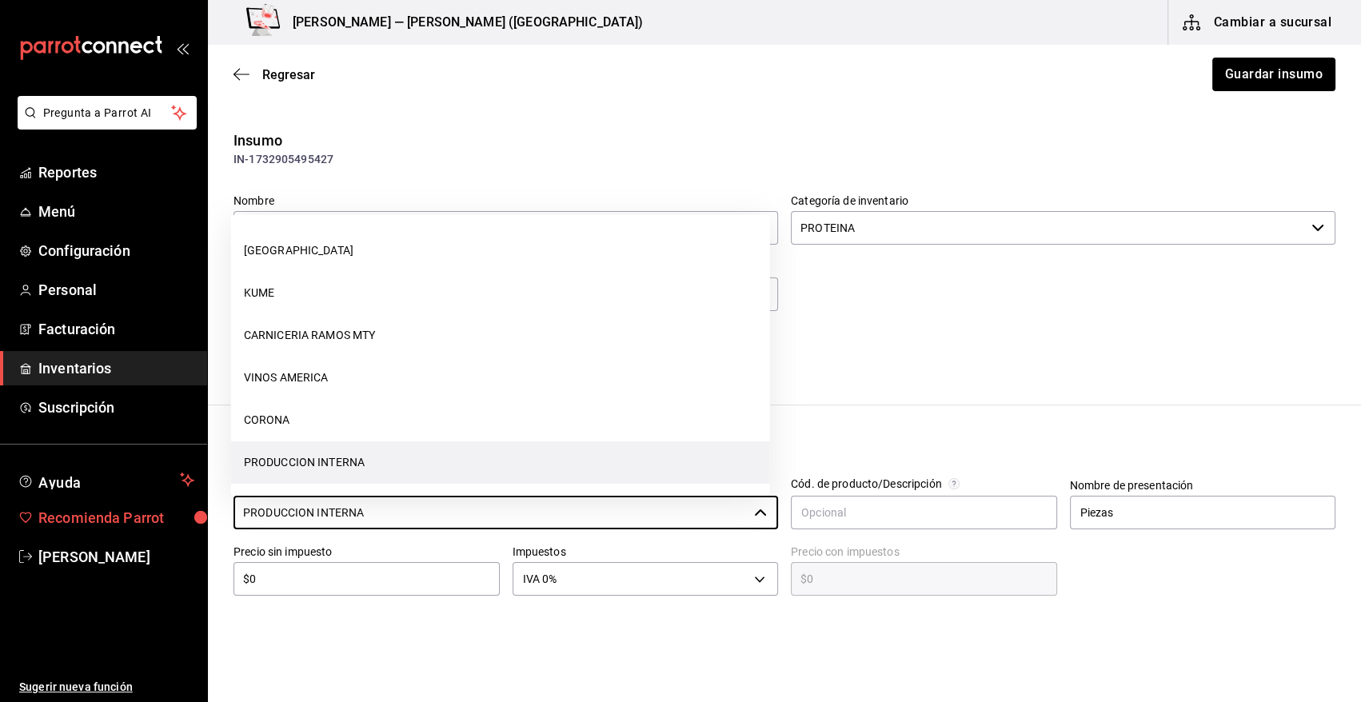
drag, startPoint x: 398, startPoint y: 518, endPoint x: 133, endPoint y: 522, distance: 265.5
click at [133, 522] on div "Pregunta a Parrot AI Reportes Menú Configuración Personal Facturación Inventari…" at bounding box center [680, 306] width 1361 height 612
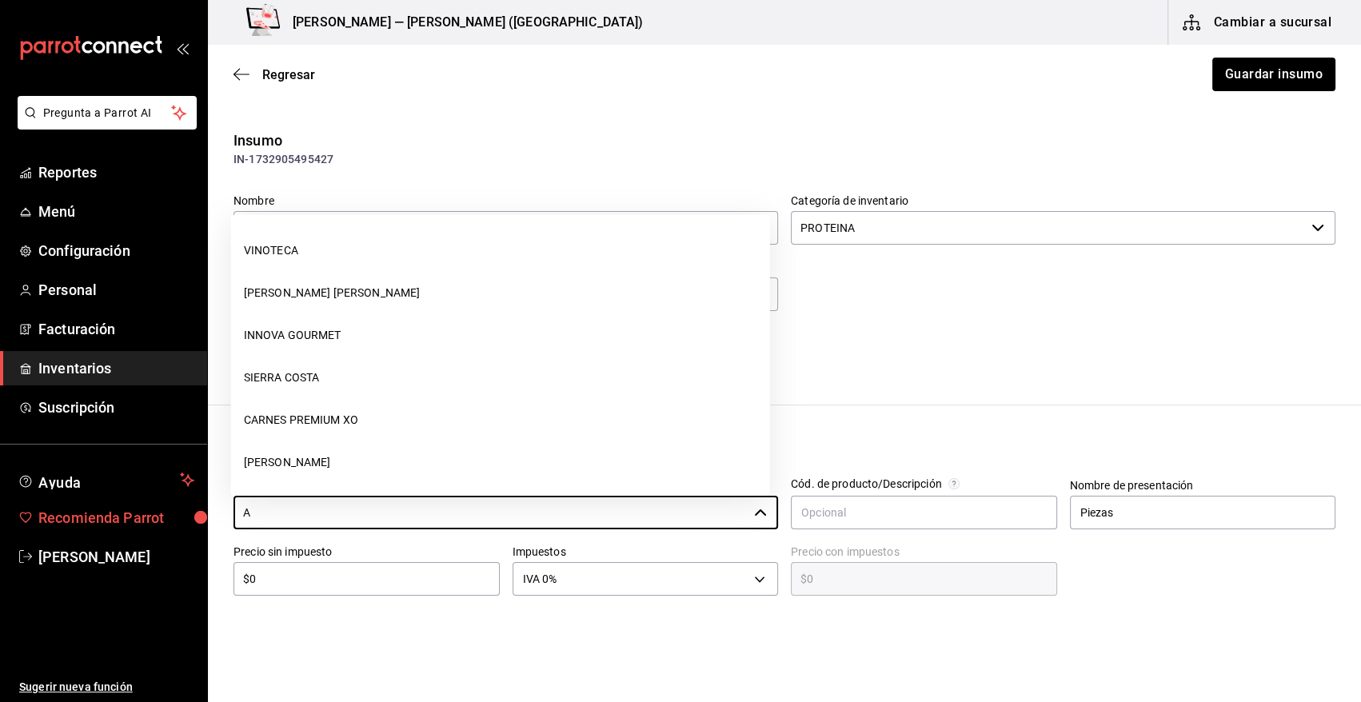
scroll to position [0, 0]
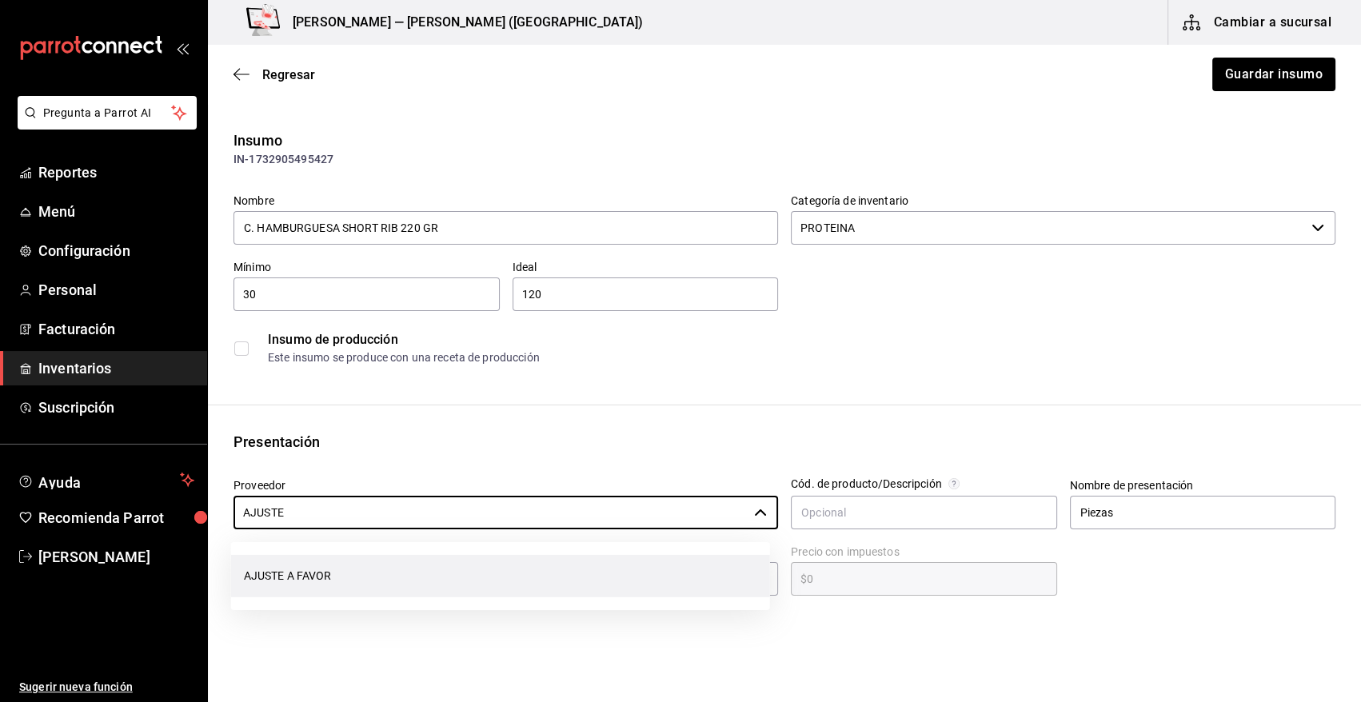
click at [304, 572] on li "AJUSTE A FAVOR" at bounding box center [500, 576] width 539 height 42
type input "AJUSTE A FAVOR"
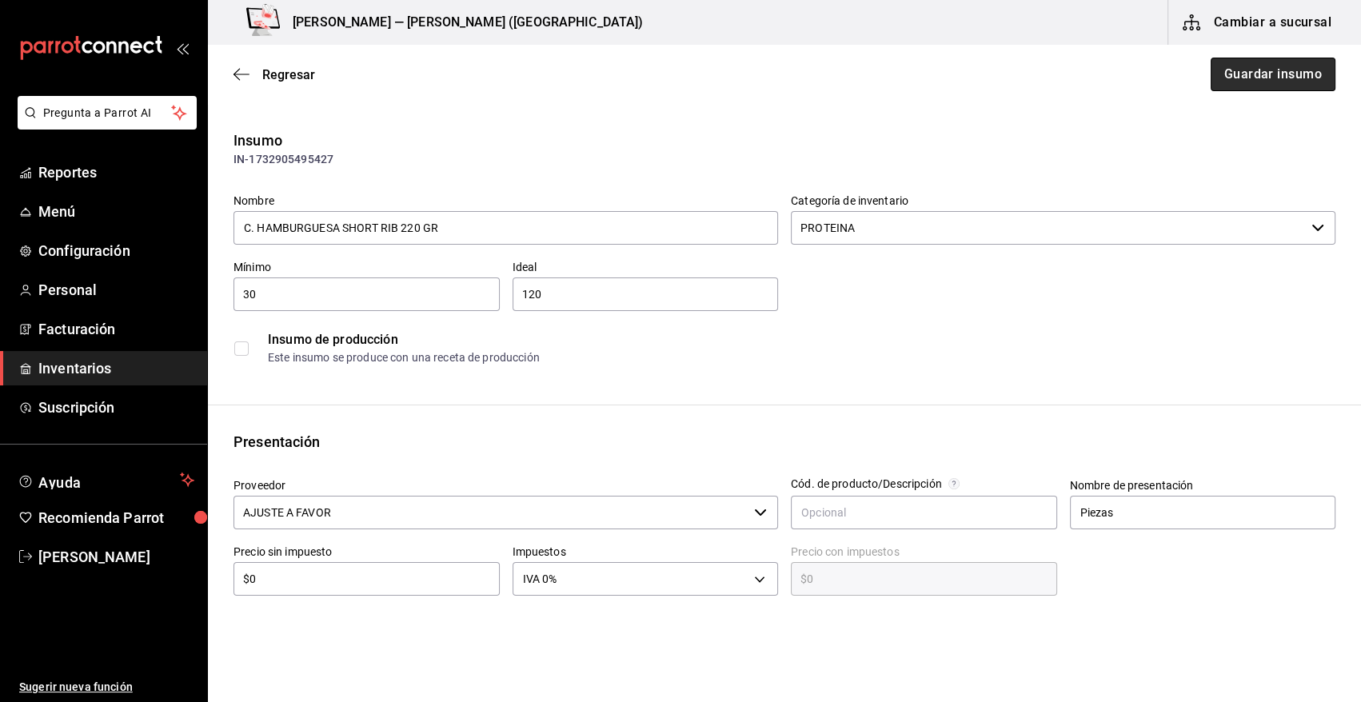
click at [1262, 74] on button "Guardar insumo" at bounding box center [1272, 75] width 125 height 34
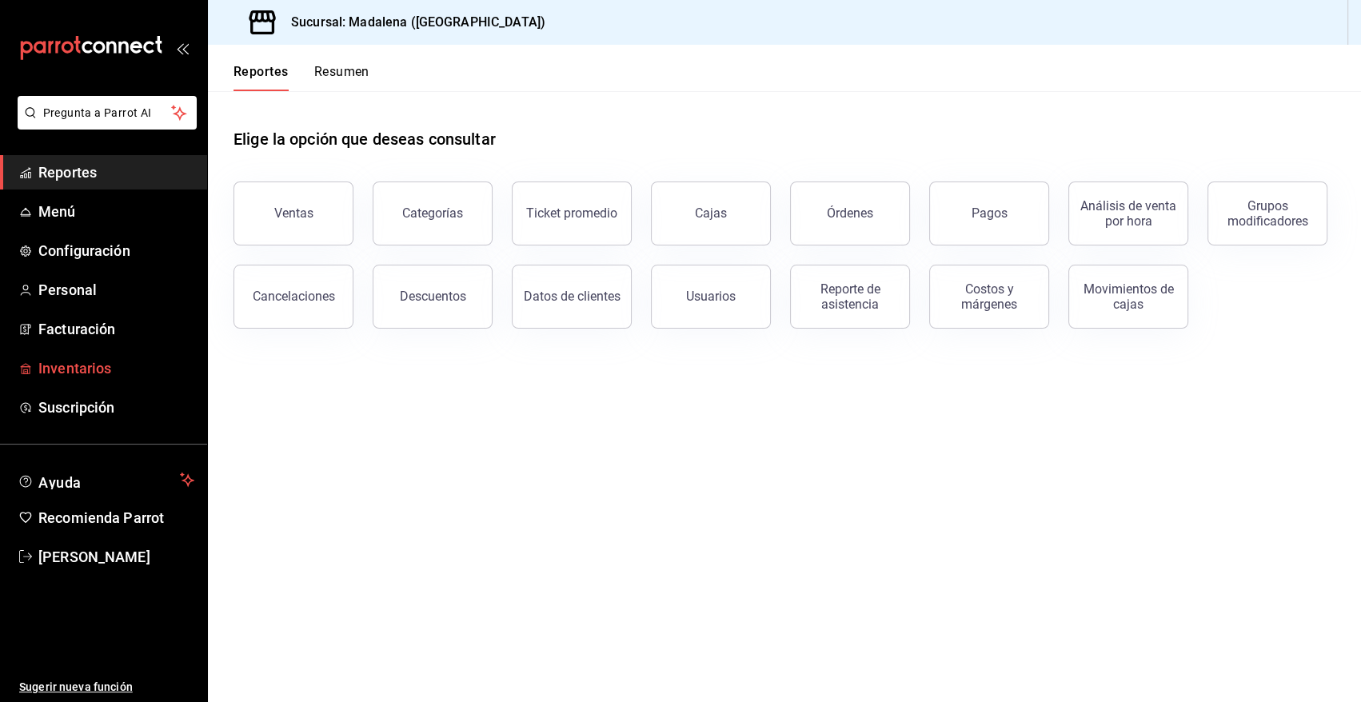
click at [76, 367] on span "Inventarios" at bounding box center [116, 368] width 156 height 22
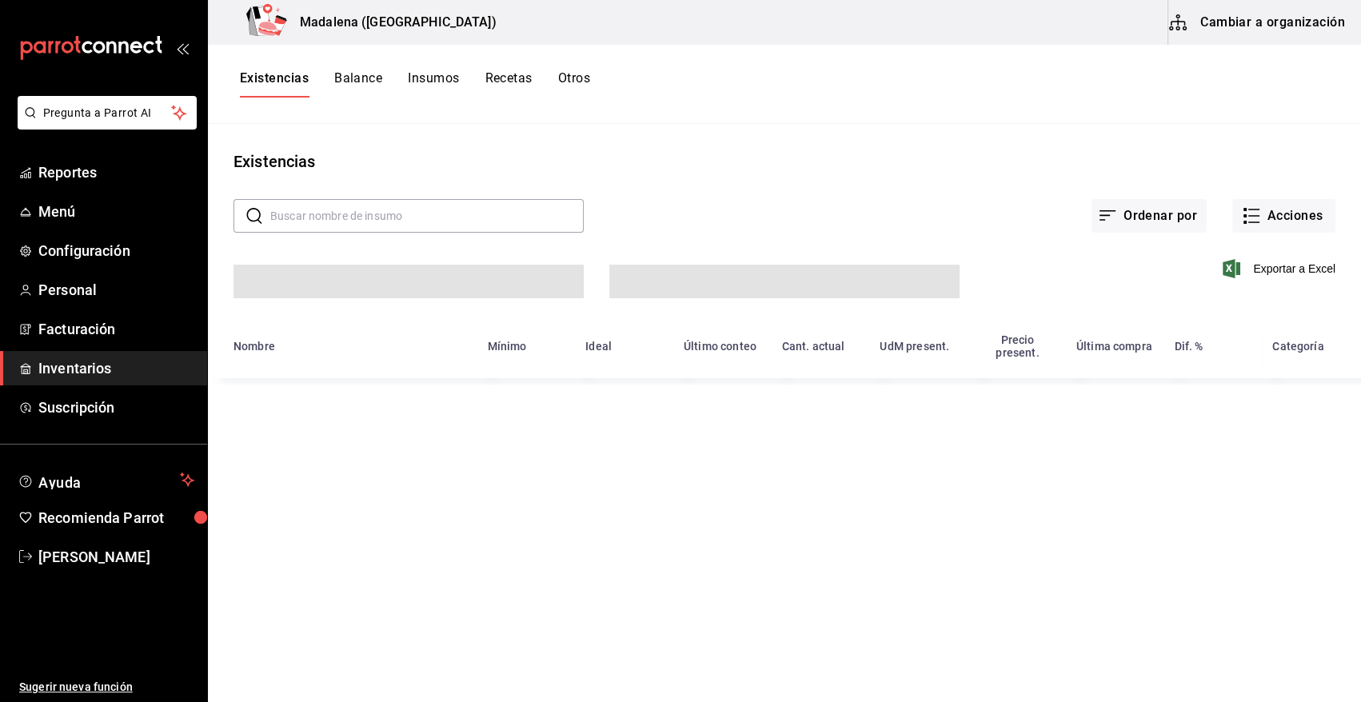
click at [607, 74] on div "Existencias Balance Insumos Recetas Otros" at bounding box center [784, 83] width 1153 height 27
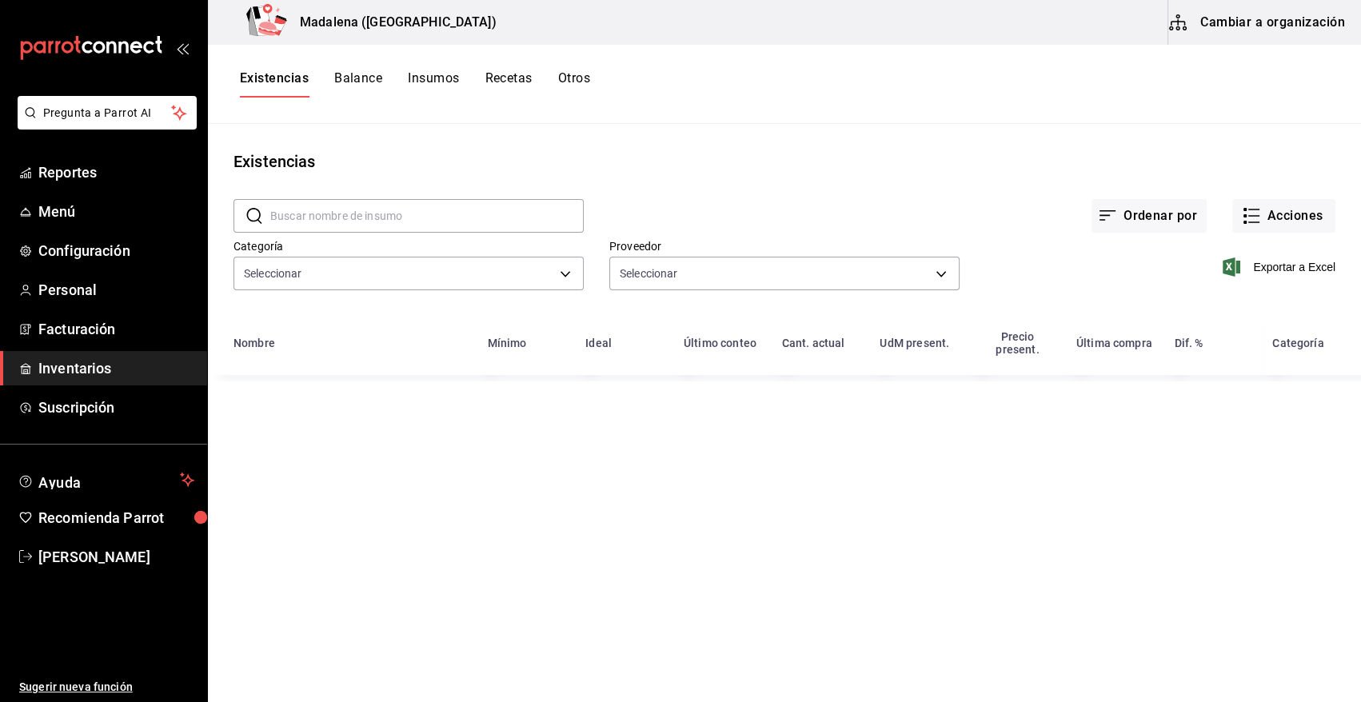
type input "08f8d543-33e6-4481-bf08-168a13d25a39,fff70c4d-68a8-4fc6-afb0-e4ac07d2781f,91e5a…"
type input "7b5a22ea-ae82-47fe-a4c8-9f0d08be3bd3,11f0659f-4ab3-4460-ae3e-50806b7d976a,96bb0…"
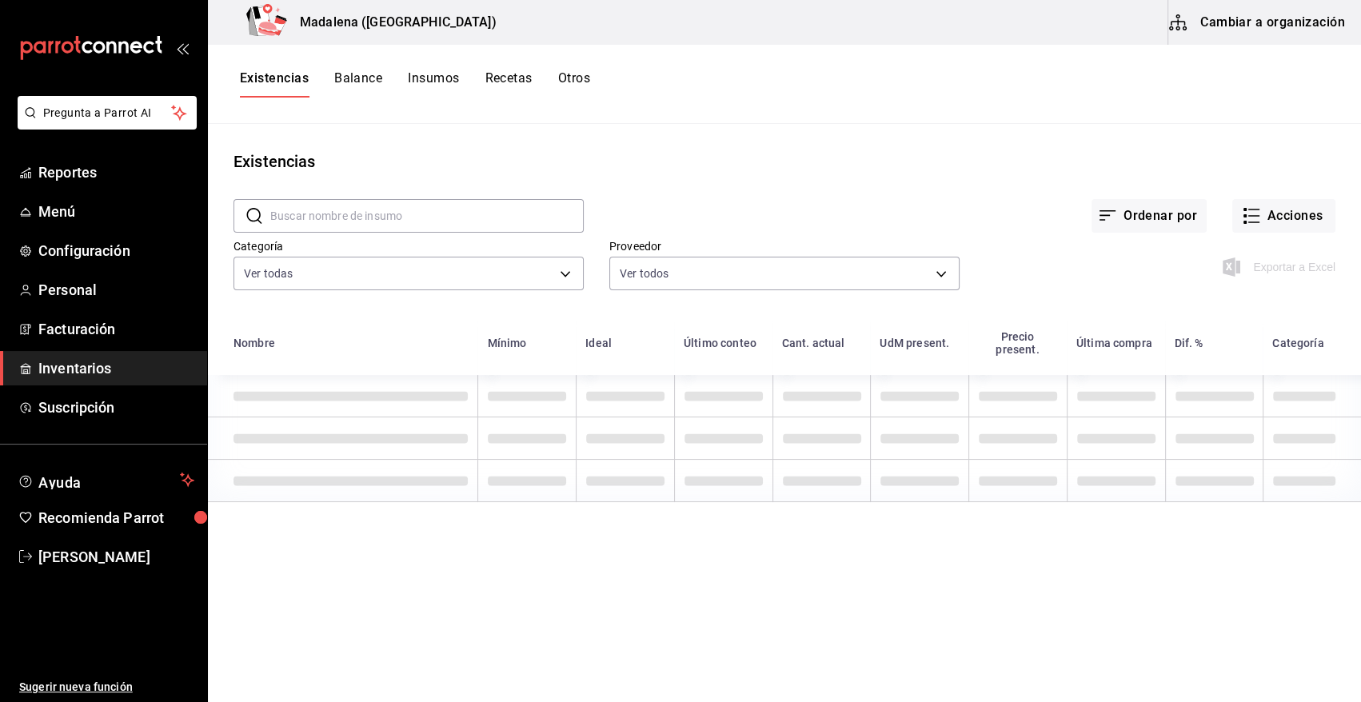
click at [565, 73] on button "Otros" at bounding box center [574, 83] width 32 height 27
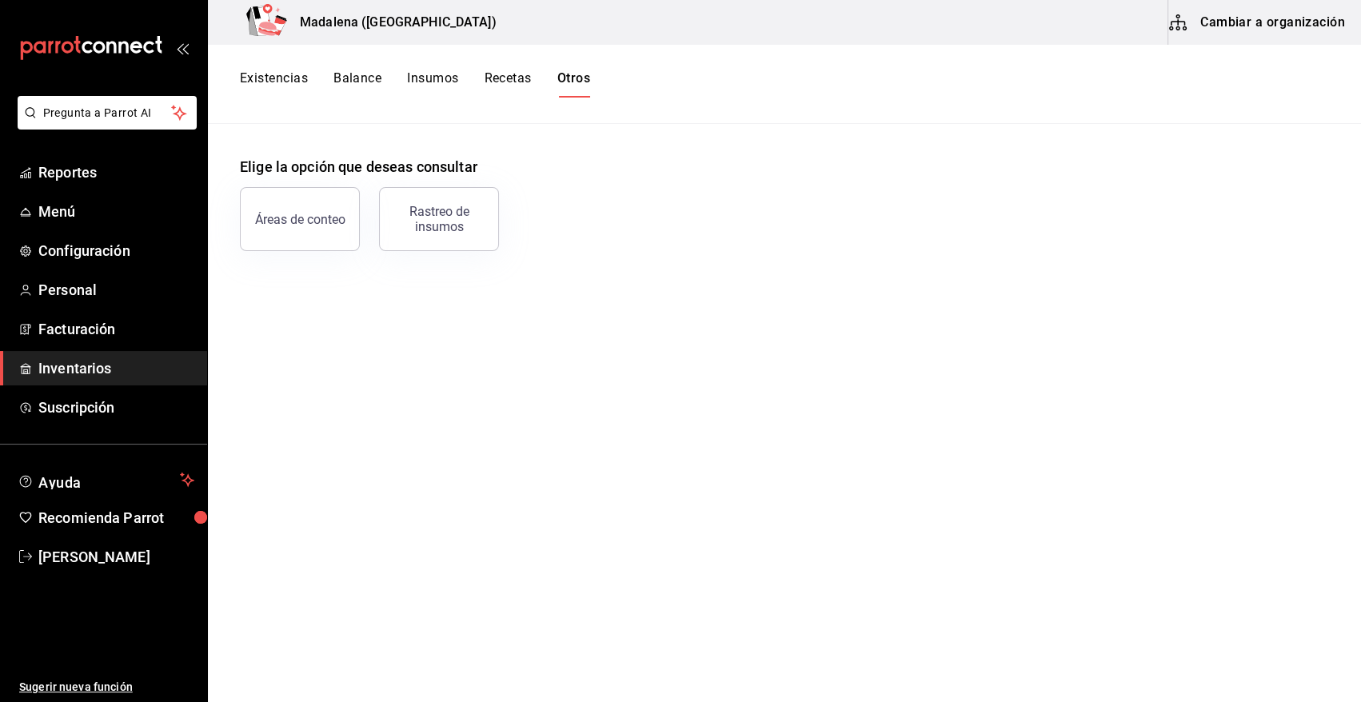
drag, startPoint x: 434, startPoint y: 224, endPoint x: 515, endPoint y: 236, distance: 81.6
click at [434, 224] on div "Rastreo de insumos" at bounding box center [438, 219] width 99 height 30
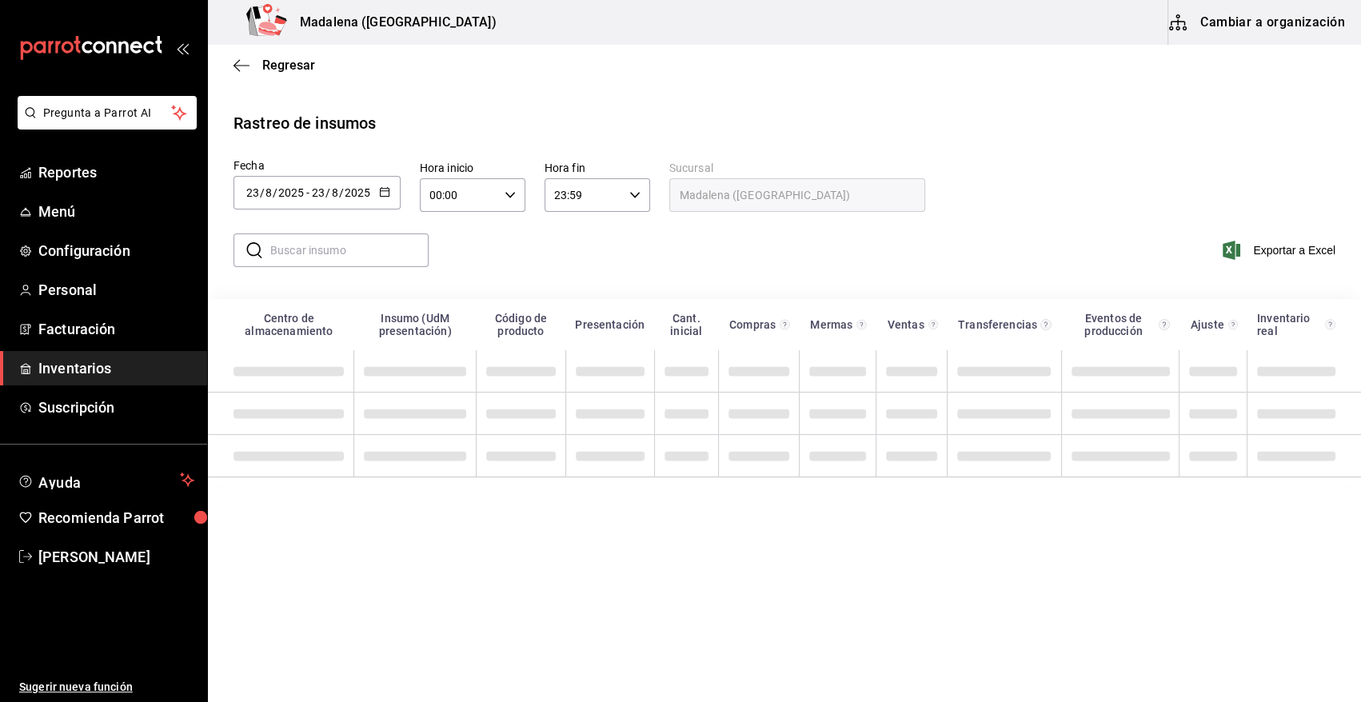
click at [383, 191] on icon "button" at bounding box center [384, 191] width 11 height 11
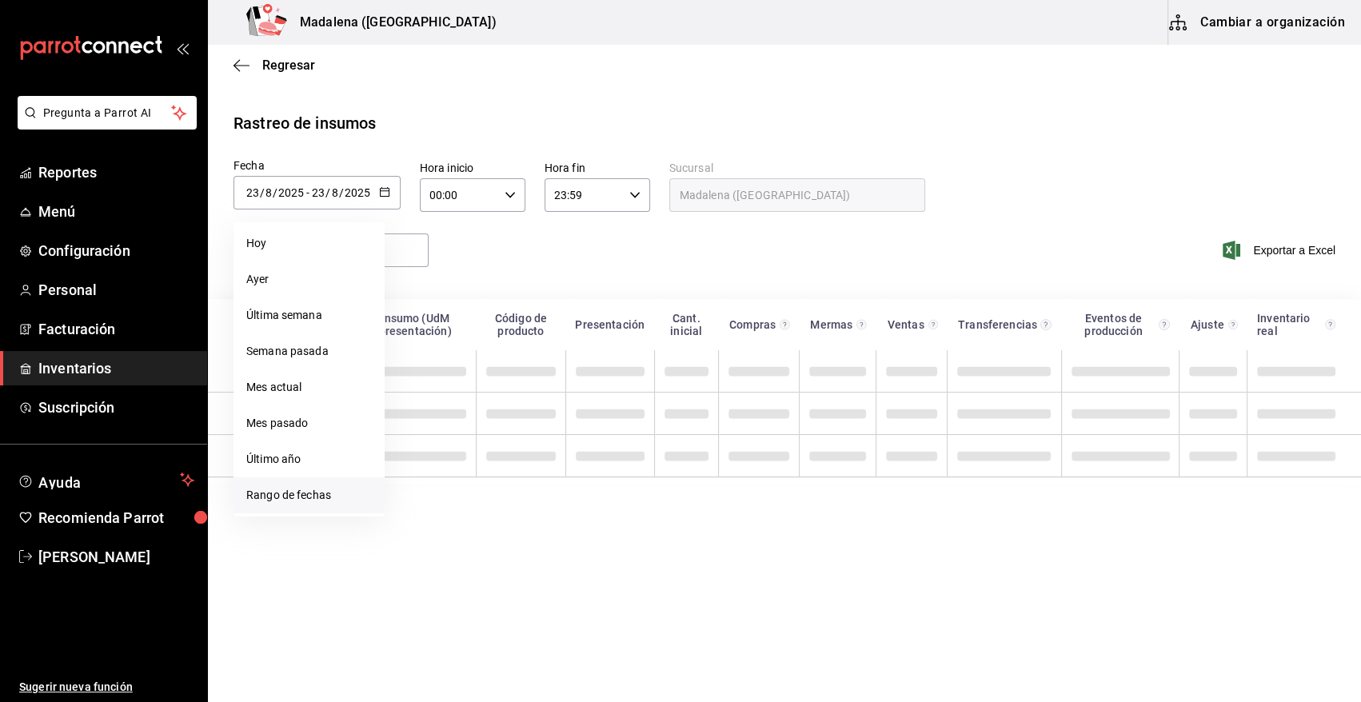
click at [305, 497] on li "Rango de fechas" at bounding box center [308, 495] width 151 height 36
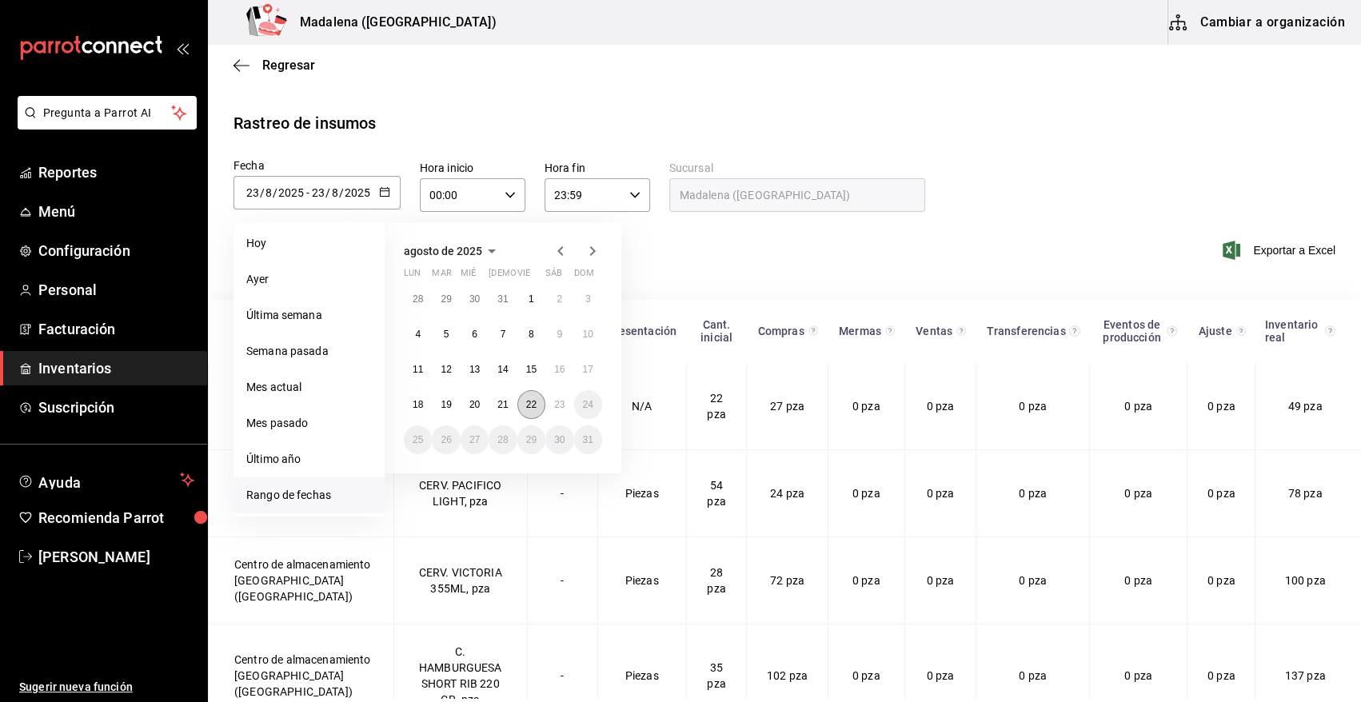
click at [526, 412] on button "22" at bounding box center [531, 404] width 28 height 29
click at [560, 410] on button "23" at bounding box center [559, 404] width 28 height 29
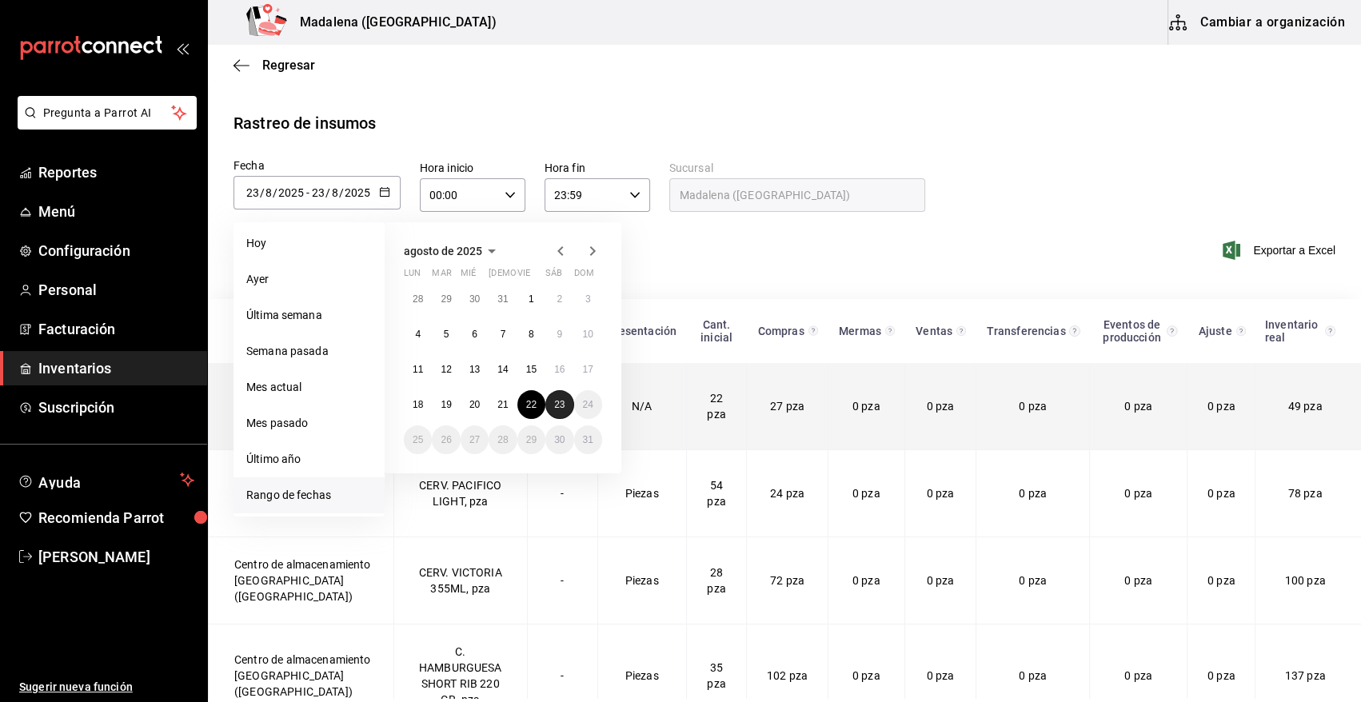
type input "2025-08-22"
type input "22"
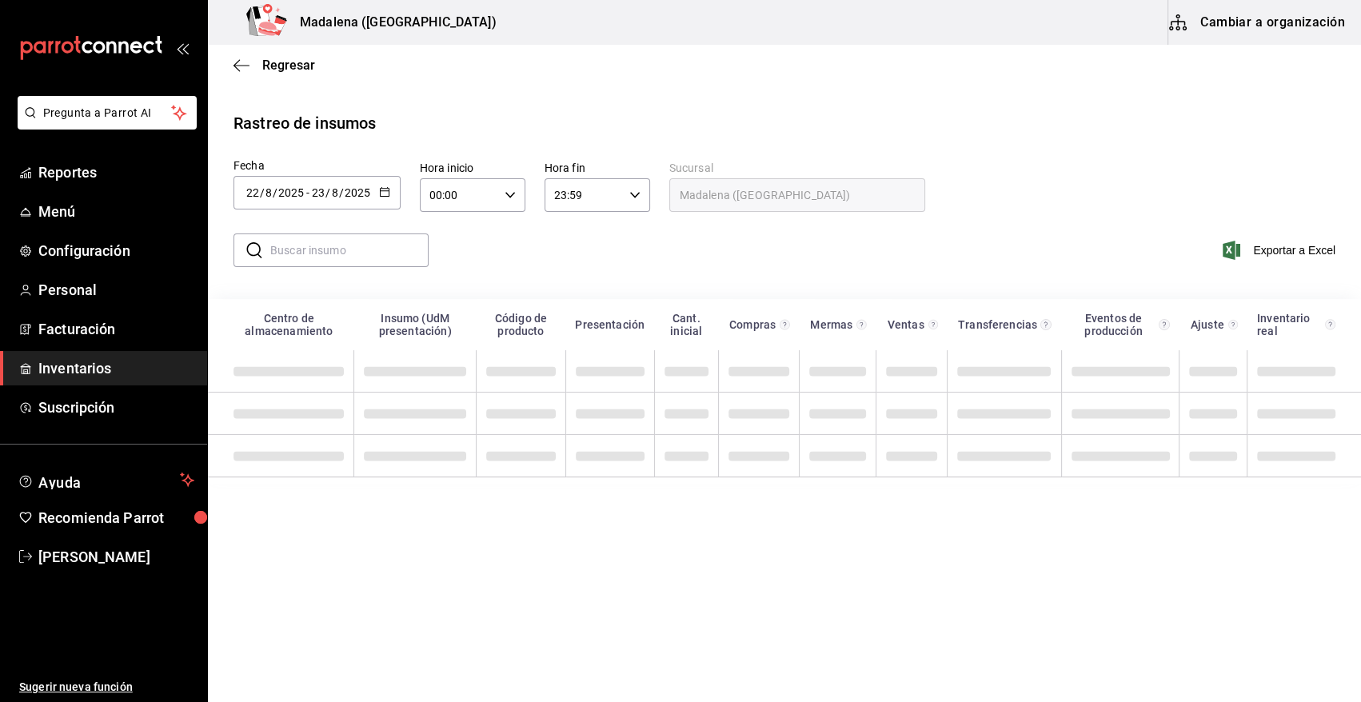
click at [507, 193] on icon "button" at bounding box center [510, 194] width 11 height 11
click at [505, 155] on div at bounding box center [680, 351] width 1361 height 702
click at [510, 193] on icon "button" at bounding box center [510, 194] width 11 height 11
click at [452, 294] on span "08" at bounding box center [444, 294] width 27 height 13
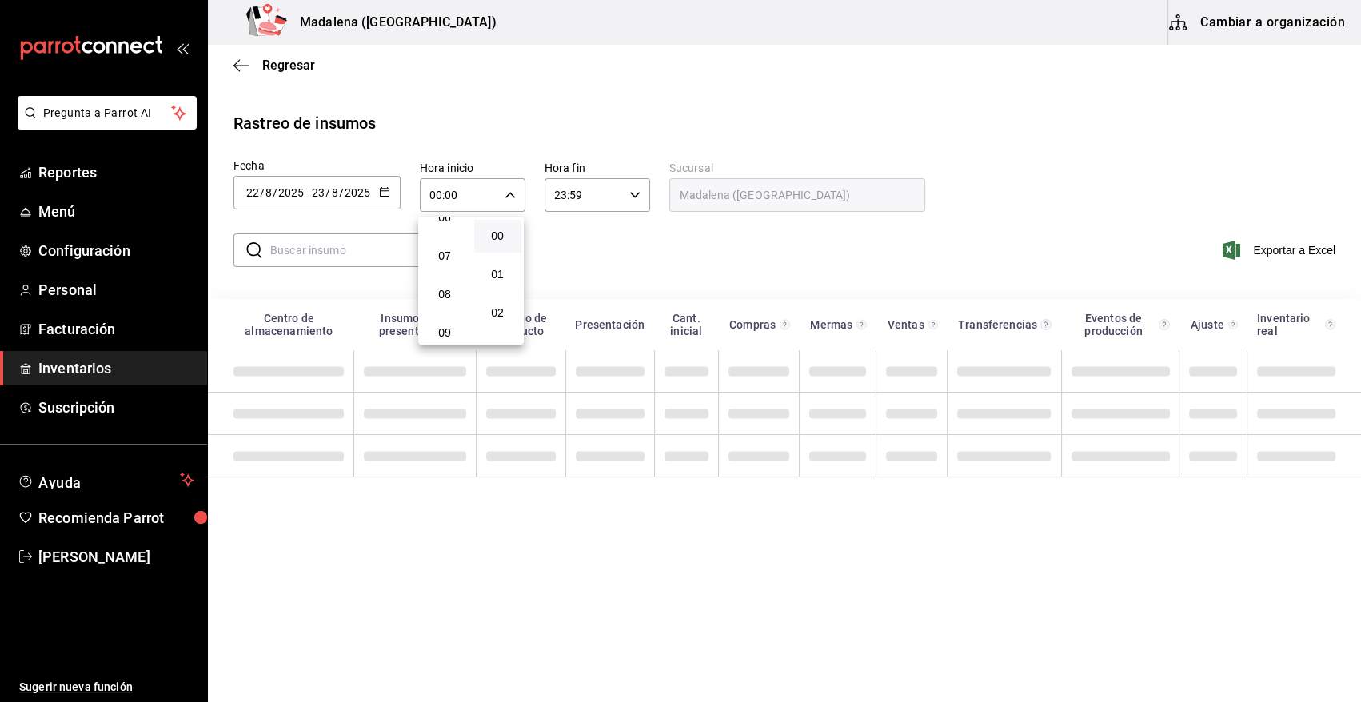
type input "08:00"
click at [610, 253] on div at bounding box center [680, 351] width 1361 height 702
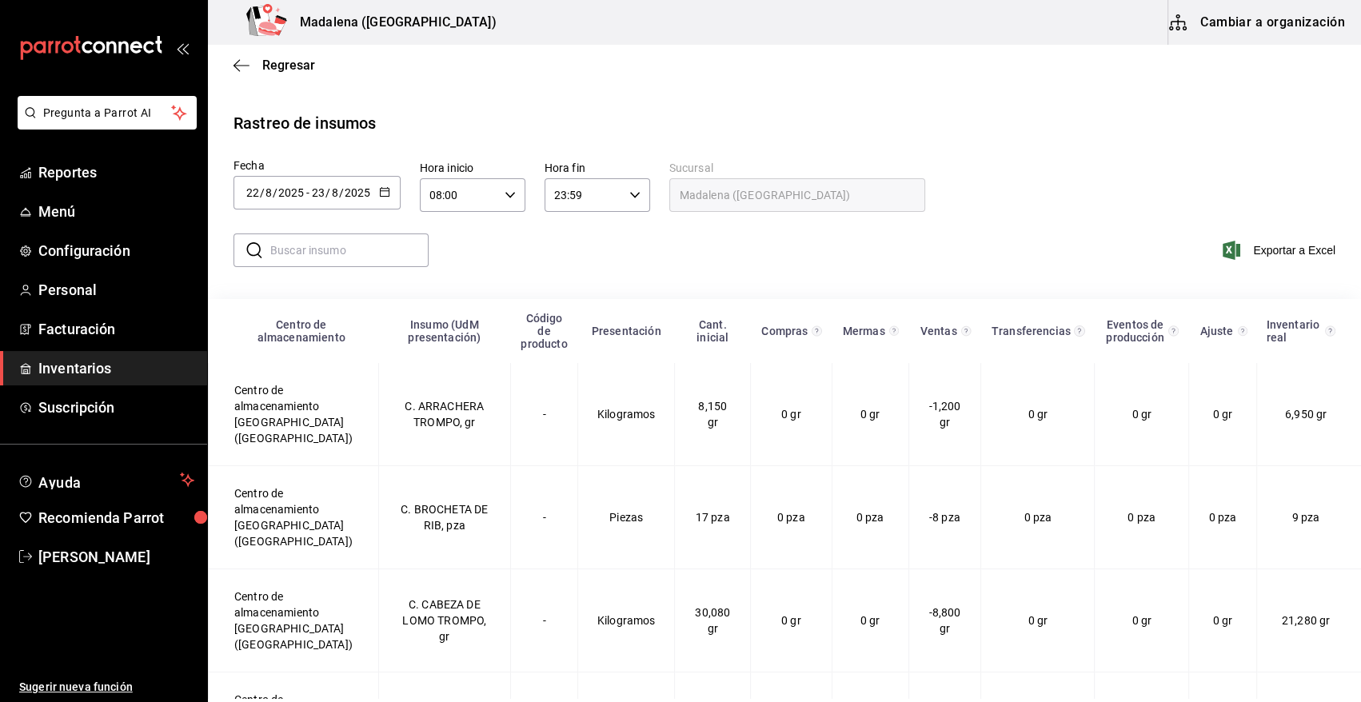
click at [366, 249] on input "text" at bounding box center [349, 250] width 158 height 32
type input "L"
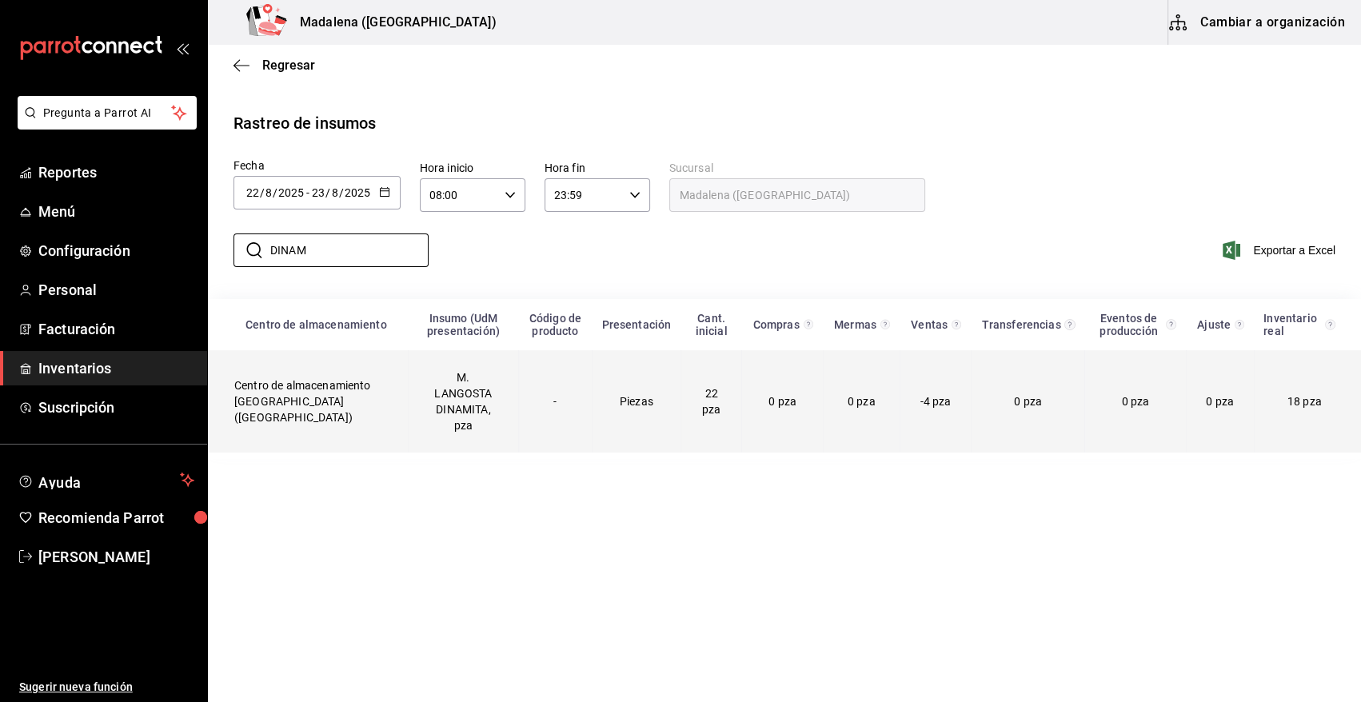
type input "DINAM"
click at [408, 413] on td "M. LANGOSTA DINAMITA, pza" at bounding box center [463, 401] width 110 height 102
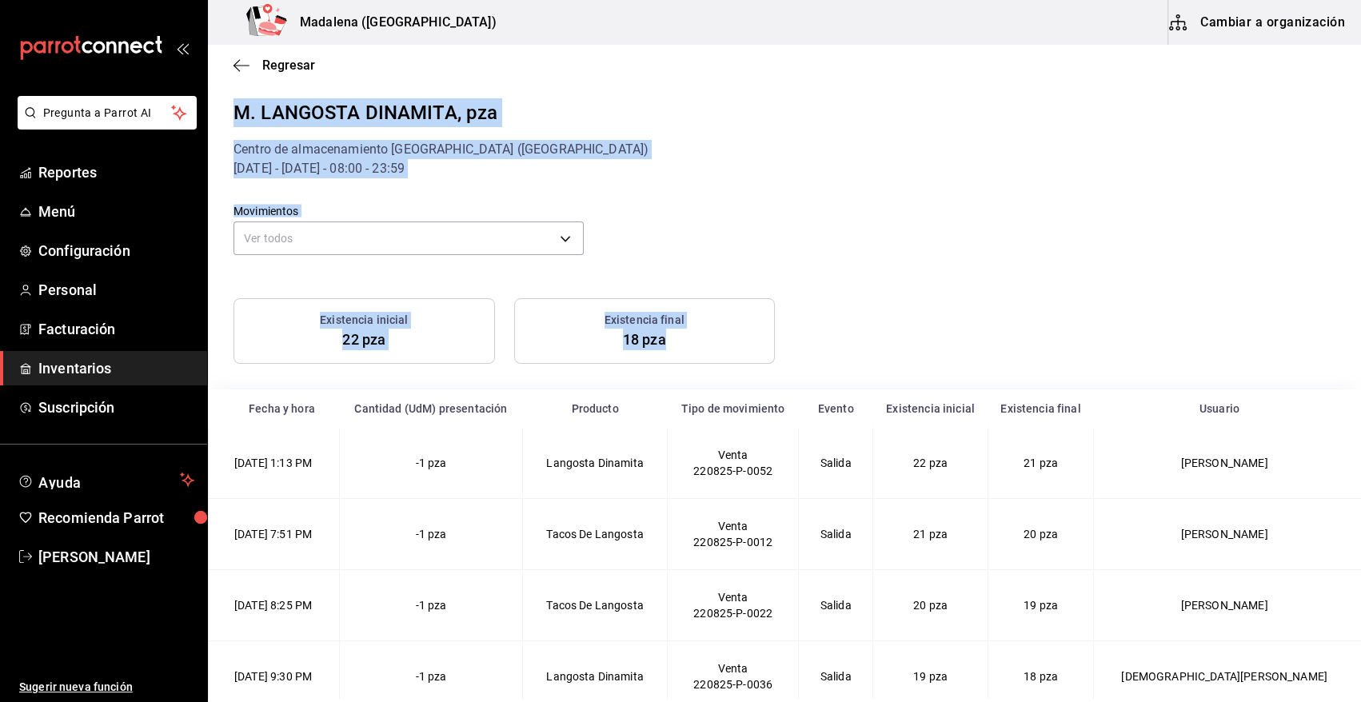
scroll to position [19, 0]
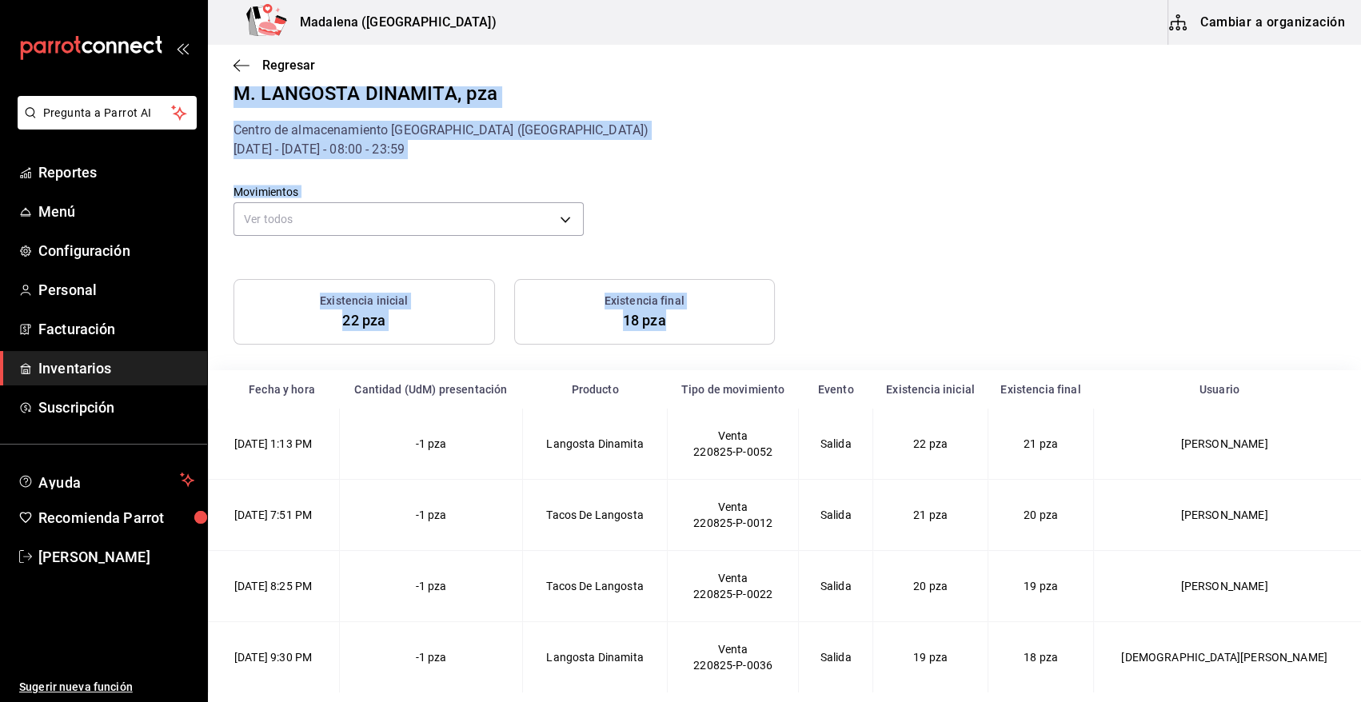
drag, startPoint x: 234, startPoint y: 108, endPoint x: 1328, endPoint y: 727, distance: 1256.7
click at [1328, 699] on html "Pregunta a Parrot AI Reportes Menú Configuración Personal Facturación Inventari…" at bounding box center [680, 349] width 1361 height 699
copy div "M. LANGOSTA DINAMITA, pza Centro de almacenamiento Madalena (Vallarta) 22/08/20…"
click at [273, 64] on span "Regresar" at bounding box center [288, 65] width 53 height 15
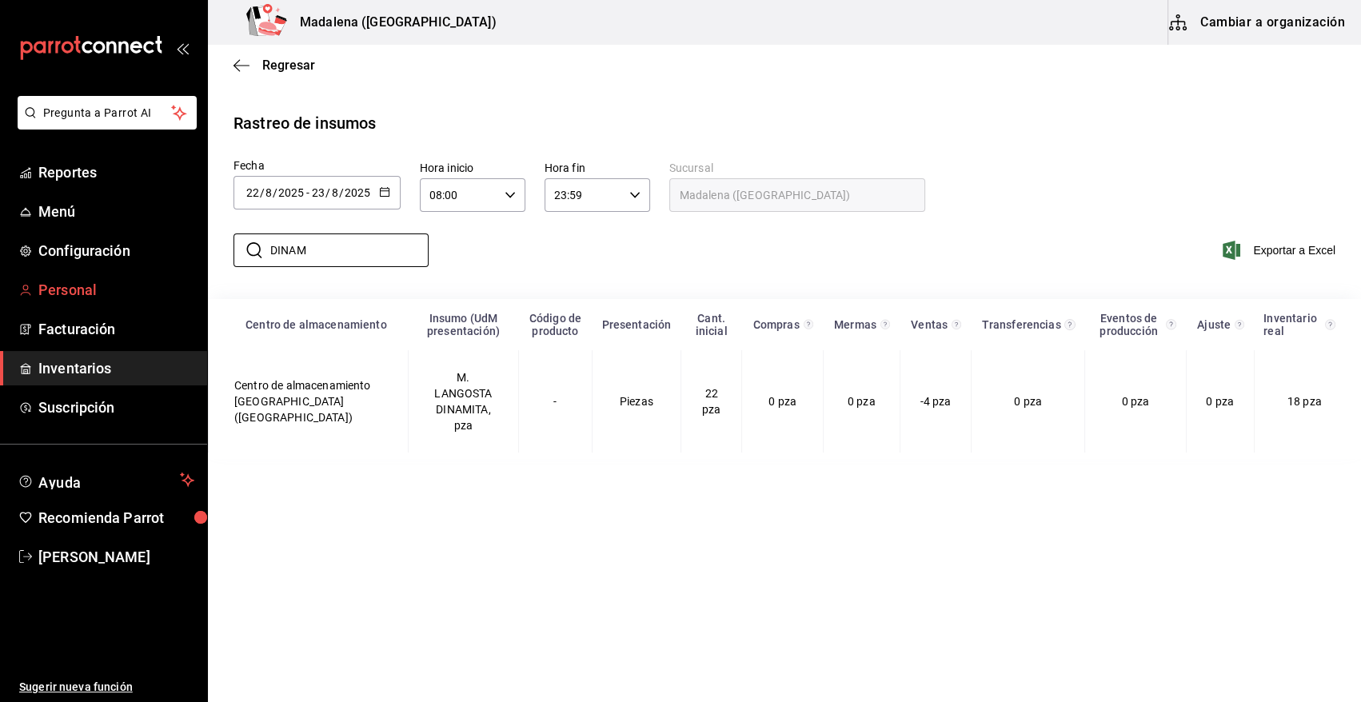
drag, startPoint x: 280, startPoint y: 261, endPoint x: 160, endPoint y: 280, distance: 121.3
click at [160, 280] on div "Pregunta a Parrot AI Reportes Menú Configuración Personal Facturación Inventari…" at bounding box center [680, 349] width 1361 height 699
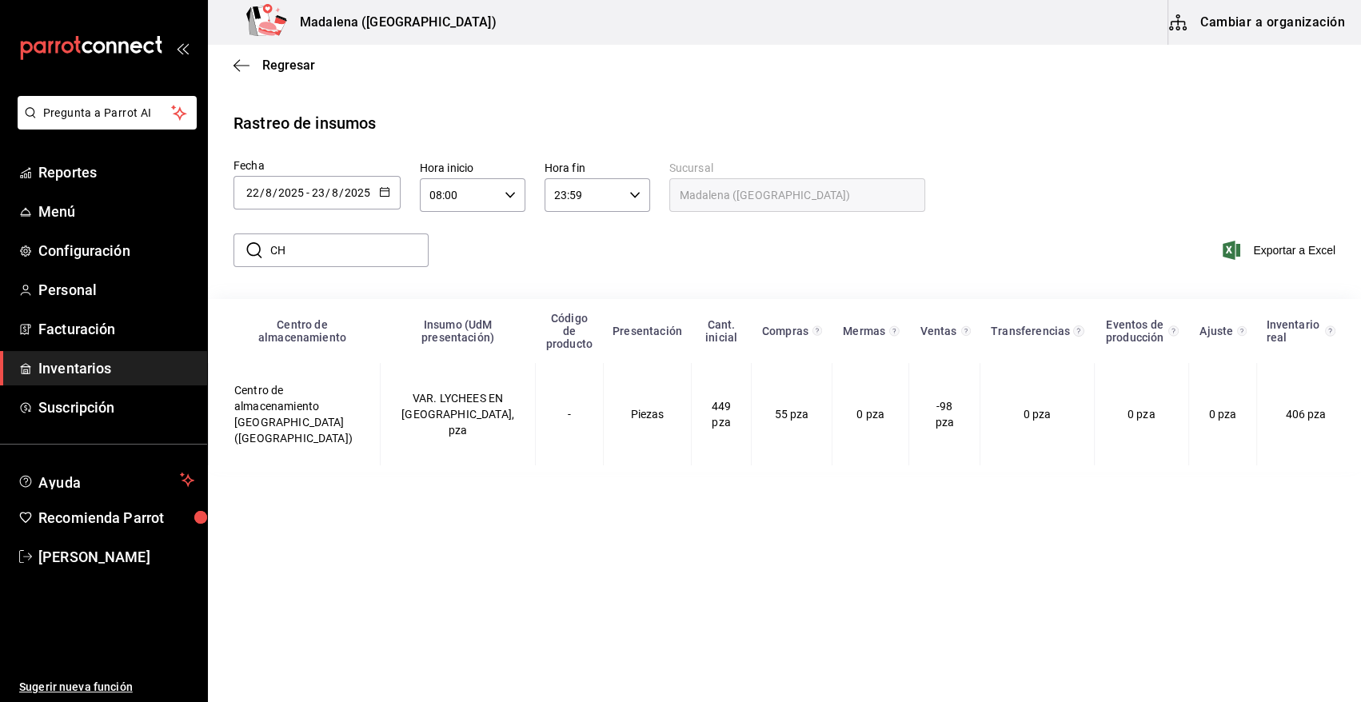
type input "C"
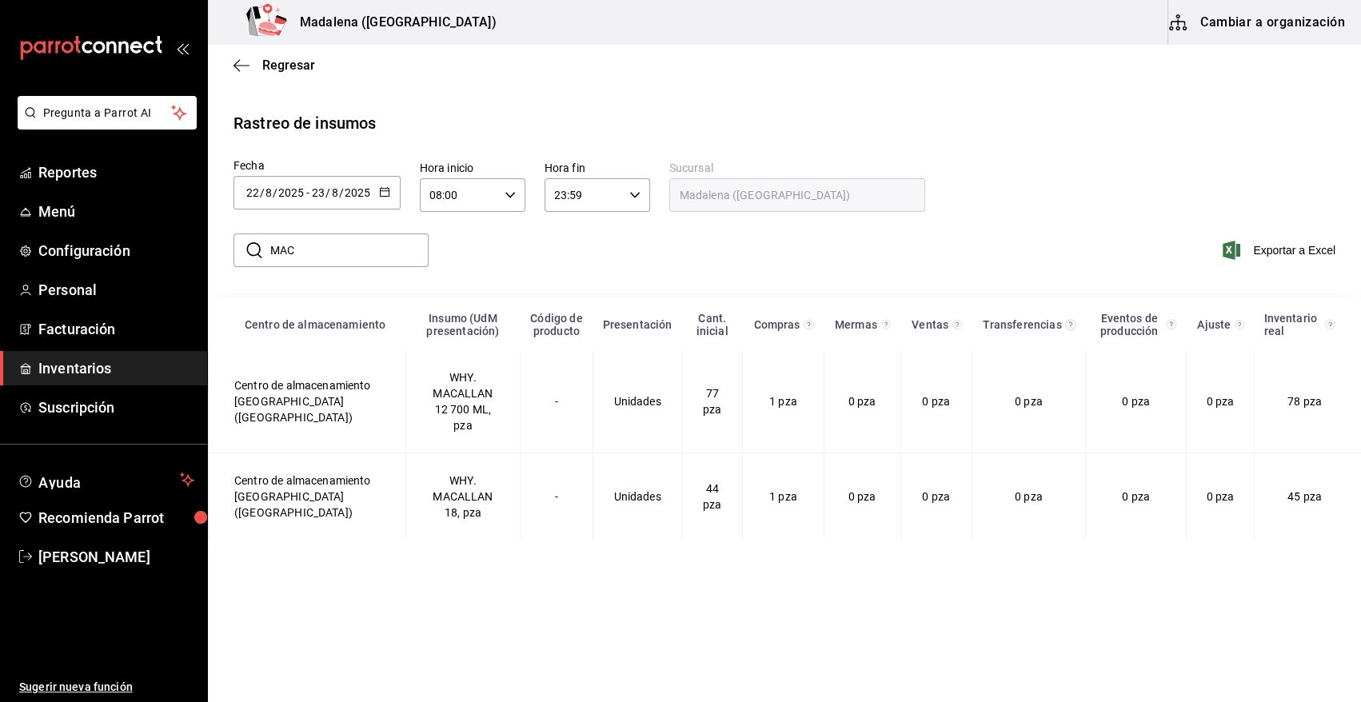
click at [314, 244] on input "MAC" at bounding box center [349, 250] width 158 height 32
click at [308, 254] on input "MAC" at bounding box center [349, 250] width 158 height 32
type input "M"
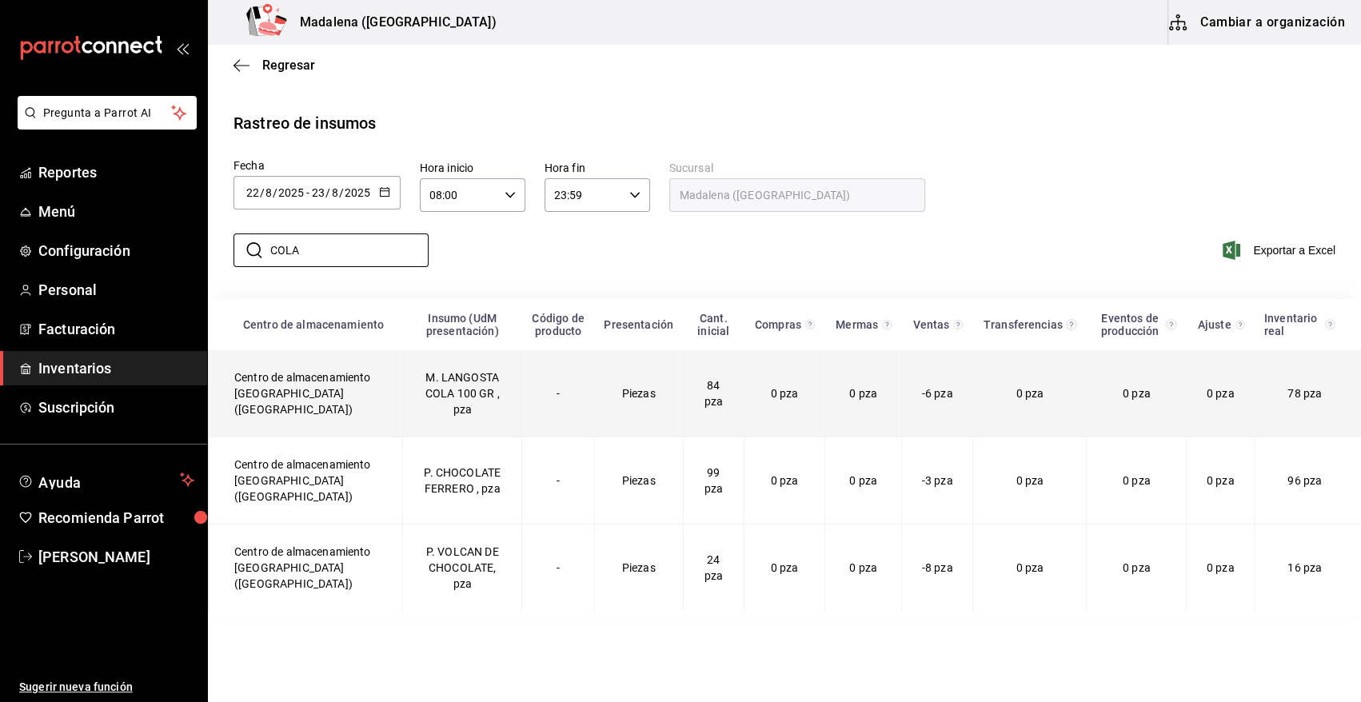
type input "COLA"
click at [440, 391] on td "M. LANGOSTA COLA 100 GR , pza" at bounding box center [462, 393] width 119 height 87
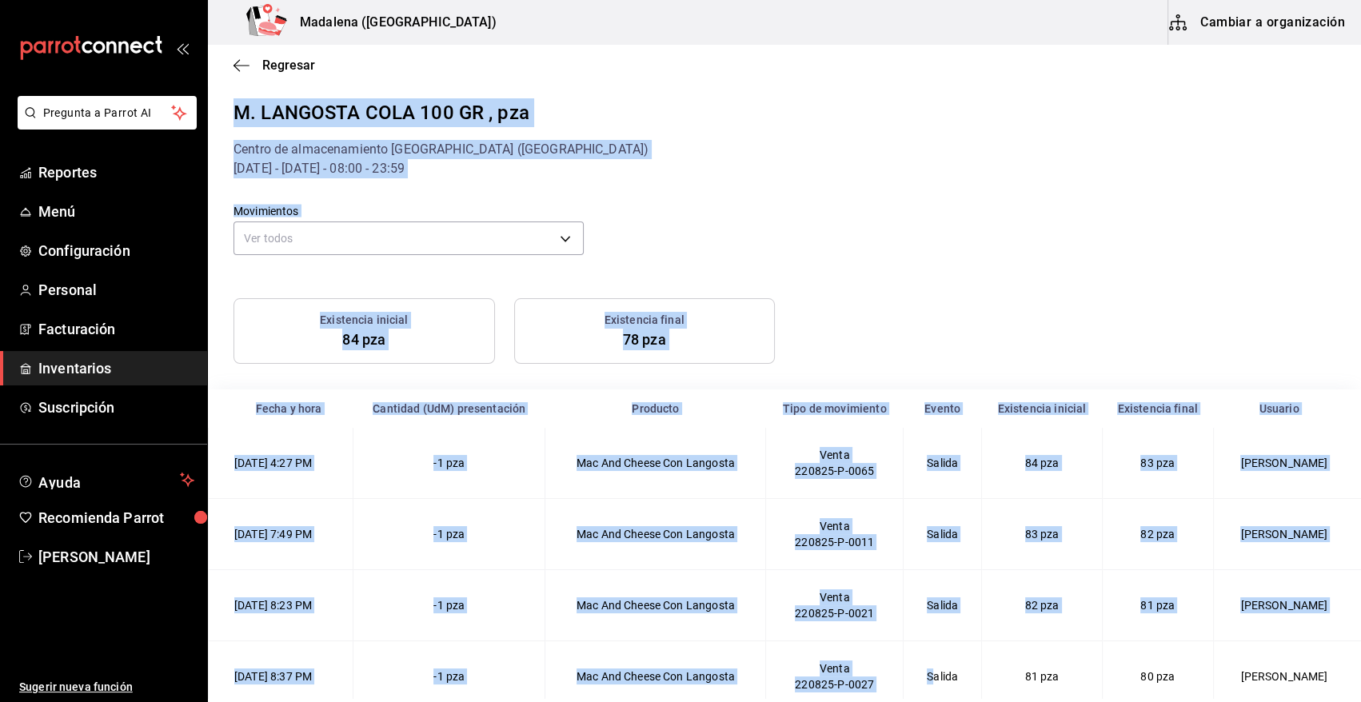
scroll to position [162, 0]
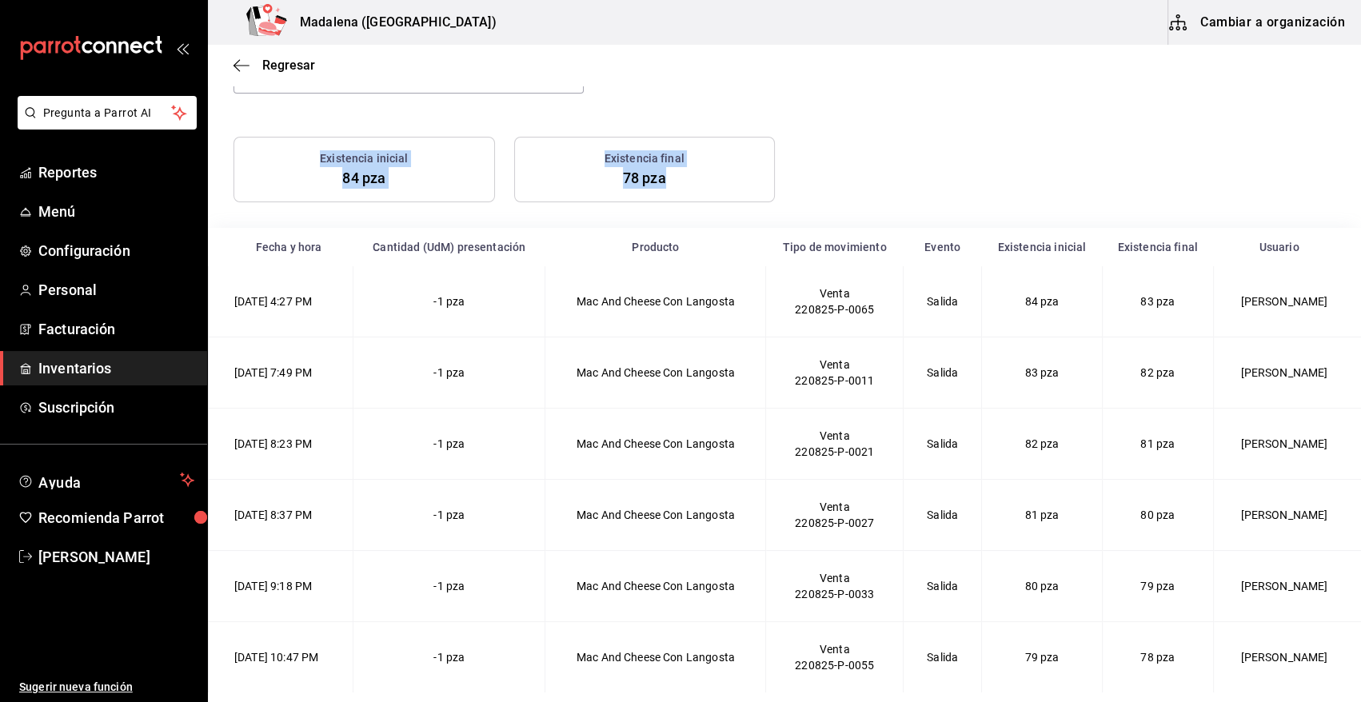
drag, startPoint x: 233, startPoint y: 107, endPoint x: 1183, endPoint y: 733, distance: 1138.3
click at [1183, 699] on html "Pregunta a Parrot AI Reportes Menú Configuración Personal Facturación Inventari…" at bounding box center [680, 349] width 1361 height 699
copy div "M. LANGOSTA COLA 100 GR , pza Centro de almacenamiento Madalena (Vallarta) 22/0…"
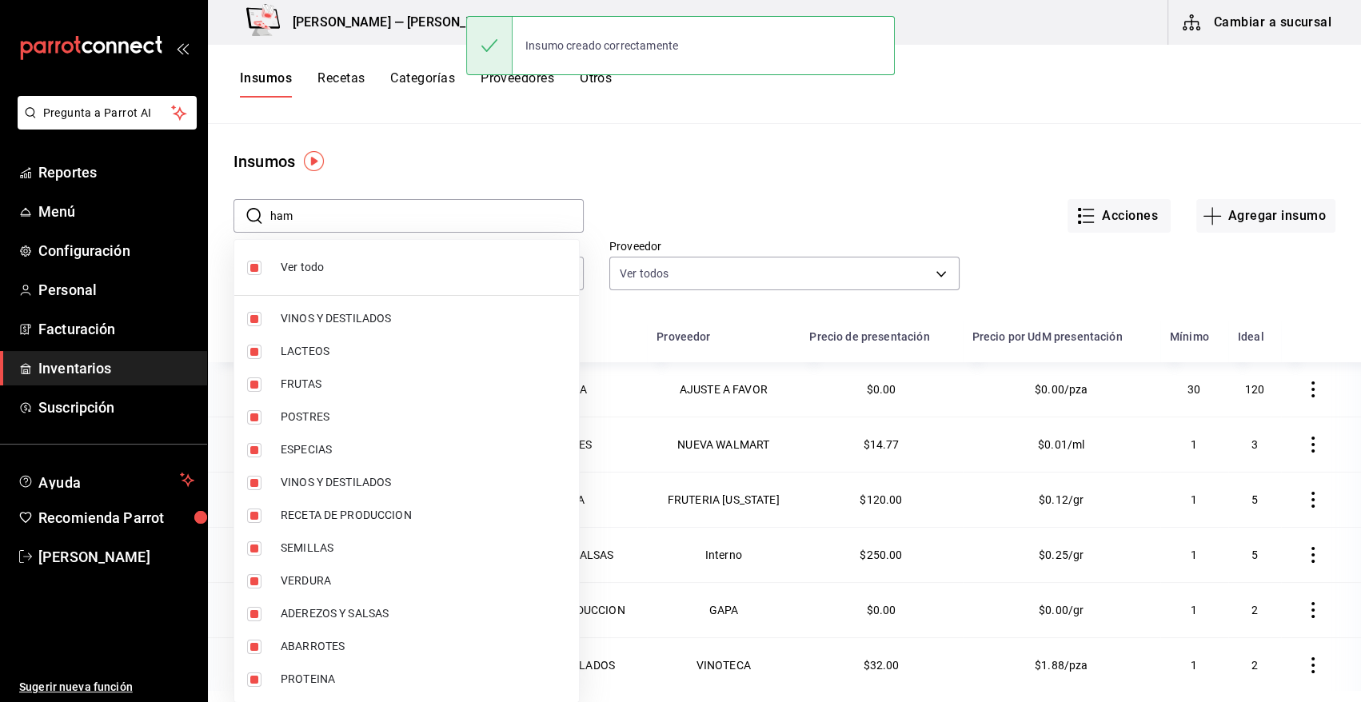
drag, startPoint x: 393, startPoint y: 272, endPoint x: 178, endPoint y: 289, distance: 214.9
click at [178, 289] on body "Pregunta a Parrot AI Reportes Menú Configuración Personal Facturación Inventari…" at bounding box center [680, 345] width 1361 height 691
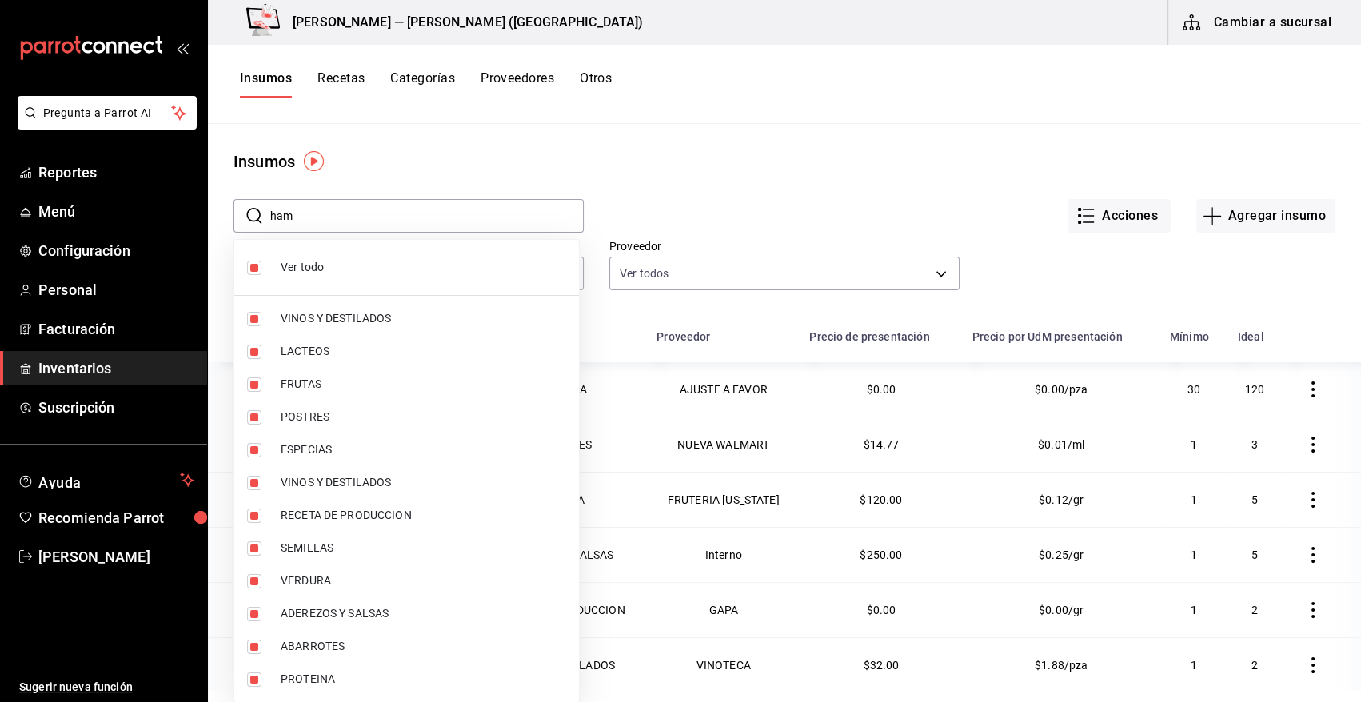
click at [737, 154] on div at bounding box center [680, 351] width 1361 height 702
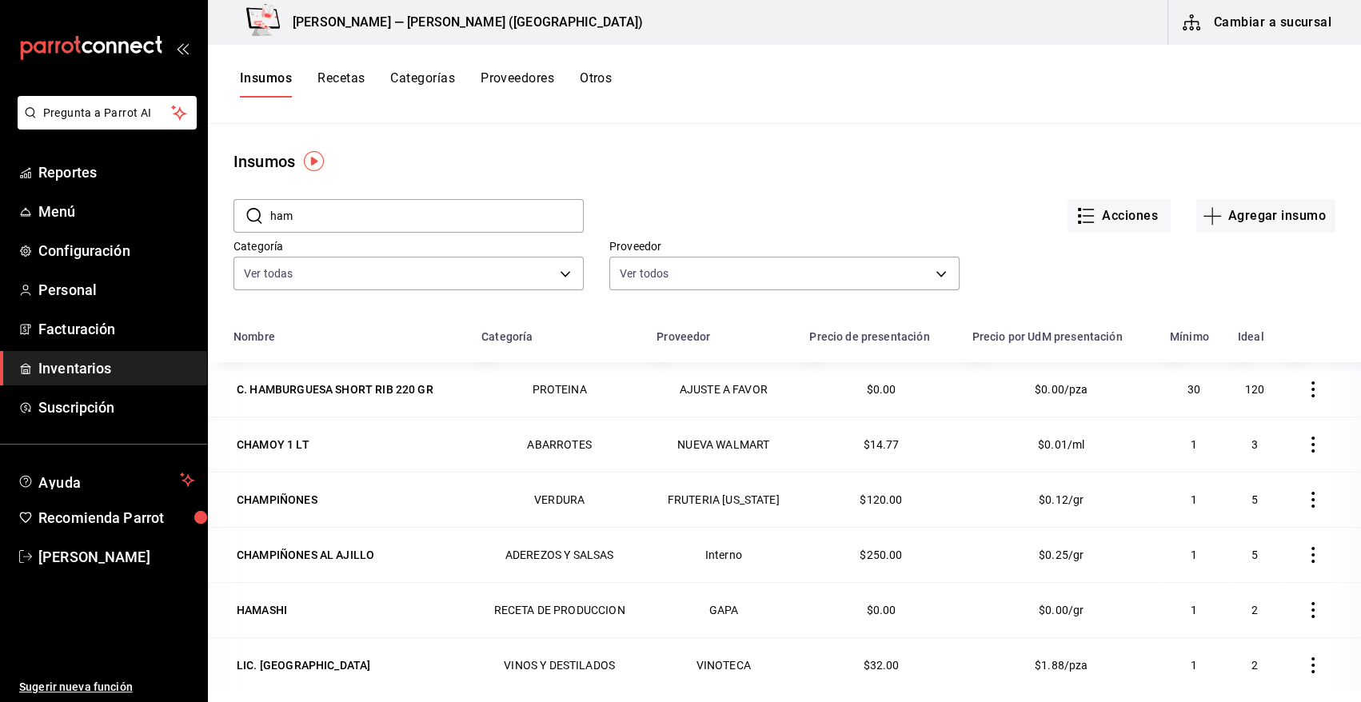
click at [438, 225] on input "ham" at bounding box center [426, 216] width 313 height 32
type input "h"
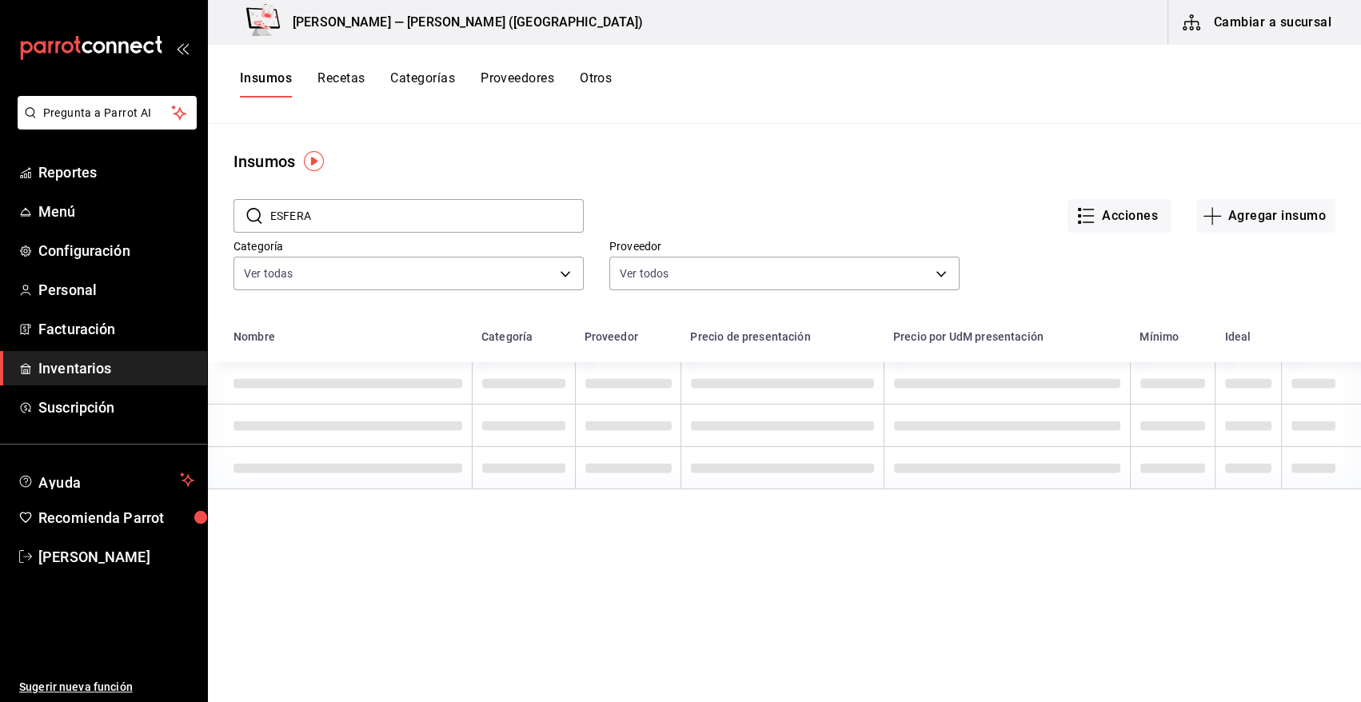
type input "ESFERA"
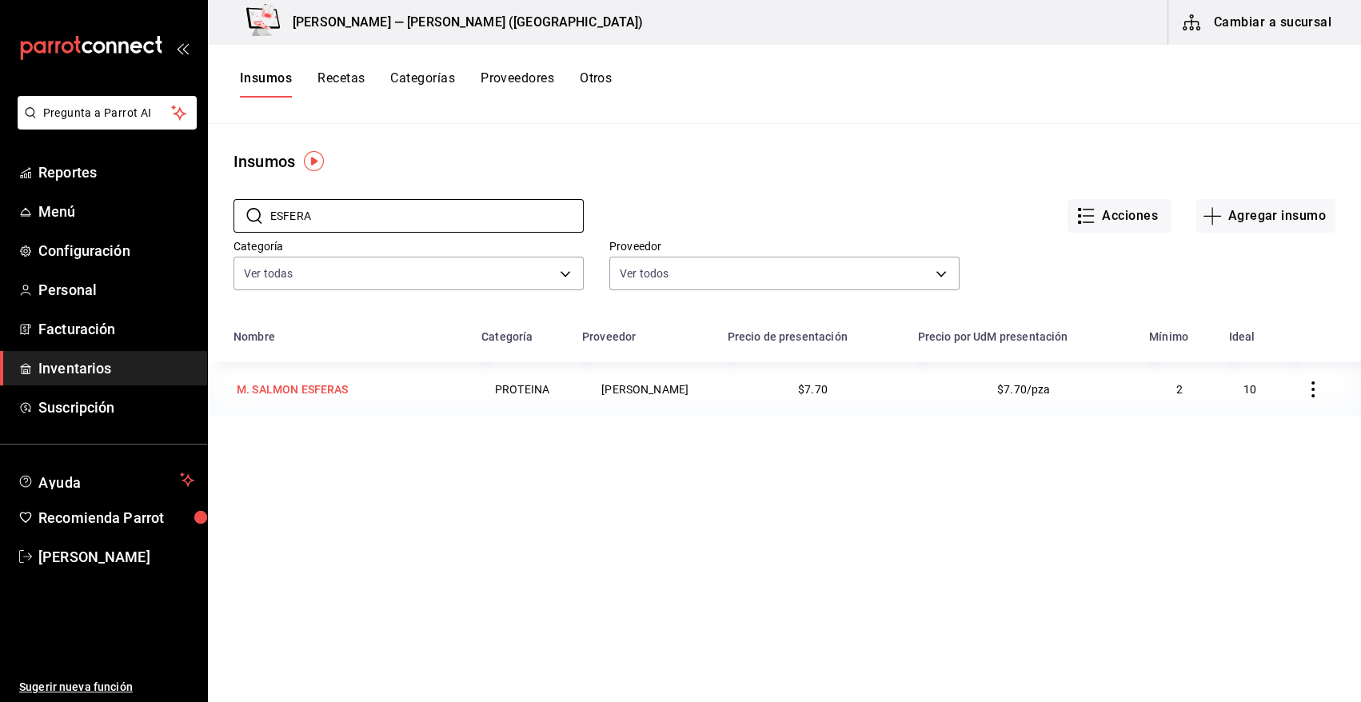
click at [309, 391] on div "M. SALMON ESFERAS" at bounding box center [293, 389] width 112 height 16
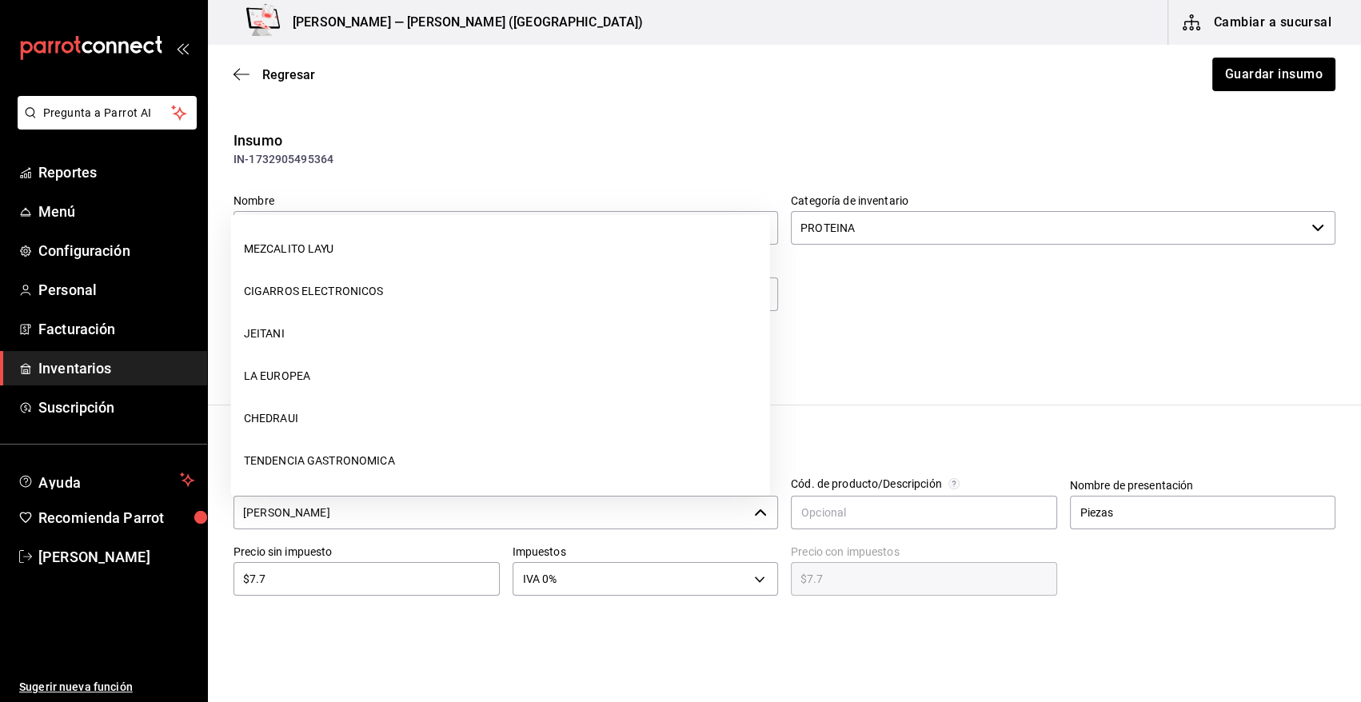
scroll to position [1778, 0]
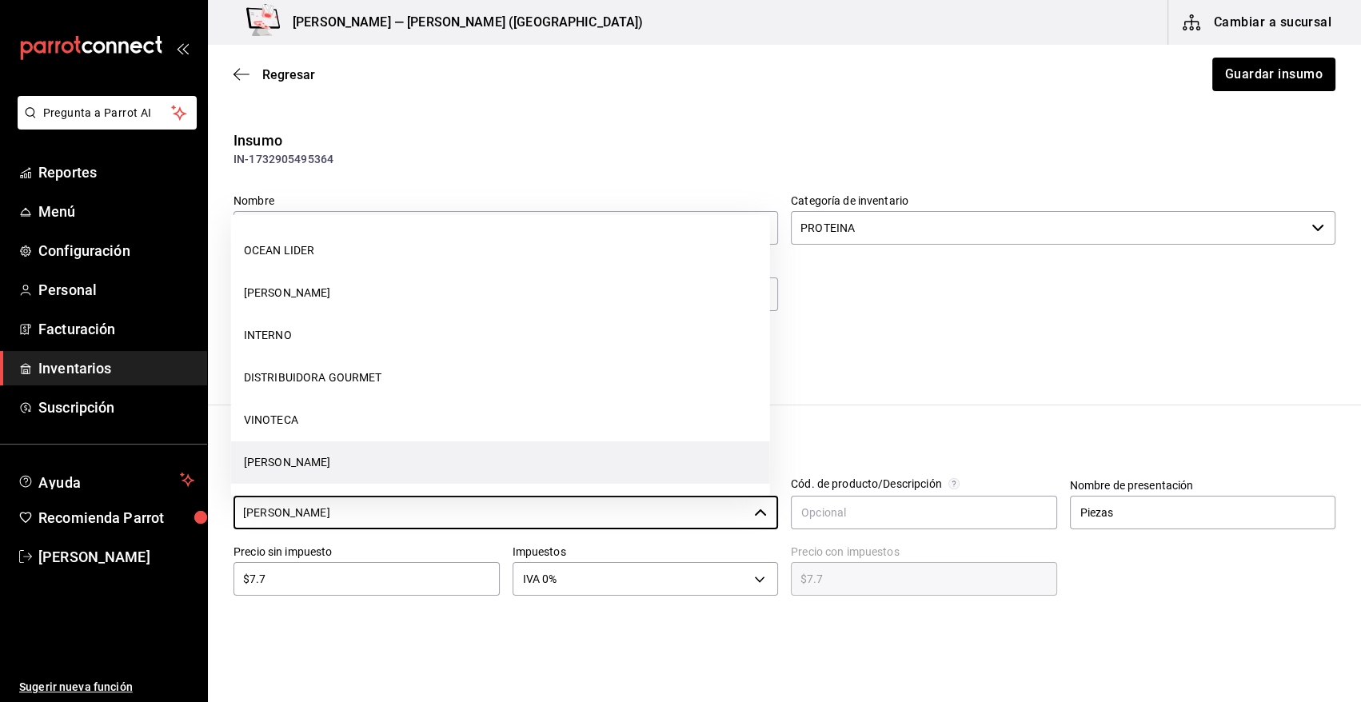
drag, startPoint x: 411, startPoint y: 512, endPoint x: 225, endPoint y: 512, distance: 186.3
click at [225, 512] on div "Proveedor CARLOS ALFONSO TAPIA VARGAS ​" at bounding box center [499, 498] width 557 height 66
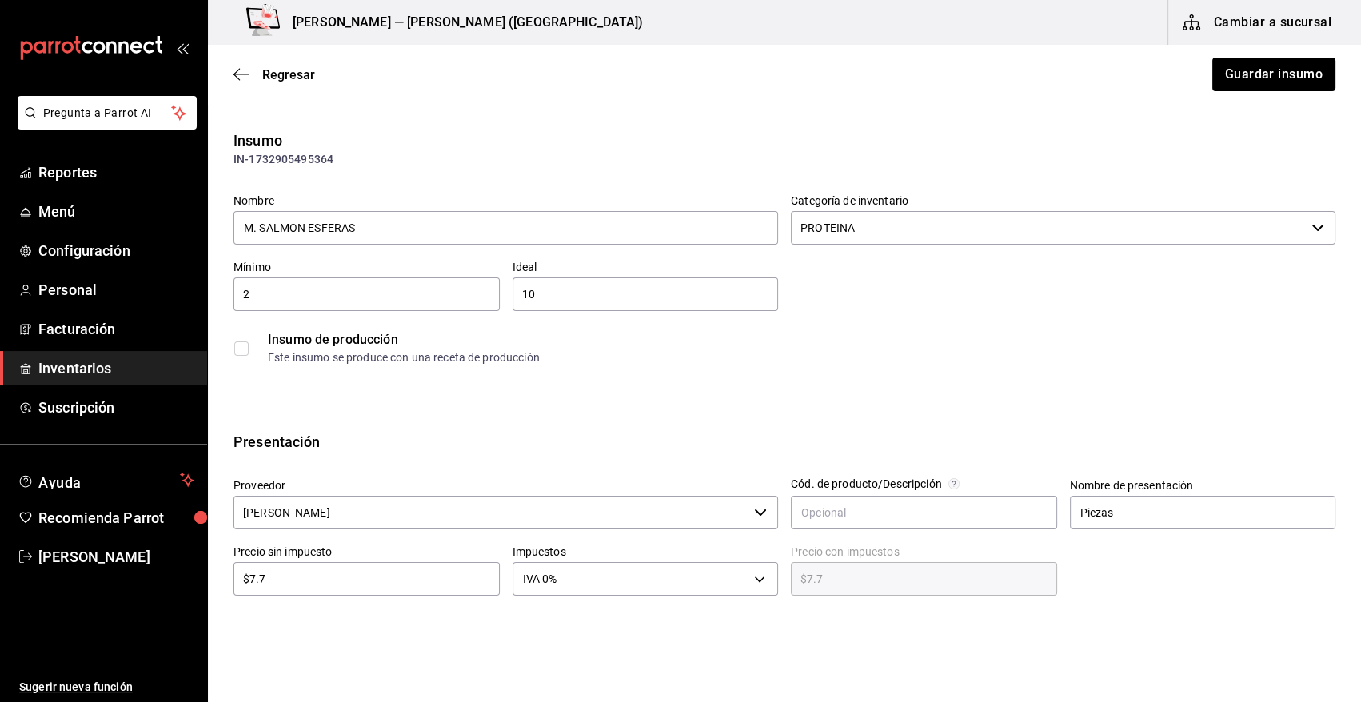
click at [417, 167] on div "IN-1732905495364" at bounding box center [784, 159] width 1102 height 17
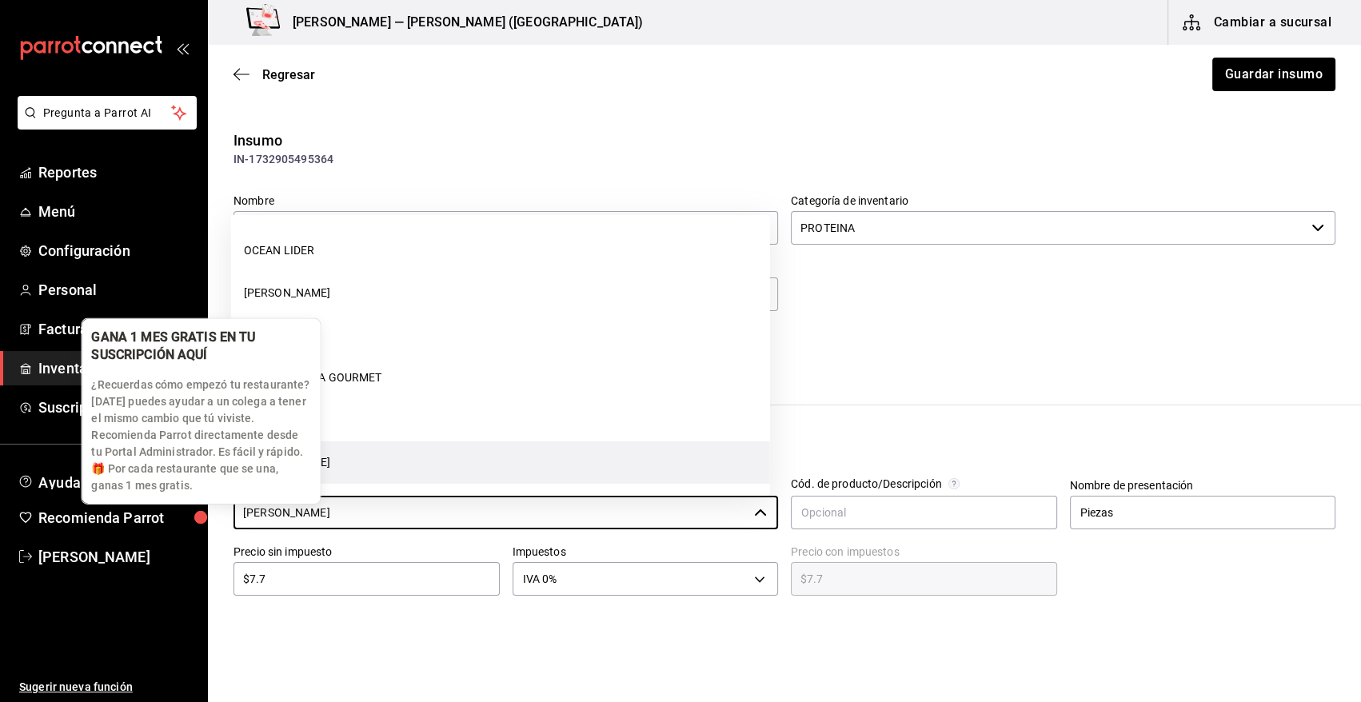
drag, startPoint x: 425, startPoint y: 508, endPoint x: 212, endPoint y: 521, distance: 213.9
click at [212, 521] on body "Pregunta a Parrot AI Reportes Menú Configuración Personal Facturación Inventari…" at bounding box center [680, 306] width 1361 height 612
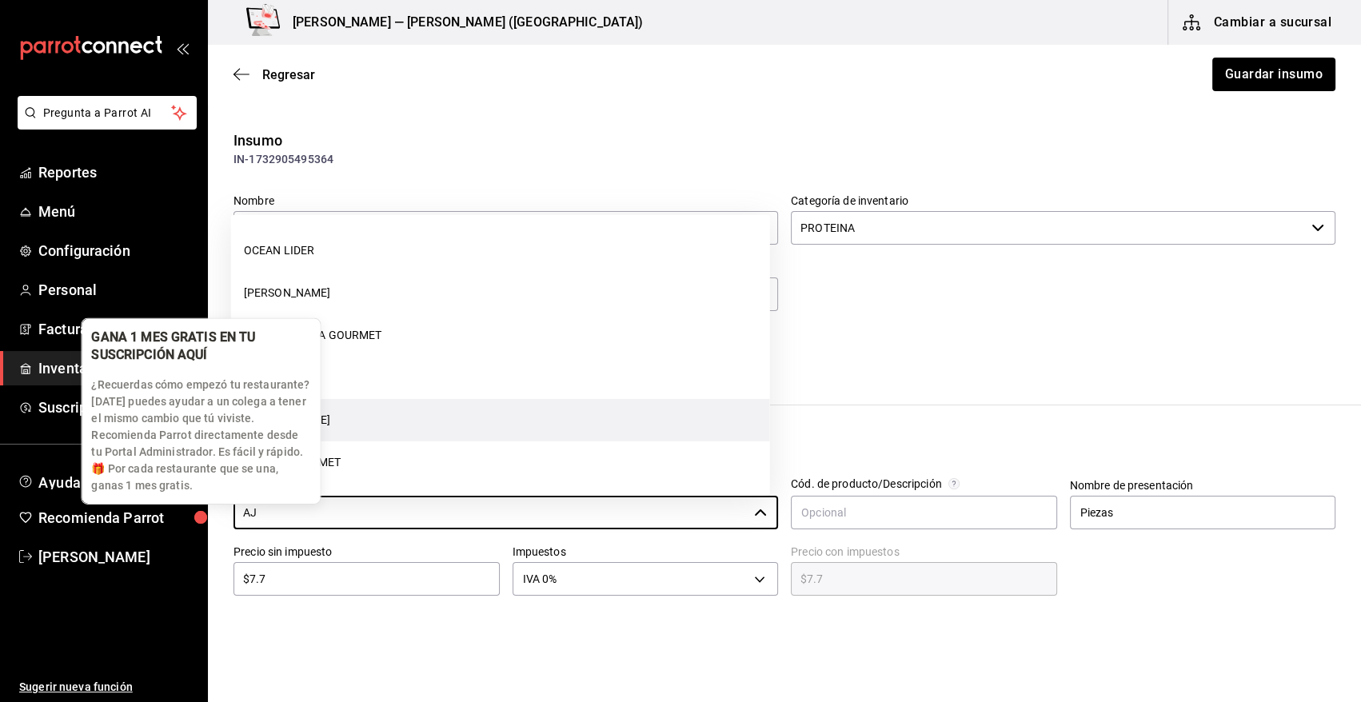
scroll to position [0, 0]
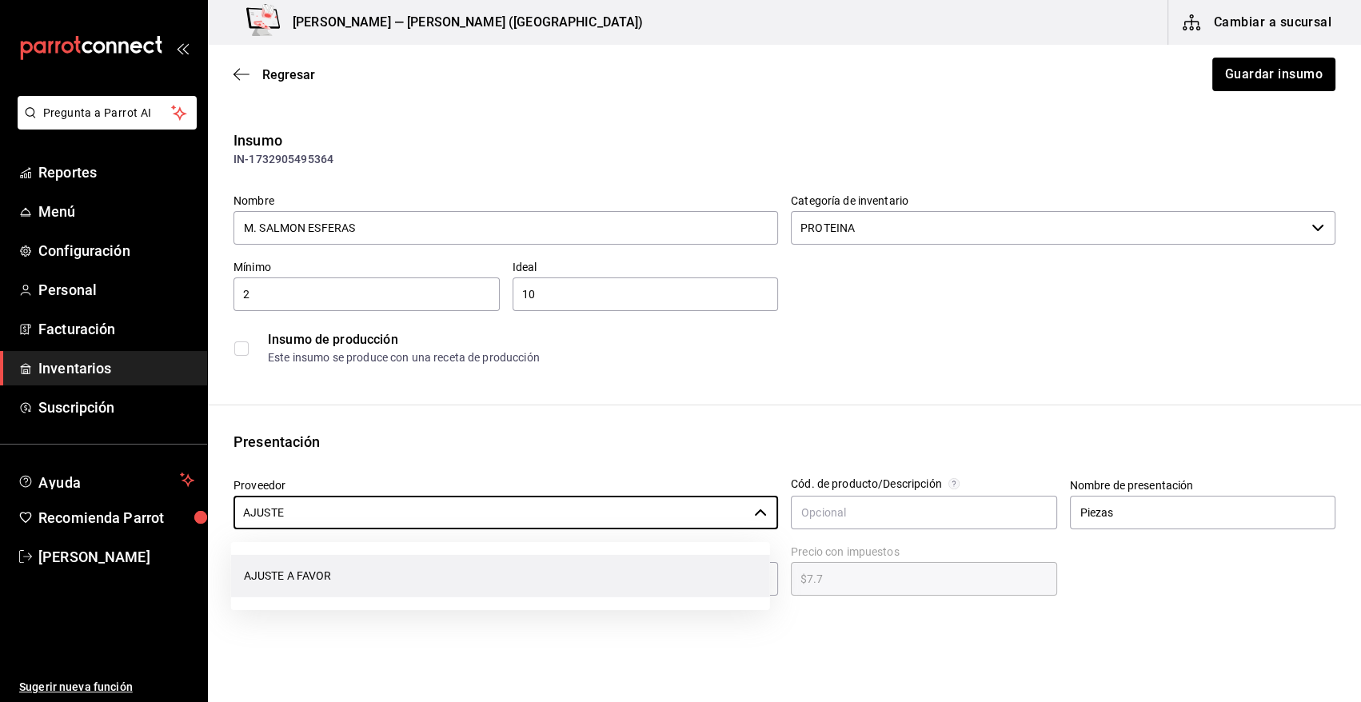
click at [321, 583] on li "AJUSTE A FAVOR" at bounding box center [500, 576] width 539 height 42
type input "AJUSTE A FAVOR"
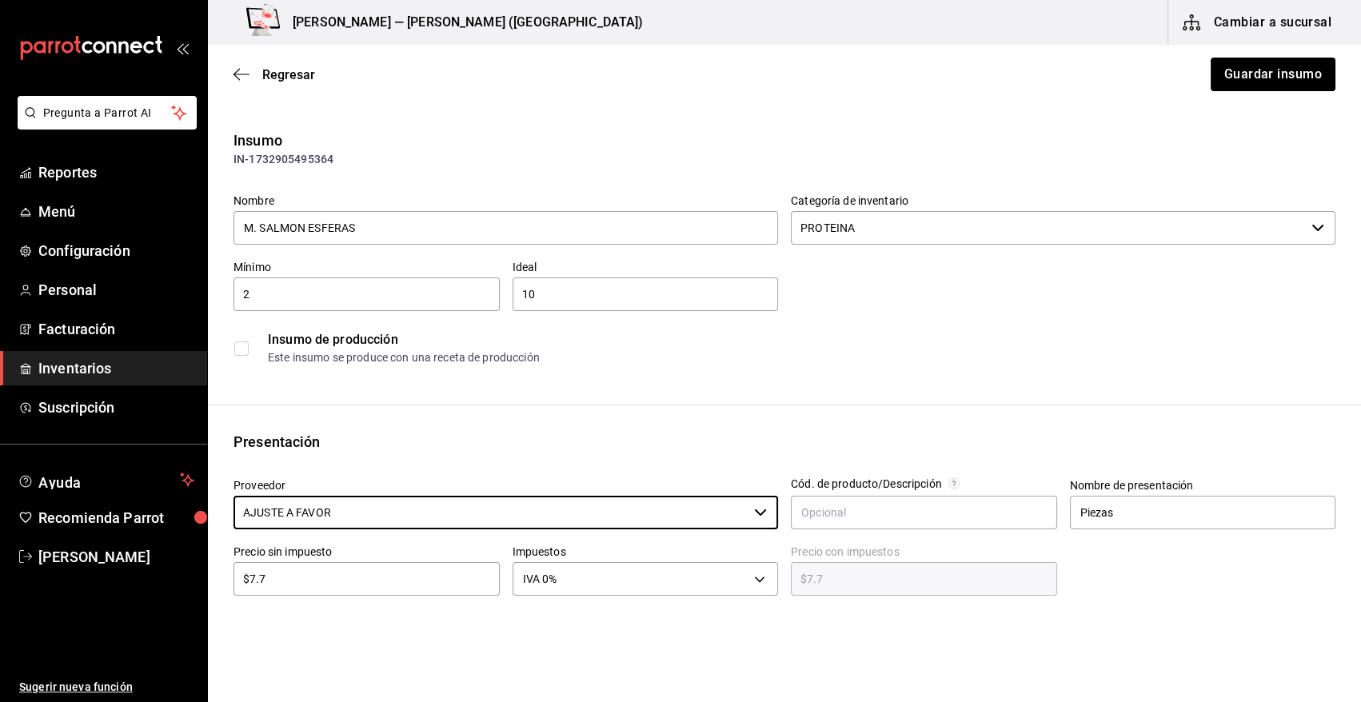
drag, startPoint x: 1285, startPoint y: 70, endPoint x: 668, endPoint y: 22, distance: 619.1
click at [1276, 70] on button "Guardar insumo" at bounding box center [1272, 75] width 125 height 34
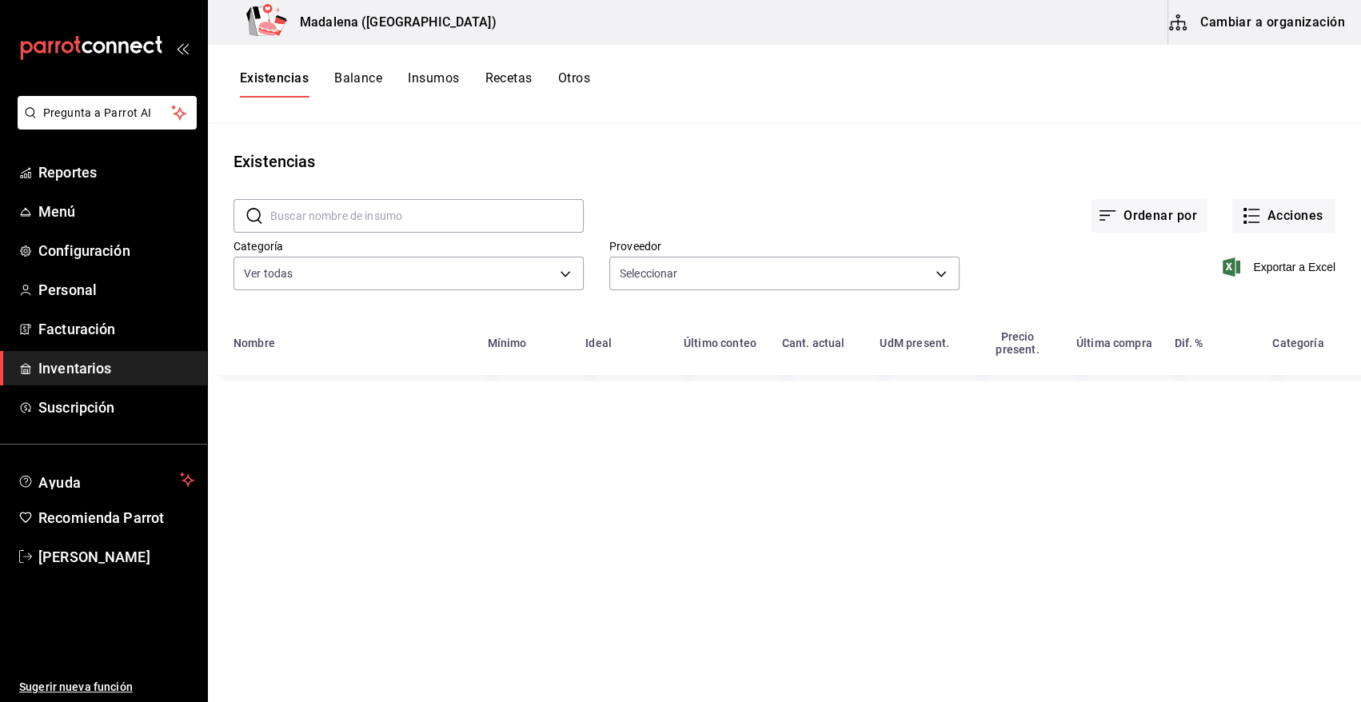
type input "7b5a22ea-ae82-47fe-a4c8-9f0d08be3bd3,11f0659f-4ab3-4460-ae3e-50806b7d976a,96bb0…"
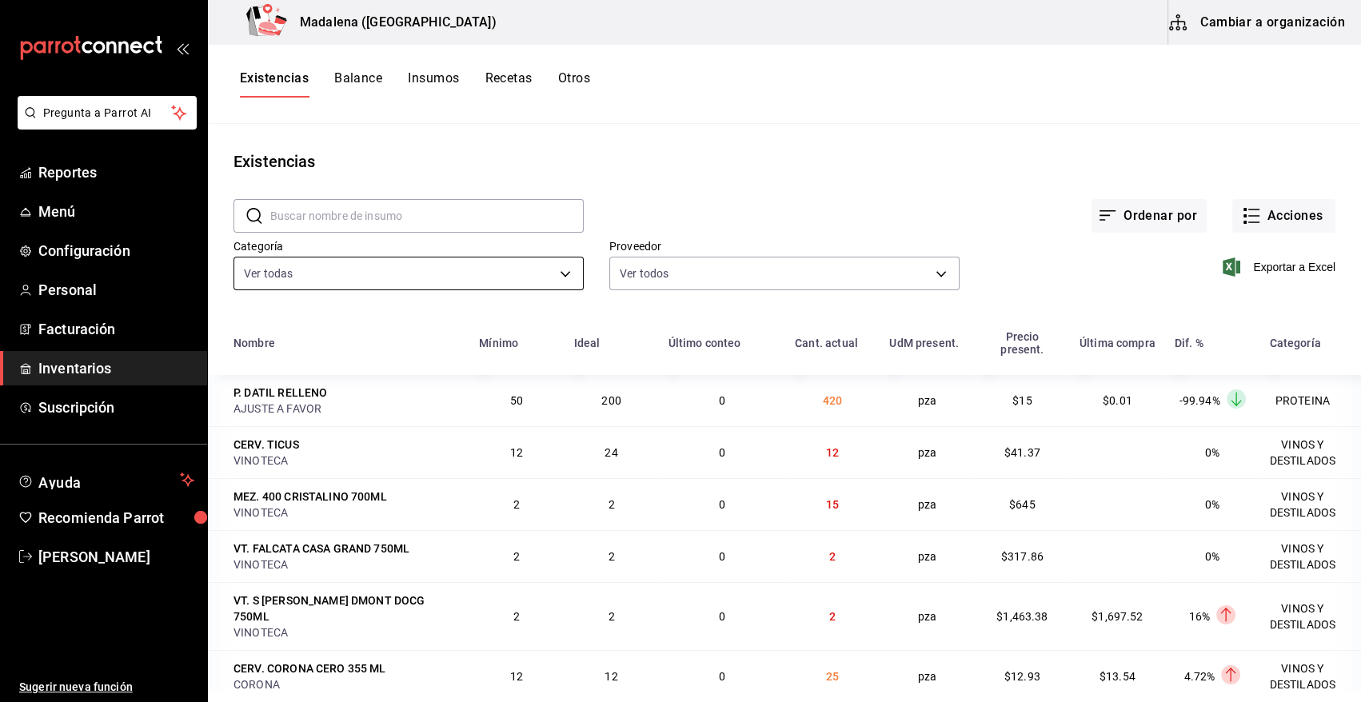
click at [560, 273] on body "Pregunta a Parrot AI Reportes Menú Configuración Personal Facturación Inventari…" at bounding box center [680, 345] width 1361 height 691
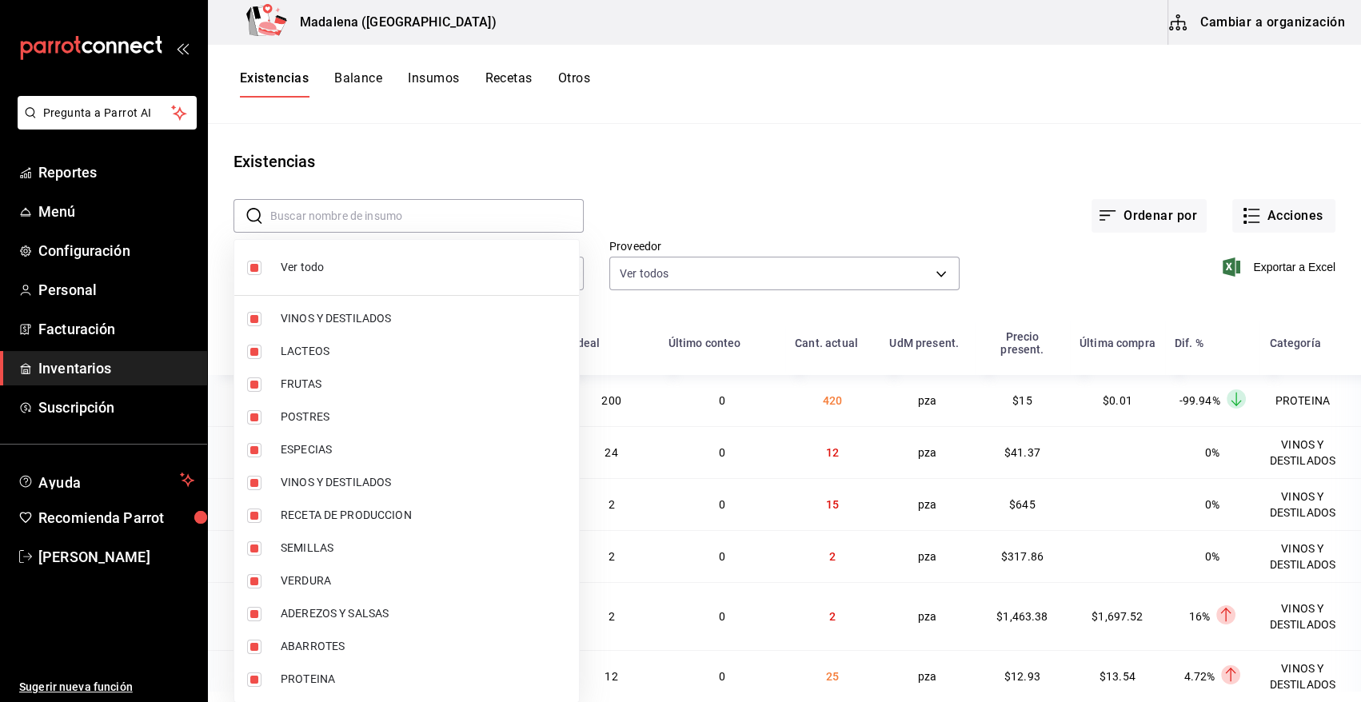
click at [309, 266] on span "Ver todo" at bounding box center [423, 267] width 285 height 17
checkbox input "false"
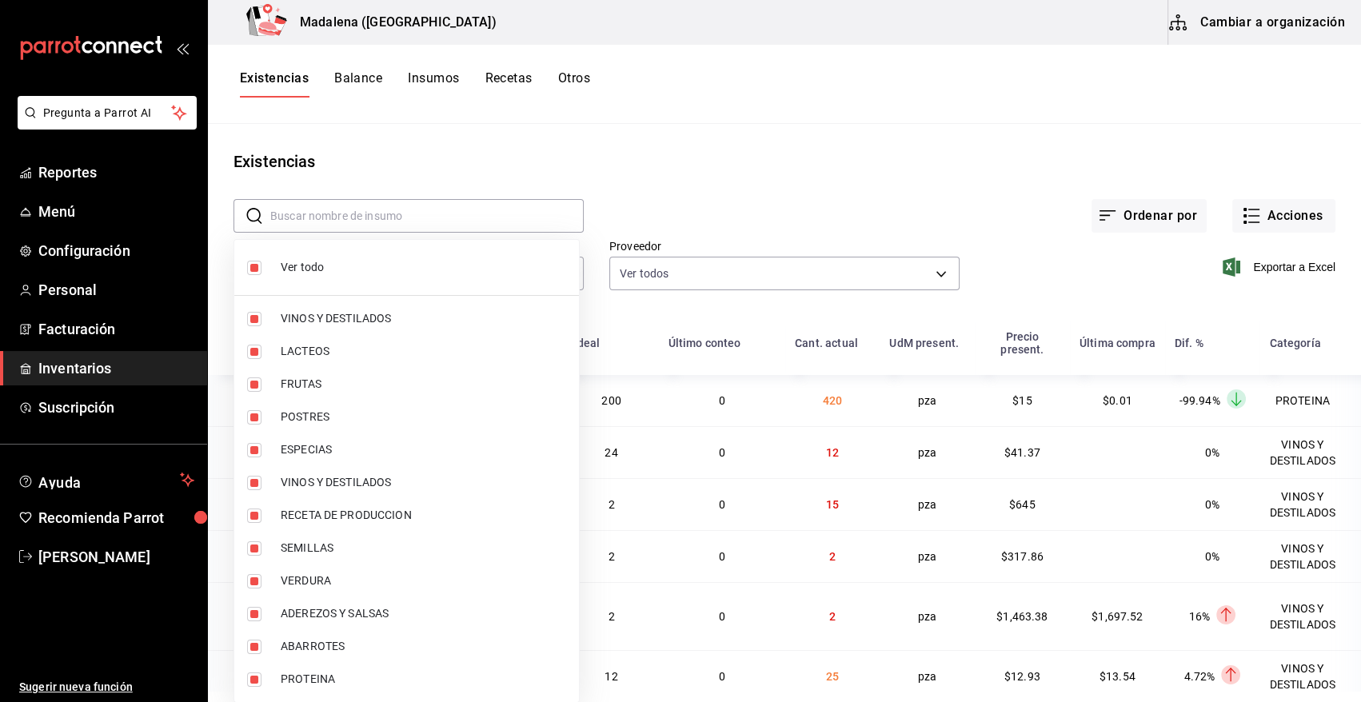
checkbox input "false"
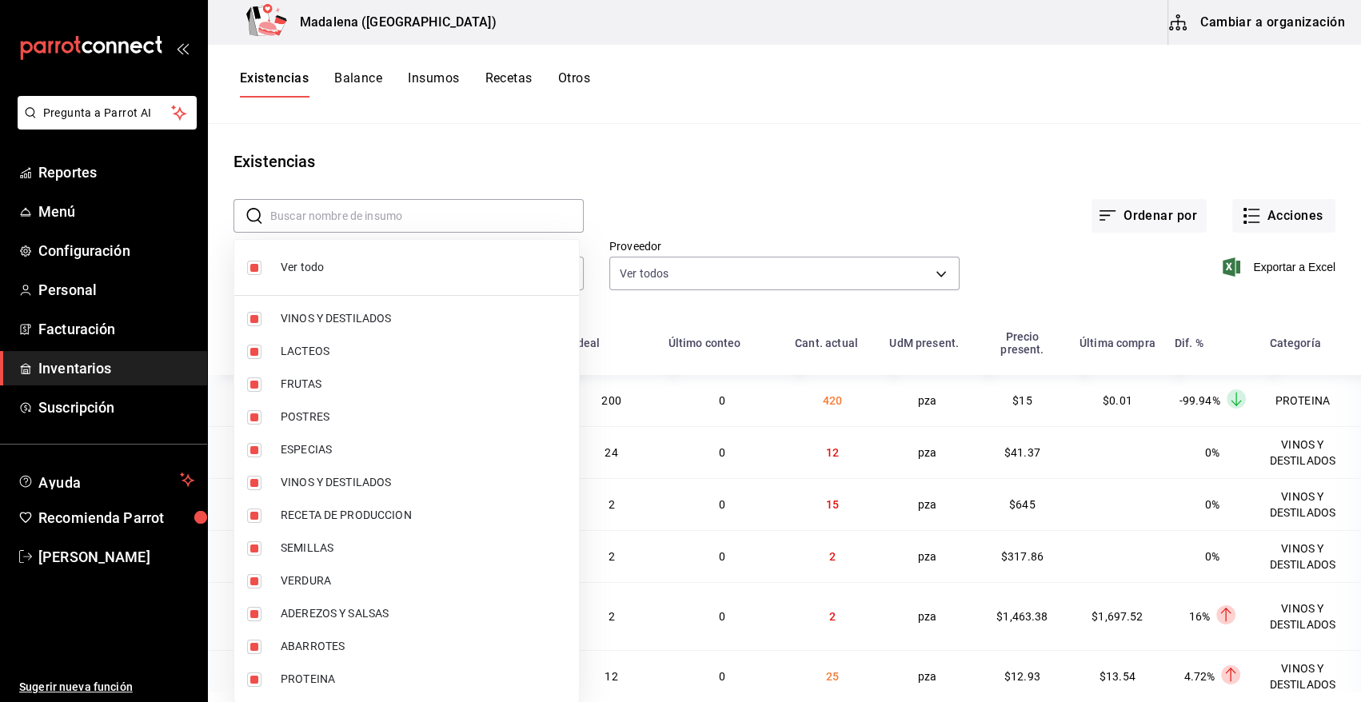
checkbox input "false"
click at [321, 417] on span "POSTRES" at bounding box center [423, 417] width 285 height 17
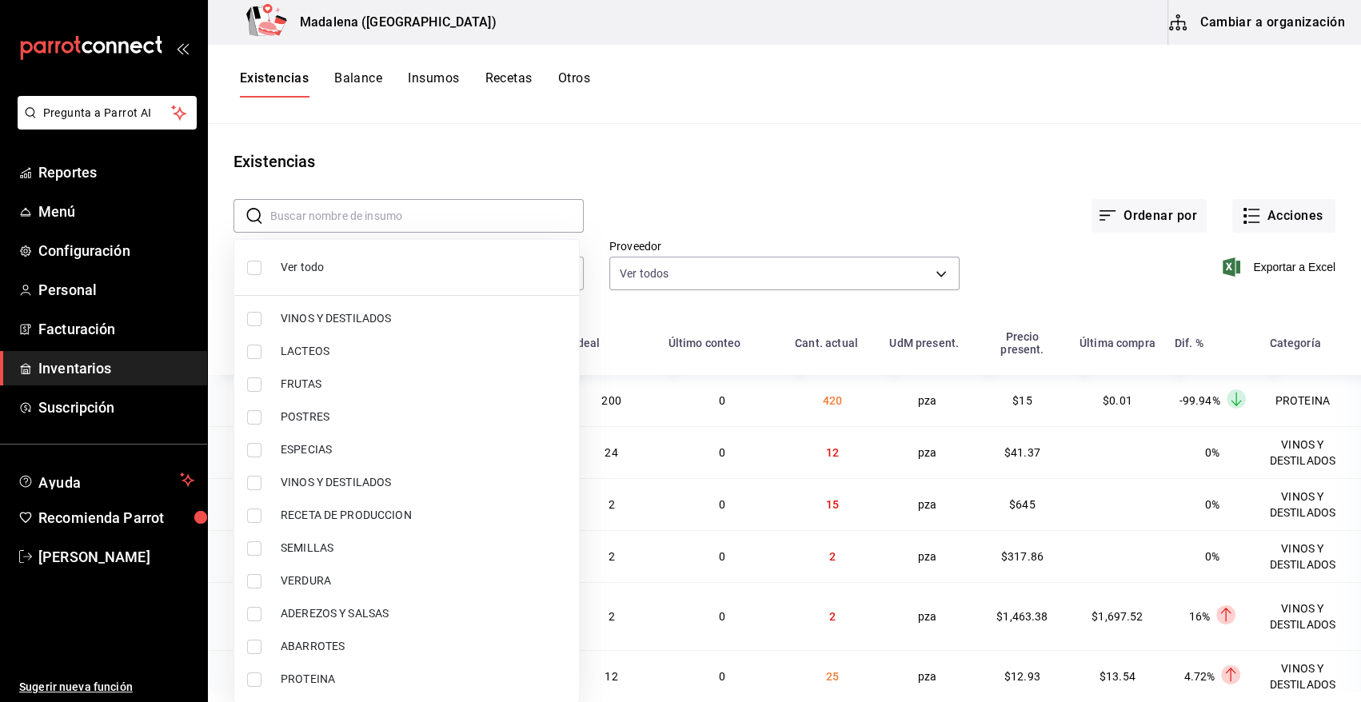
type input "3d4d0859-5b71-4f5b-9840-44b415c02431"
checkbox input "true"
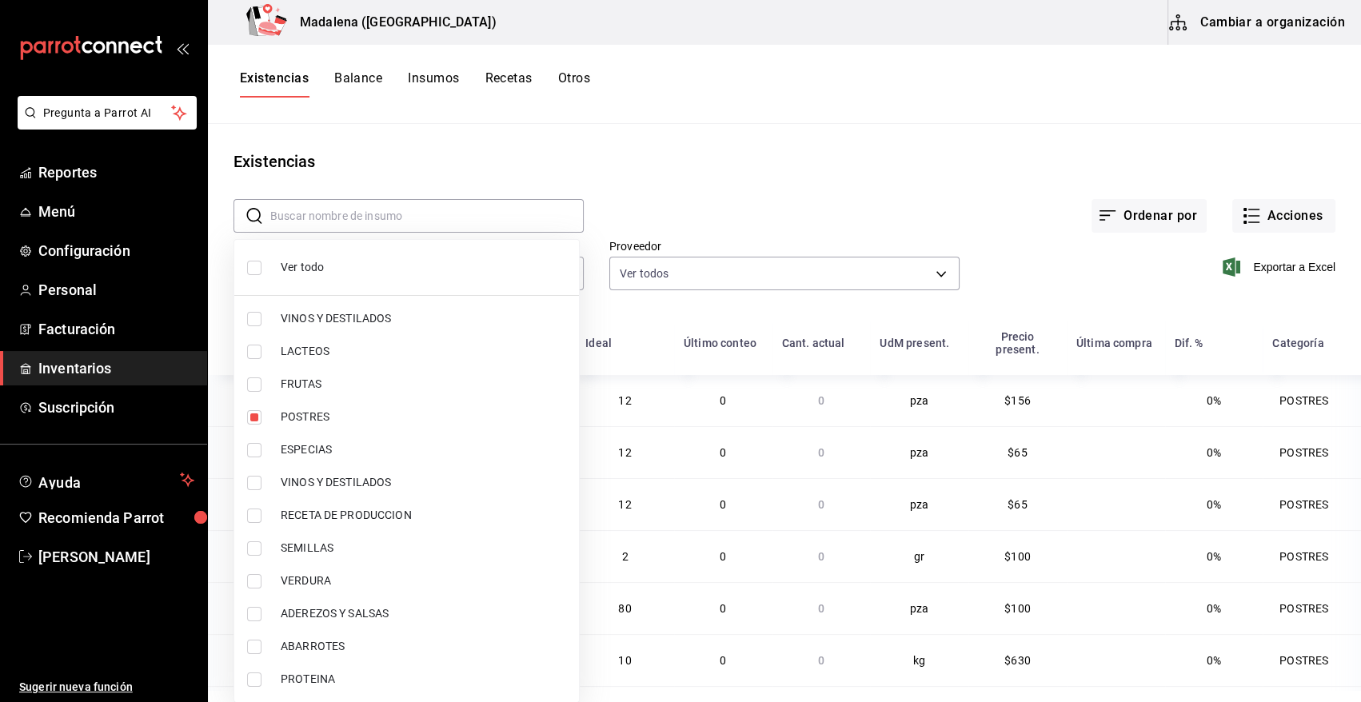
click at [321, 677] on span "PROTEINA" at bounding box center [423, 679] width 285 height 17
type input "3d4d0859-5b71-4f5b-9840-44b415c02431,3e90cef9-1dc9-474d-8316-d124f624c148"
checkbox input "true"
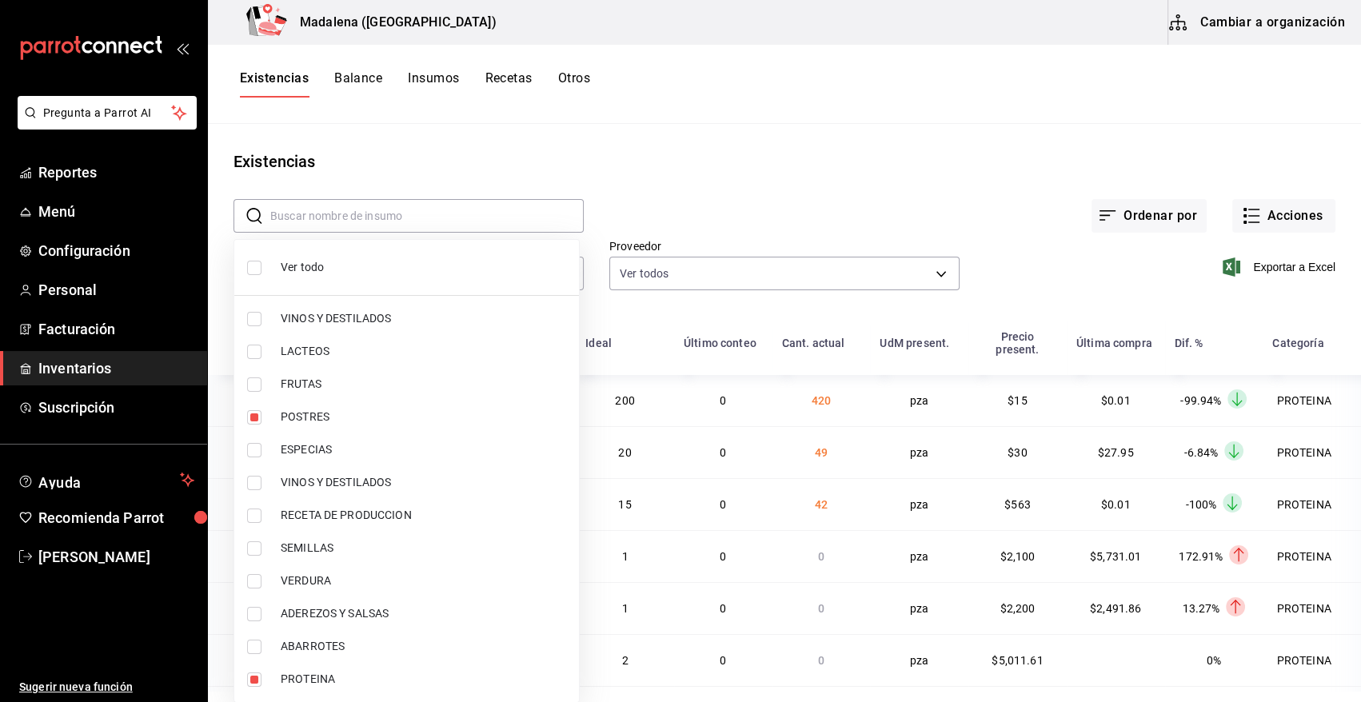
click at [744, 150] on div at bounding box center [680, 351] width 1361 height 702
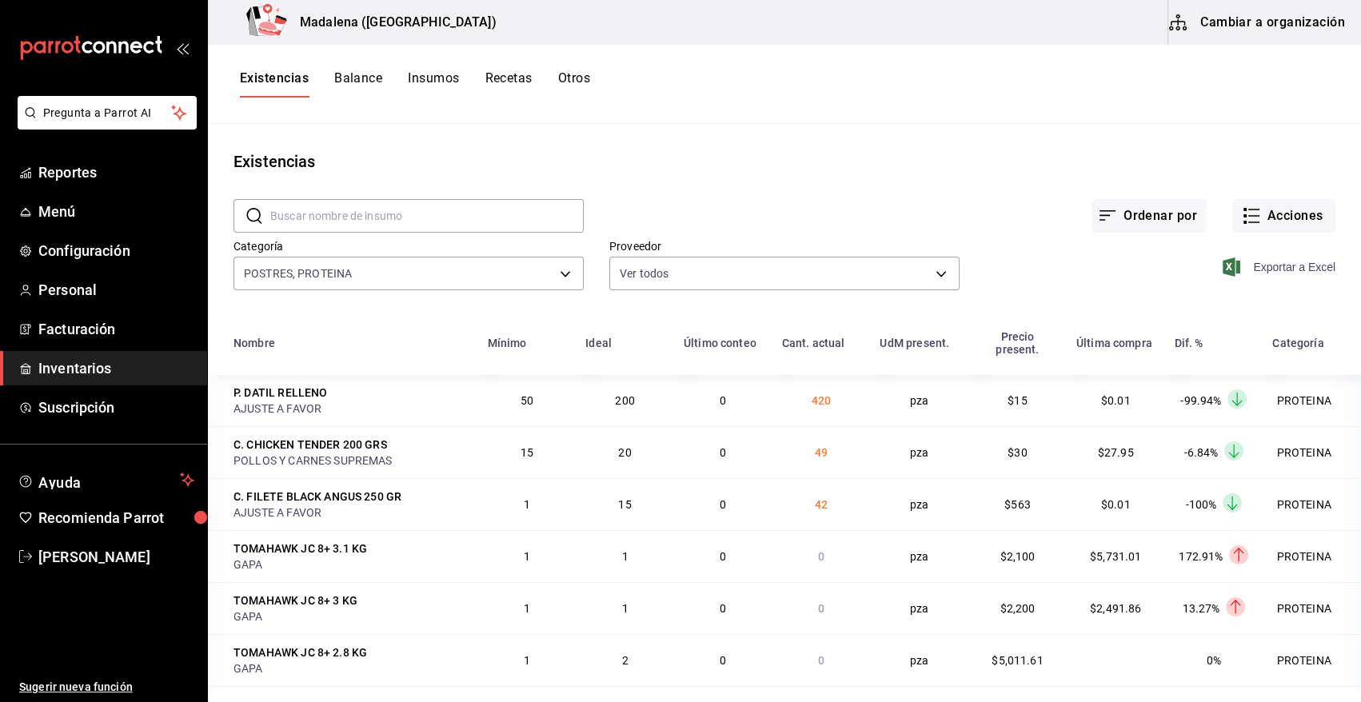
click at [1250, 267] on span "Exportar a Excel" at bounding box center [1281, 266] width 110 height 19
click at [824, 186] on div "Ordenar por Acciones" at bounding box center [960, 202] width 752 height 59
click at [1277, 212] on button "Acciones" at bounding box center [1283, 216] width 103 height 34
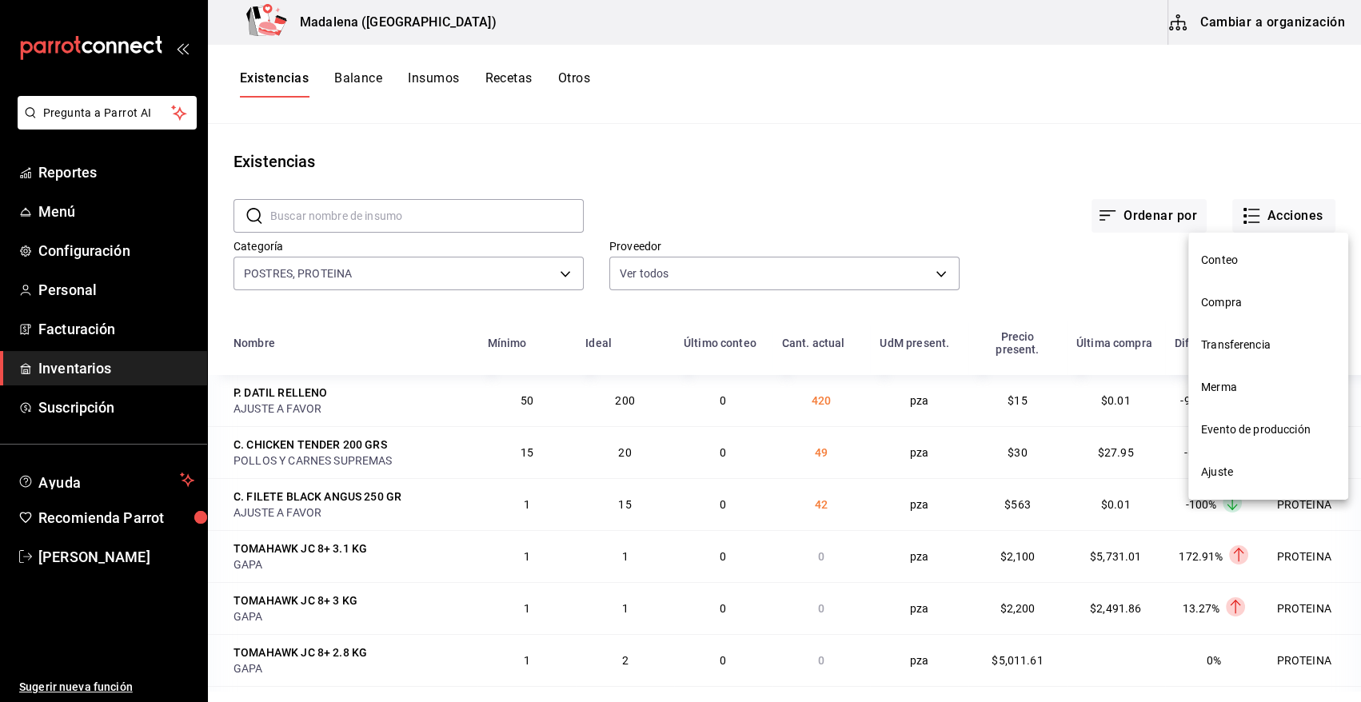
click at [1219, 308] on span "Compra" at bounding box center [1268, 302] width 134 height 17
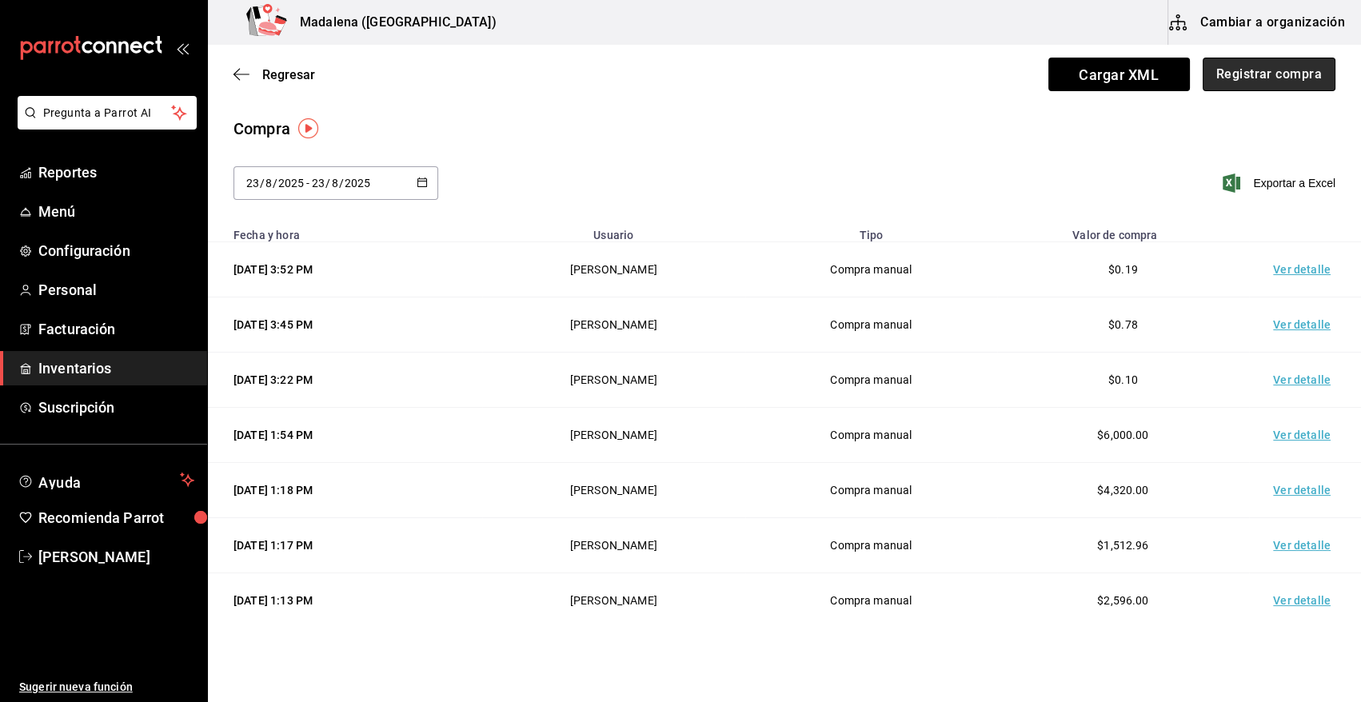
click at [1255, 69] on button "Registrar compra" at bounding box center [1269, 75] width 133 height 34
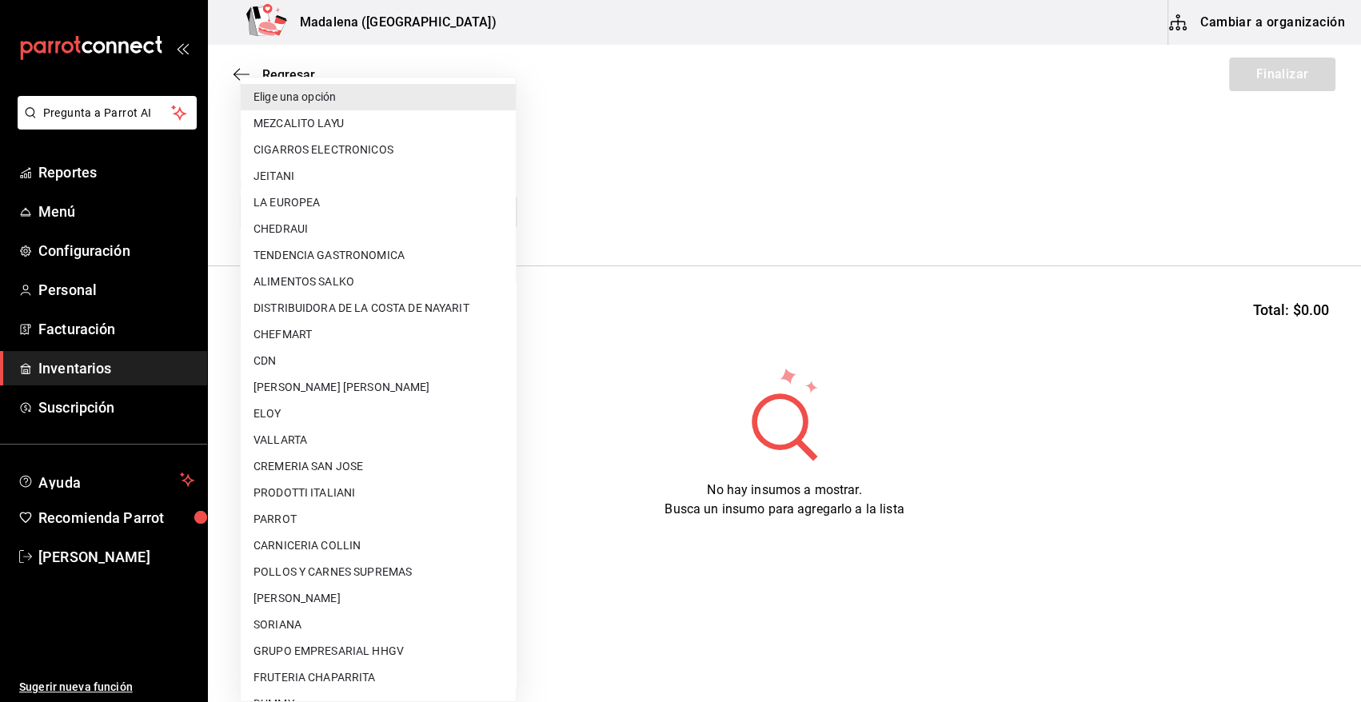
click at [357, 213] on body "Pregunta a Parrot AI Reportes Menú Configuración Personal Facturación Inventari…" at bounding box center [680, 306] width 1361 height 612
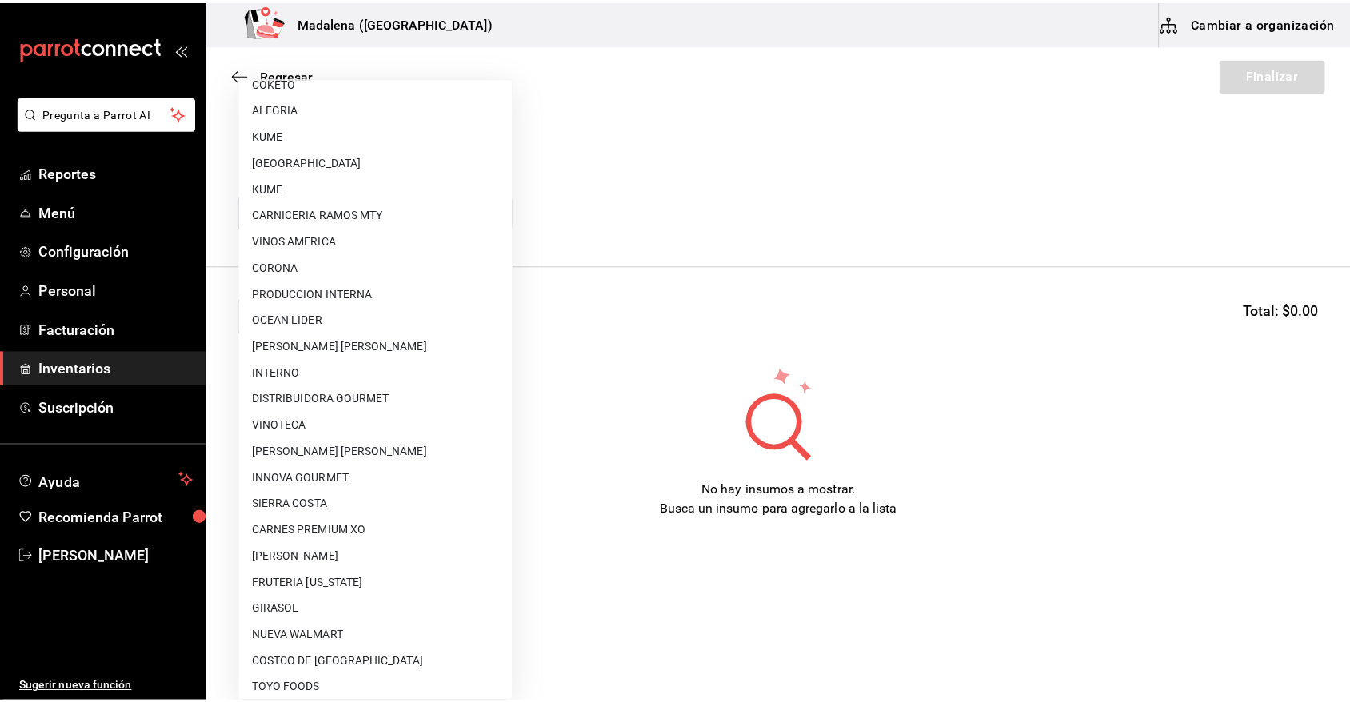
scroll to position [971, 0]
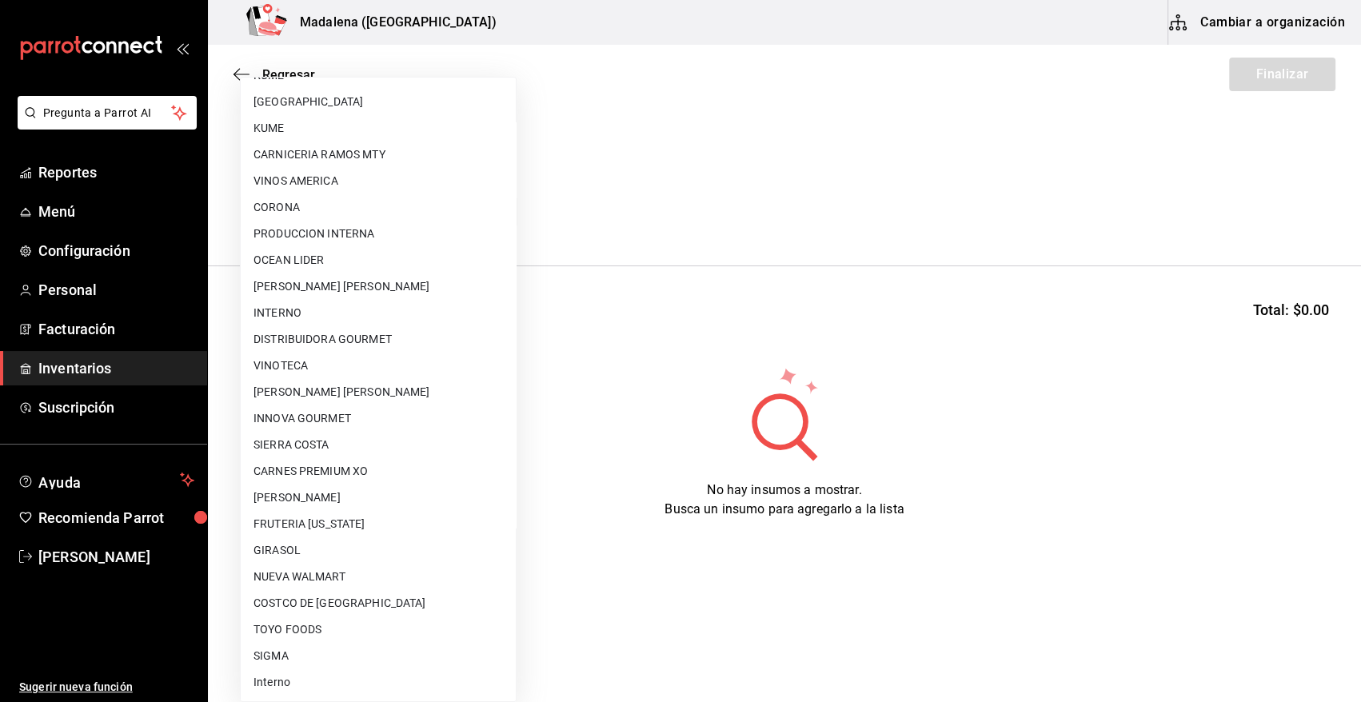
click at [313, 365] on li "VINOTECA" at bounding box center [378, 366] width 275 height 26
type input "bbec6e95-03ab-4cbc-bdec-5aafdfde0467"
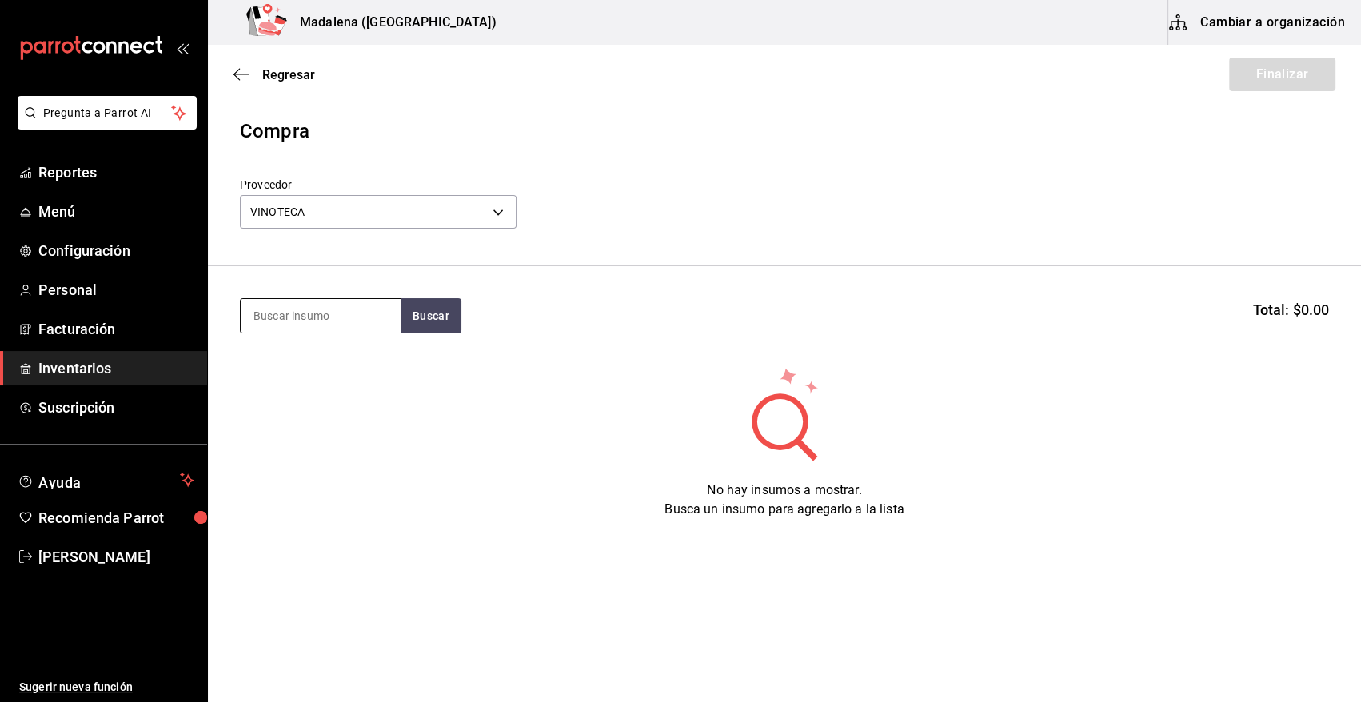
click at [323, 309] on input at bounding box center [321, 316] width 160 height 34
type input "ST G"
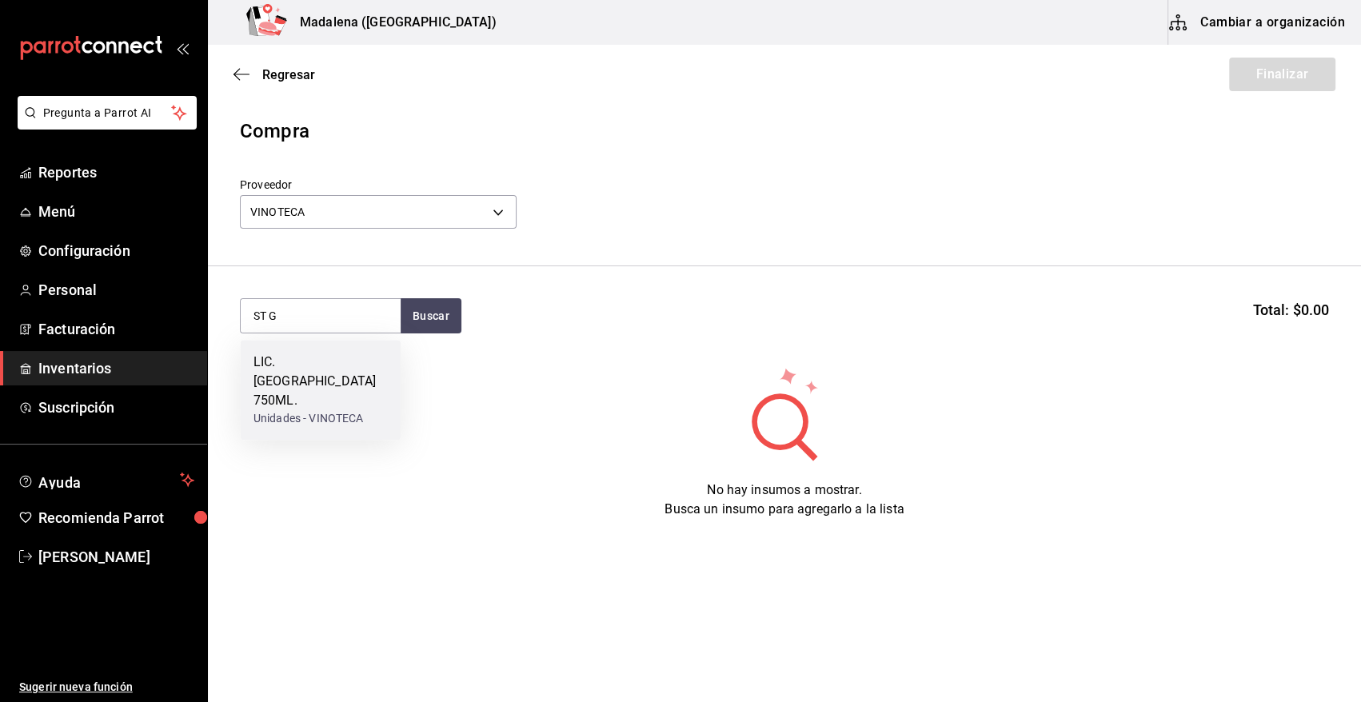
click at [320, 377] on div "LIC. [GEOGRAPHIC_DATA] 750ML." at bounding box center [320, 382] width 134 height 58
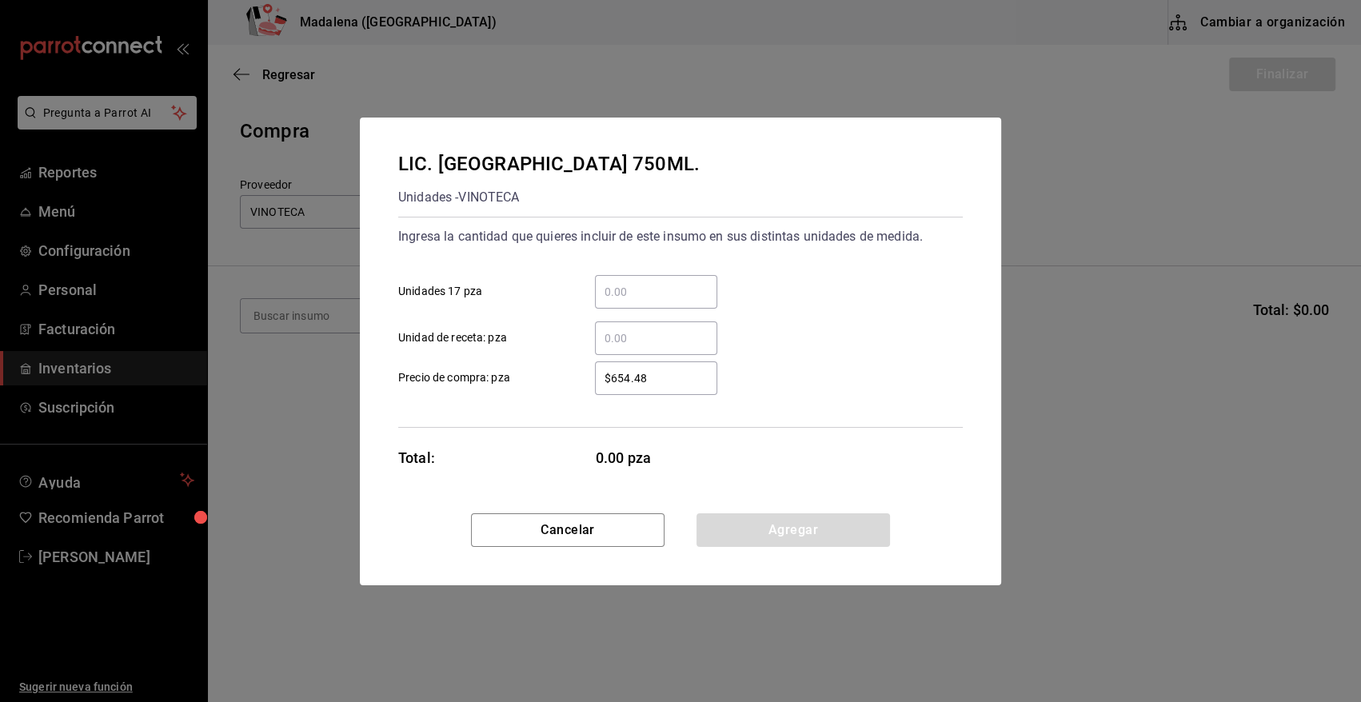
click at [629, 302] on div "​" at bounding box center [656, 292] width 122 height 34
click at [629, 301] on input "​ Unidades 17 pza" at bounding box center [656, 291] width 122 height 19
type input "1"
type input "$603"
click at [763, 536] on button "Agregar" at bounding box center [792, 530] width 193 height 34
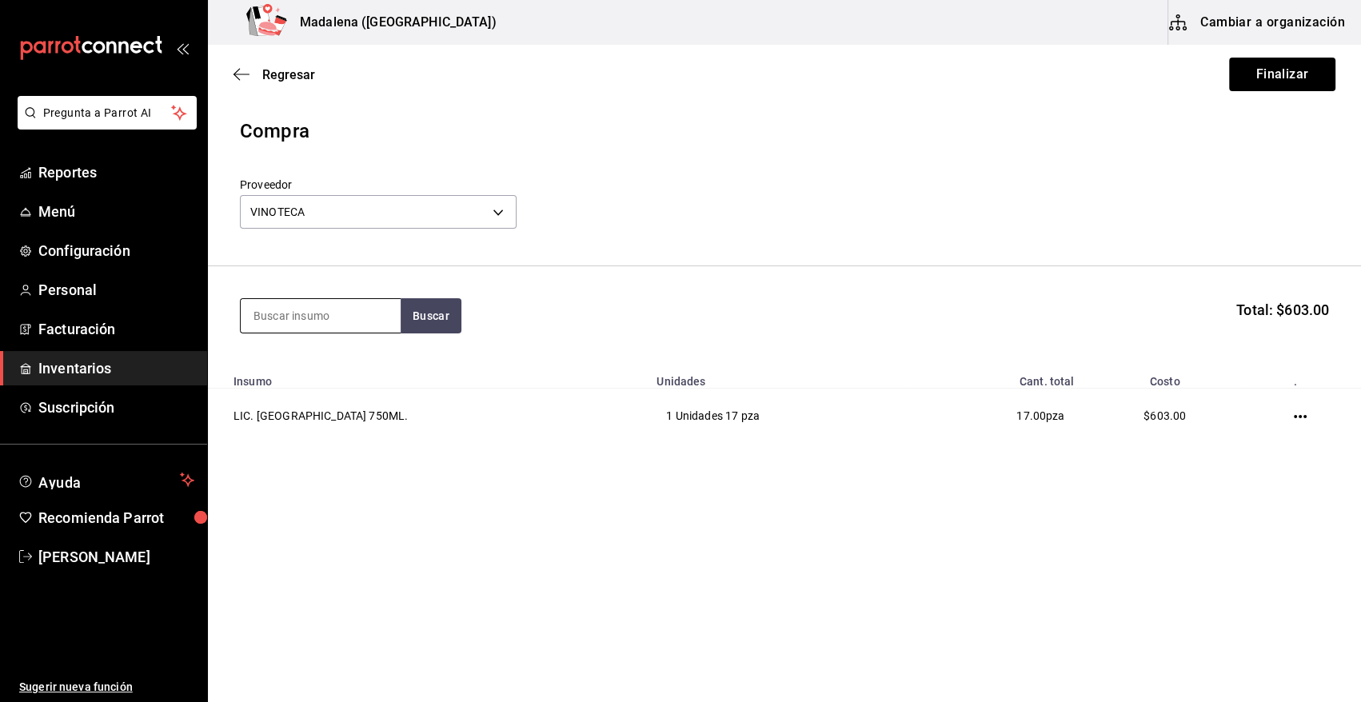
click at [337, 314] on input at bounding box center [321, 316] width 160 height 34
click at [344, 304] on input at bounding box center [321, 316] width 160 height 34
type input "C"
type input "BACARDI"
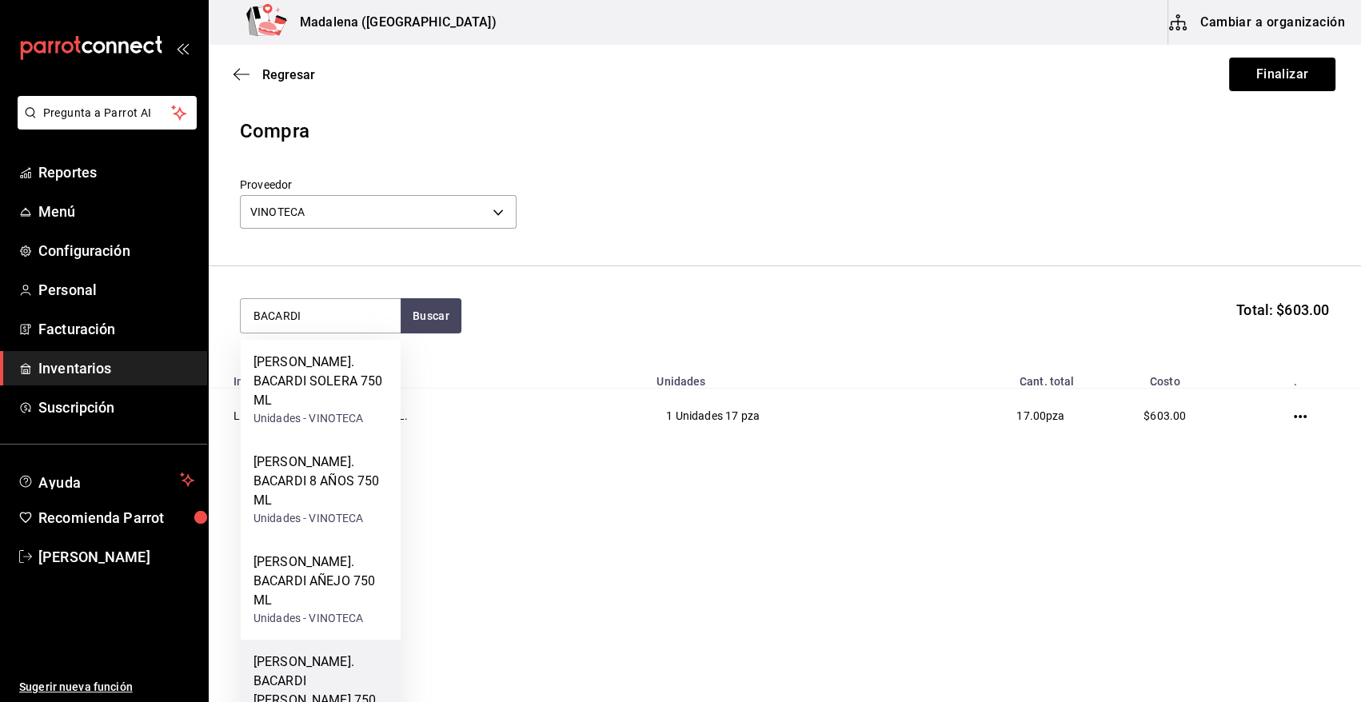
click at [337, 652] on div "[PERSON_NAME]. BACARDI [PERSON_NAME] 750 ML" at bounding box center [320, 690] width 134 height 77
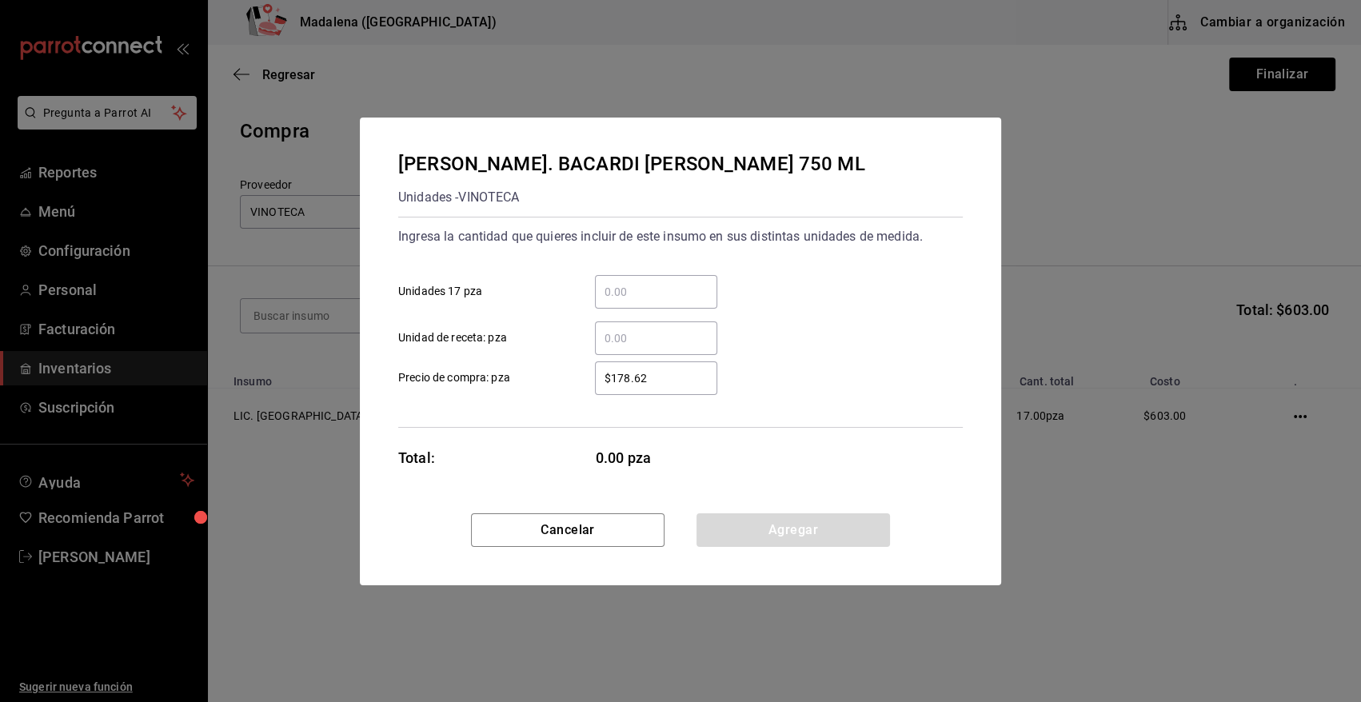
click at [631, 293] on input "​ Unidades 17 pza" at bounding box center [656, 291] width 122 height 19
type input "9"
type input "$147"
click at [821, 530] on button "Agregar" at bounding box center [792, 530] width 193 height 34
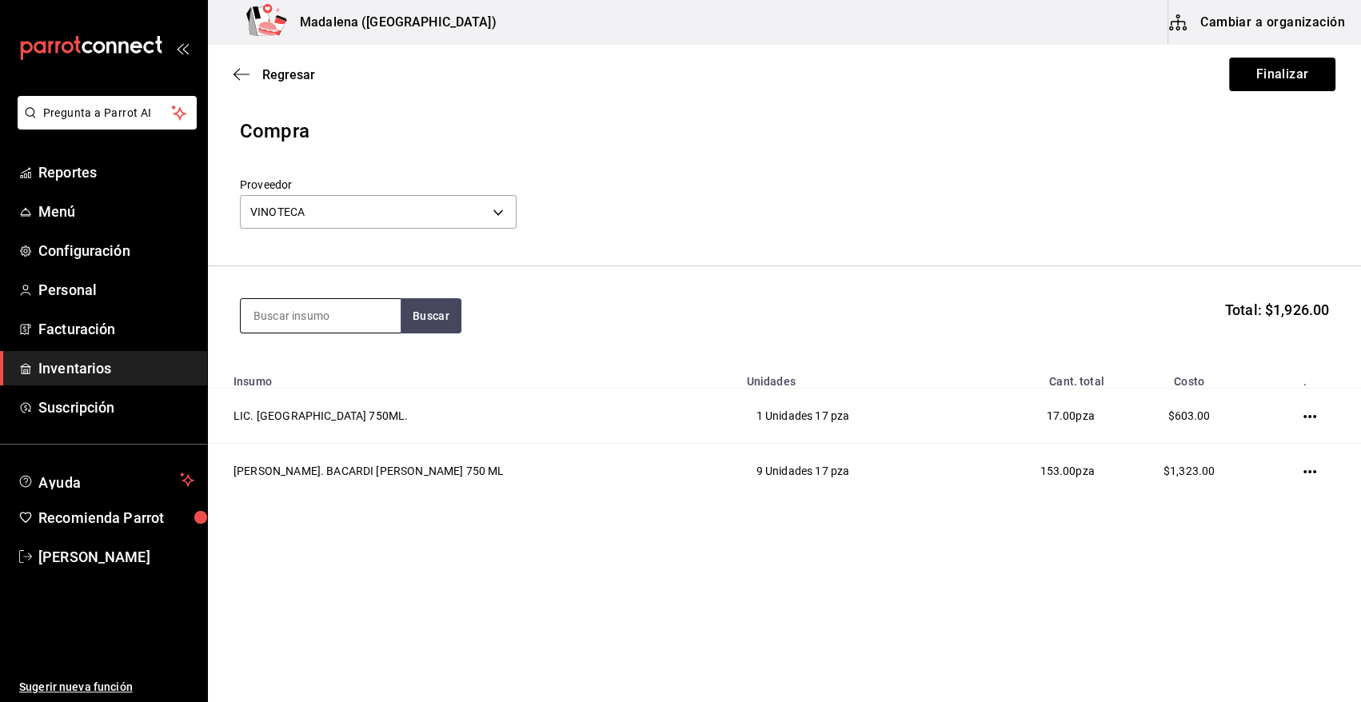
click at [311, 320] on input at bounding box center [321, 316] width 160 height 34
type input "B"
type input "GIN"
click at [417, 320] on button "Buscar" at bounding box center [431, 315] width 61 height 35
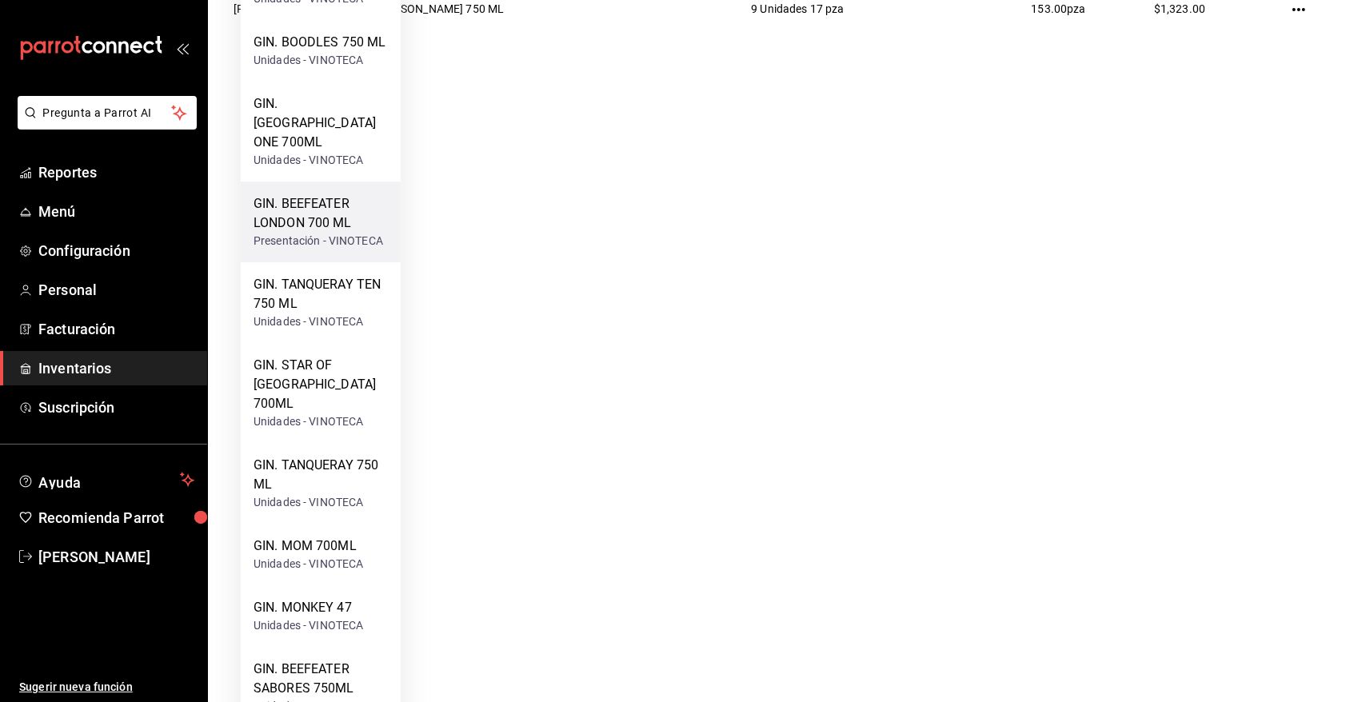
scroll to position [357, 0]
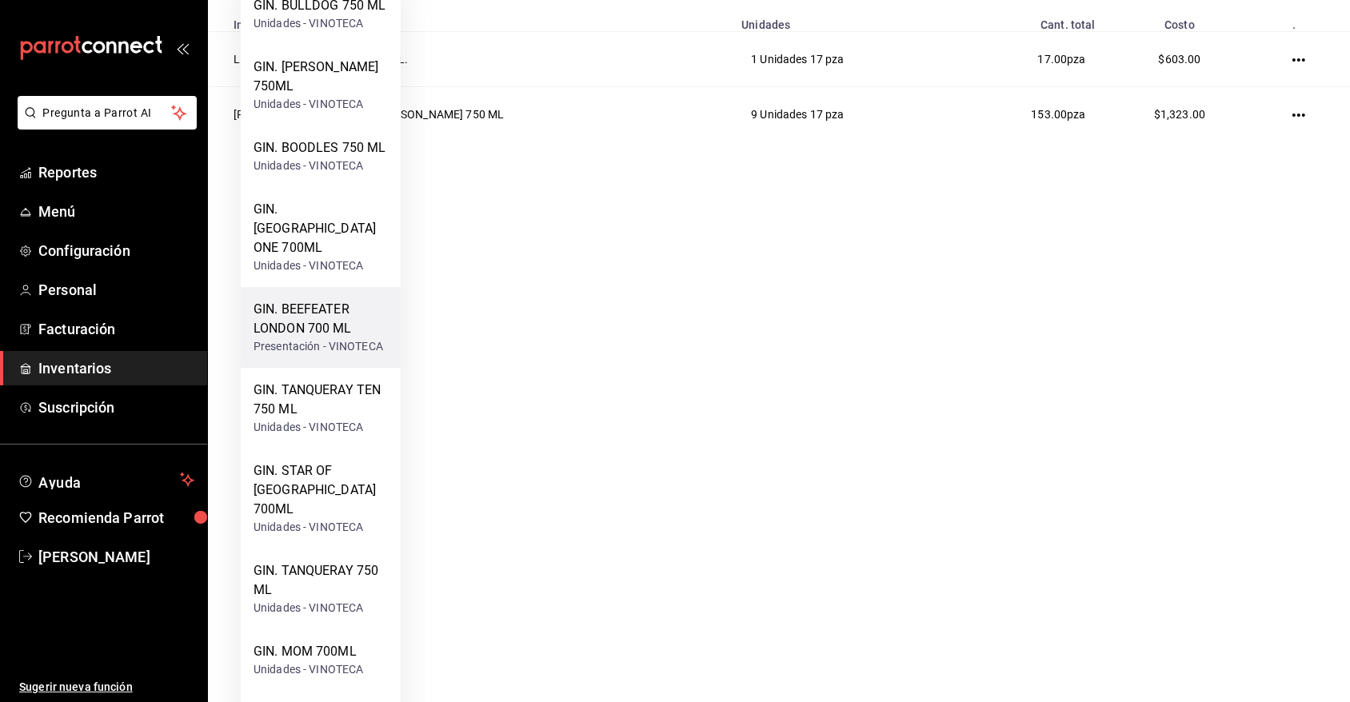
click at [324, 300] on div "GIN. BEEFEATER LONDON 700 ML" at bounding box center [320, 319] width 134 height 38
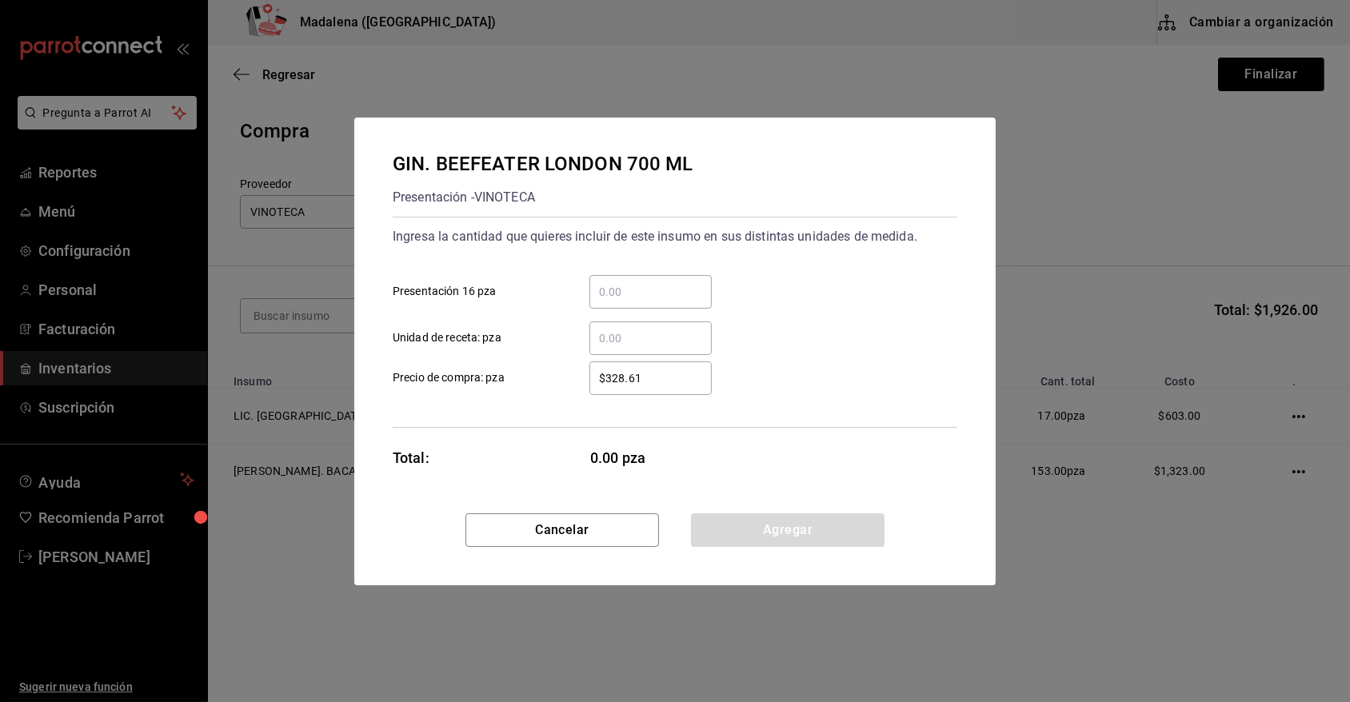
scroll to position [0, 0]
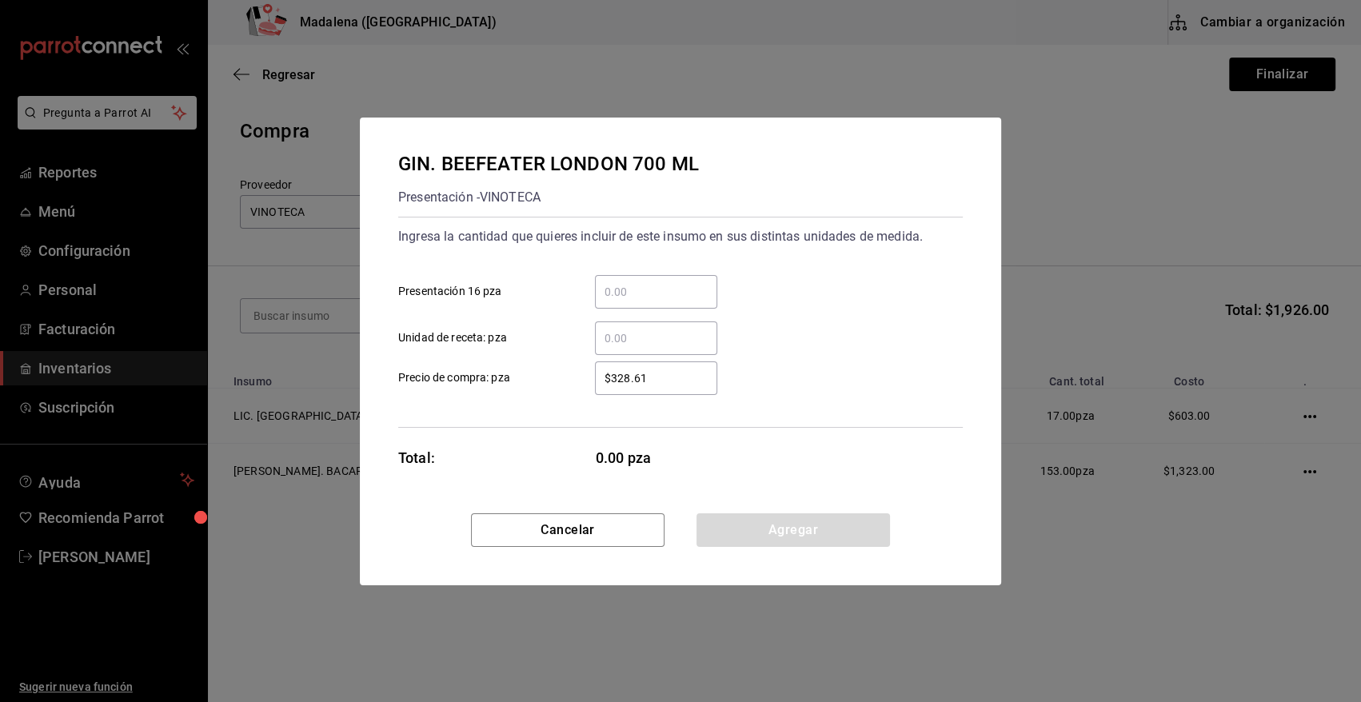
click at [621, 300] on input "​ Presentación 16 pza" at bounding box center [656, 291] width 122 height 19
type input "1"
type input "$327"
click at [774, 360] on div "$327 ​ Precio de compra: pza" at bounding box center [673, 372] width 577 height 46
click at [778, 528] on button "Agregar" at bounding box center [792, 530] width 193 height 34
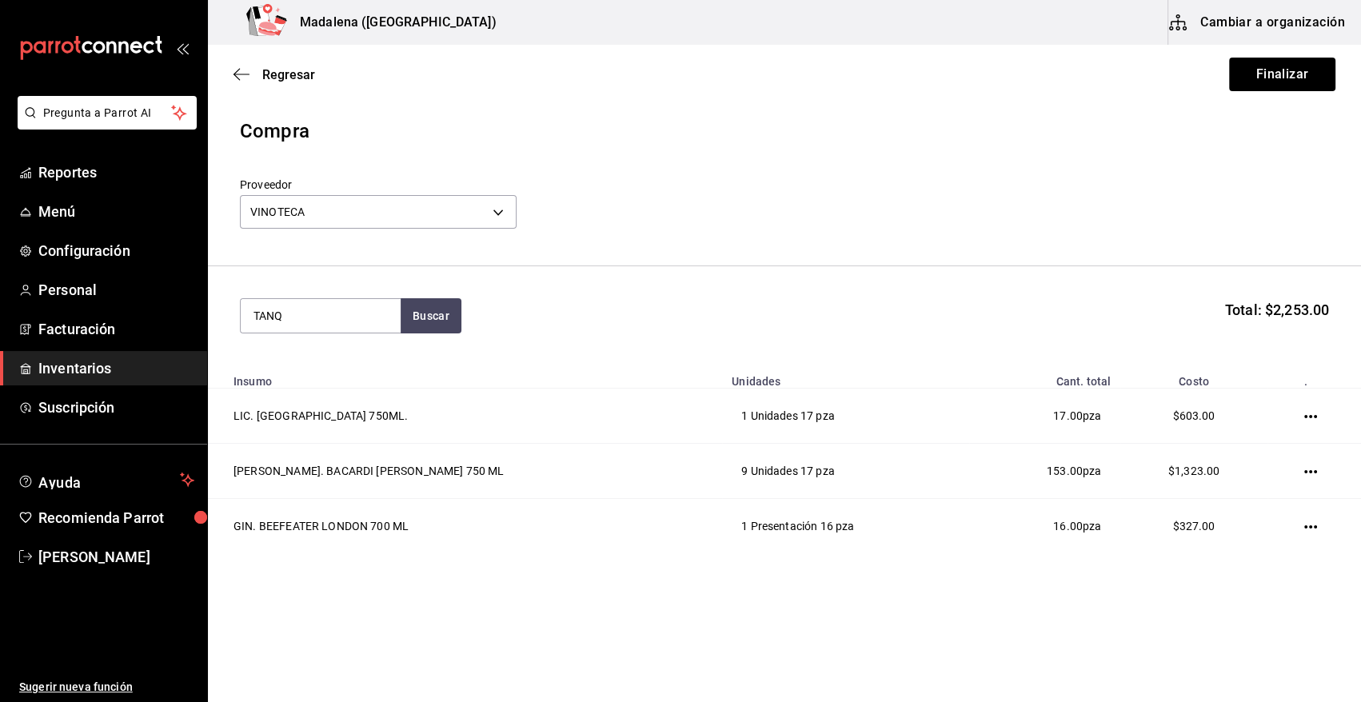
type input "TANQ"
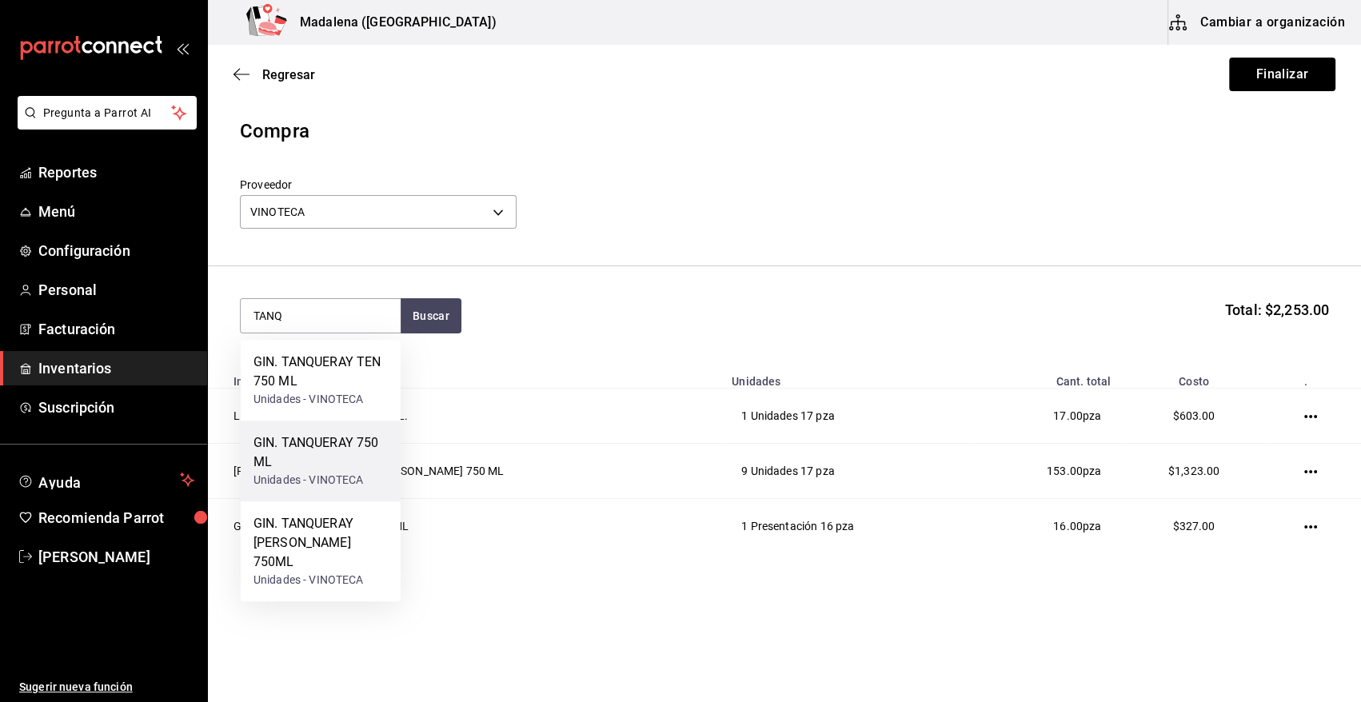
click at [312, 471] on div "GIN. TANQUERAY 750 ML" at bounding box center [320, 452] width 134 height 38
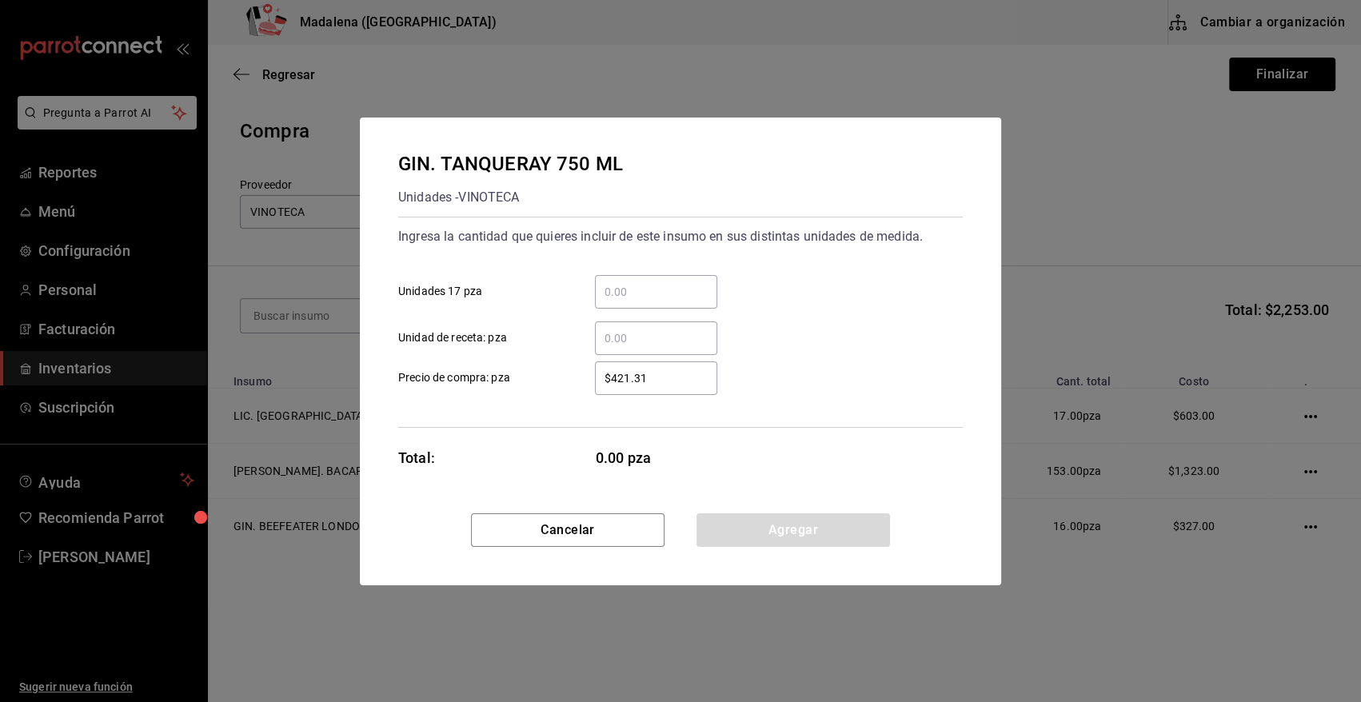
click at [645, 294] on input "​ Unidades 17 pza" at bounding box center [656, 291] width 122 height 19
type input "6"
type input "$465"
click at [784, 528] on button "Agregar" at bounding box center [792, 530] width 193 height 34
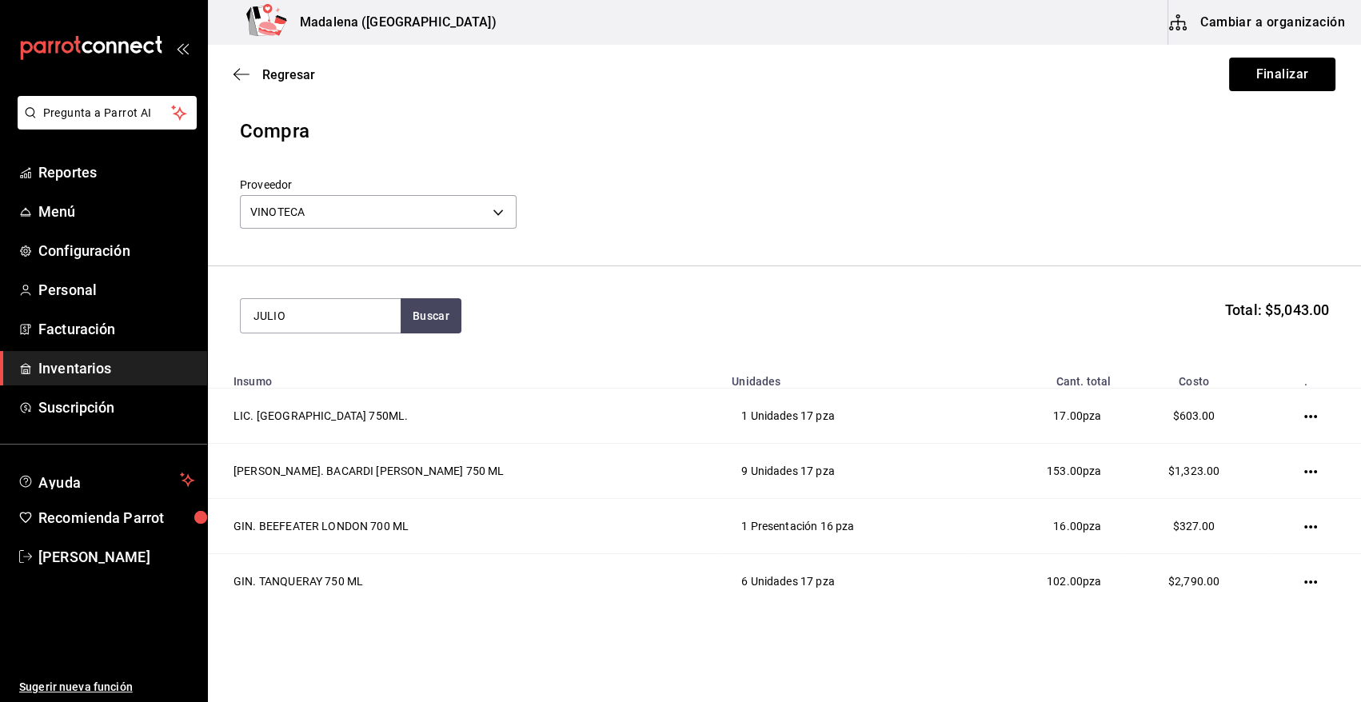
type input "JULIO"
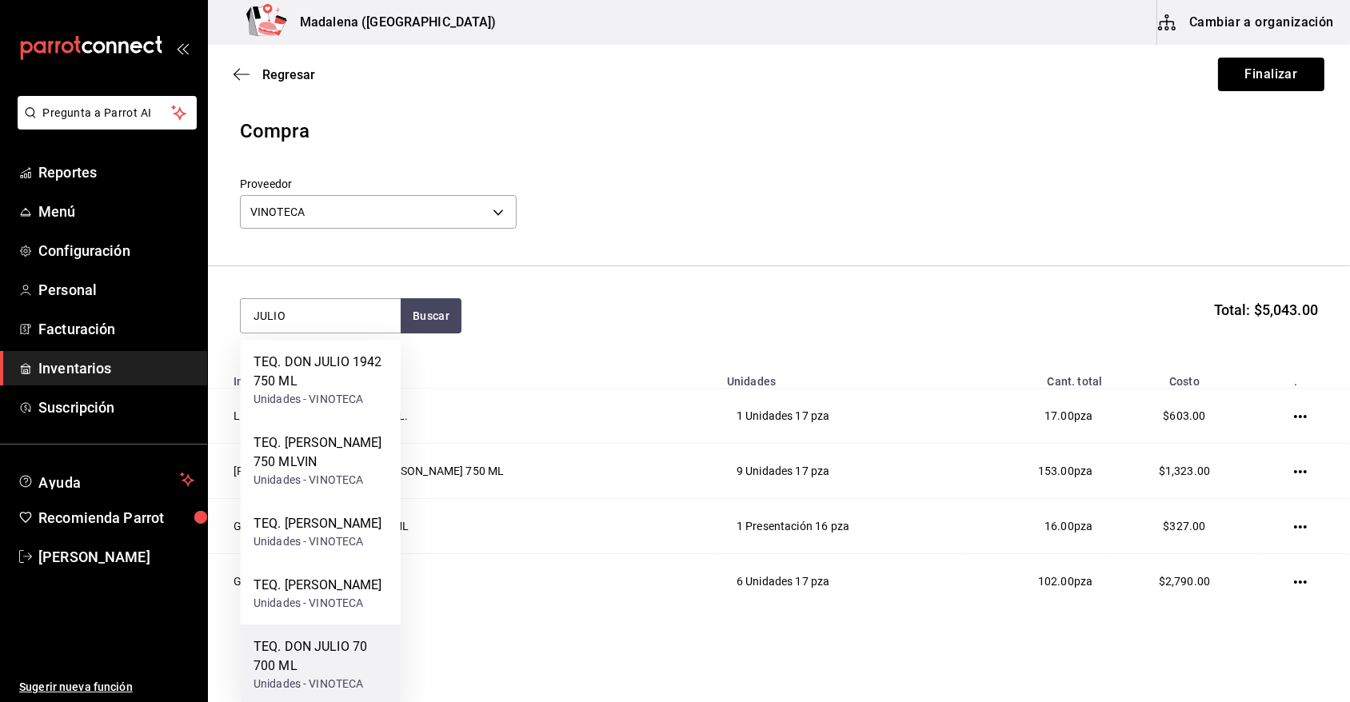
scroll to position [48, 0]
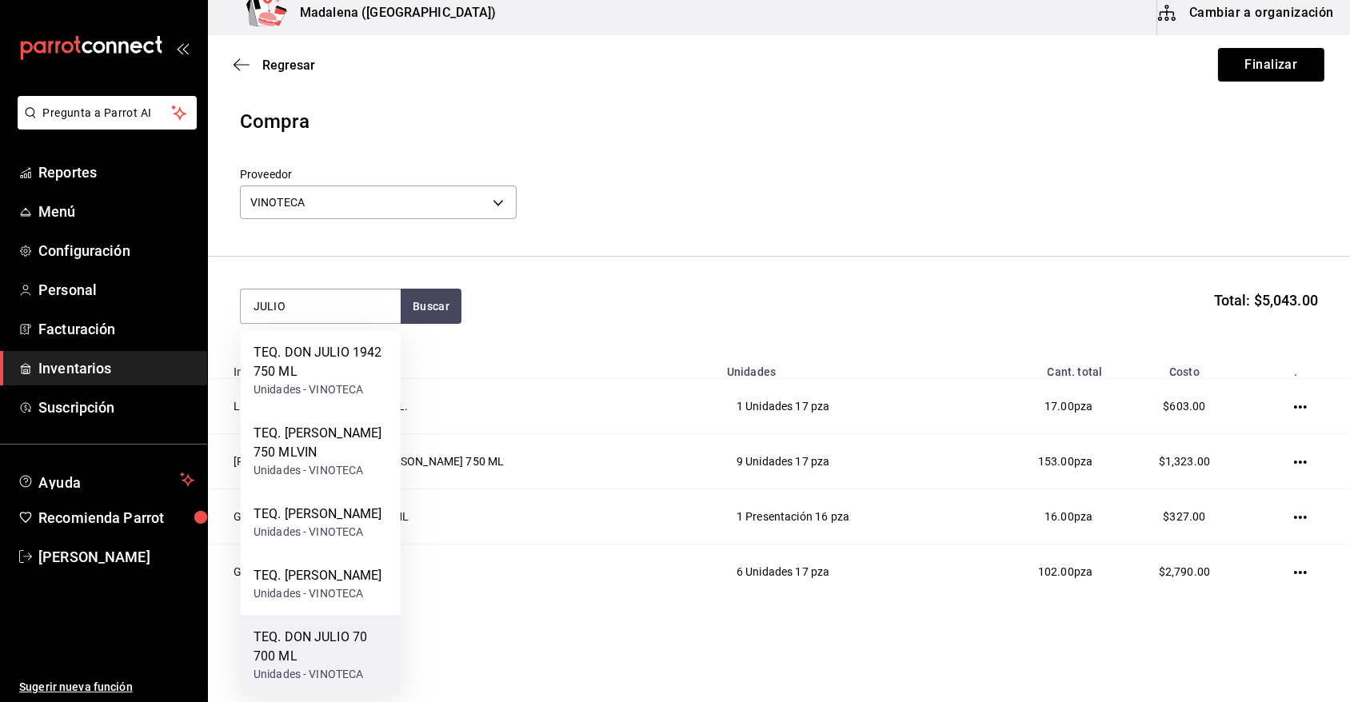
click at [337, 655] on div "TEQ. DON JULIO 70 700 ML" at bounding box center [320, 647] width 134 height 38
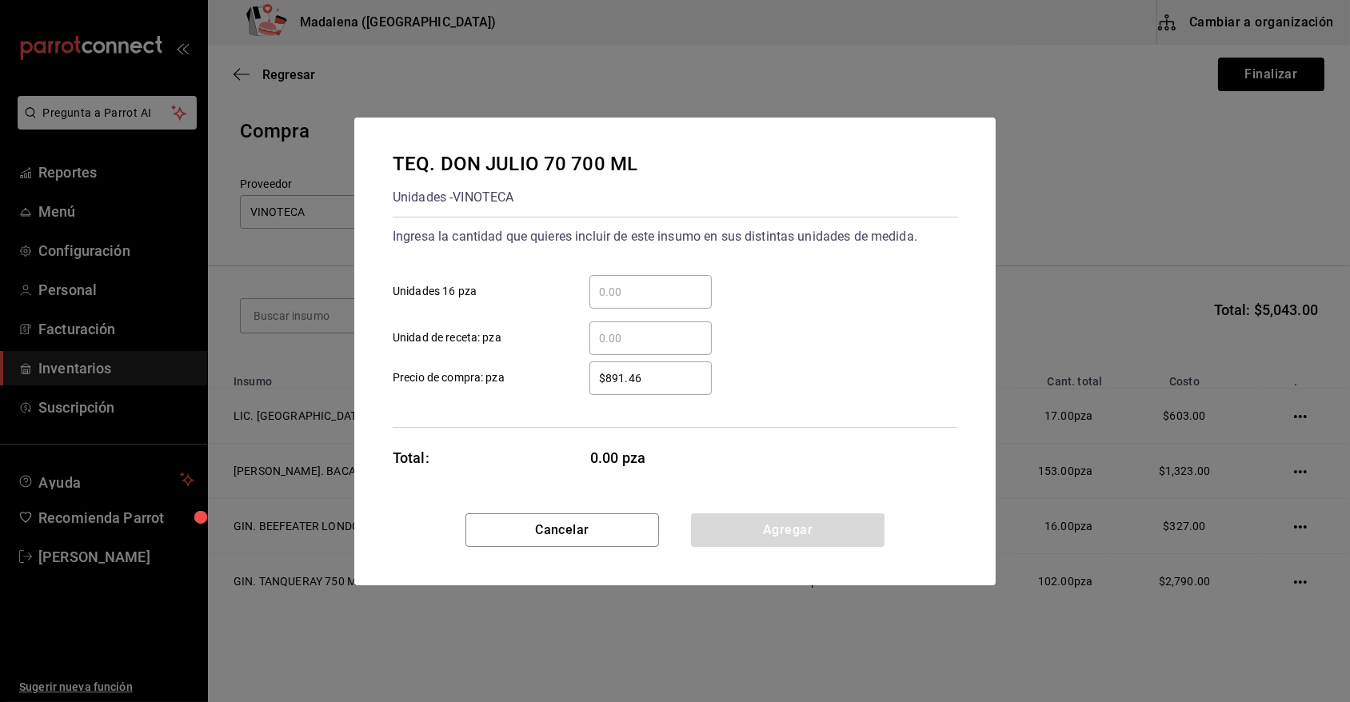
scroll to position [0, 0]
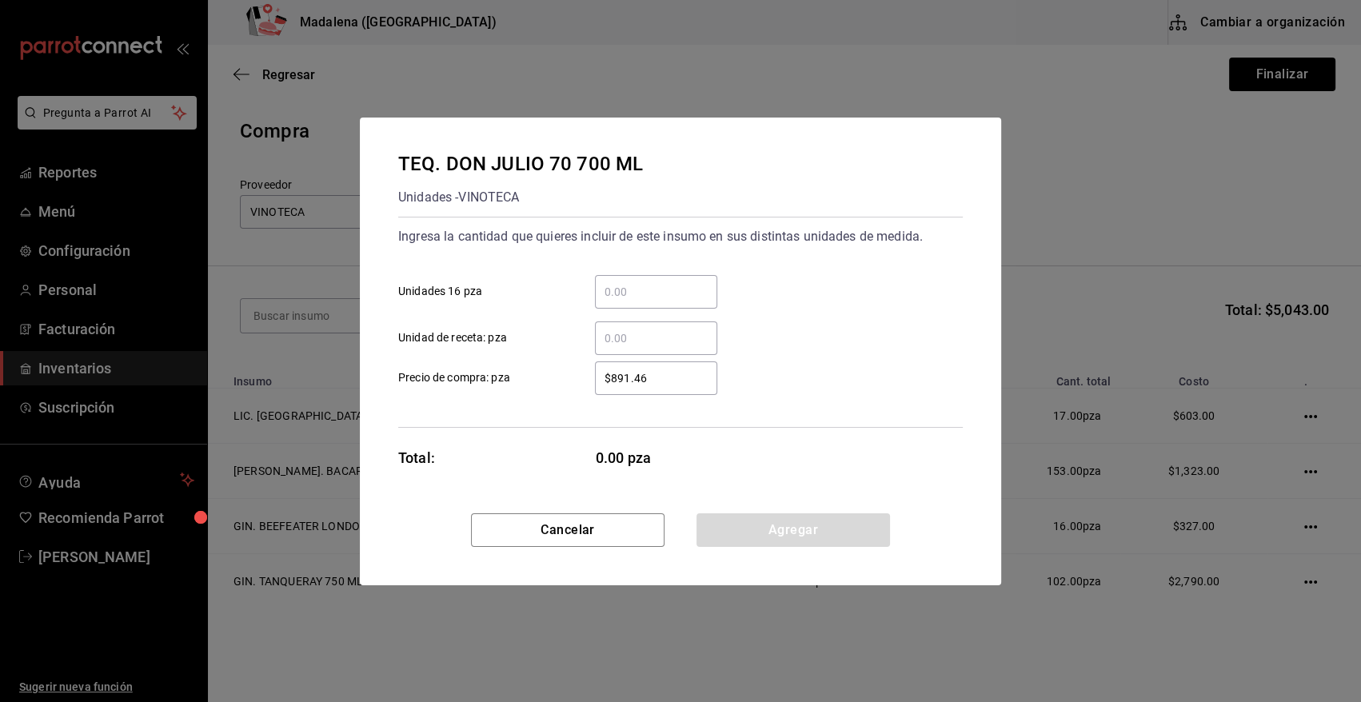
click at [634, 287] on input "​ Unidades 16 pza" at bounding box center [656, 291] width 122 height 19
type input "6"
type input "$773"
click at [784, 529] on button "Agregar" at bounding box center [792, 530] width 193 height 34
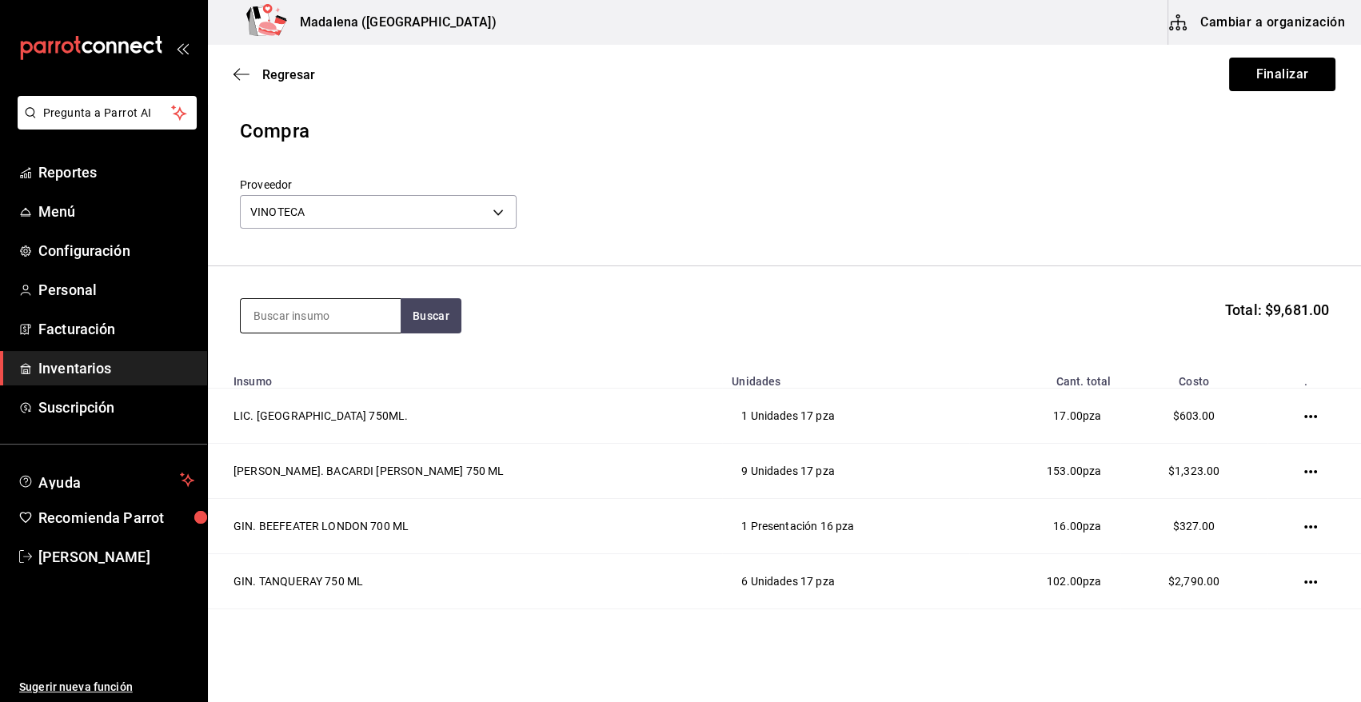
click at [288, 301] on input at bounding box center [321, 316] width 160 height 34
type input "MAKER"
click at [269, 382] on div "WHY. MAKERS MARK 750ML" at bounding box center [320, 372] width 134 height 38
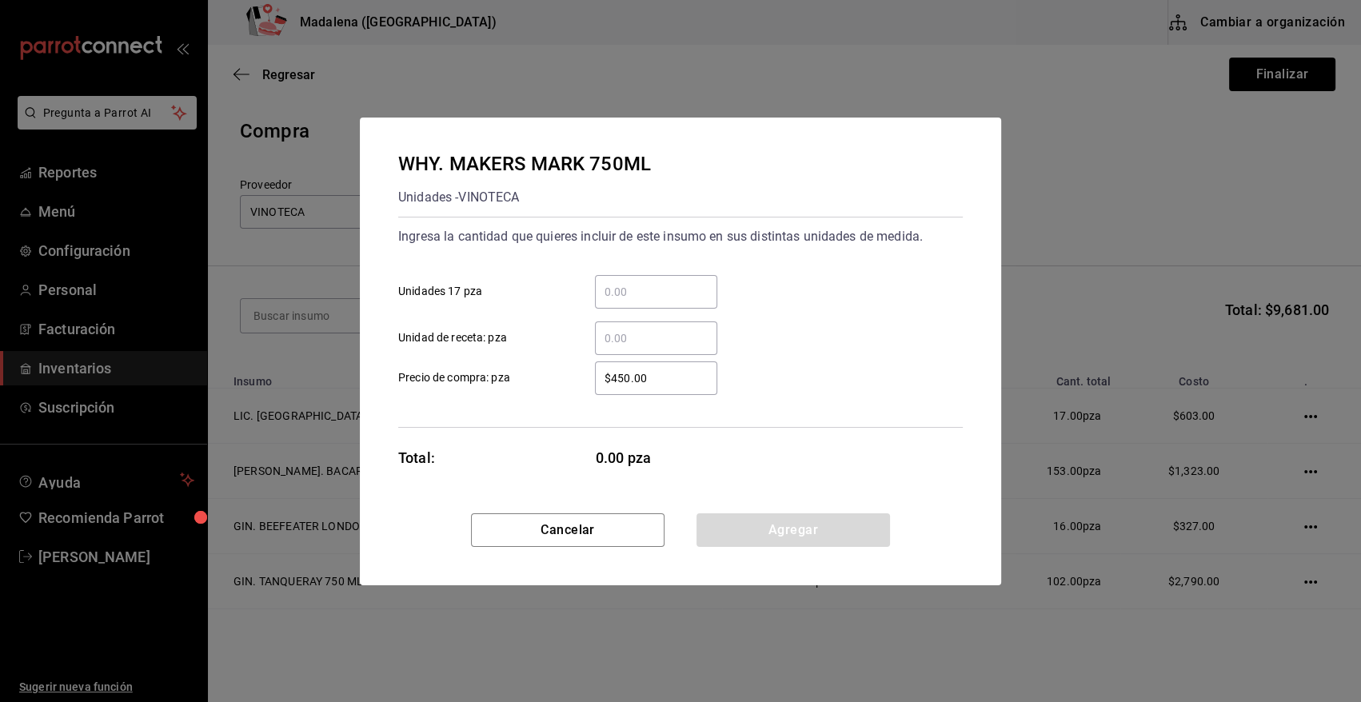
click at [656, 288] on input "​ Unidades 17 pza" at bounding box center [656, 291] width 122 height 19
type input "1"
type input "$500"
click at [751, 477] on div "WHY. MAKERS MARK 750ML Unidades - VINOTECA Ingresa la cantidad que quieres incl…" at bounding box center [680, 316] width 641 height 396
click at [756, 523] on button "Agregar" at bounding box center [792, 530] width 193 height 34
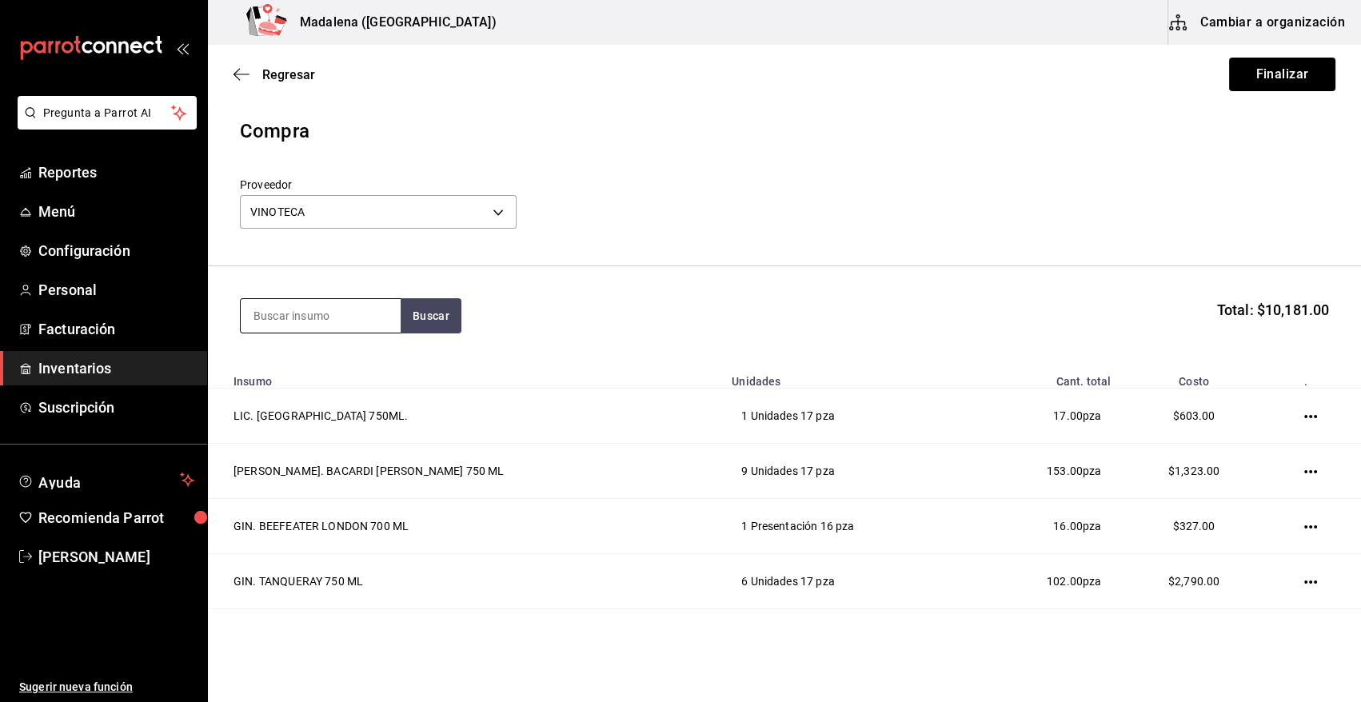
click at [332, 317] on input at bounding box center [321, 316] width 160 height 34
type input "CINZANO P"
click at [326, 370] on div "VE. CINZANO PRO SPRITZ" at bounding box center [320, 372] width 134 height 38
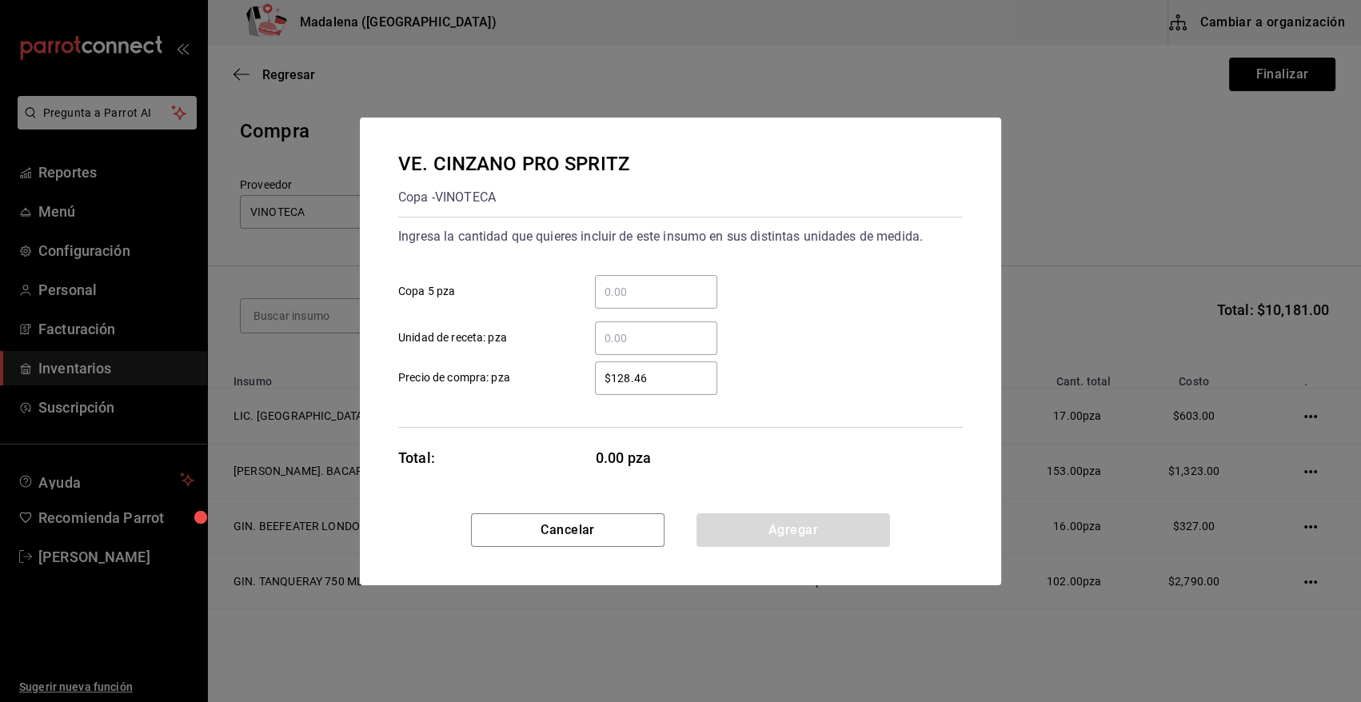
click at [680, 295] on input "​ Copa 5 pza" at bounding box center [656, 291] width 122 height 19
type input "6"
type input "$176.68"
click at [781, 527] on button "Agregar" at bounding box center [792, 530] width 193 height 34
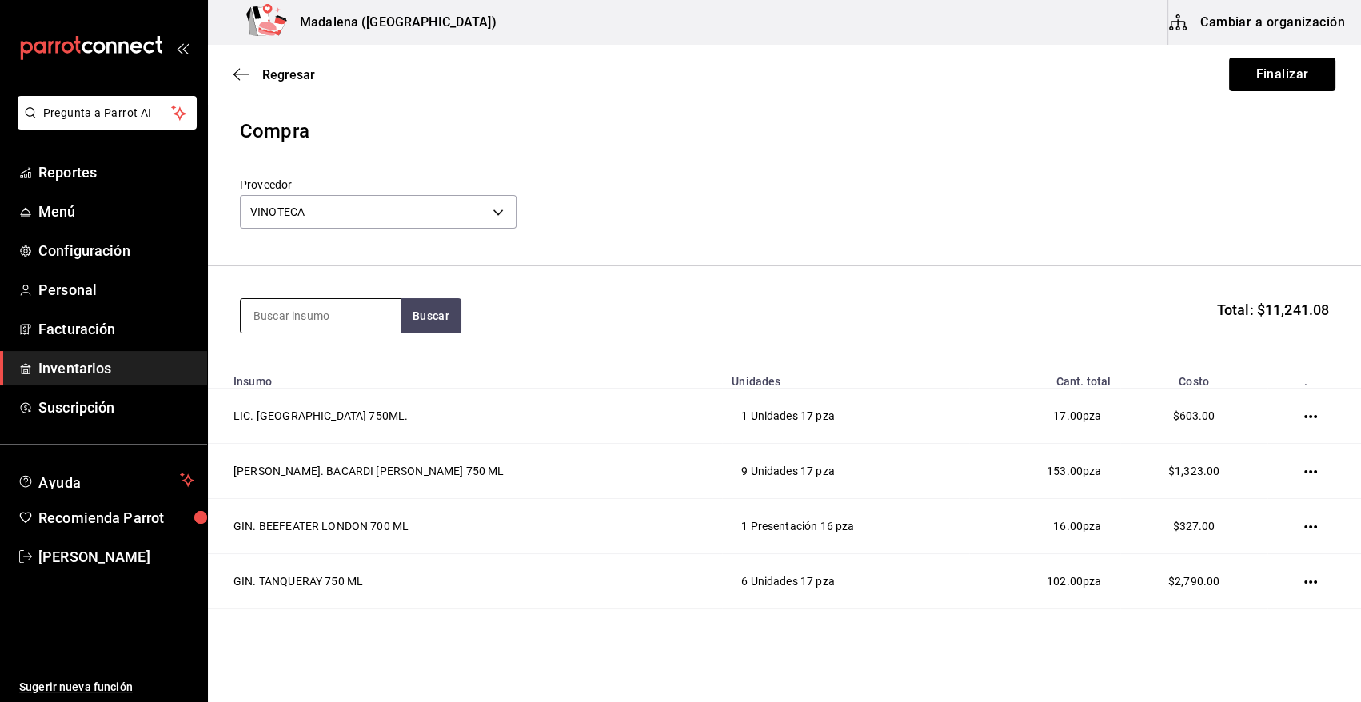
click at [340, 322] on input at bounding box center [321, 316] width 160 height 34
type input "[PERSON_NAME]"
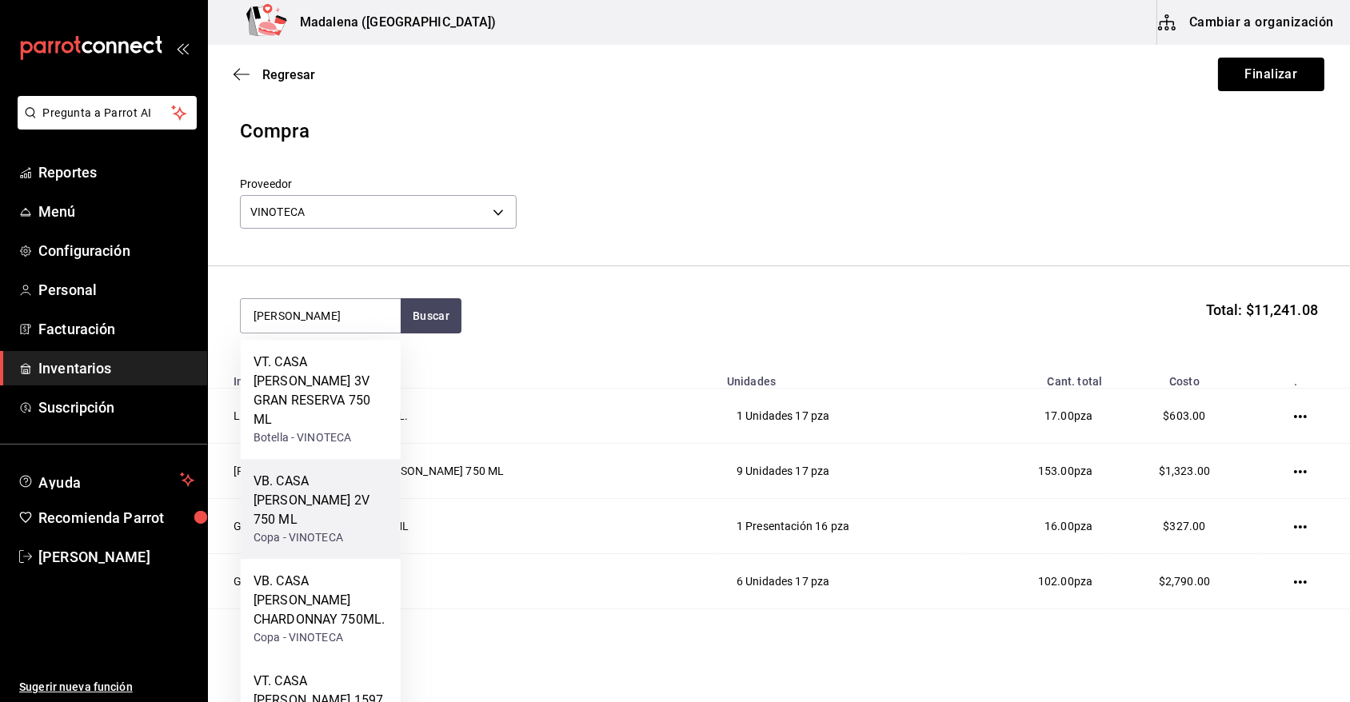
click at [366, 529] on div "Copa - VINOTECA" at bounding box center [320, 537] width 134 height 17
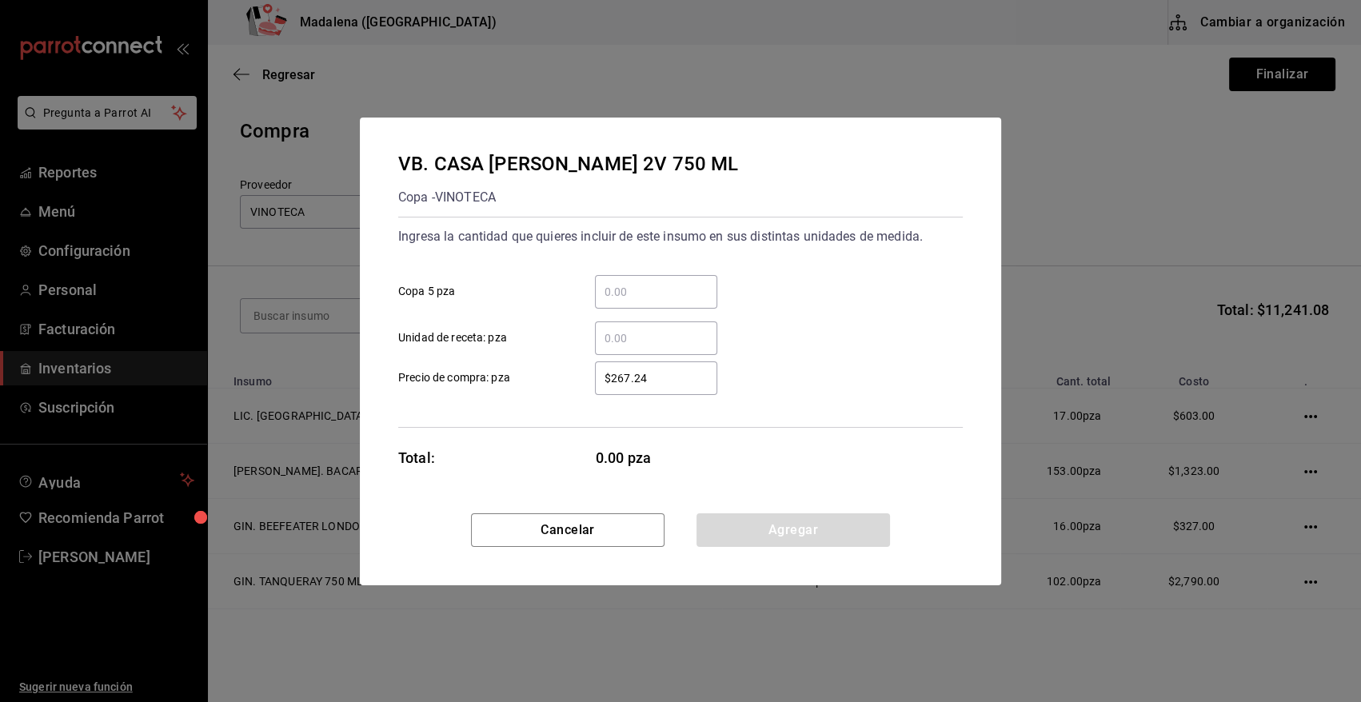
click at [639, 293] on input "​ Copa 5 pza" at bounding box center [656, 291] width 122 height 19
type input "4"
type input "$326.73"
click at [781, 529] on button "Agregar" at bounding box center [792, 530] width 193 height 34
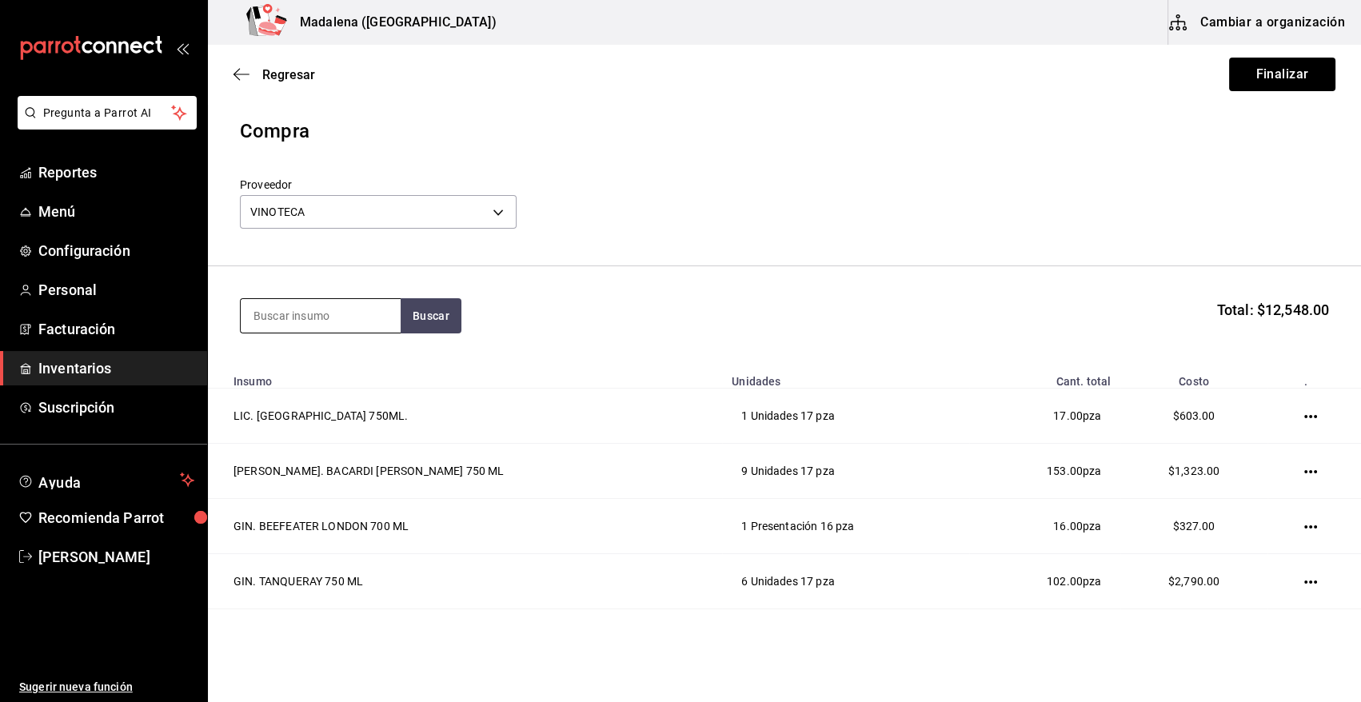
click at [339, 315] on input at bounding box center [321, 316] width 160 height 34
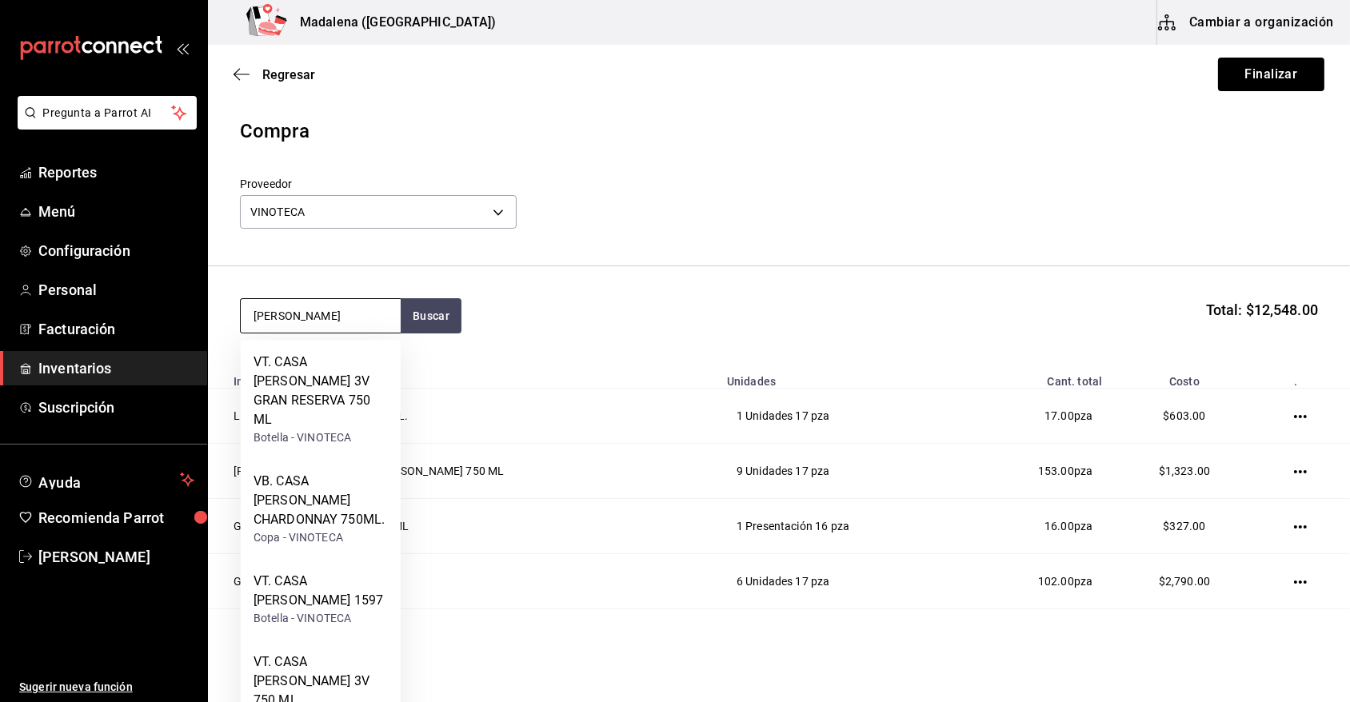
type input "[PERSON_NAME]"
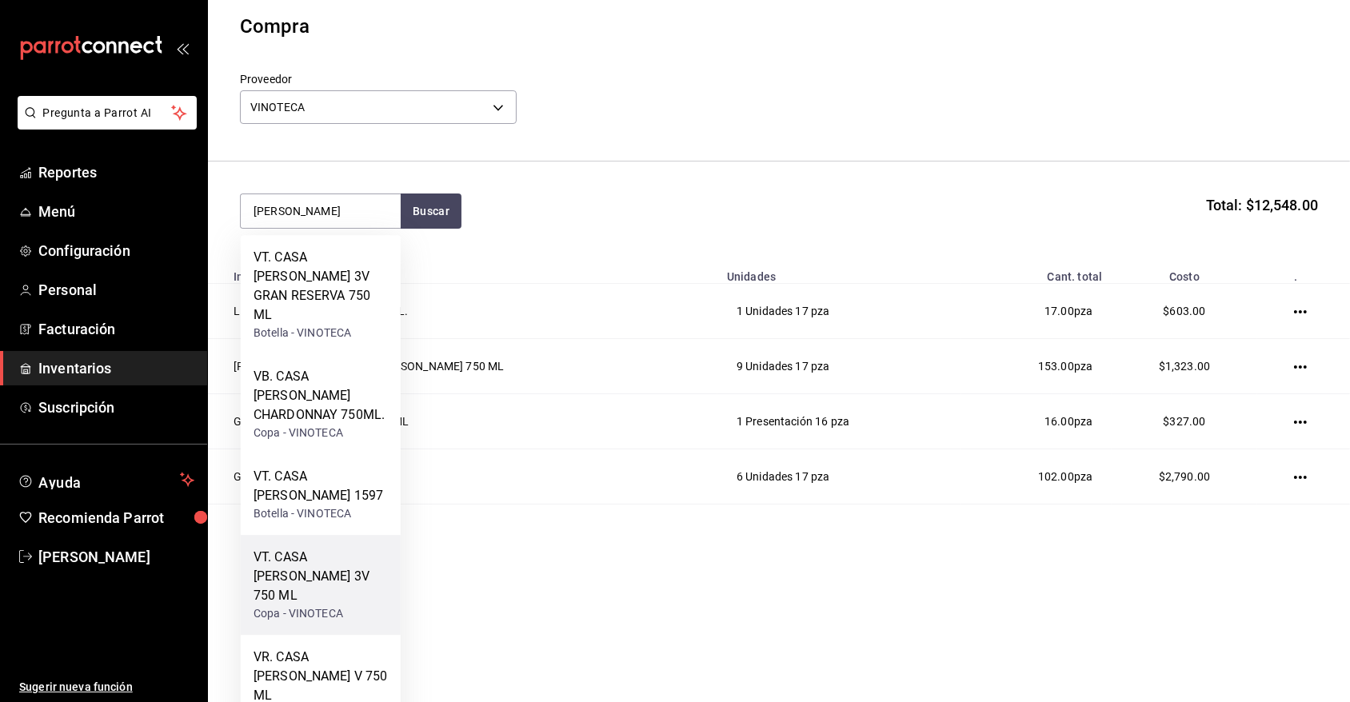
scroll to position [147, 0]
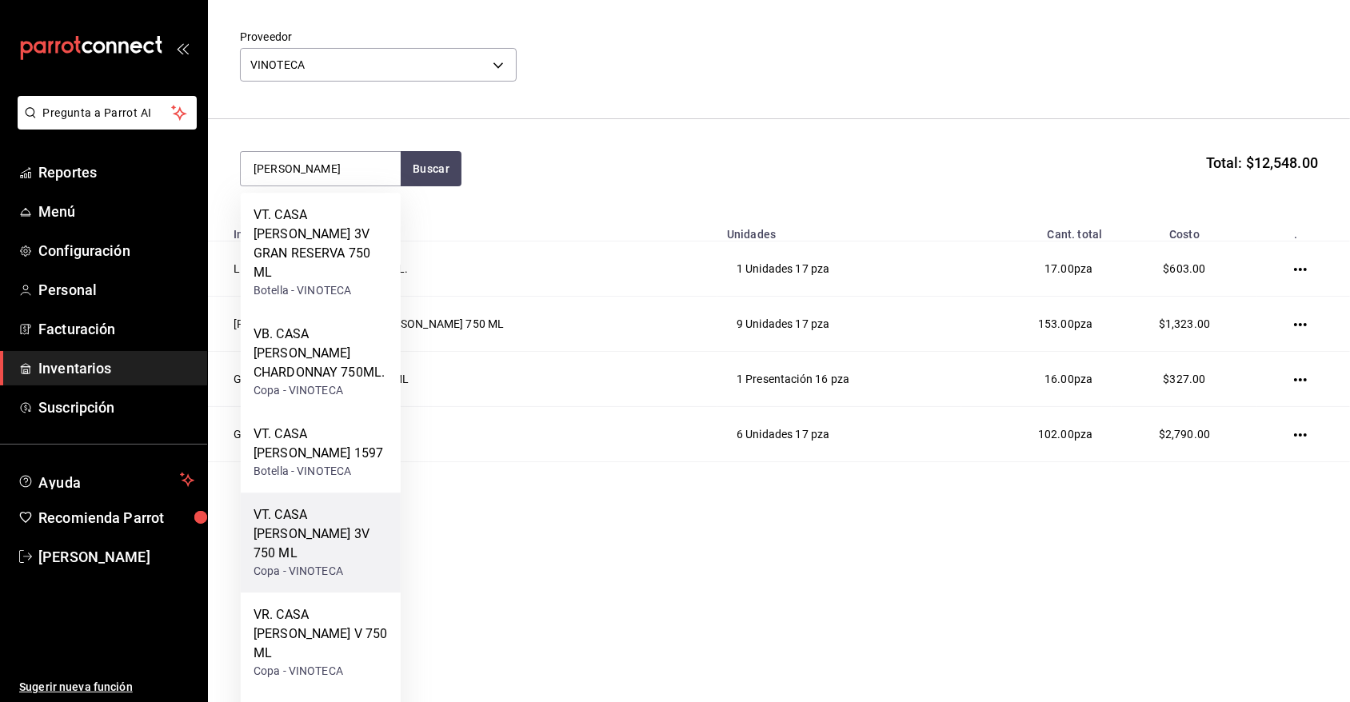
click at [353, 563] on div "Copa - VINOTECA" at bounding box center [320, 571] width 134 height 17
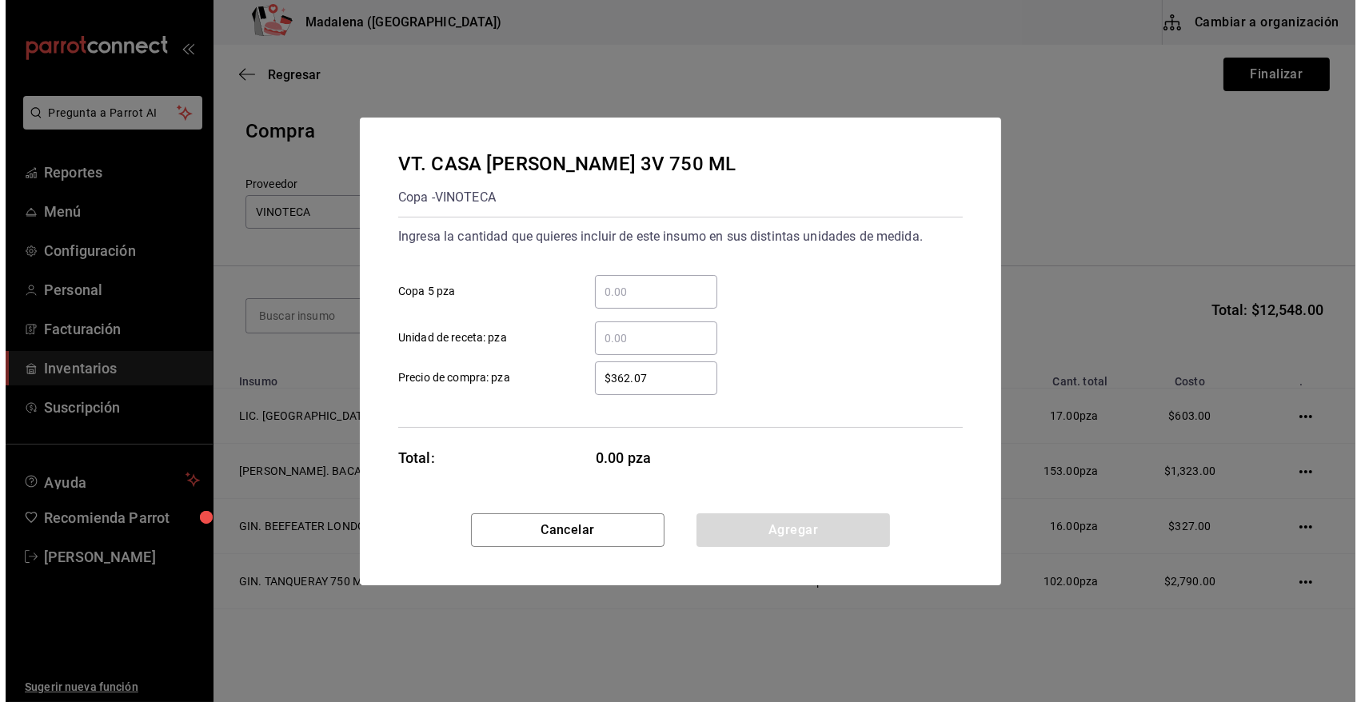
scroll to position [0, 0]
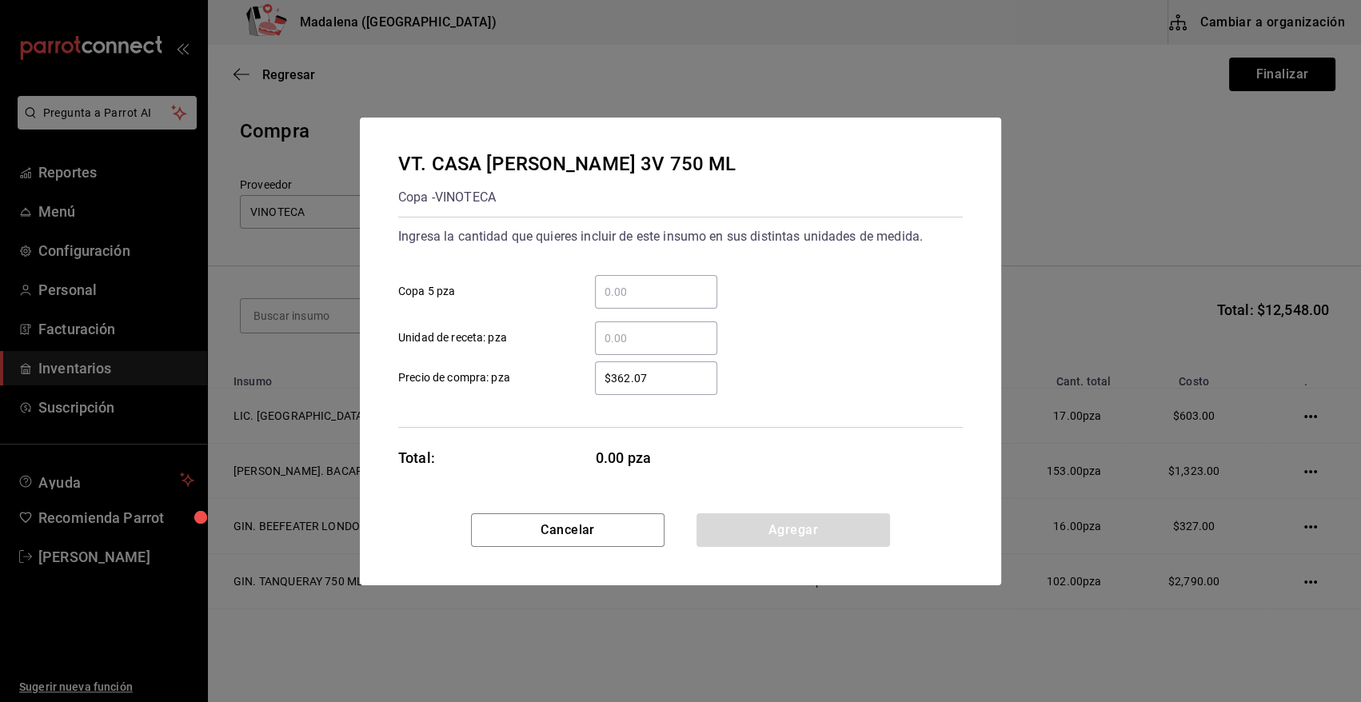
click at [637, 282] on input "​ Copa 5 pza" at bounding box center [656, 291] width 122 height 19
type input "8"
type input "$440"
click at [762, 536] on button "Agregar" at bounding box center [792, 530] width 193 height 34
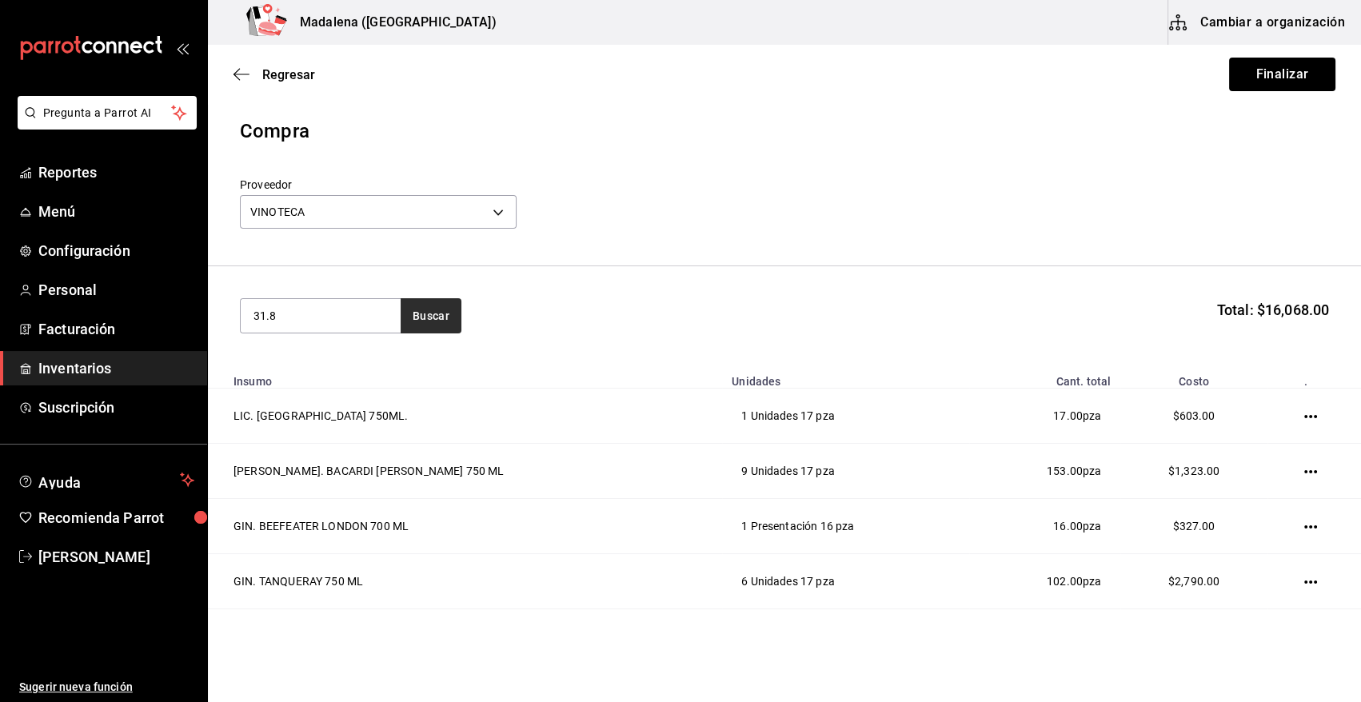
type input "31.8"
click at [432, 307] on button "Buscar" at bounding box center [431, 315] width 61 height 35
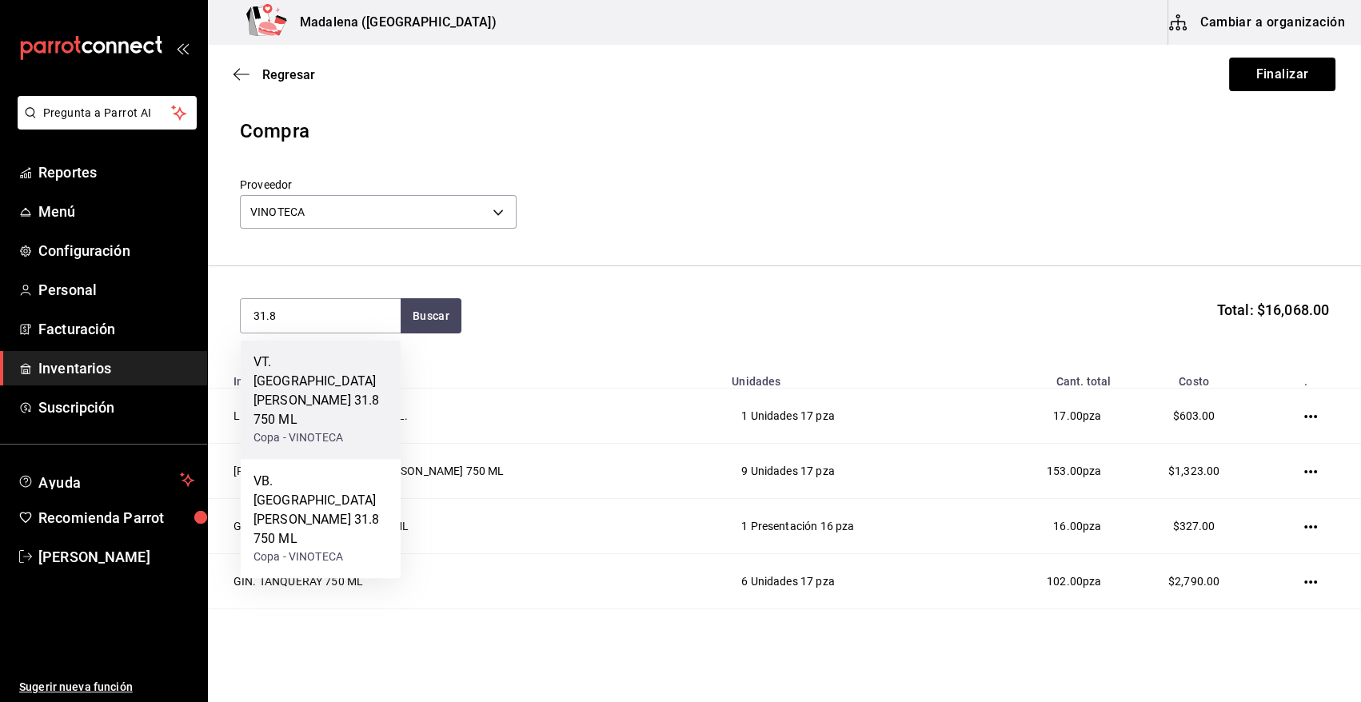
click at [353, 375] on div "VT. [GEOGRAPHIC_DATA][PERSON_NAME] 31.8 750 ML" at bounding box center [320, 391] width 134 height 77
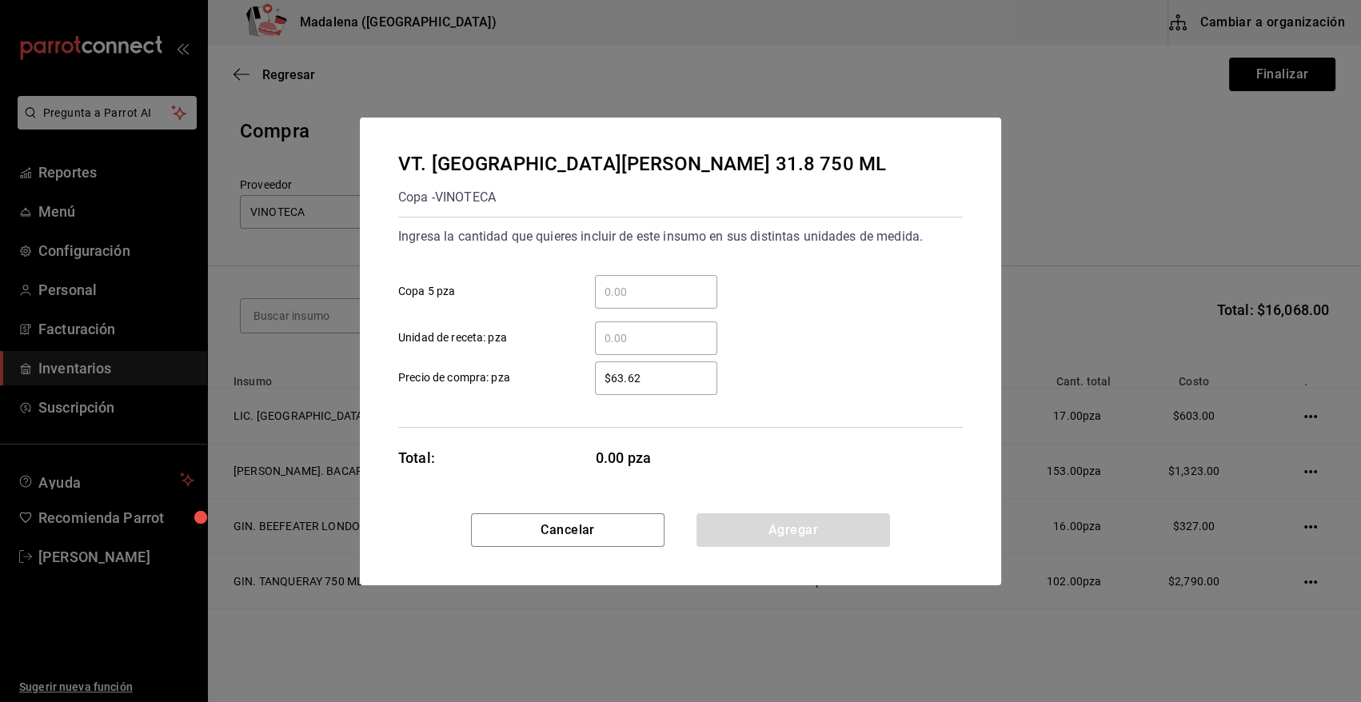
click at [631, 297] on input "​ Copa 5 pza" at bounding box center [656, 291] width 122 height 19
type input "5"
type input "$320"
drag, startPoint x: 761, startPoint y: 533, endPoint x: 363, endPoint y: 317, distance: 452.9
click at [760, 533] on button "Agregar" at bounding box center [792, 530] width 193 height 34
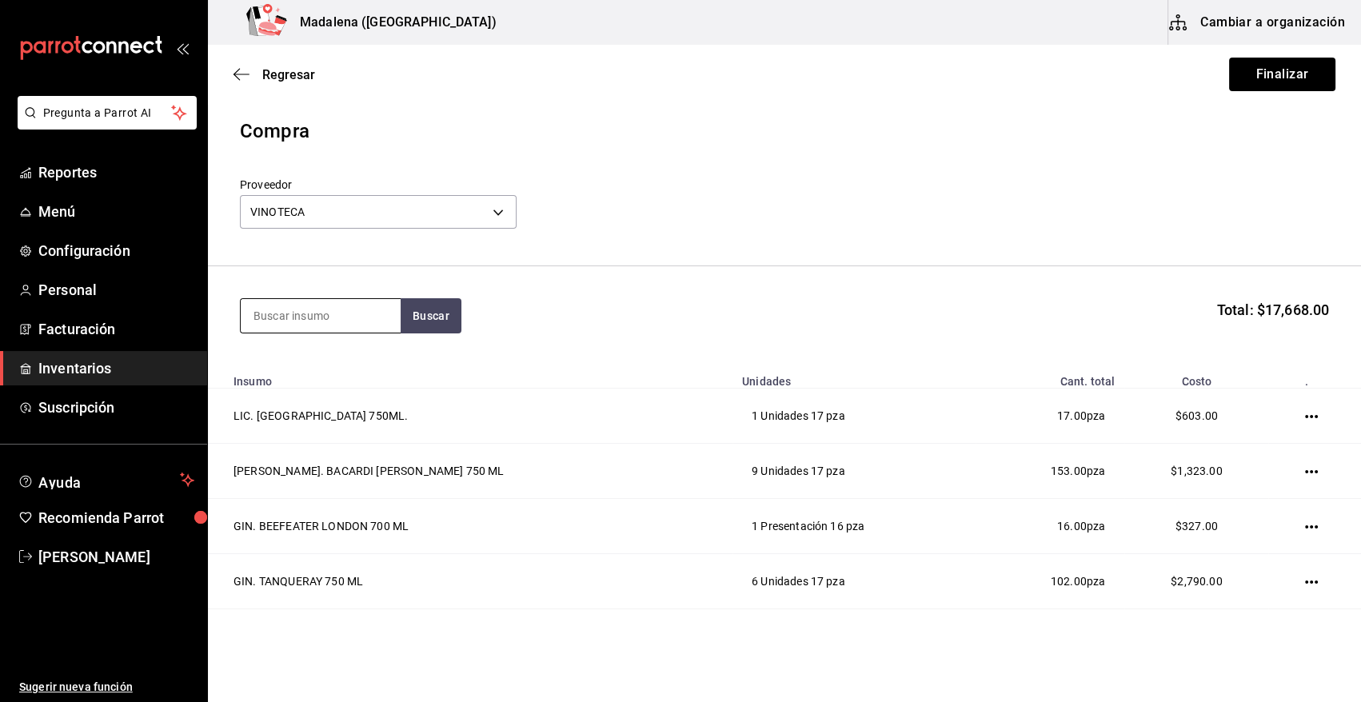
click at [323, 320] on input at bounding box center [321, 316] width 160 height 34
type input "CLASE"
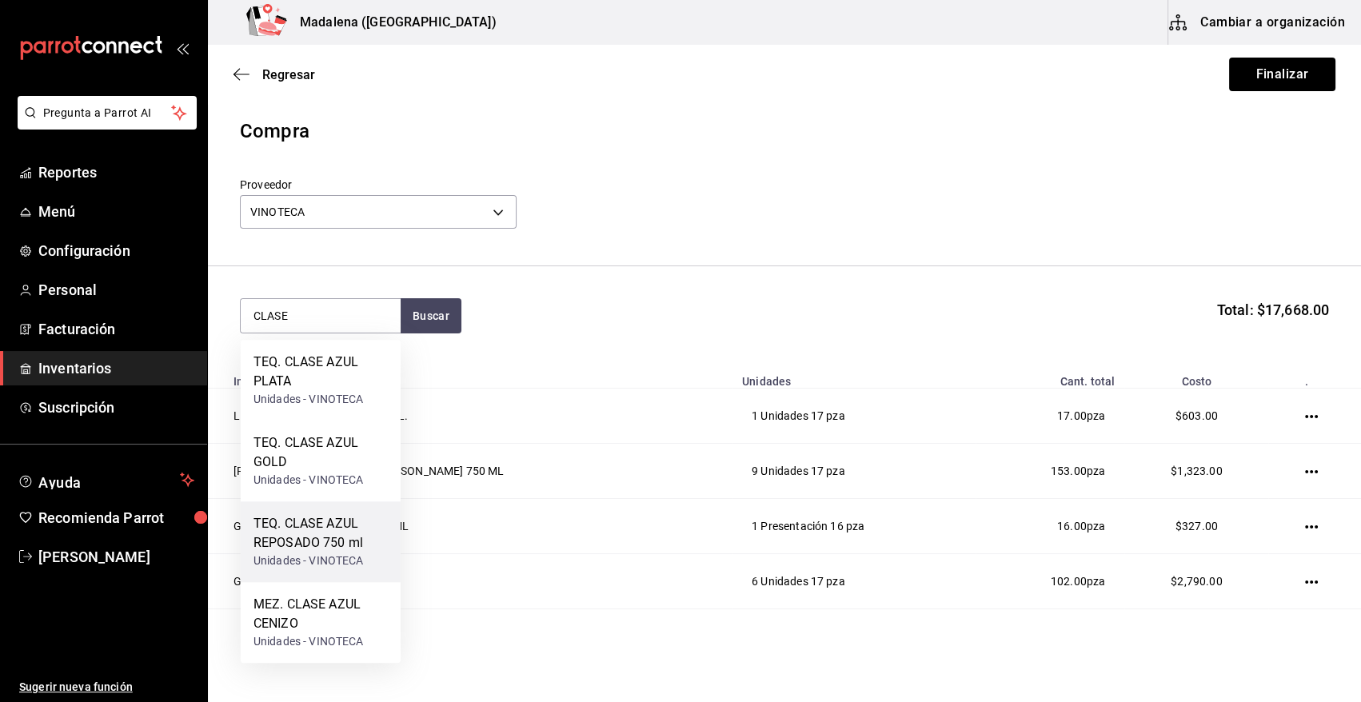
click at [347, 556] on div "Unidades - VINOTECA" at bounding box center [320, 560] width 134 height 17
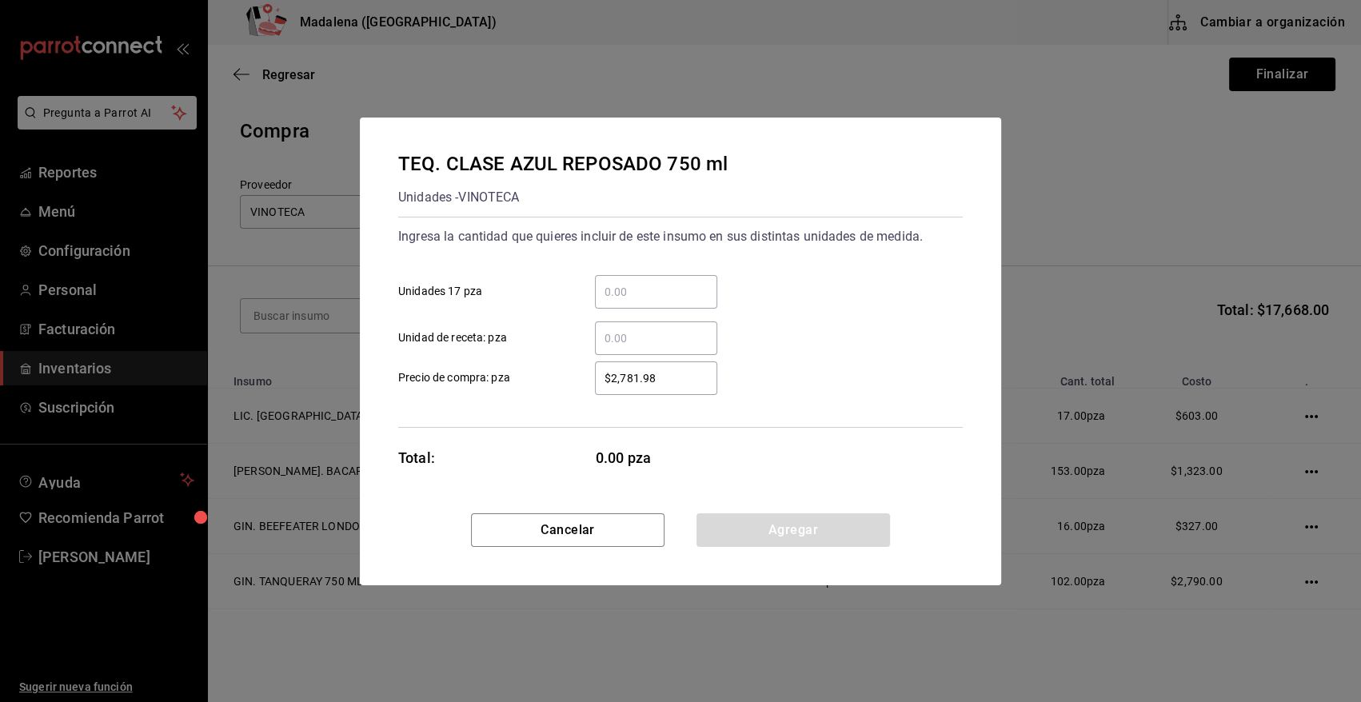
click at [615, 280] on div "​" at bounding box center [656, 292] width 122 height 34
click at [615, 282] on input "​ Unidades 17 pza" at bounding box center [656, 291] width 122 height 19
type input "5"
type input "$3,365"
click at [756, 520] on button "Agregar" at bounding box center [792, 530] width 193 height 34
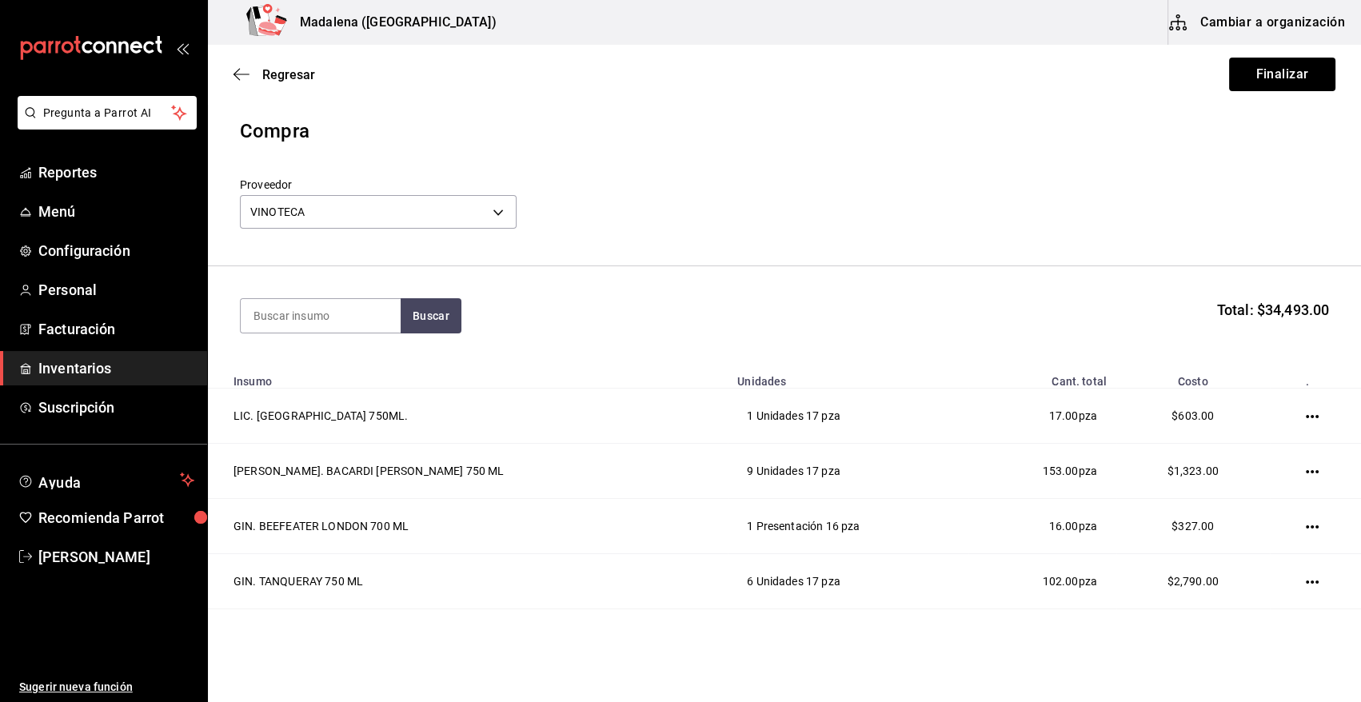
scroll to position [425, 0]
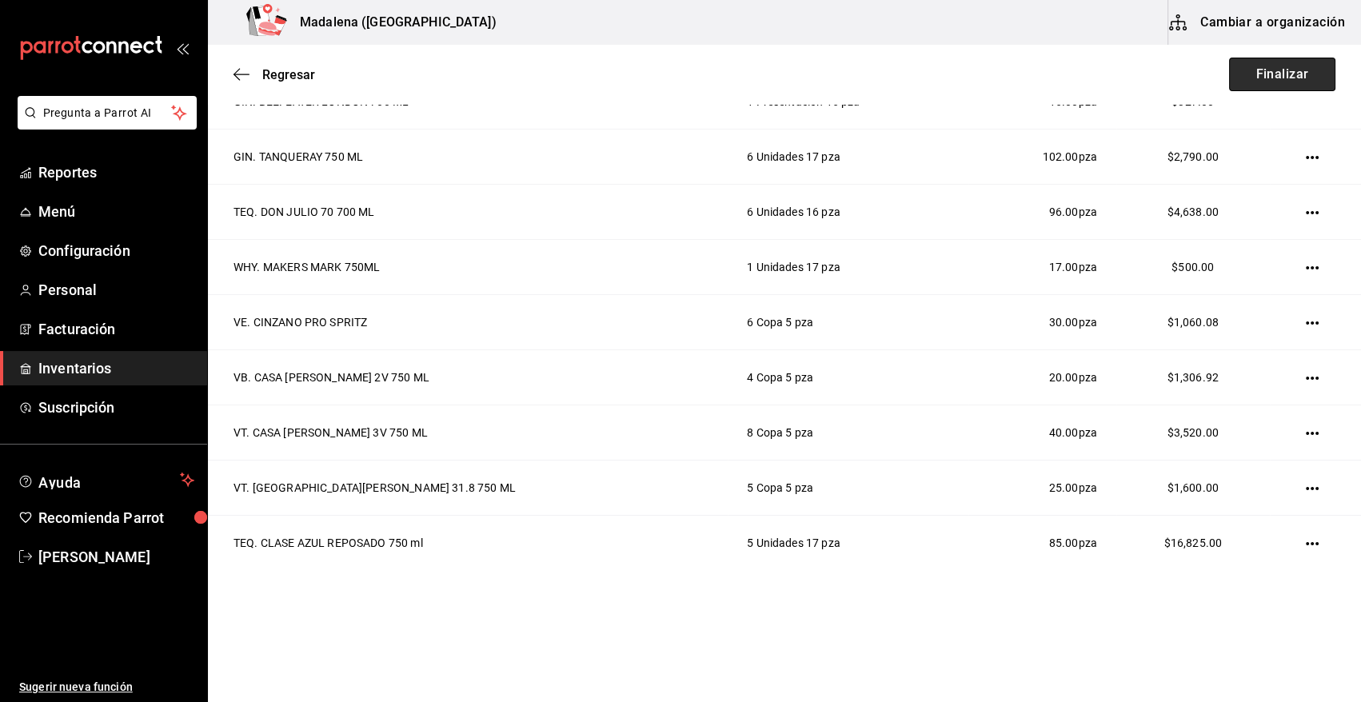
click at [1254, 81] on button "Finalizar" at bounding box center [1282, 75] width 106 height 34
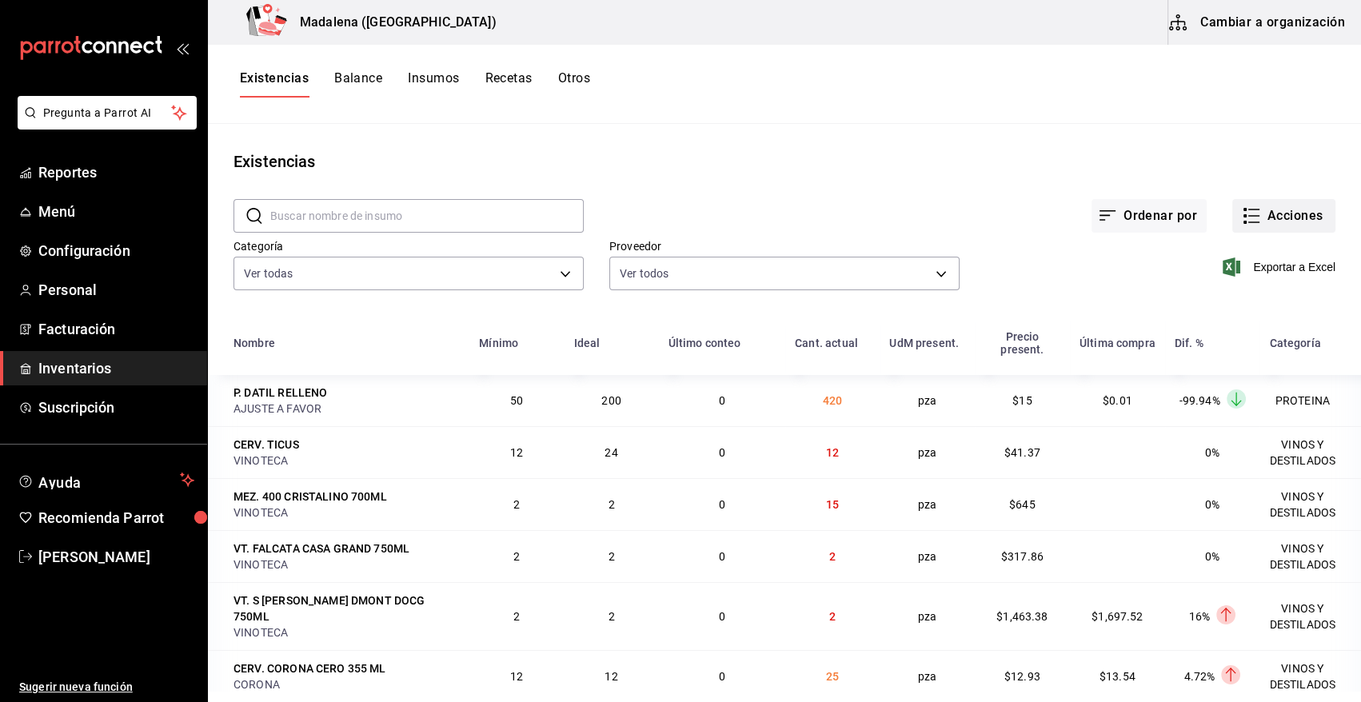
click at [1253, 219] on button "Acciones" at bounding box center [1283, 216] width 103 height 34
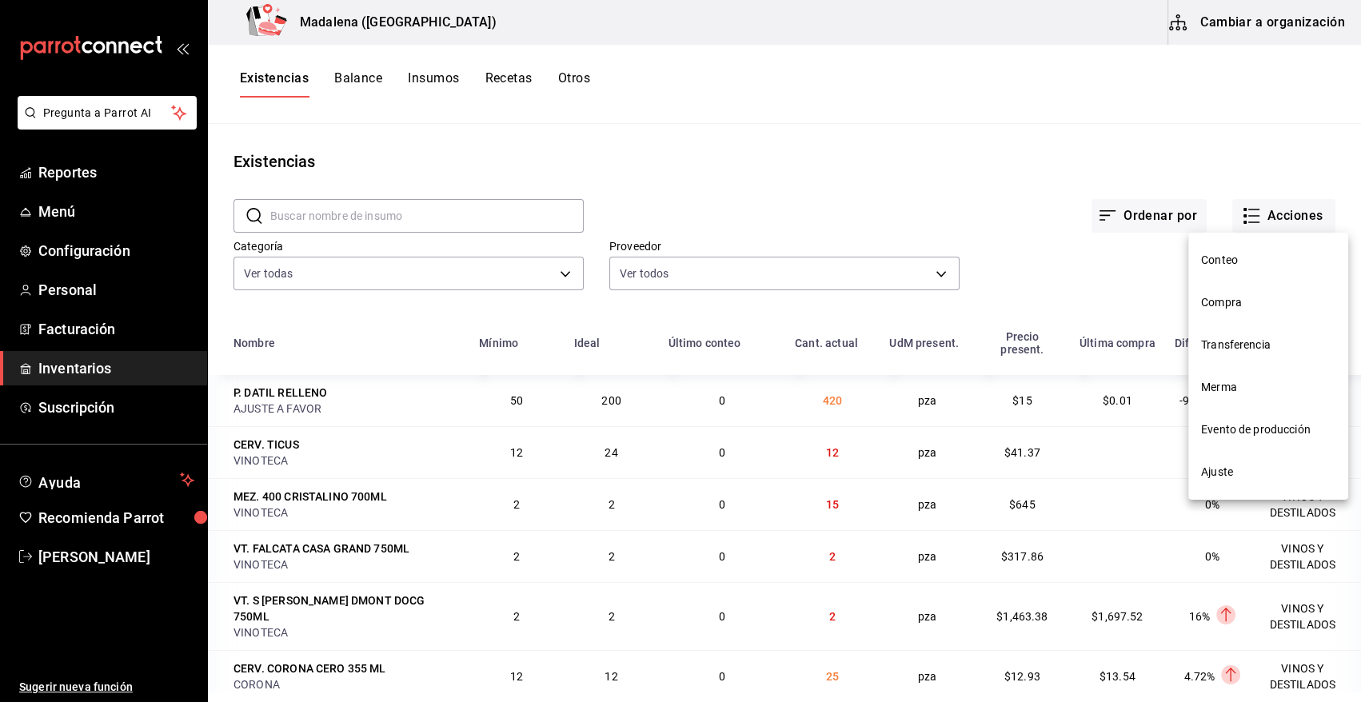
click at [1230, 311] on li "Compra" at bounding box center [1268, 302] width 160 height 42
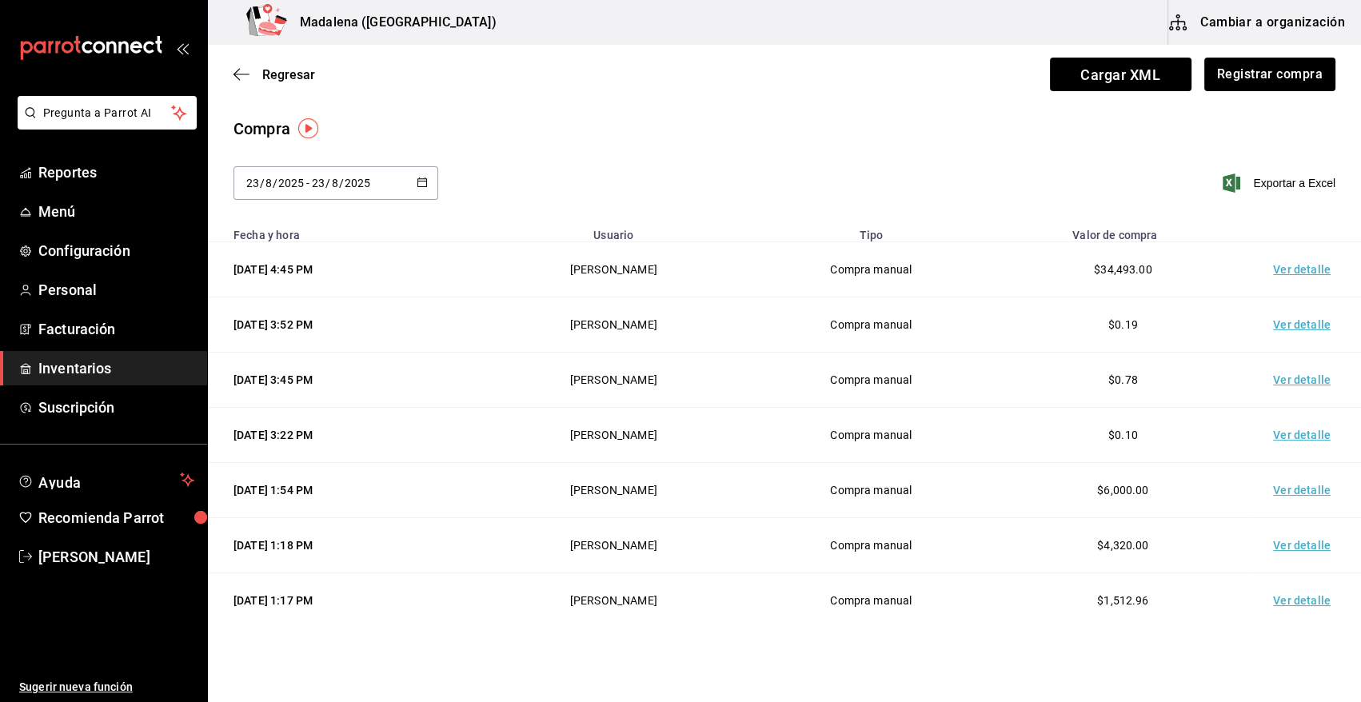
click at [1300, 265] on td "Ver detalle" at bounding box center [1305, 269] width 112 height 55
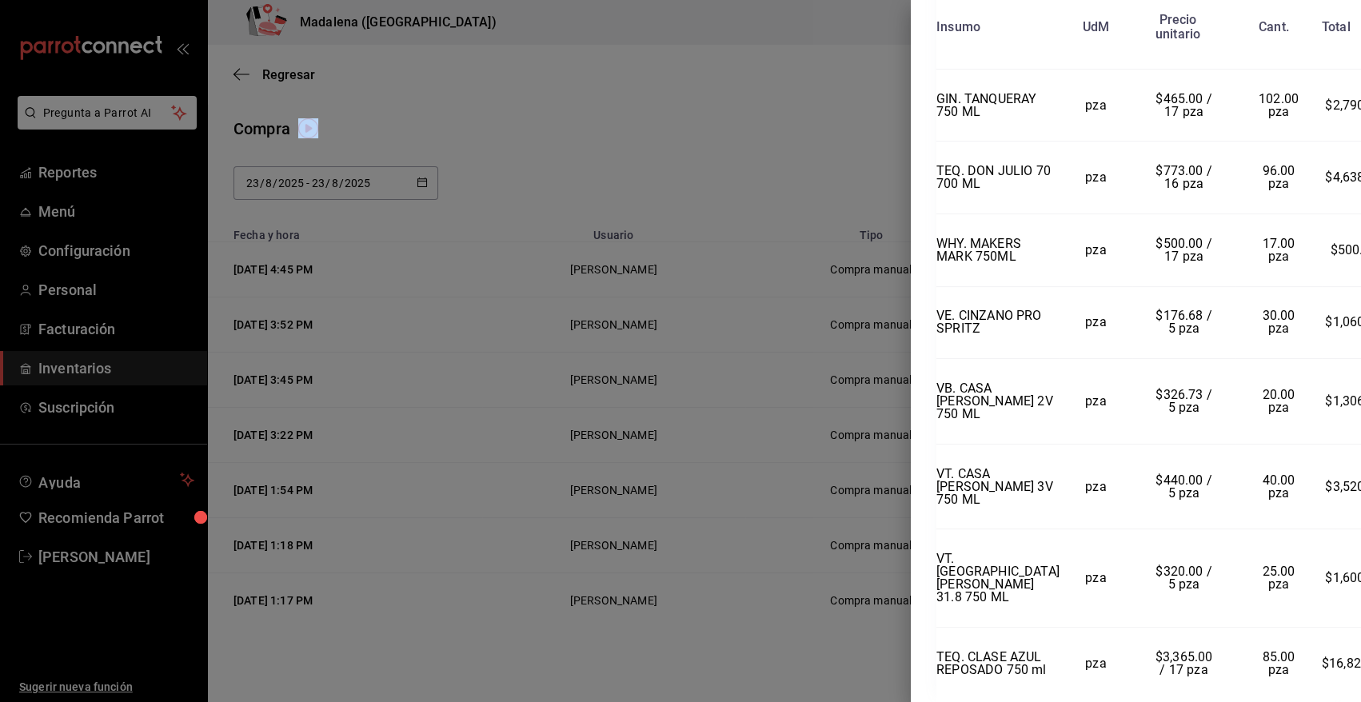
scroll to position [808, 0]
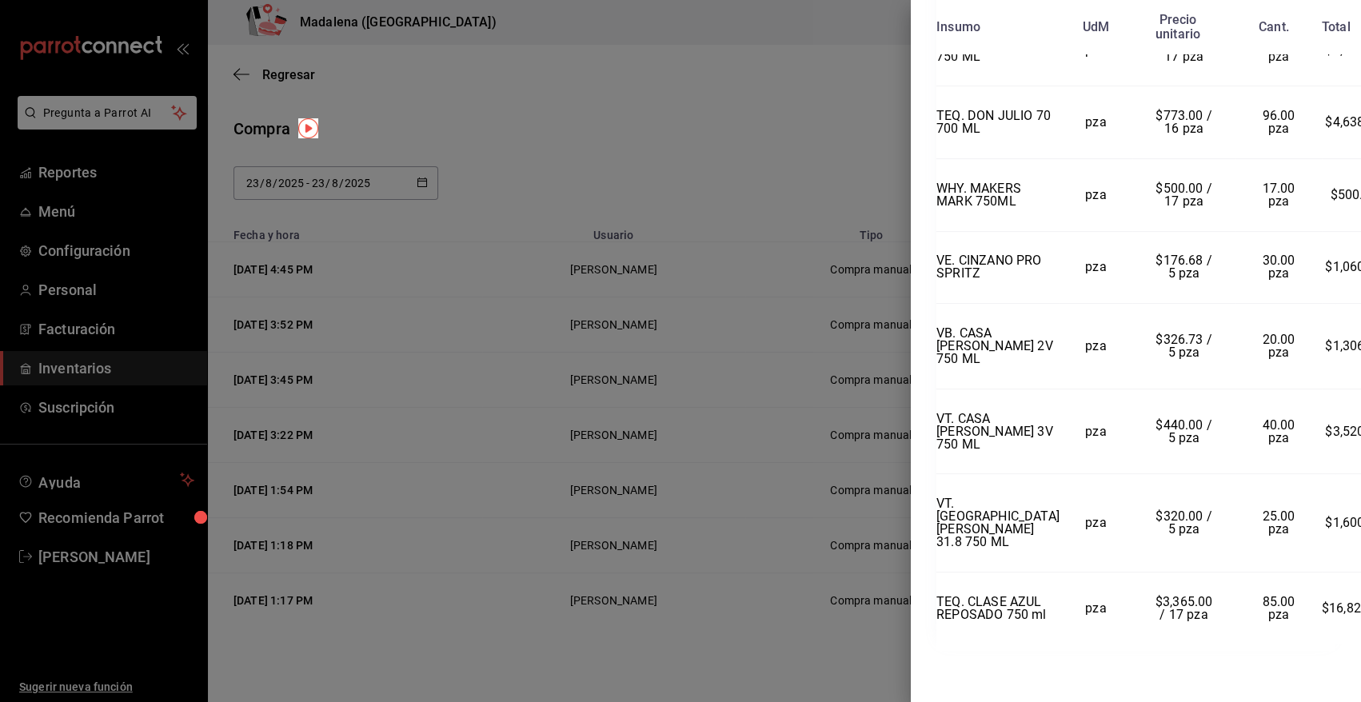
drag, startPoint x: 936, startPoint y: 37, endPoint x: 1344, endPoint y: 629, distance: 719.2
click at [1344, 629] on div "Compra Proveedor VINOTECA Usuario [PERSON_NAME] Fecha y hora [DATE] 4:45:25 Tot…" at bounding box center [1136, 351] width 450 height 702
copy div "Compra Proveedor VINOTECA Usuario [PERSON_NAME] Fecha y hora [DATE] 4:45:25 Tot…"
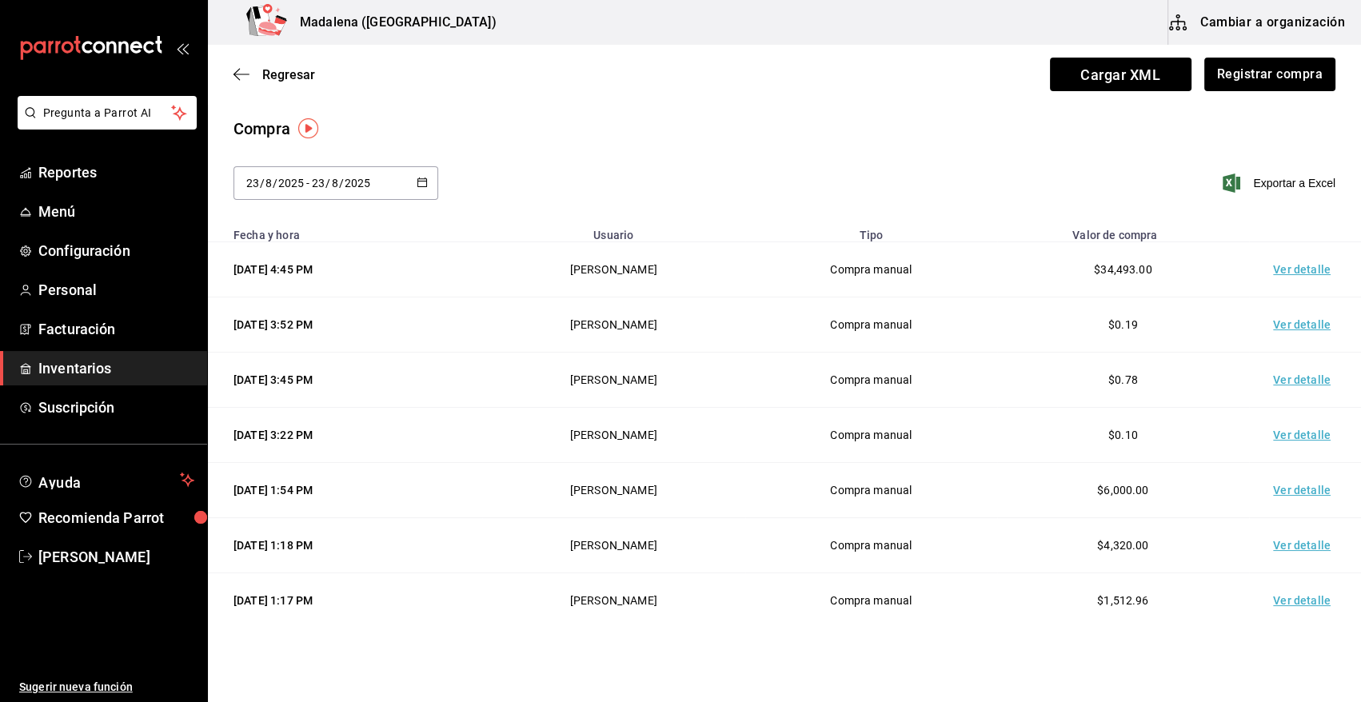
click at [88, 375] on span "Inventarios" at bounding box center [116, 368] width 156 height 22
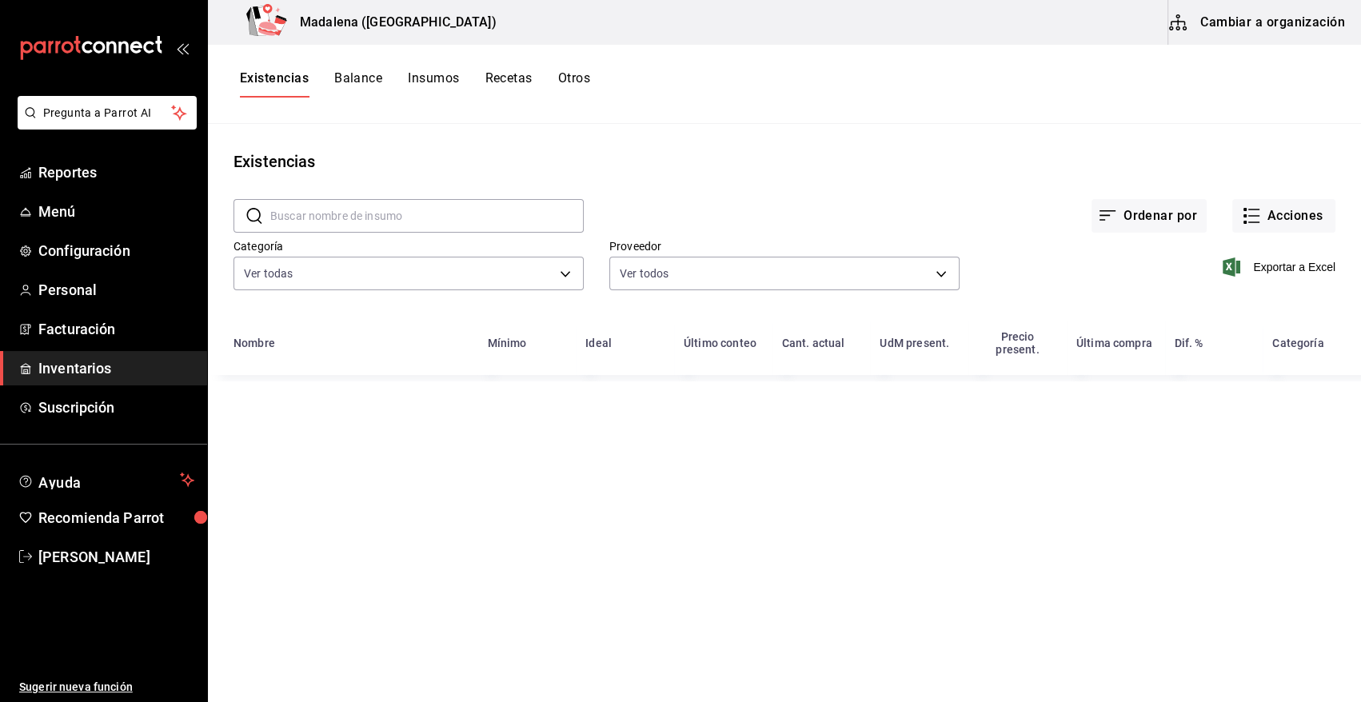
click at [435, 213] on input "text" at bounding box center [426, 216] width 313 height 32
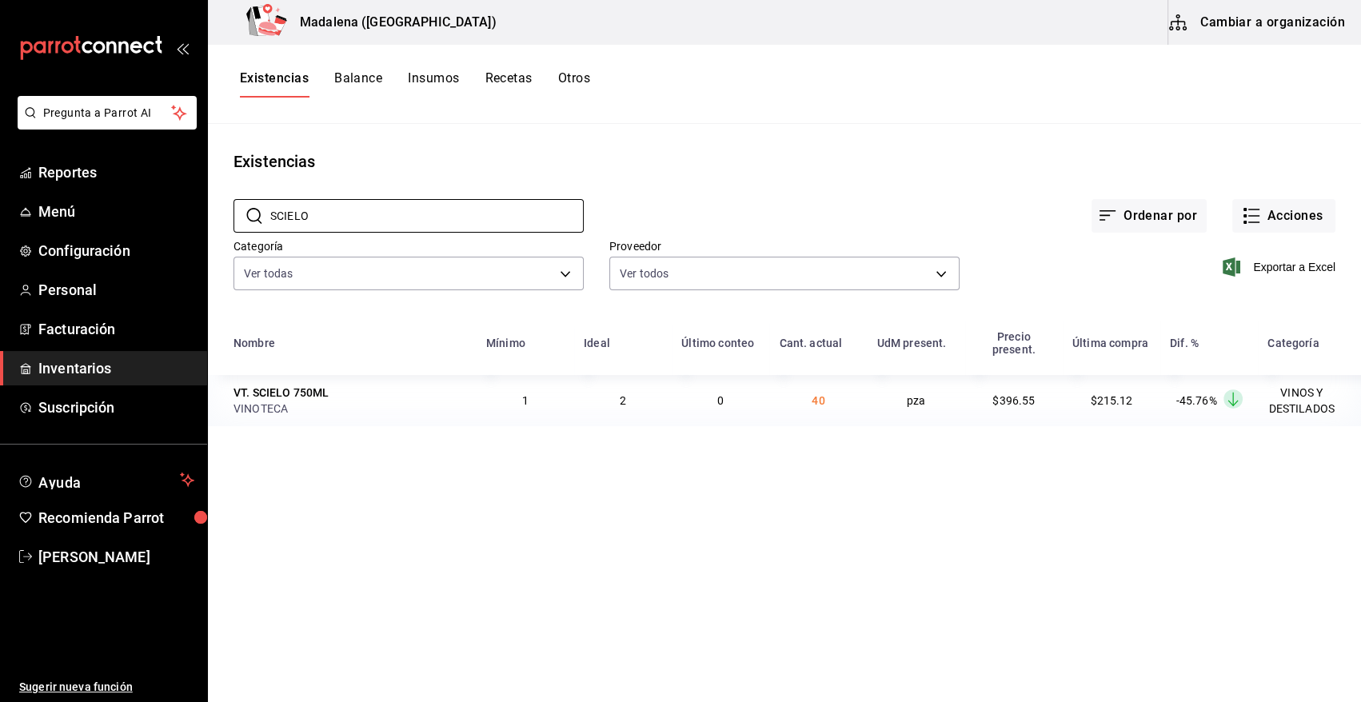
type input "SCIELO"
